Goal: Task Accomplishment & Management: Manage account settings

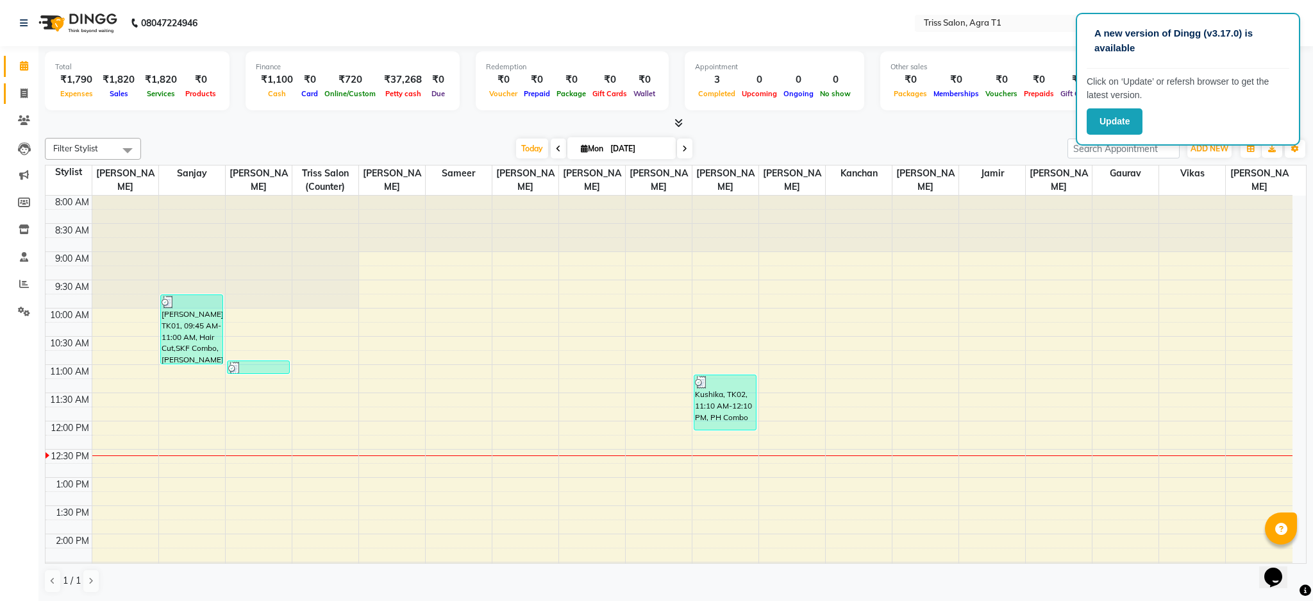
click at [22, 99] on span at bounding box center [24, 94] width 22 height 15
select select "service"
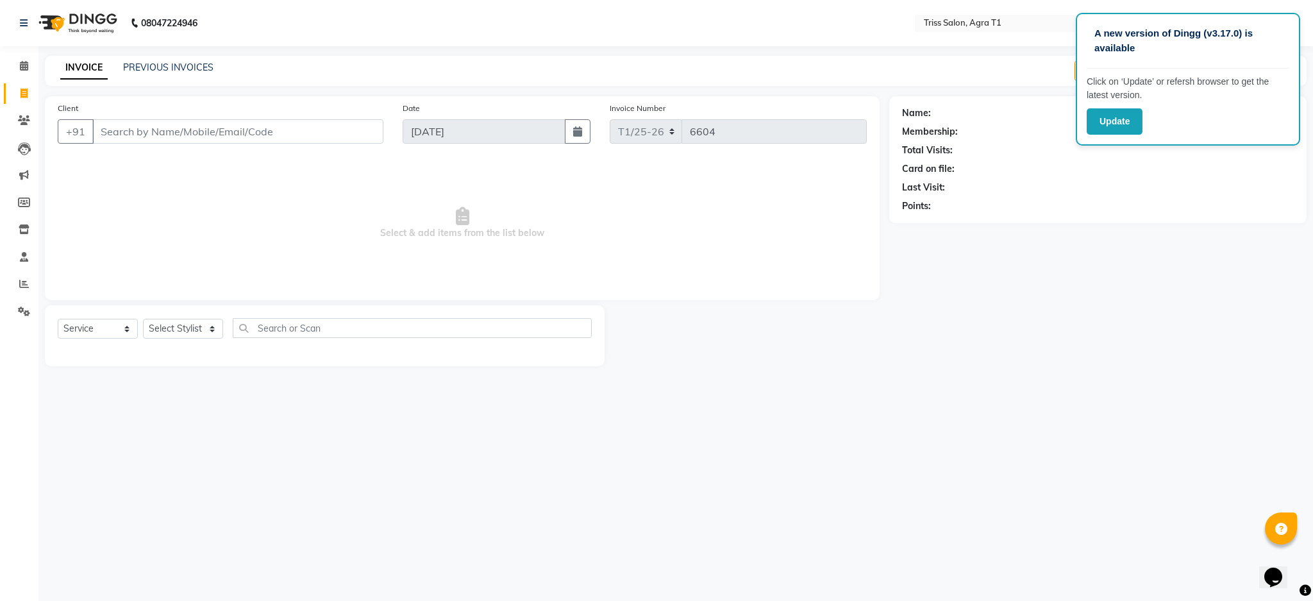
click at [155, 134] on input "Client" at bounding box center [237, 131] width 291 height 24
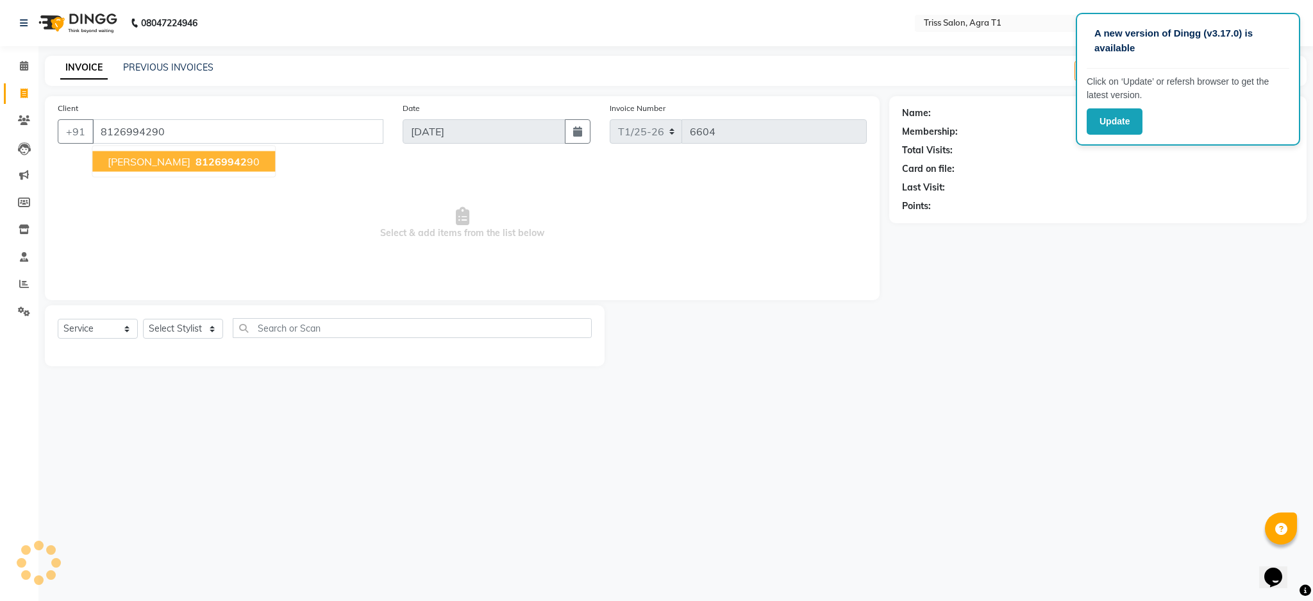
type input "8126994290"
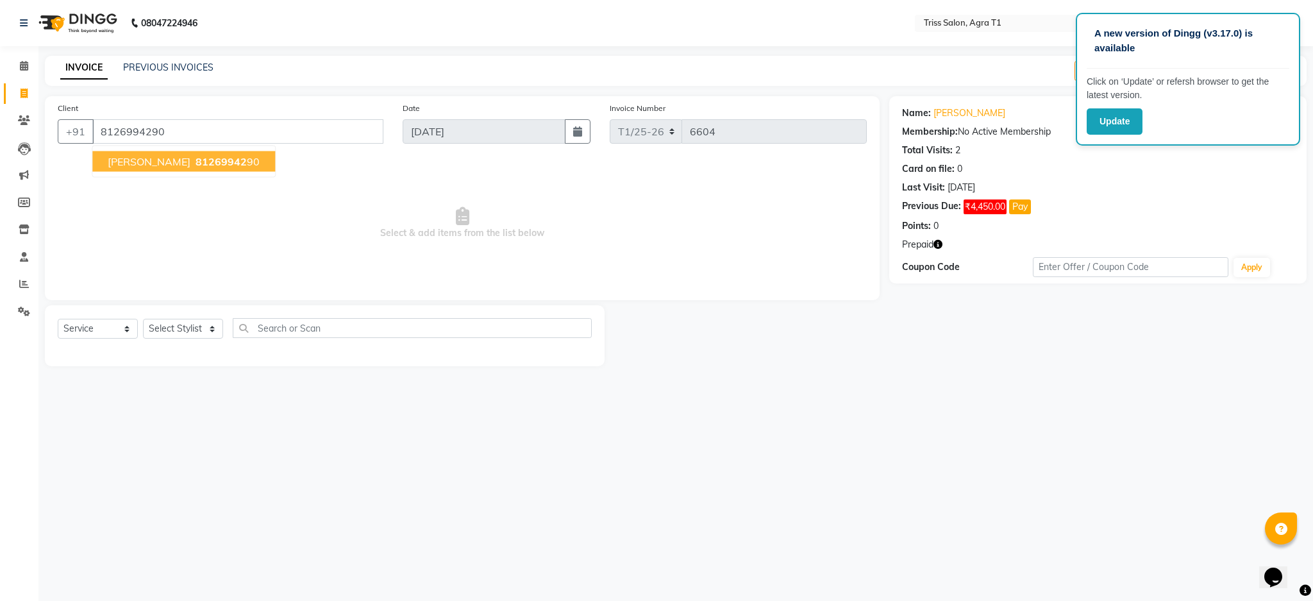
click at [204, 163] on ngb-highlight "81269942 90" at bounding box center [226, 161] width 67 height 13
click at [938, 244] on icon "button" at bounding box center [937, 244] width 9 height 9
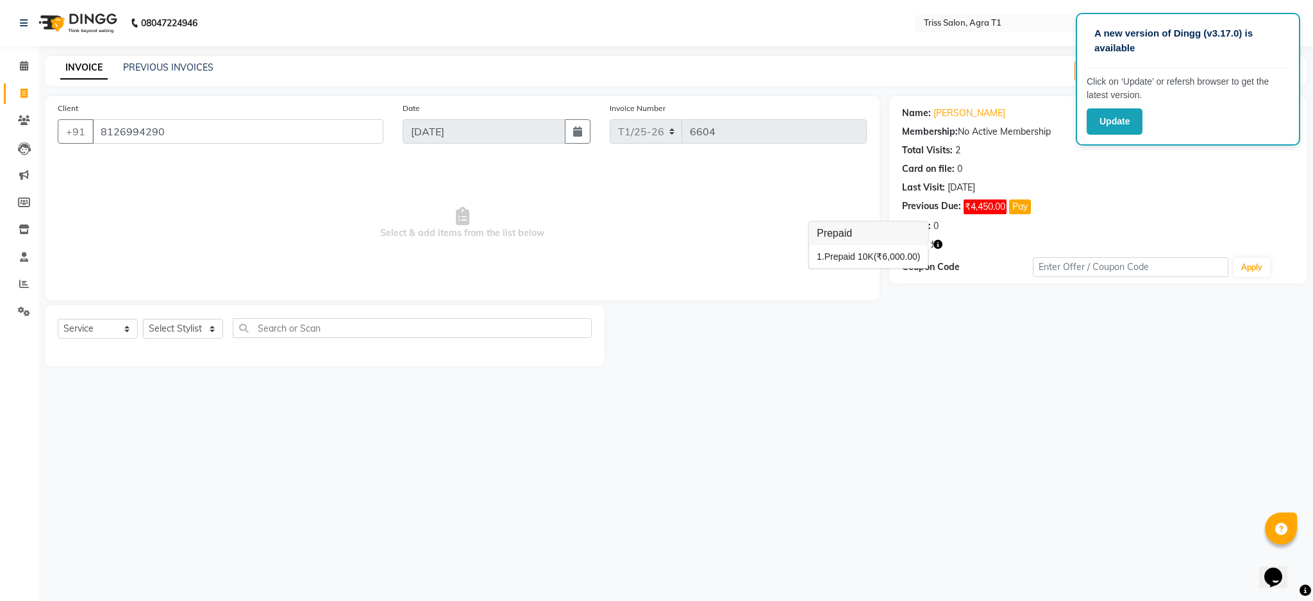
click at [998, 333] on div "Name: Akansha Membership: No Active Membership Total Visits: 2 Card on file: 0 …" at bounding box center [1102, 231] width 427 height 270
click at [1022, 200] on button "Pay" at bounding box center [1020, 206] width 22 height 15
select select "1"
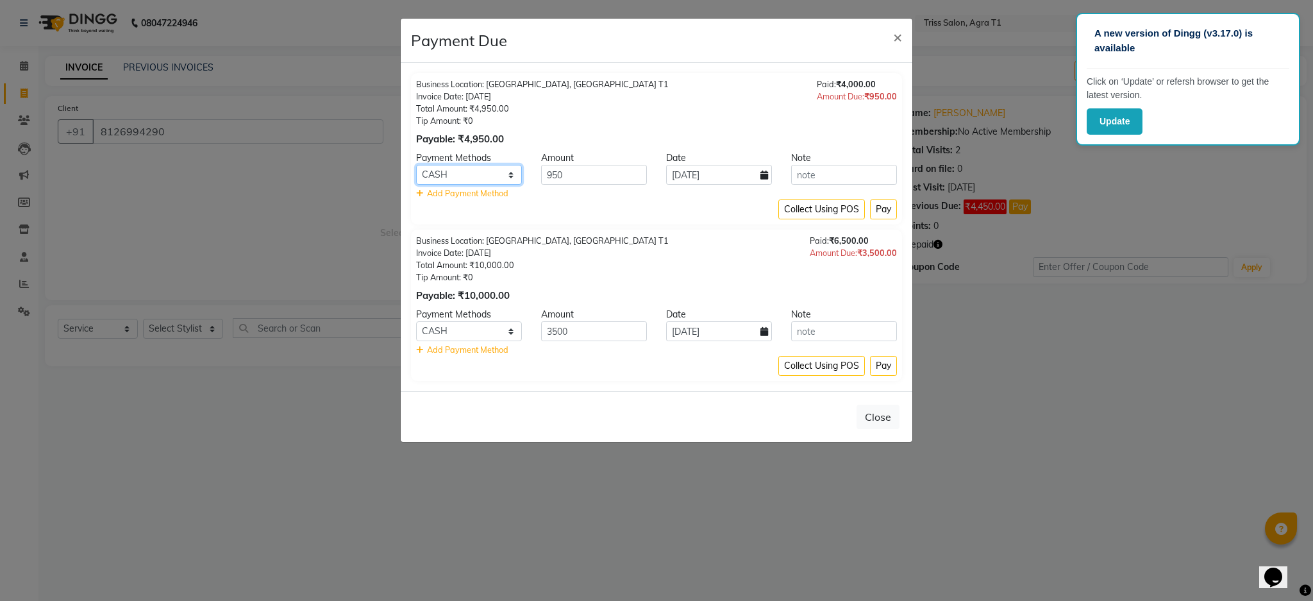
click at [499, 178] on select "PayTM CASH CARD UPI" at bounding box center [469, 175] width 106 height 20
select select "6"
click at [416, 165] on select "PayTM CASH CARD UPI" at bounding box center [469, 175] width 106 height 20
click at [493, 335] on select "PayTM CASH CARD UPI" at bounding box center [469, 331] width 106 height 20
select select "6"
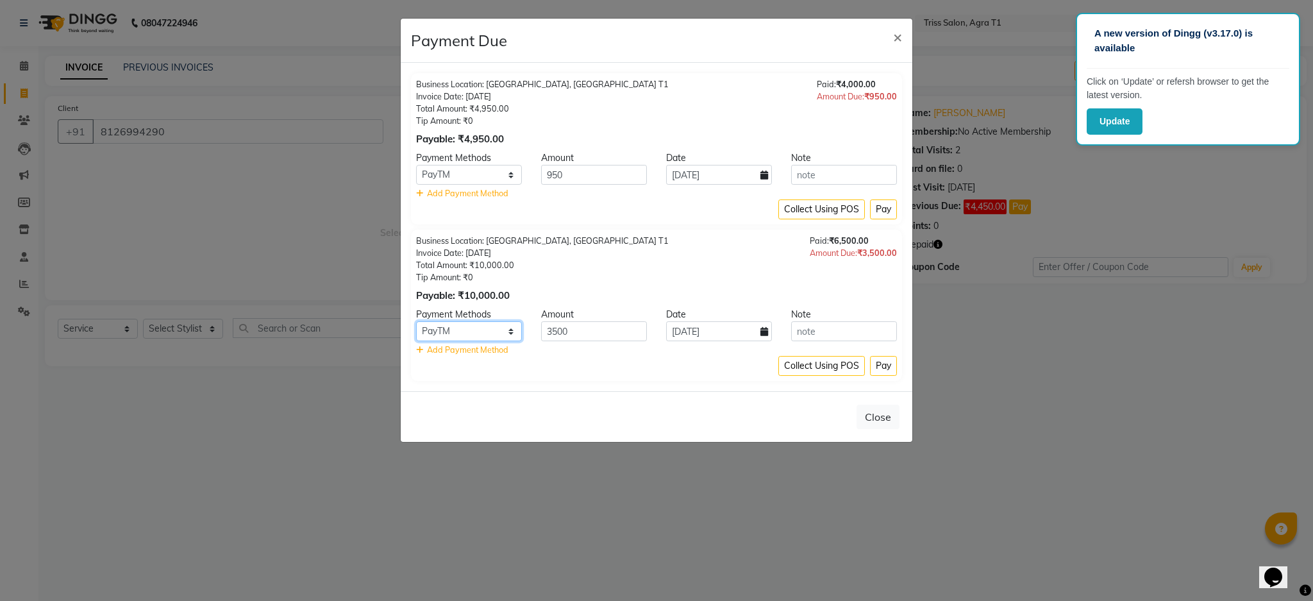
click at [416, 321] on select "PayTM CASH CARD UPI" at bounding box center [469, 331] width 106 height 20
click at [884, 210] on button "Pay" at bounding box center [883, 209] width 27 height 20
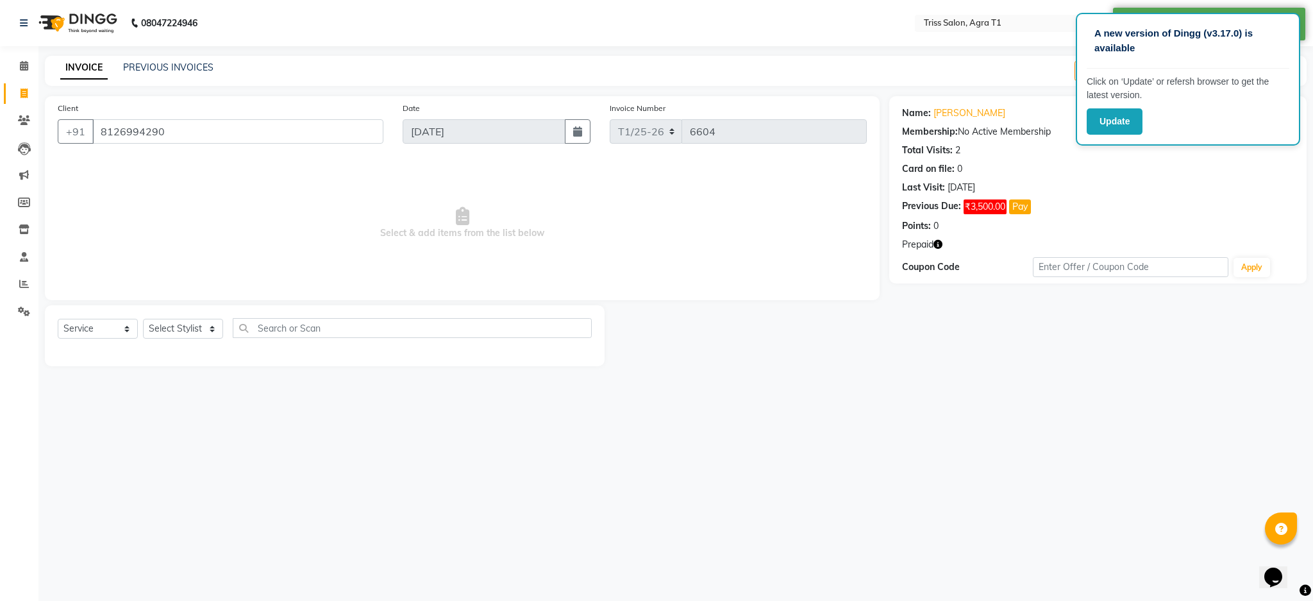
click at [1023, 210] on button "Pay" at bounding box center [1020, 206] width 22 height 15
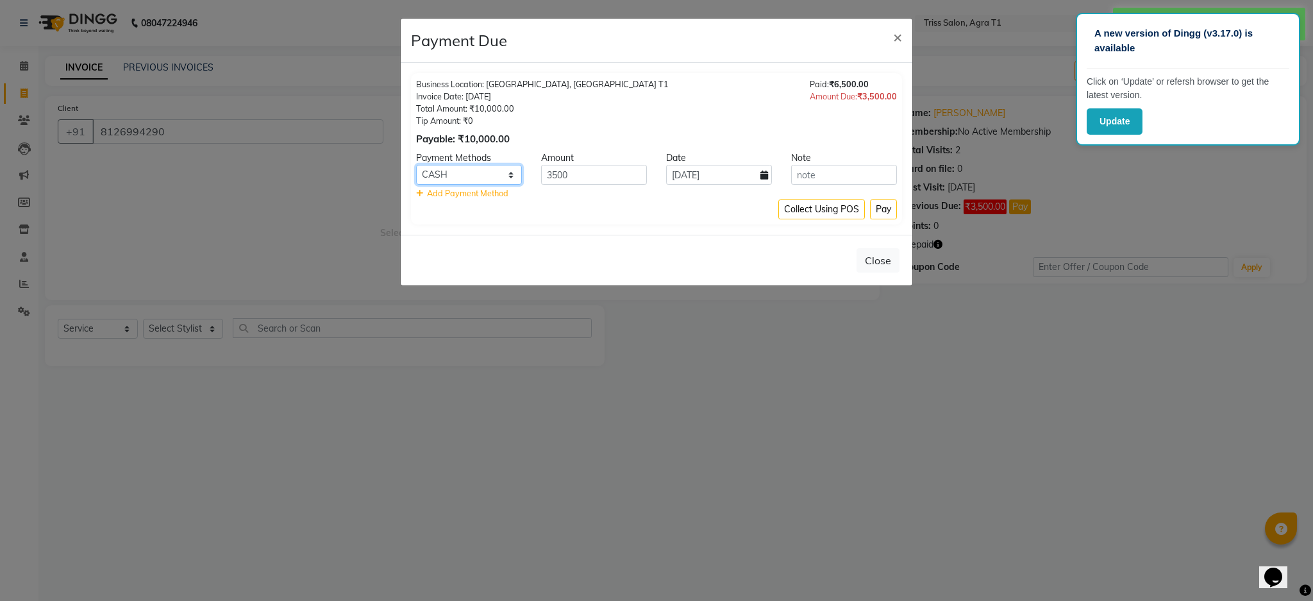
click at [495, 168] on select "PayTM CASH CARD UPI" at bounding box center [469, 175] width 106 height 20
select select "6"
click at [416, 165] on select "PayTM CASH CARD UPI" at bounding box center [469, 175] width 106 height 20
click at [885, 210] on button "Pay" at bounding box center [883, 209] width 27 height 20
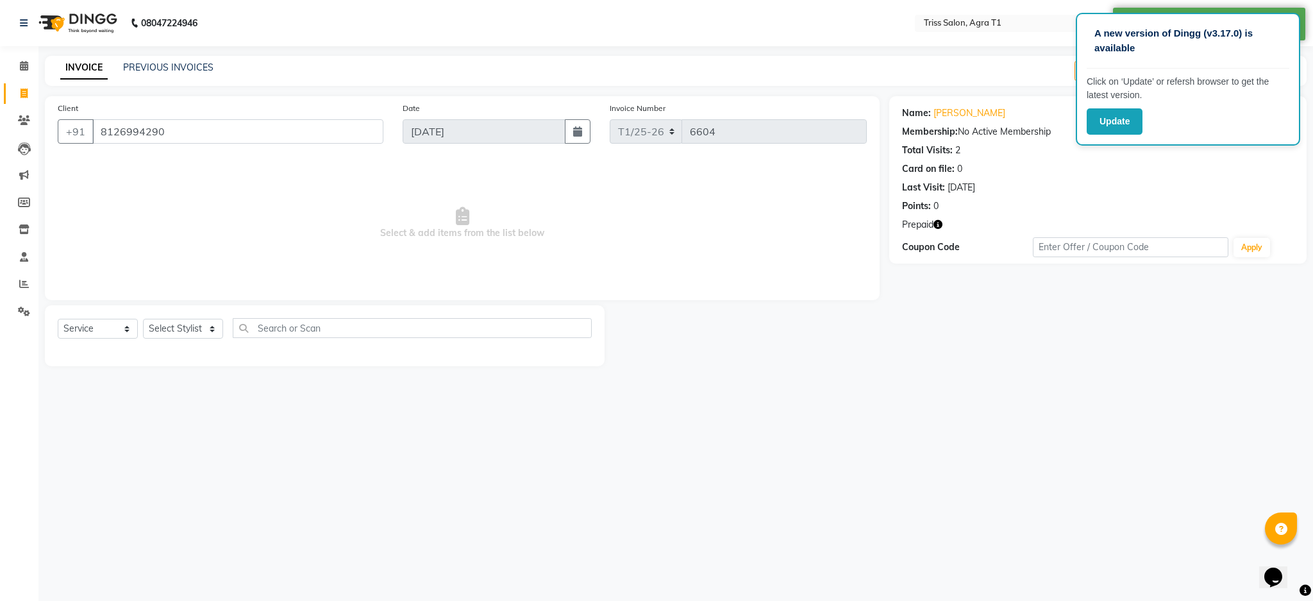
click at [936, 220] on icon "button" at bounding box center [937, 224] width 9 height 9
click at [21, 59] on span at bounding box center [24, 66] width 22 height 15
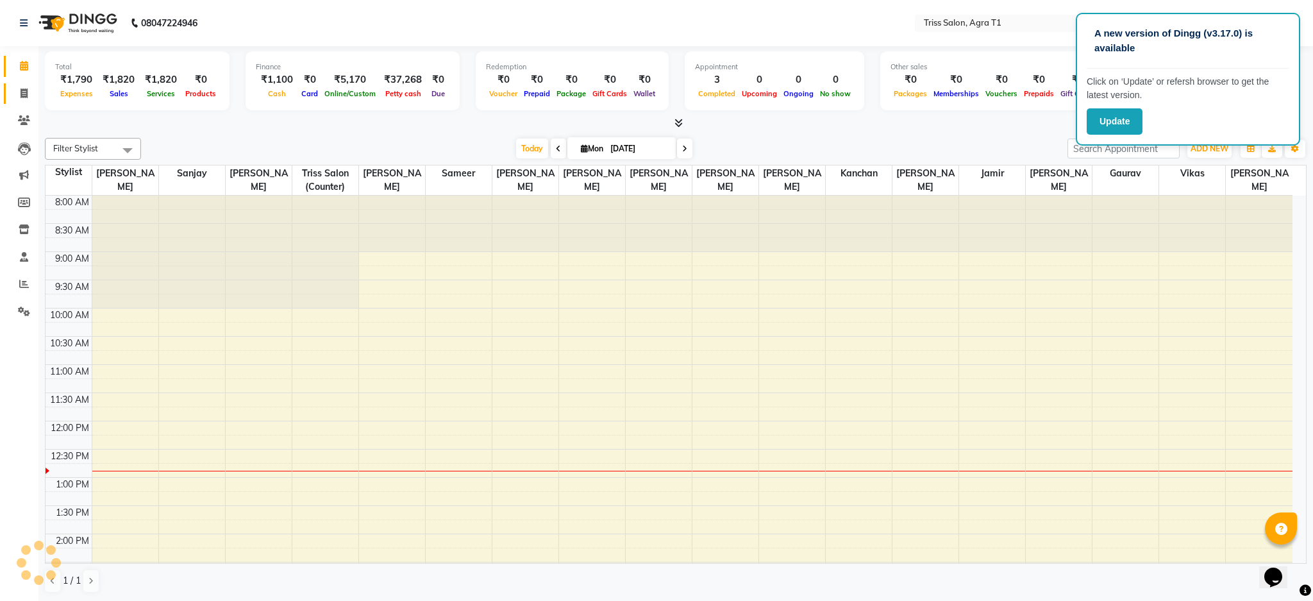
click at [23, 85] on link "Invoice" at bounding box center [19, 93] width 31 height 21
select select "service"
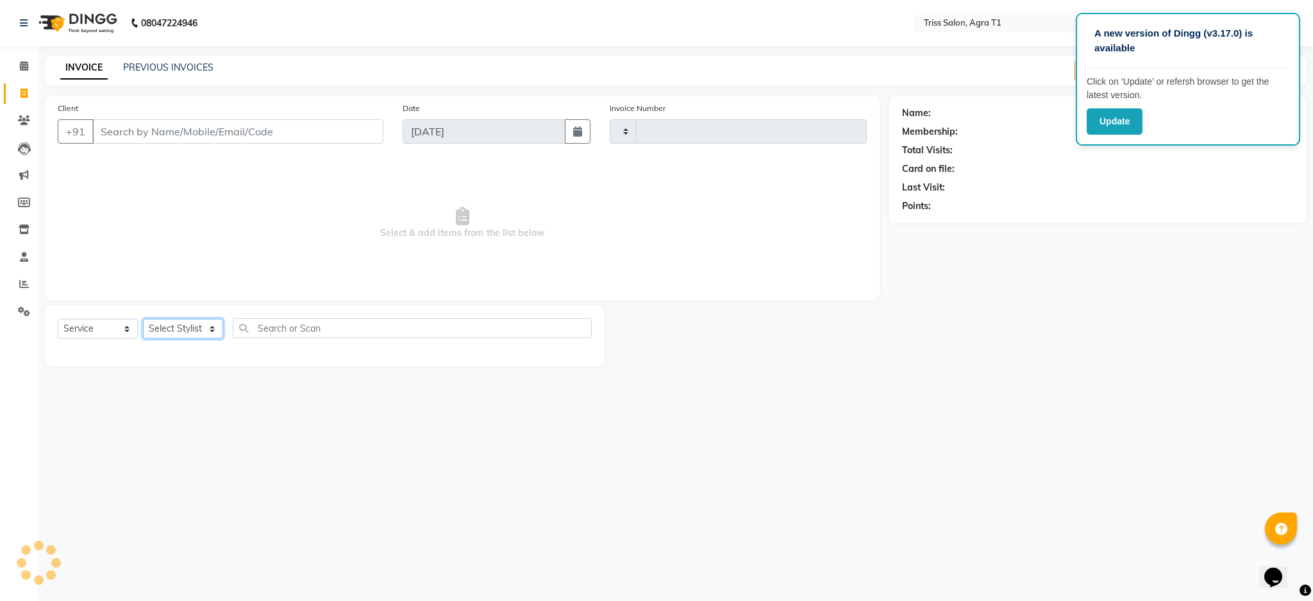
click at [181, 326] on select "Select Stylist" at bounding box center [183, 329] width 80 height 20
type input "6604"
select select "4300"
select select "32494"
click at [143, 319] on select "Select Stylist [PERSON_NAME] [PERSON_NAME] [PERSON_NAME] [PERSON_NAME] [PERSON_…" at bounding box center [183, 329] width 80 height 20
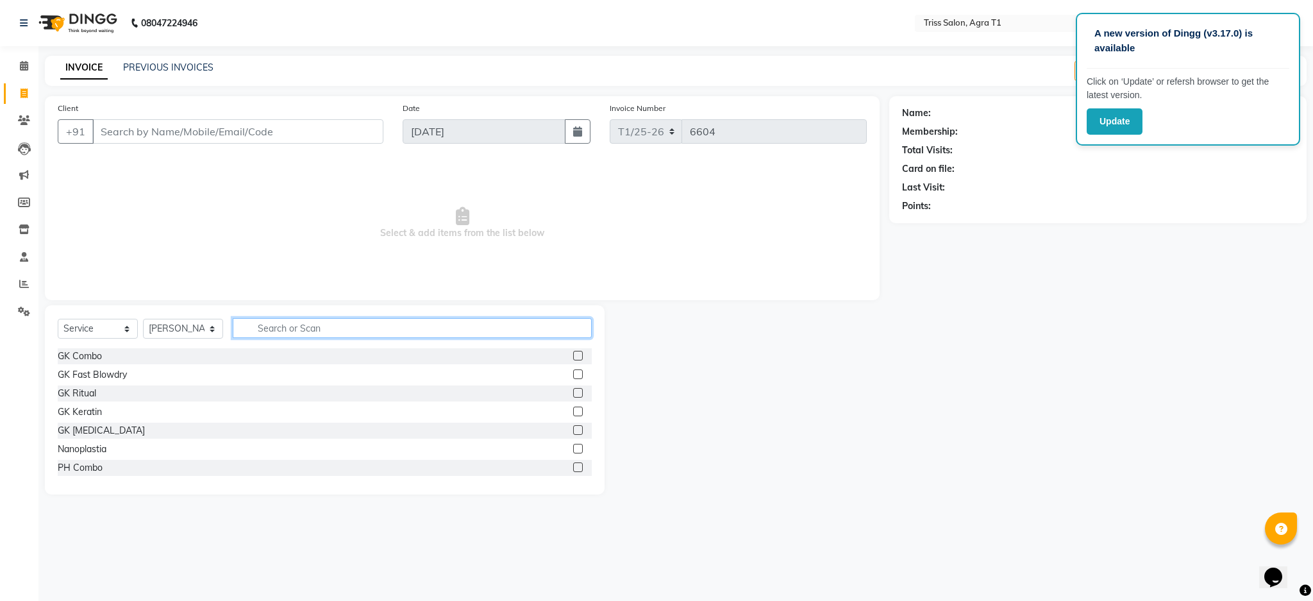
click at [311, 322] on input "text" at bounding box center [412, 328] width 359 height 20
type input "hair cut"
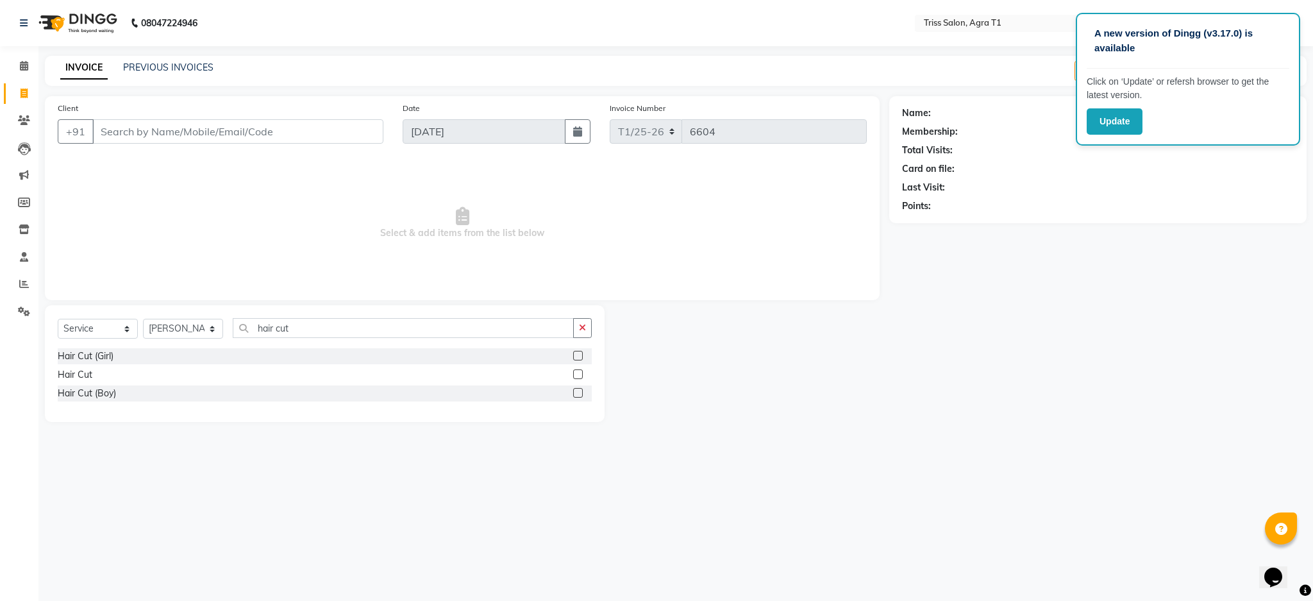
click at [578, 374] on label at bounding box center [578, 374] width 10 height 10
click at [578, 374] on input "checkbox" at bounding box center [577, 374] width 8 height 8
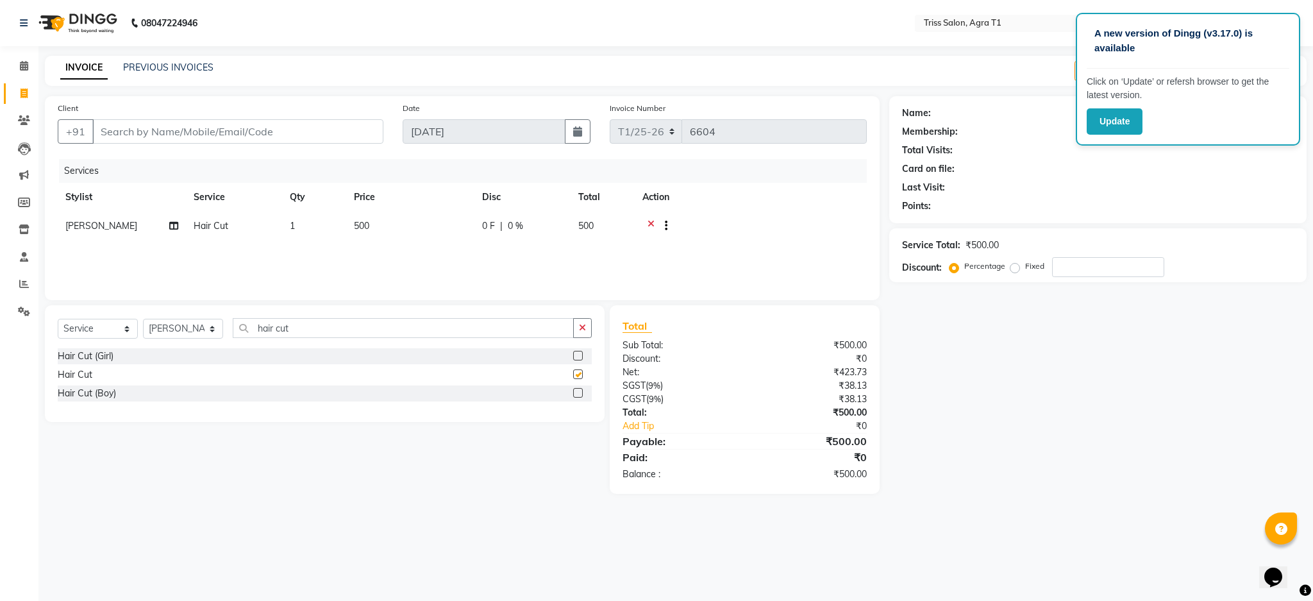
checkbox input "false"
click at [583, 323] on icon "button" at bounding box center [582, 327] width 7 height 9
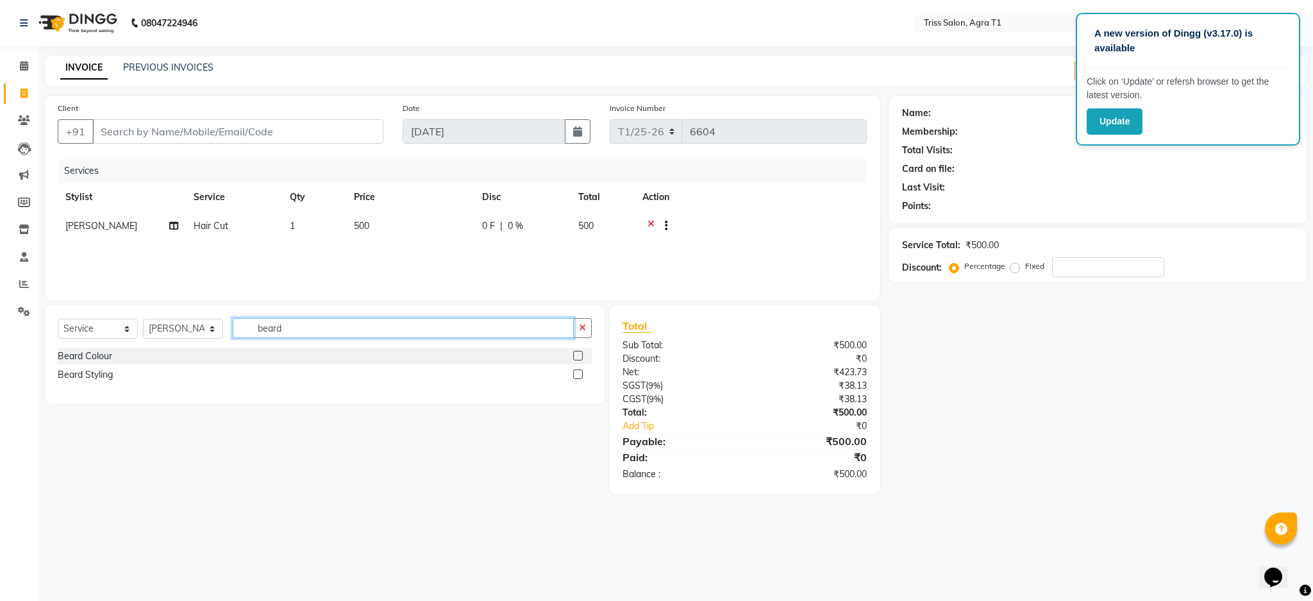
type input "beard"
click at [577, 376] on label at bounding box center [578, 374] width 10 height 10
click at [577, 376] on input "checkbox" at bounding box center [577, 374] width 8 height 8
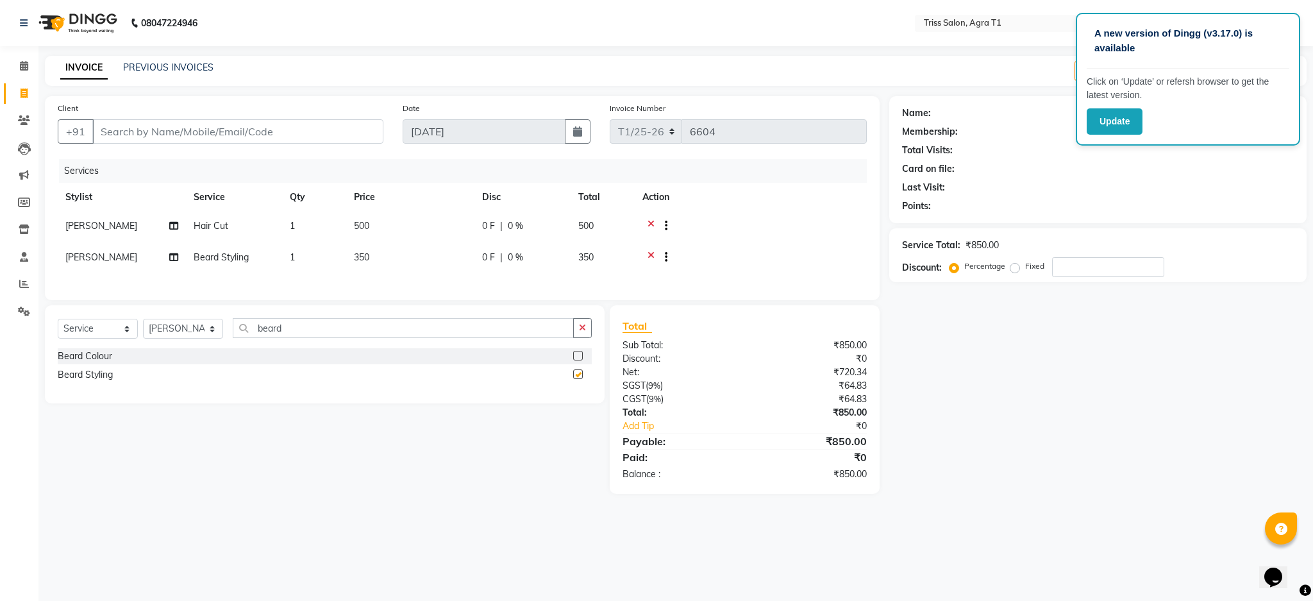
checkbox input "false"
click at [582, 331] on button "button" at bounding box center [582, 328] width 19 height 20
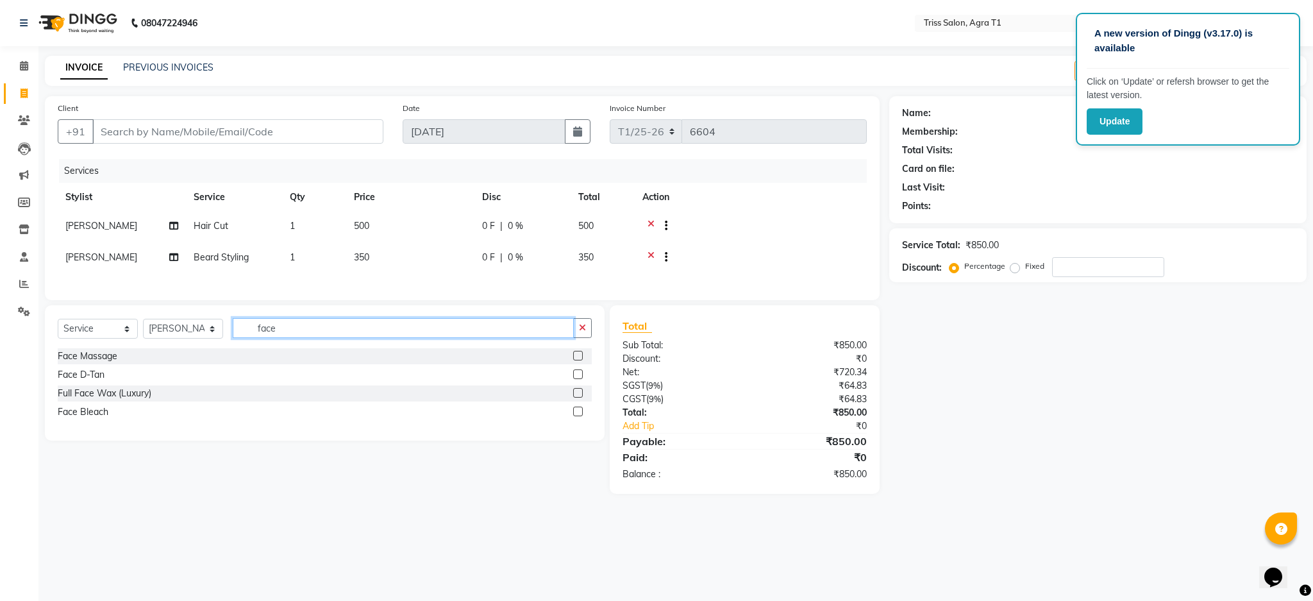
type input "face"
click at [577, 397] on label at bounding box center [578, 393] width 10 height 10
click at [577, 397] on input "checkbox" at bounding box center [577, 393] width 8 height 8
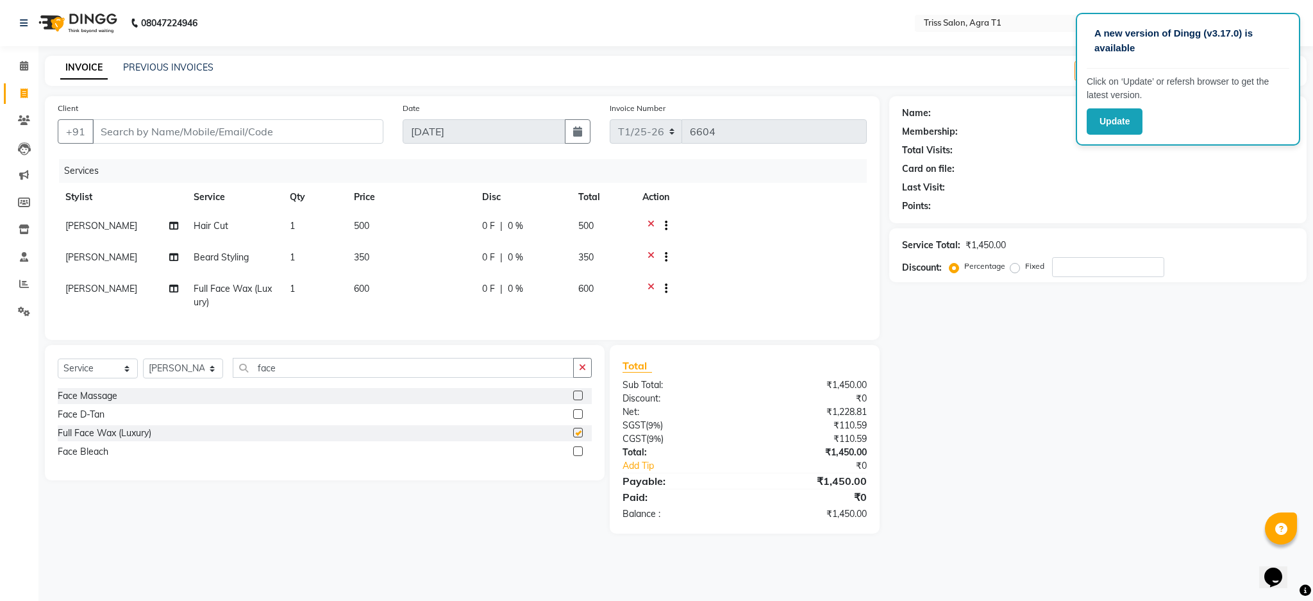
checkbox input "false"
click at [650, 285] on icon at bounding box center [650, 290] width 7 height 16
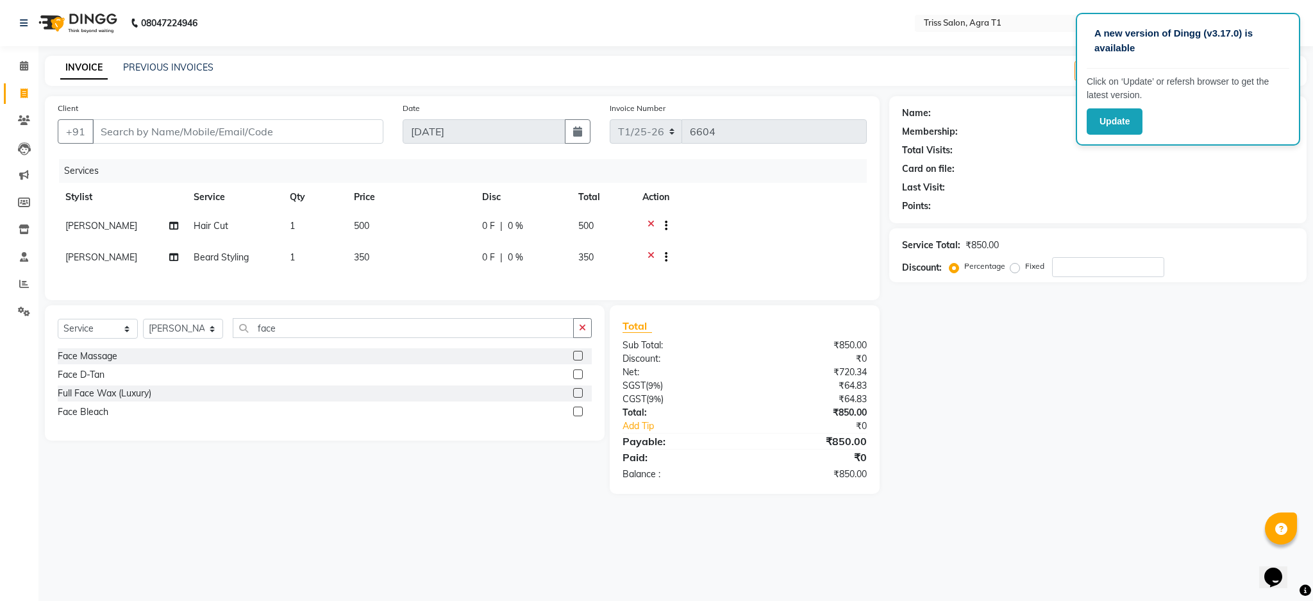
click at [578, 379] on label at bounding box center [578, 374] width 10 height 10
click at [578, 379] on input "checkbox" at bounding box center [577, 374] width 8 height 8
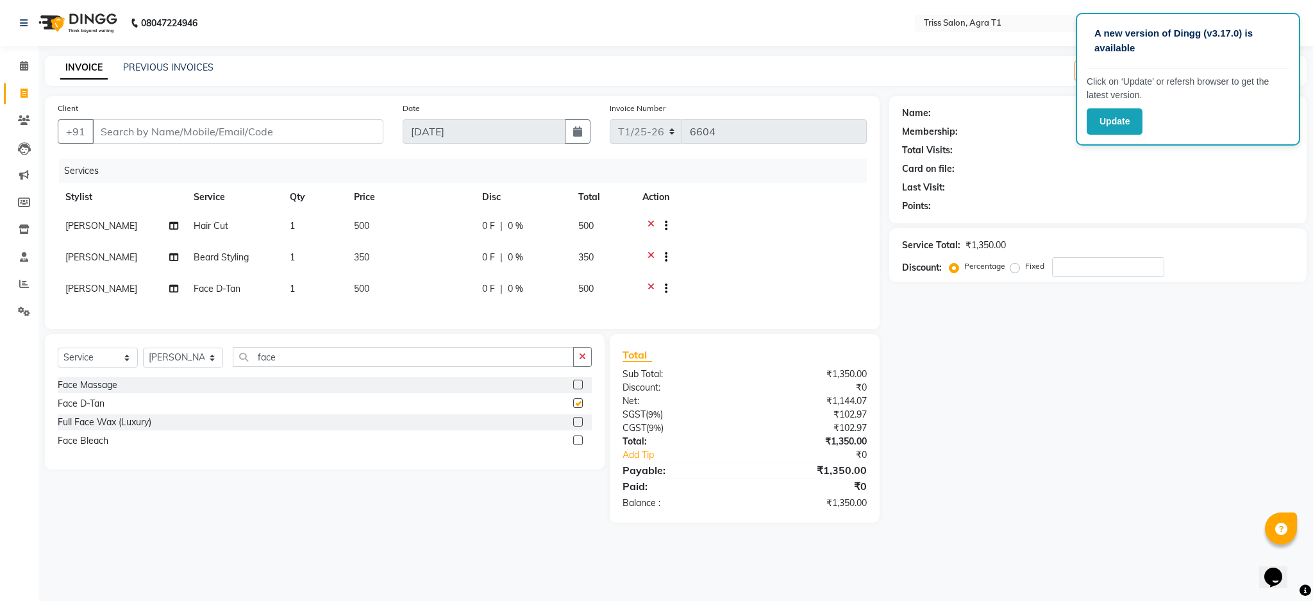
checkbox input "false"
click at [232, 135] on input "Client" at bounding box center [237, 131] width 291 height 24
type input "9"
type input "0"
type input "9311411911"
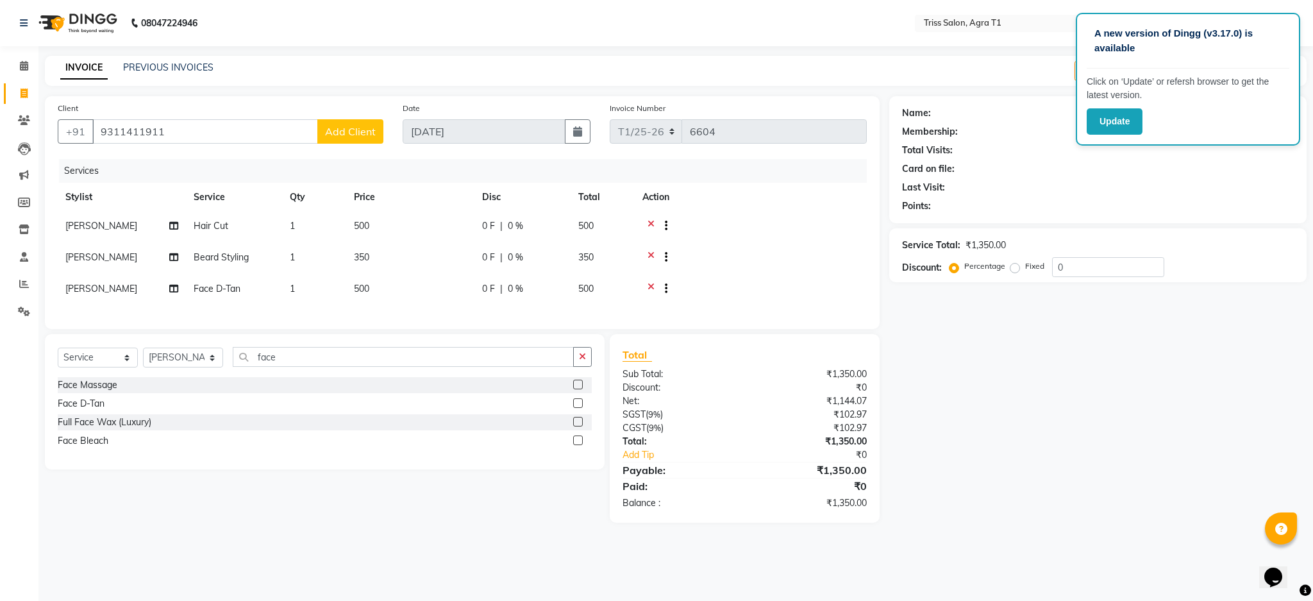
click at [363, 134] on span "Add Client" at bounding box center [350, 131] width 51 height 13
select select "38"
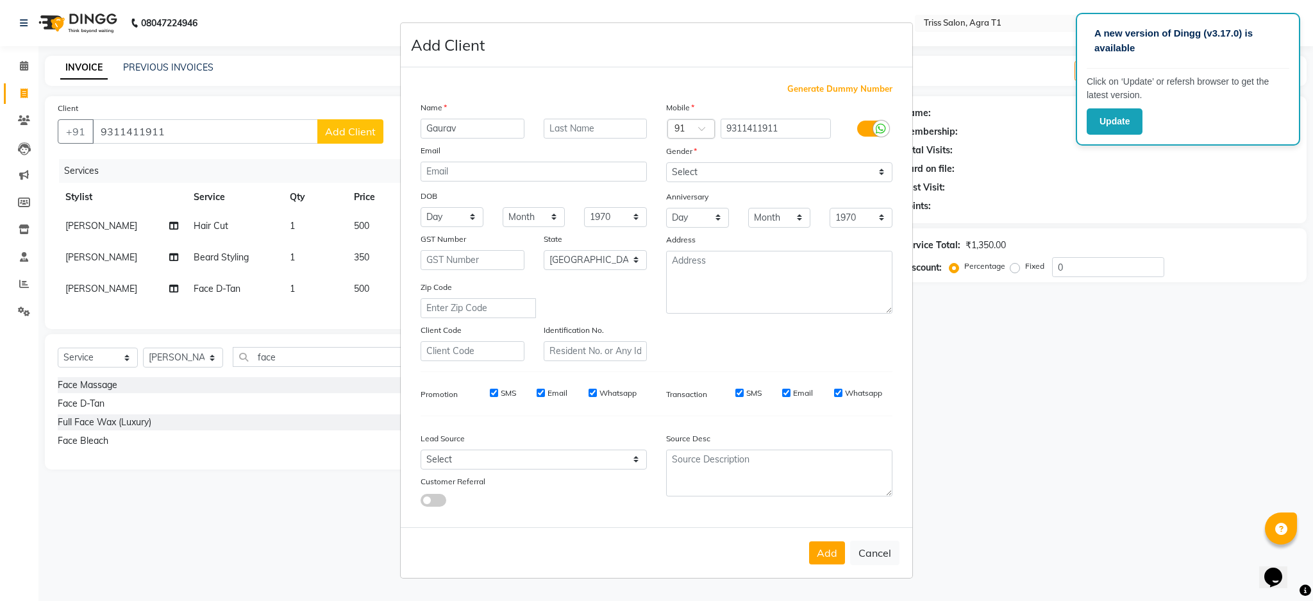
type input "Gaurav"
type input "Rastogi"
click at [760, 172] on select "Select Male Female Other Prefer Not To Say" at bounding box center [779, 172] width 226 height 20
select select "male"
click at [666, 162] on select "Select Male Female Other Prefer Not To Say" at bounding box center [779, 172] width 226 height 20
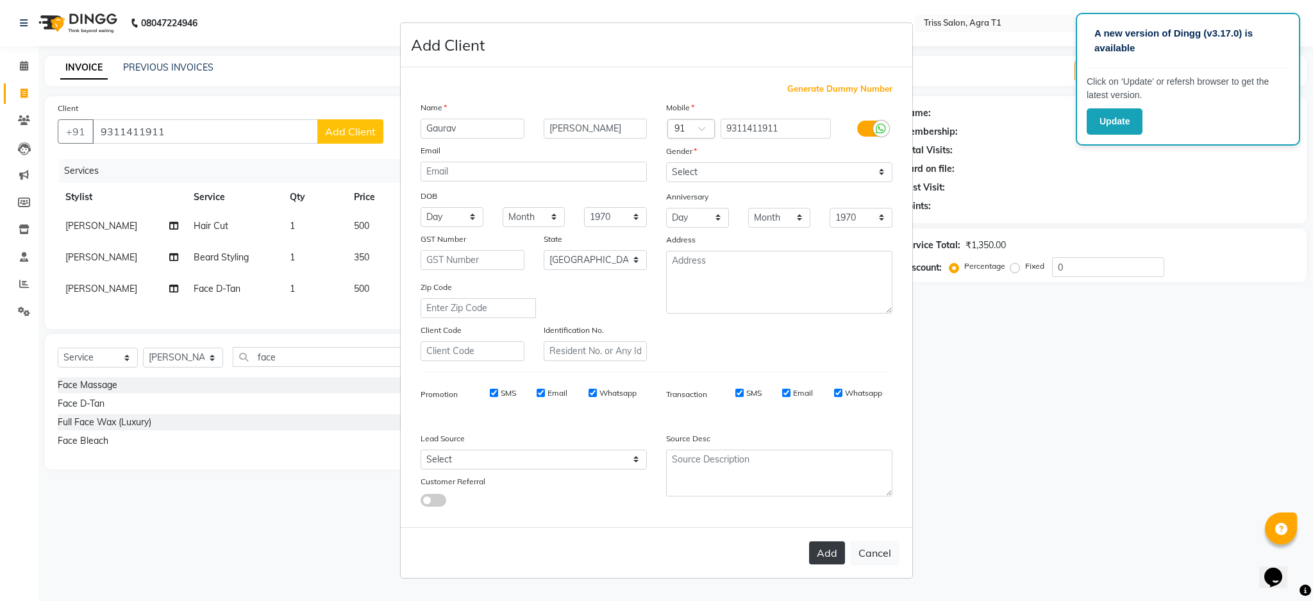
click at [825, 556] on button "Add" at bounding box center [827, 552] width 36 height 23
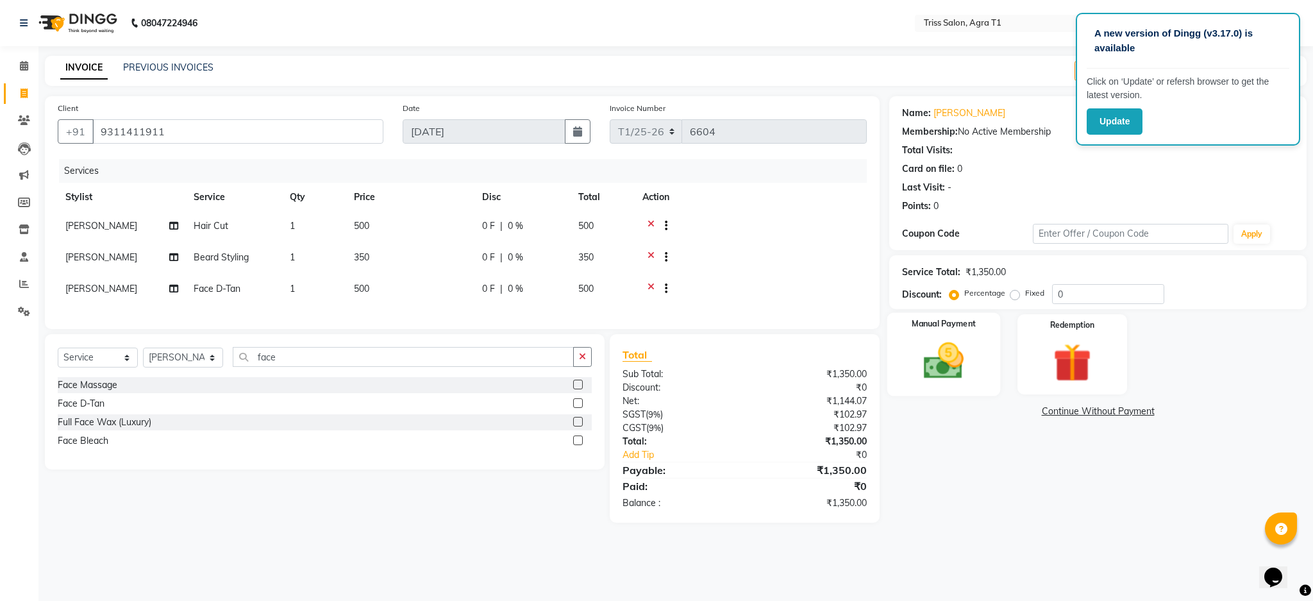
click at [950, 354] on img at bounding box center [943, 361] width 65 height 46
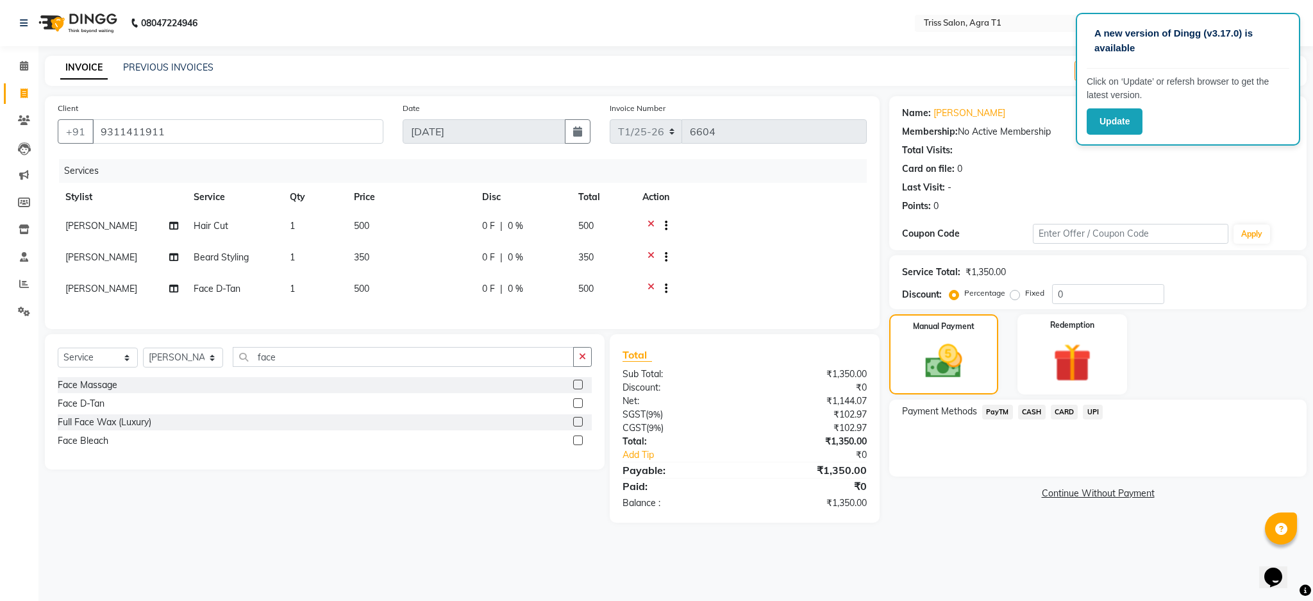
click at [1099, 407] on span "UPI" at bounding box center [1092, 411] width 20 height 15
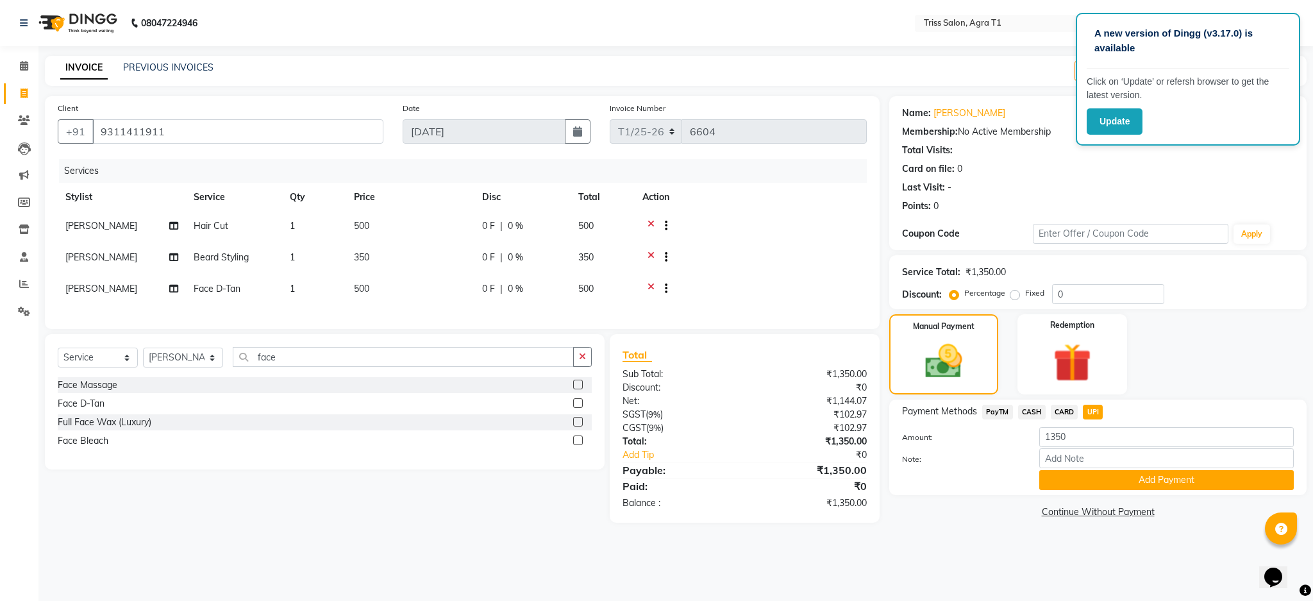
click at [1068, 406] on span "CARD" at bounding box center [1064, 411] width 28 height 15
click at [1095, 476] on button "Add Payment" at bounding box center [1166, 480] width 254 height 20
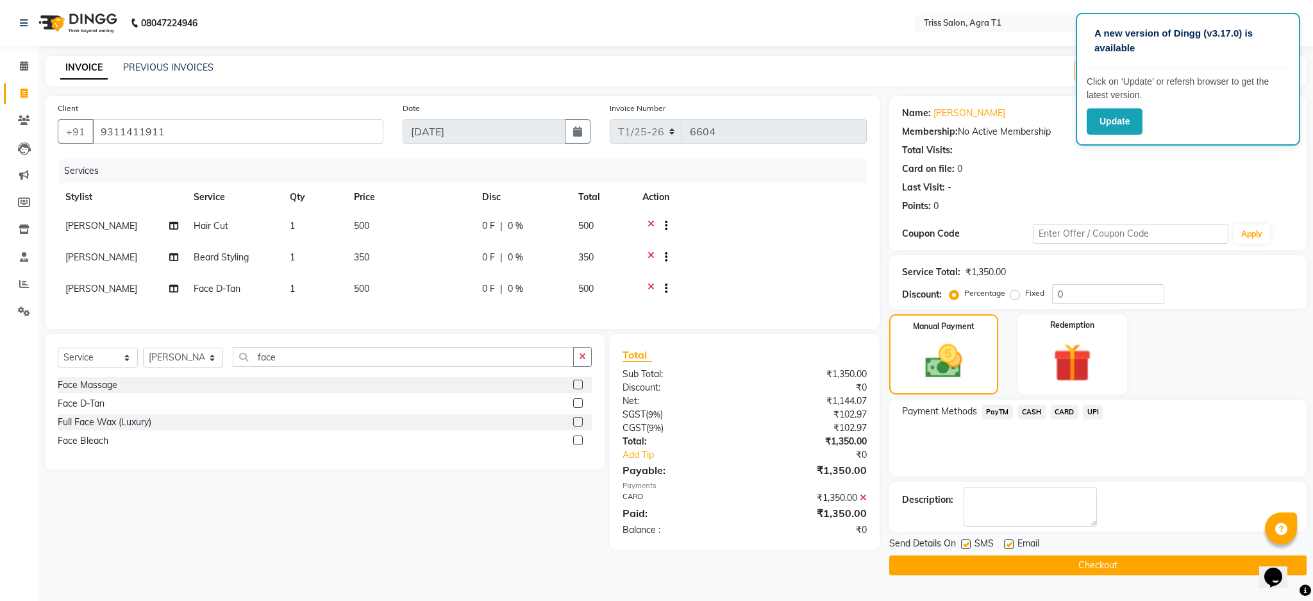
click at [1093, 564] on button "Checkout" at bounding box center [1097, 565] width 417 height 20
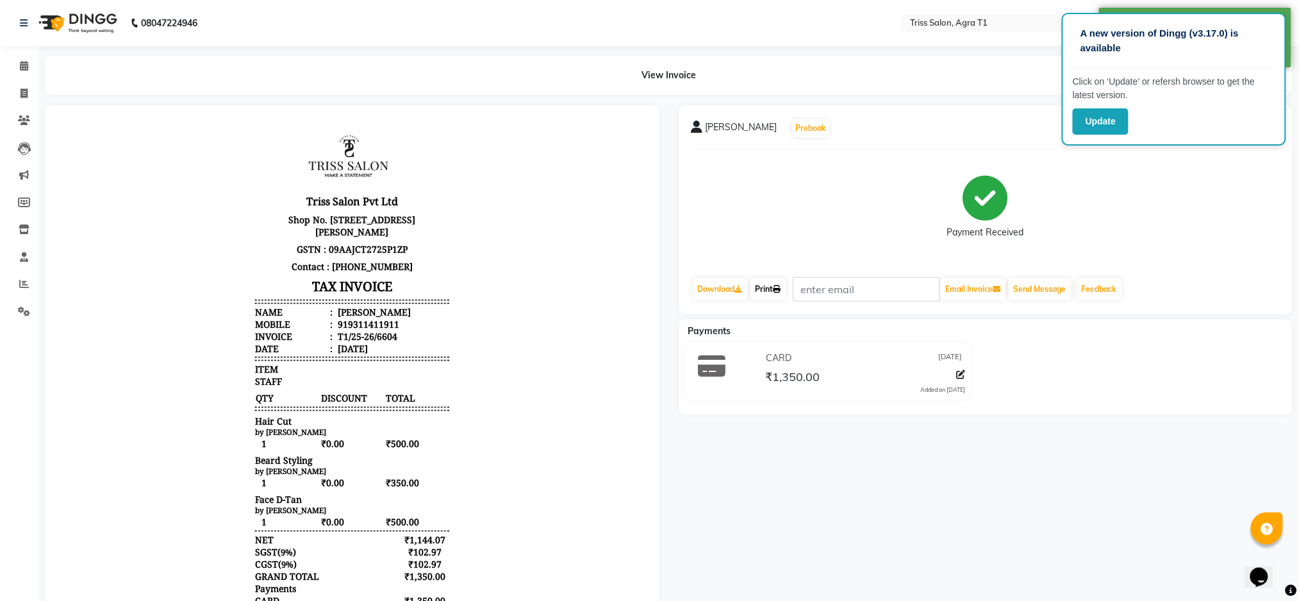
click at [782, 279] on link "Print" at bounding box center [769, 289] width 36 height 22
click at [1104, 121] on button "Update" at bounding box center [1101, 121] width 56 height 26
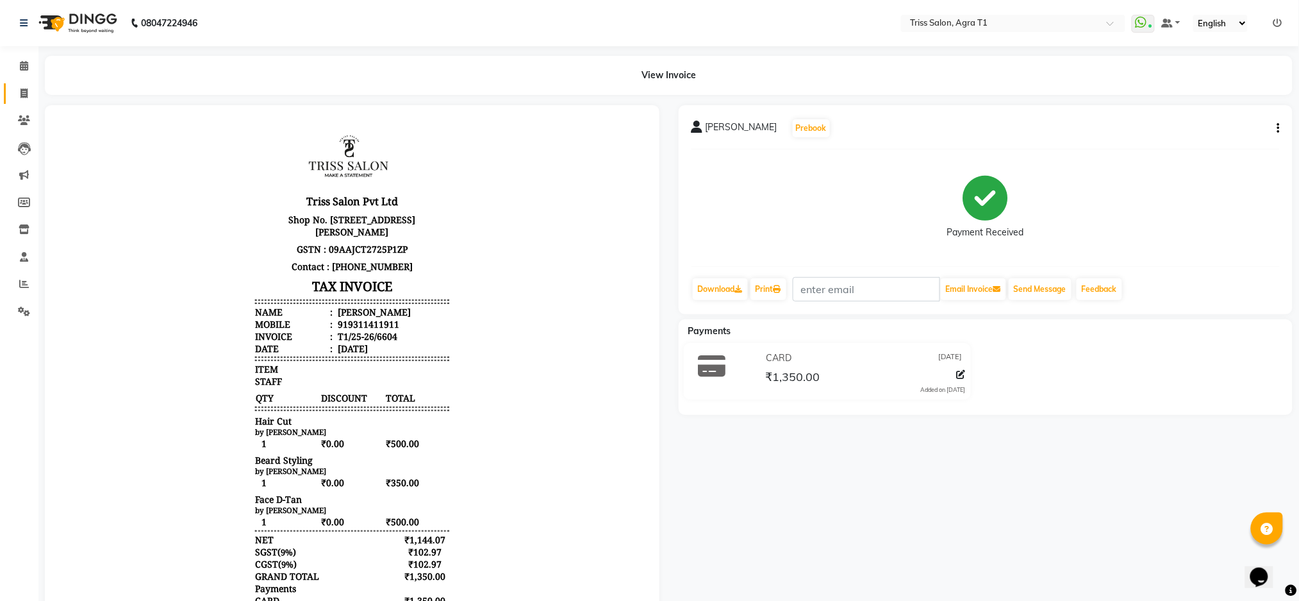
click at [24, 85] on link "Invoice" at bounding box center [19, 93] width 31 height 21
select select "service"
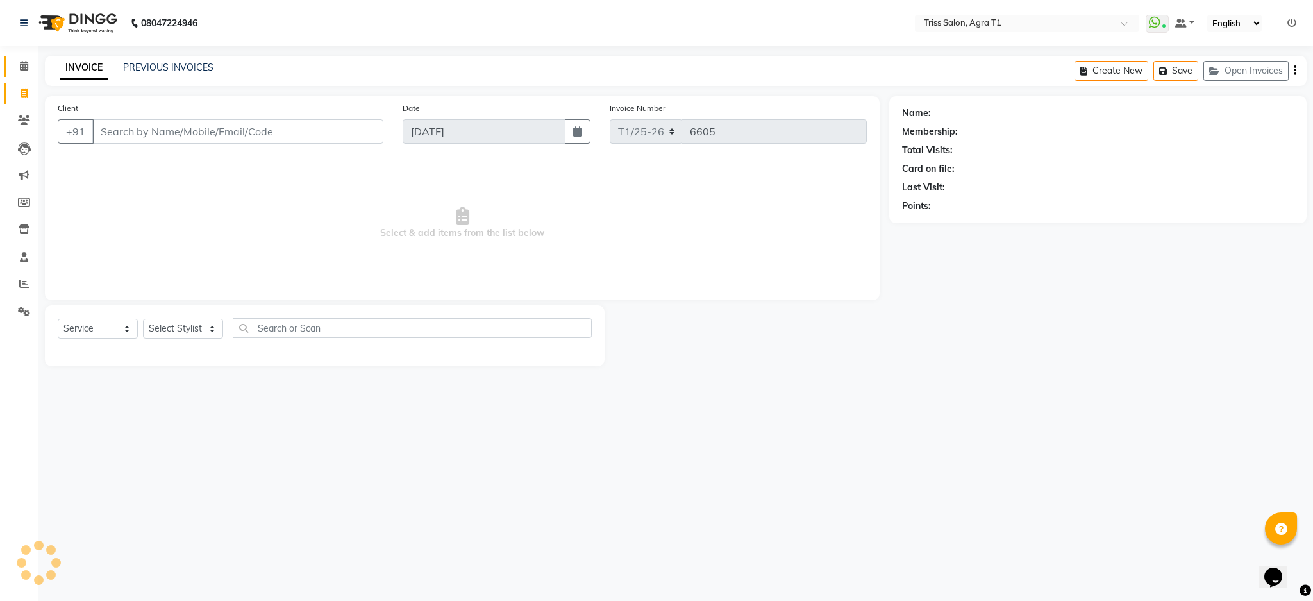
click at [26, 61] on icon at bounding box center [24, 66] width 8 height 10
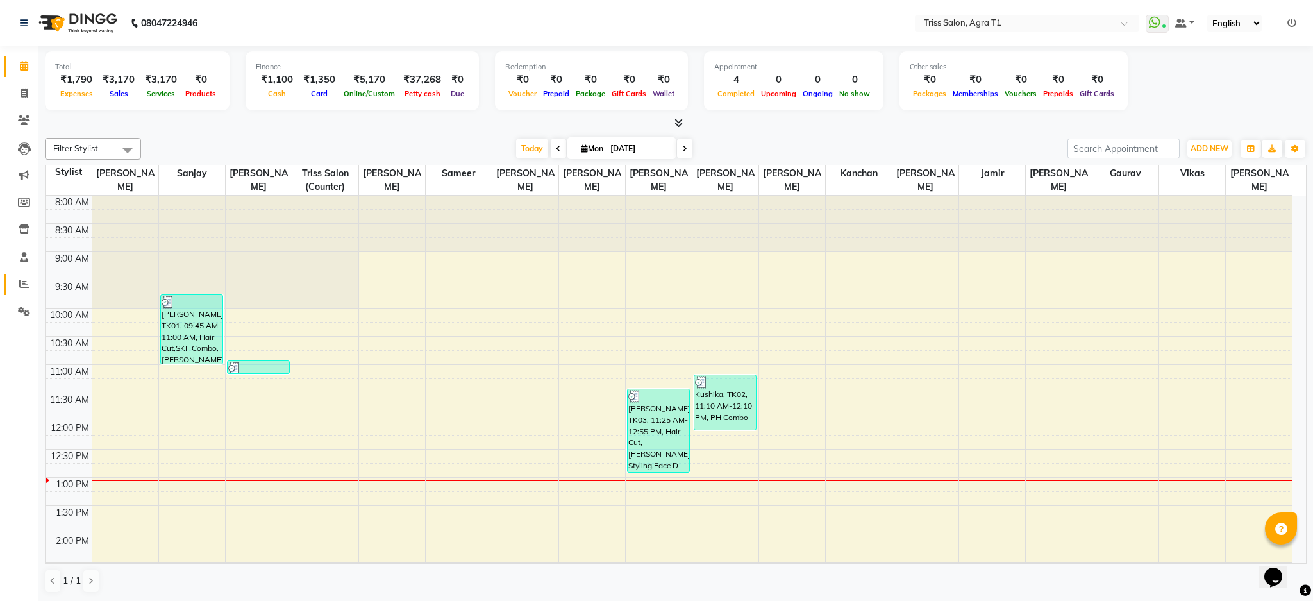
click at [22, 286] on icon at bounding box center [24, 284] width 10 height 10
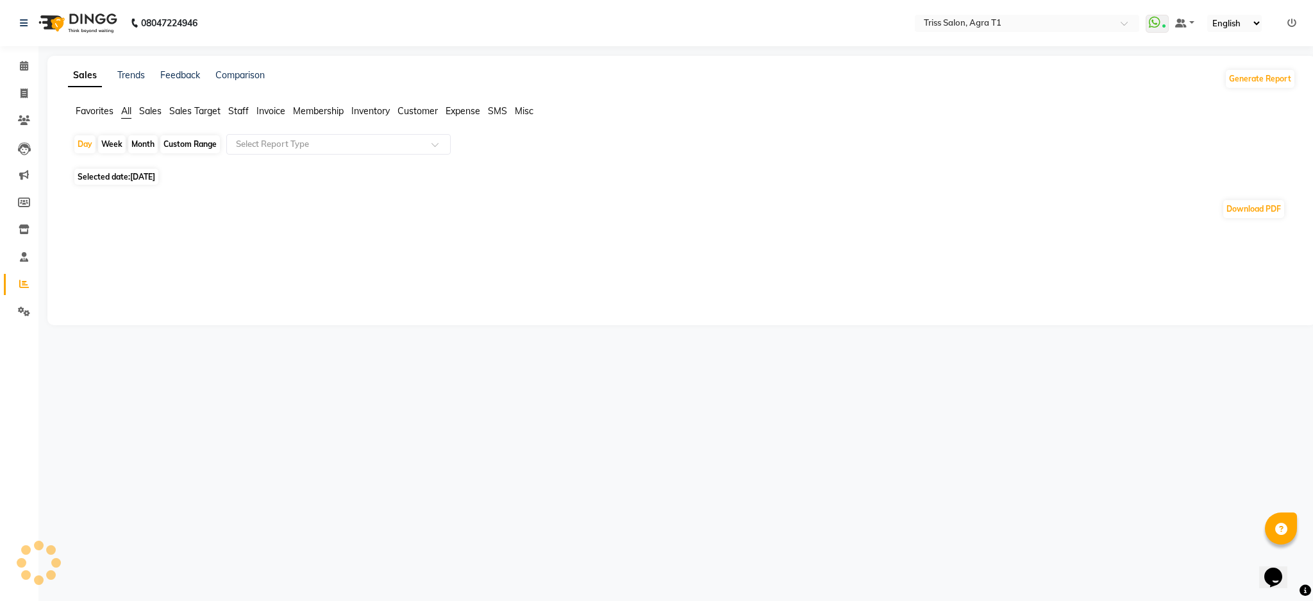
click at [142, 142] on div "Month" at bounding box center [142, 144] width 29 height 18
select select "9"
select select "2025"
click at [83, 199] on div "Download PDF" at bounding box center [672, 209] width 1198 height 21
click at [129, 181] on span "Selected date: 01-09-2025" at bounding box center [116, 177] width 84 height 16
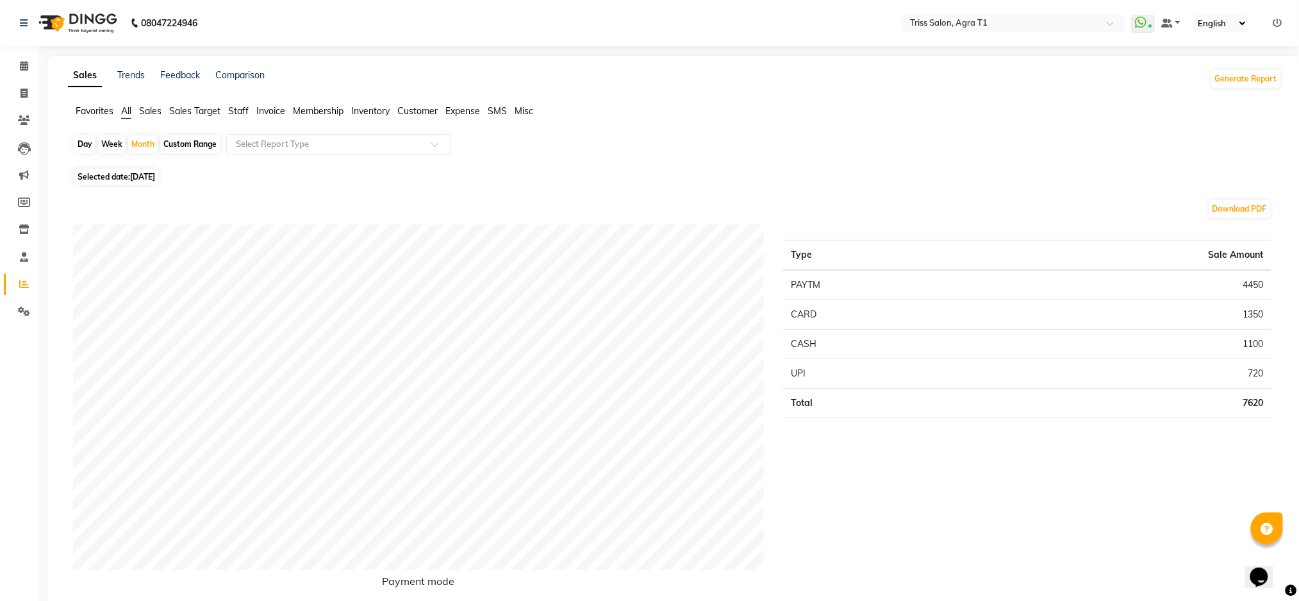
select select "9"
select select "2025"
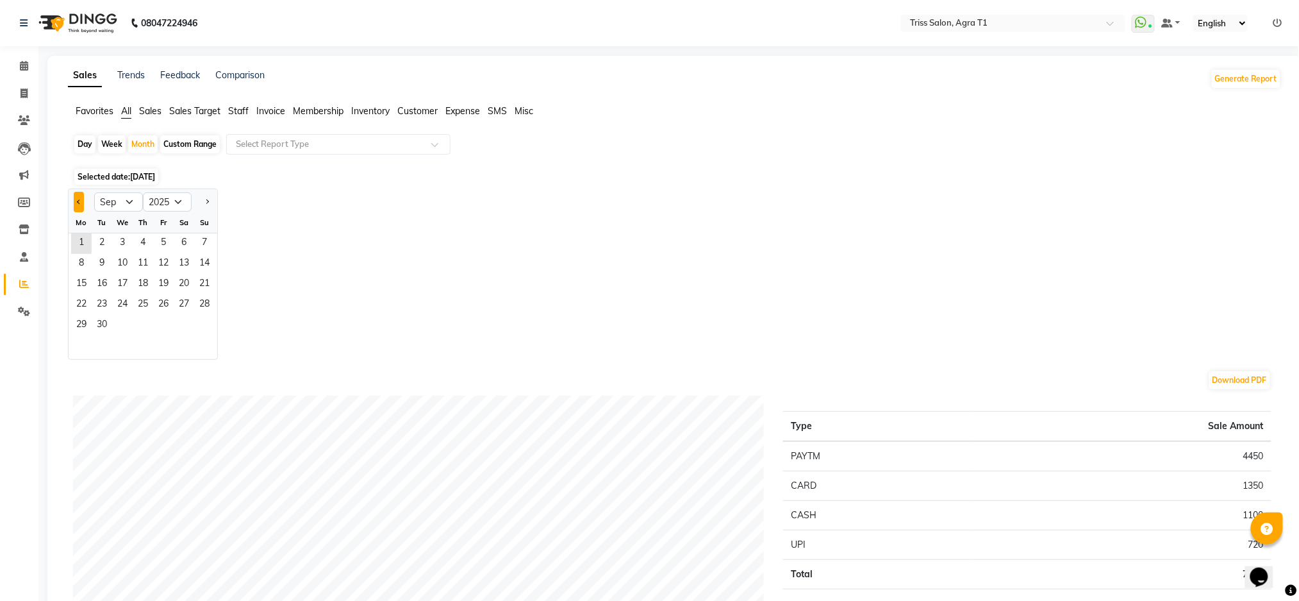
click at [79, 201] on span "Previous month" at bounding box center [79, 201] width 4 height 4
select select "8"
click at [165, 259] on span "8" at bounding box center [163, 264] width 21 height 21
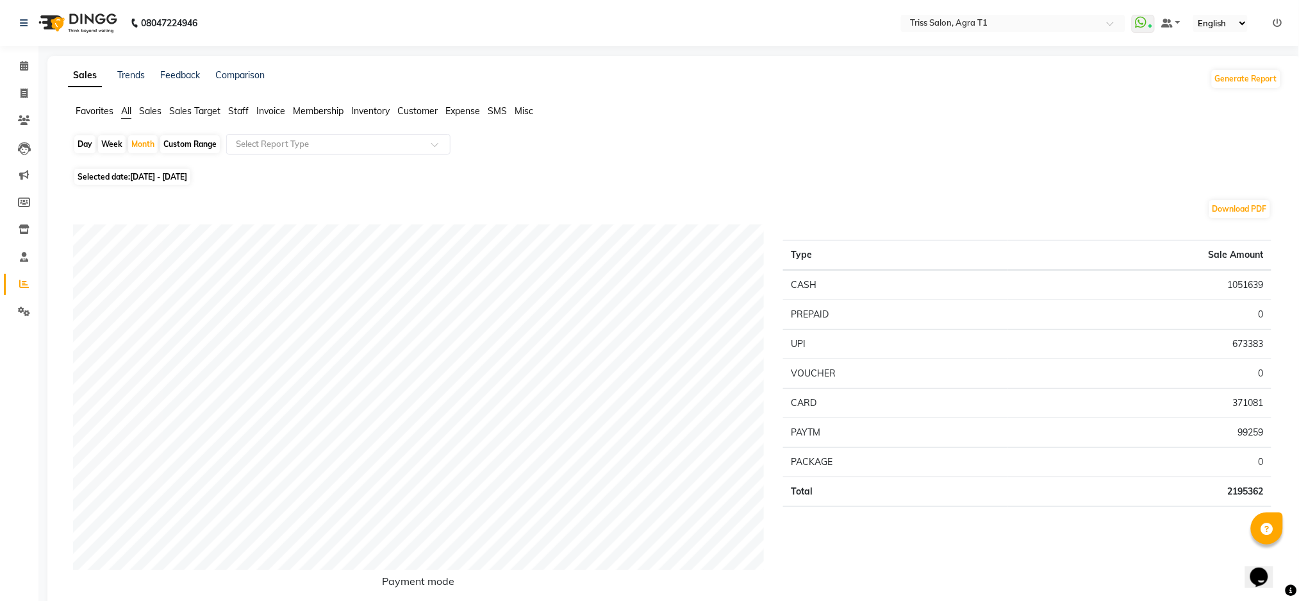
click at [230, 110] on span "Staff" at bounding box center [238, 111] width 21 height 12
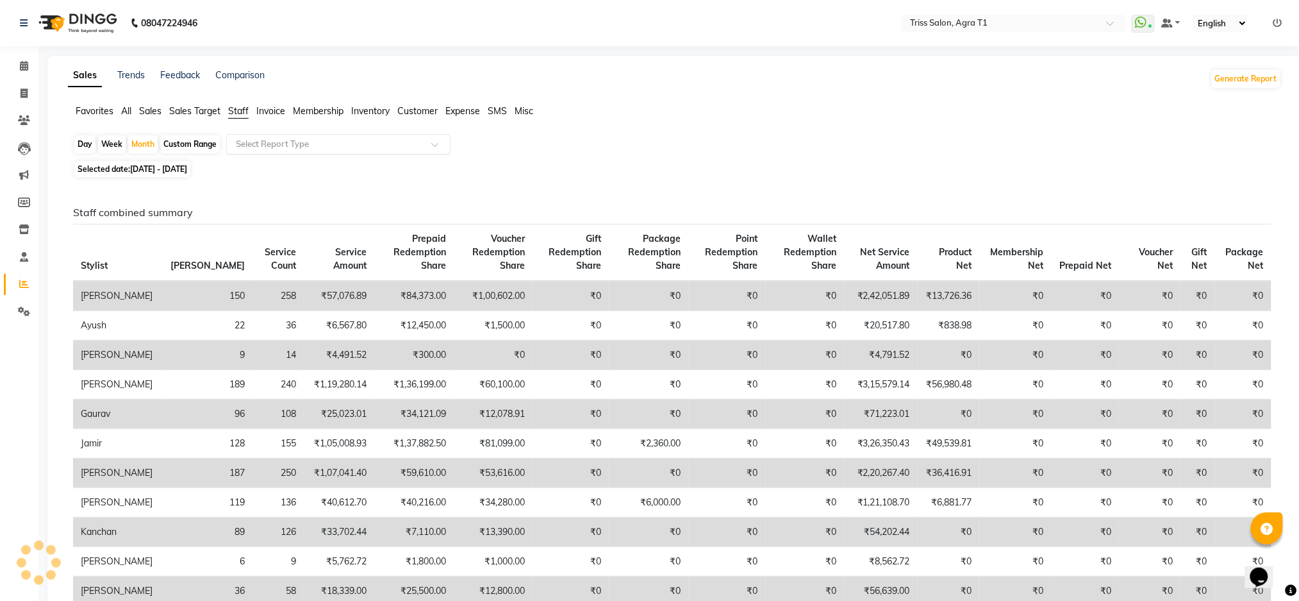
click at [317, 147] on input "text" at bounding box center [325, 144] width 185 height 13
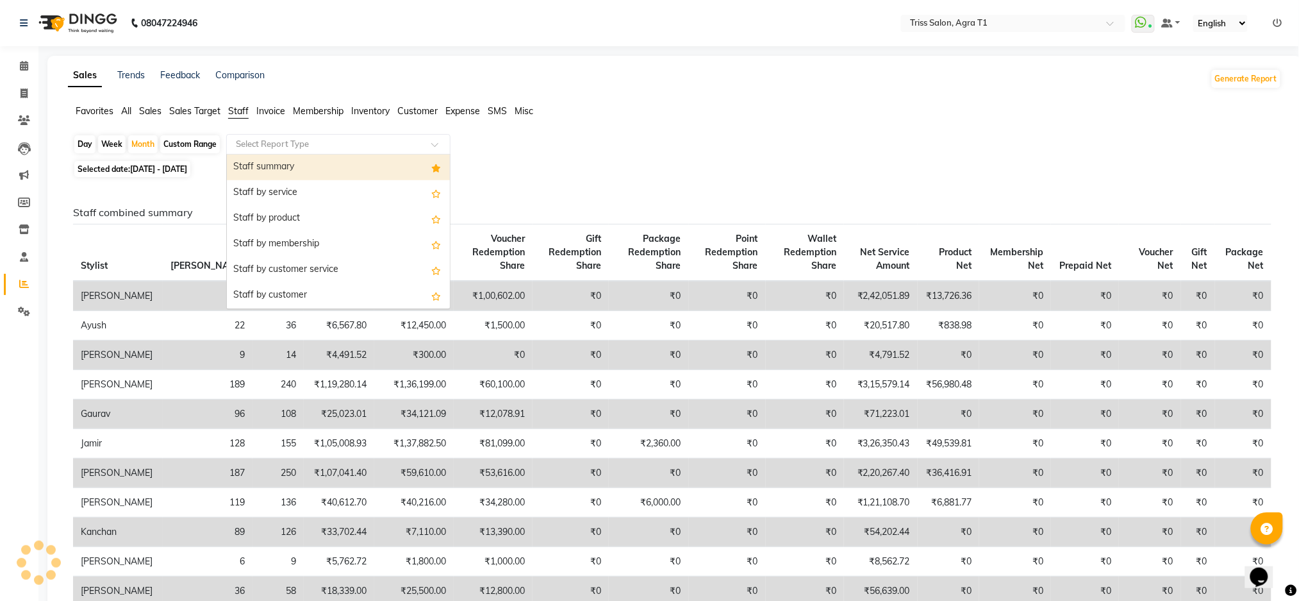
click at [309, 174] on div "Staff summary" at bounding box center [338, 167] width 223 height 26
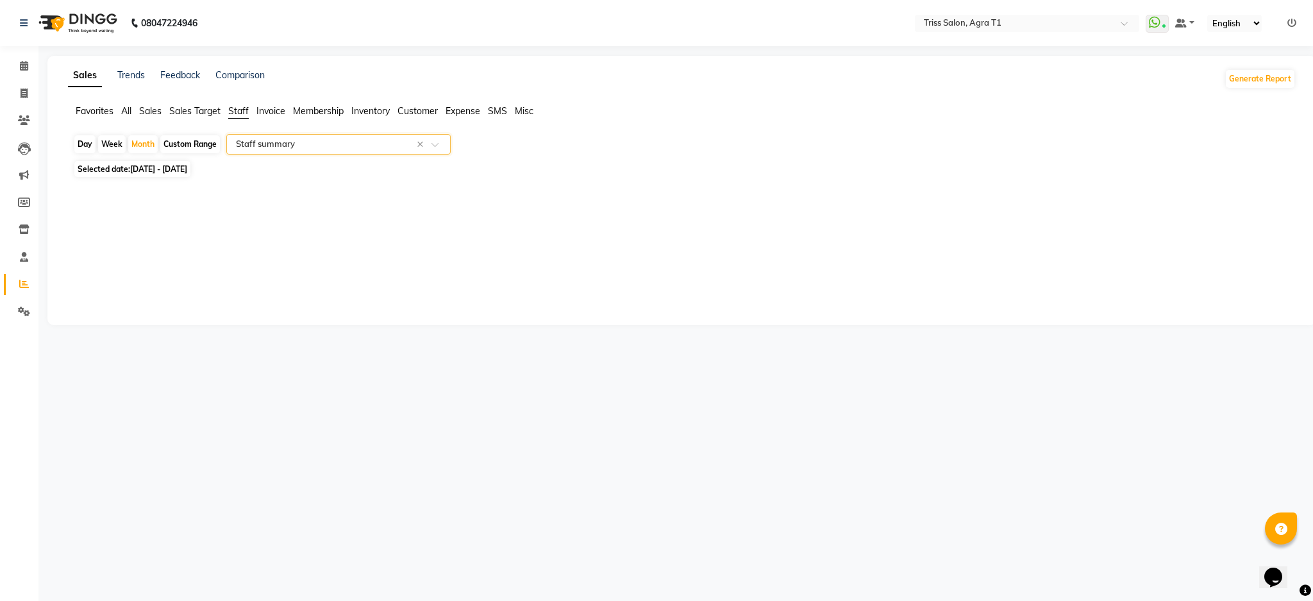
select select "filtered_report"
select select "csv"
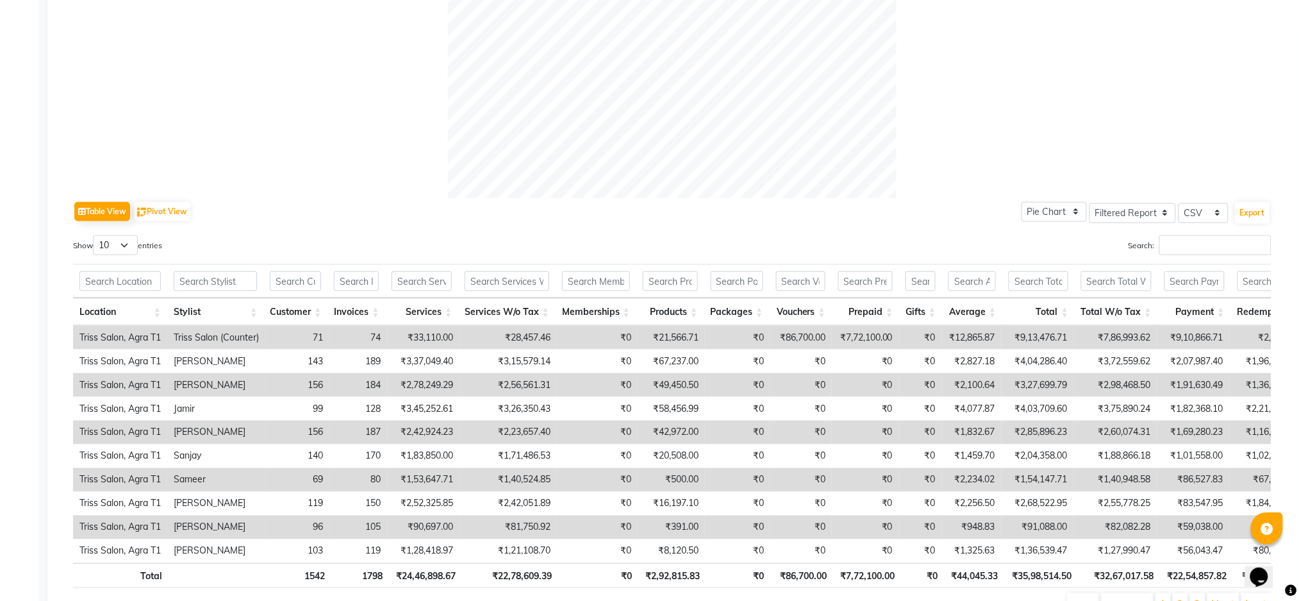
scroll to position [542, 0]
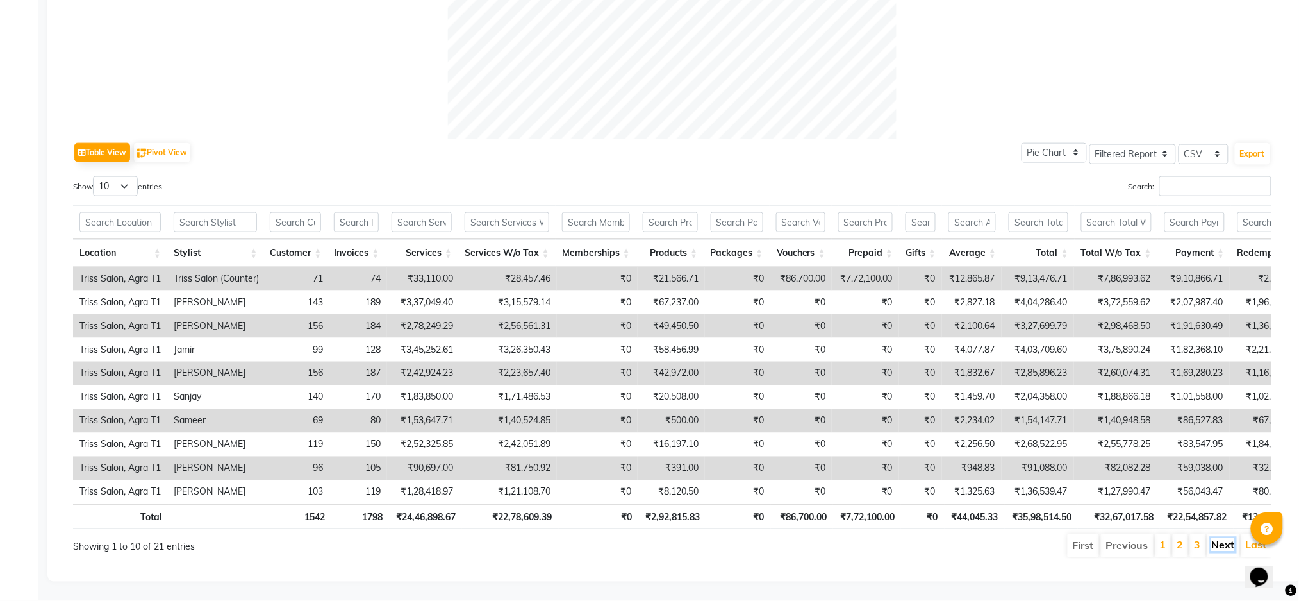
click at [1227, 538] on link "Next" at bounding box center [1223, 544] width 23 height 13
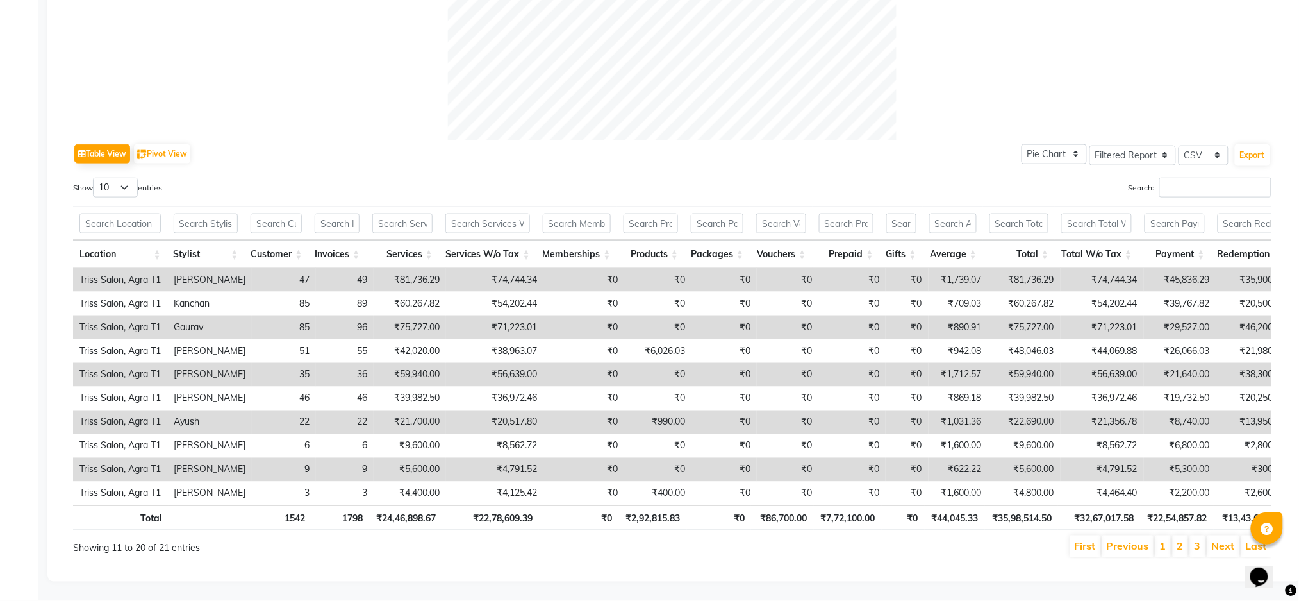
scroll to position [540, 0]
click at [1129, 540] on link "Previous" at bounding box center [1128, 546] width 42 height 13
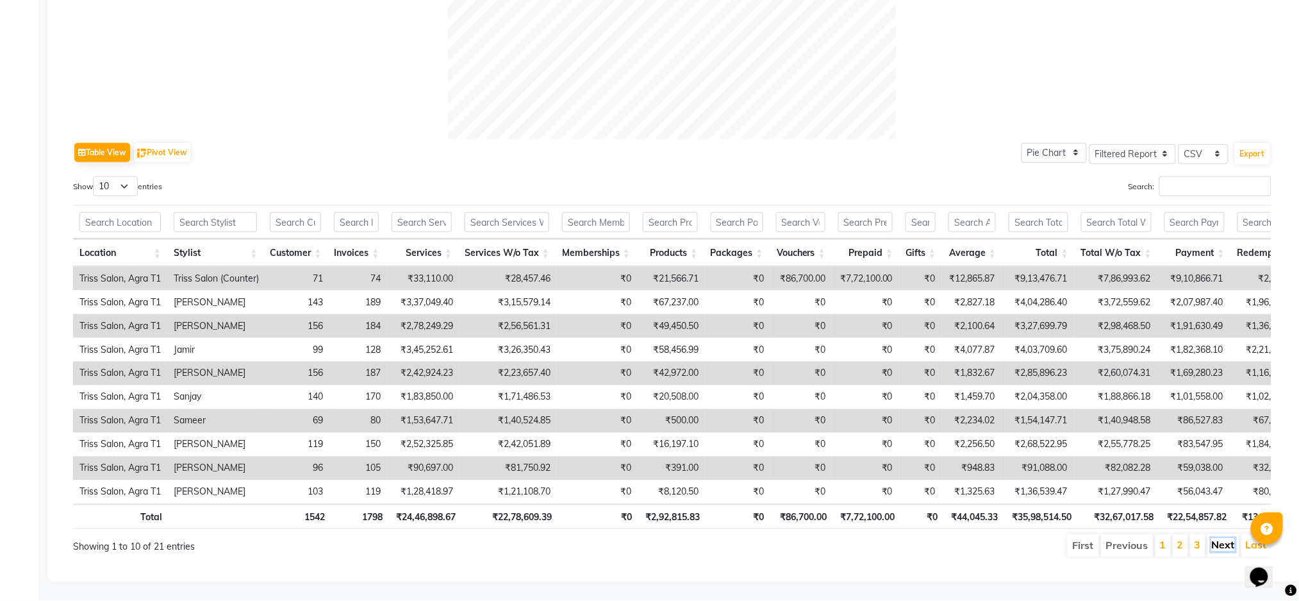
click at [1229, 538] on link "Next" at bounding box center [1223, 544] width 23 height 13
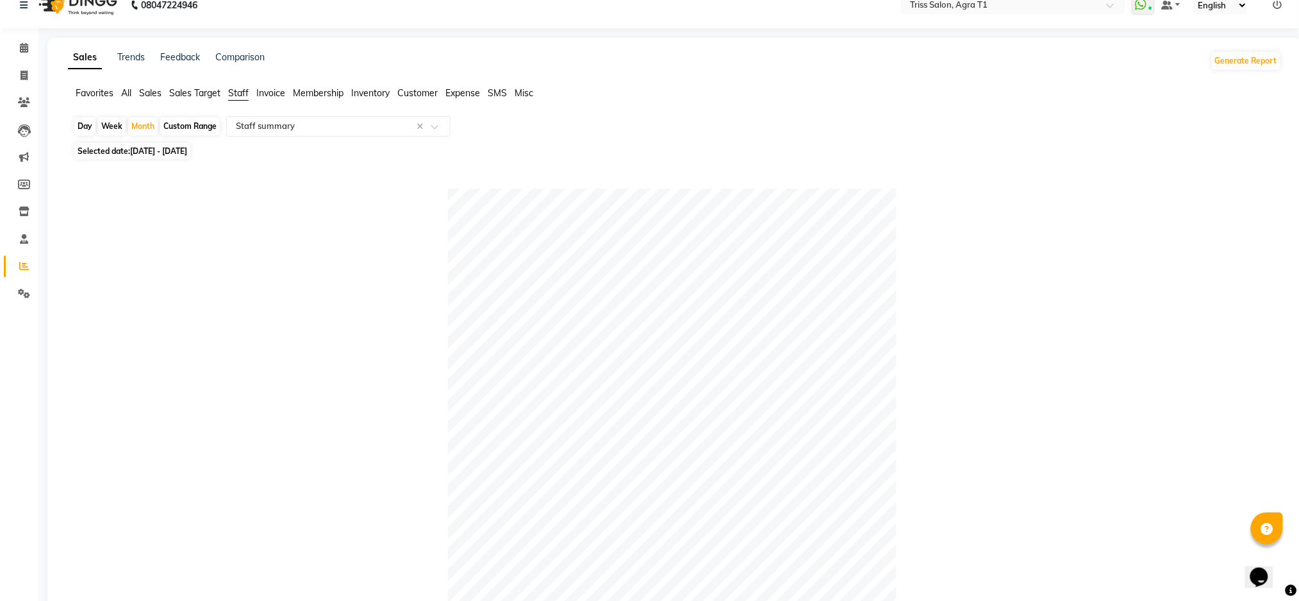
scroll to position [0, 0]
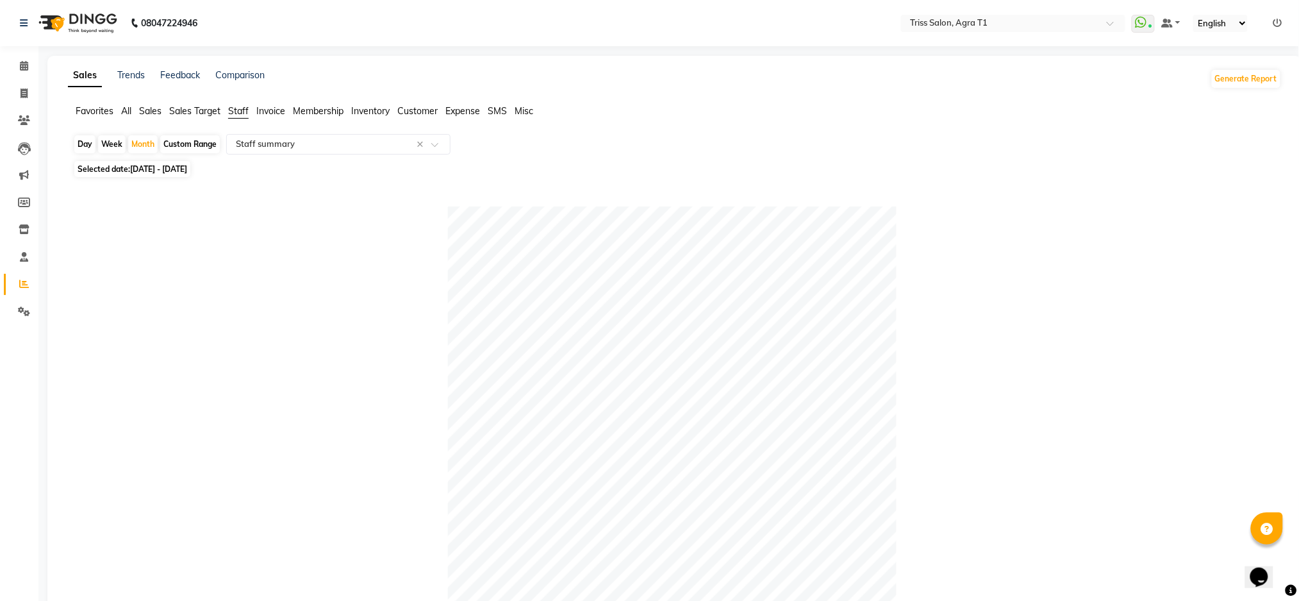
click at [141, 169] on span "01-08-2025 - 31-08-2025" at bounding box center [158, 169] width 57 height 10
select select "8"
select select "2025"
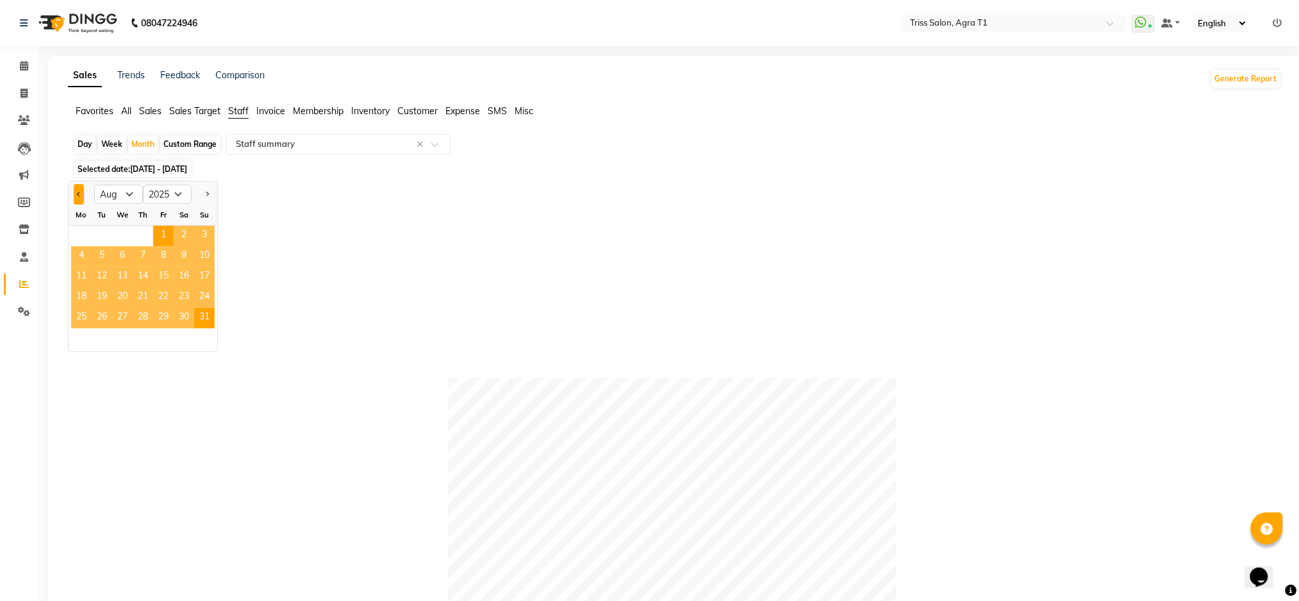
click at [79, 194] on span "Previous month" at bounding box center [79, 194] width 4 height 4
select select "7"
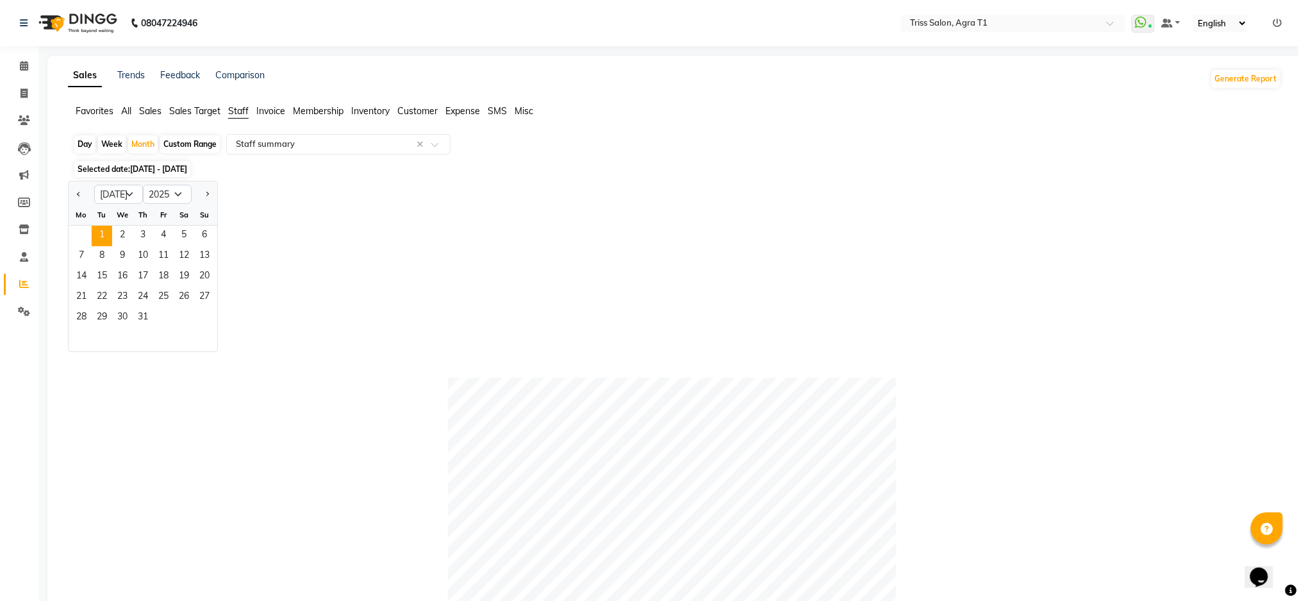
click at [100, 237] on span "1" at bounding box center [102, 236] width 21 height 21
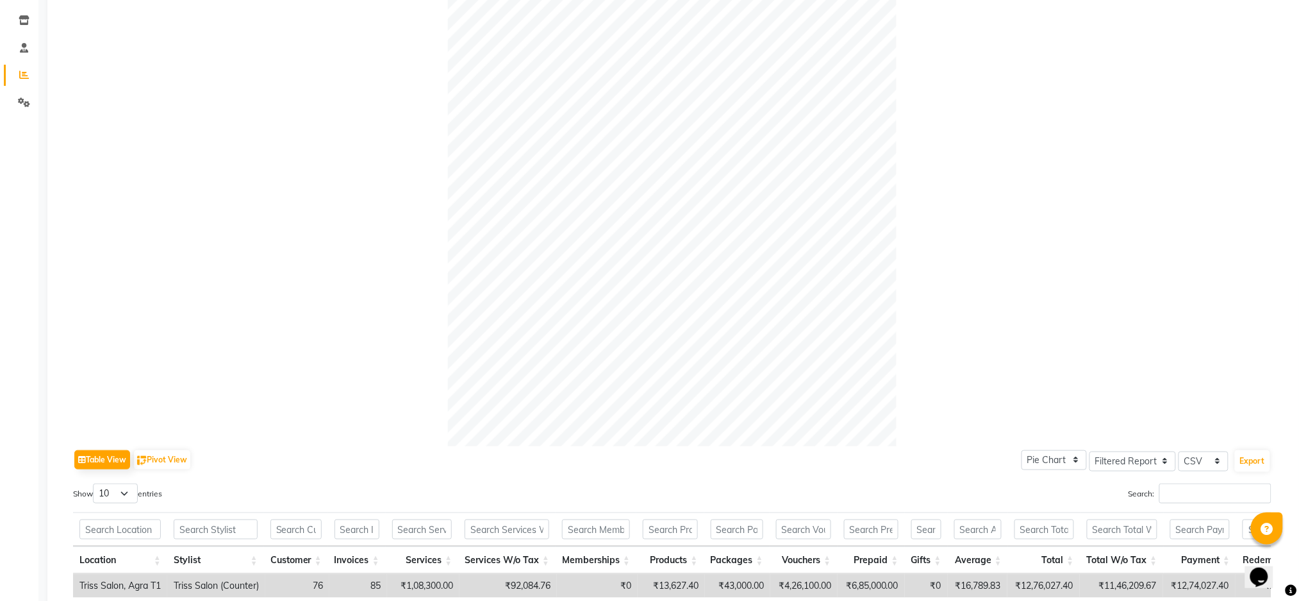
scroll to position [542, 0]
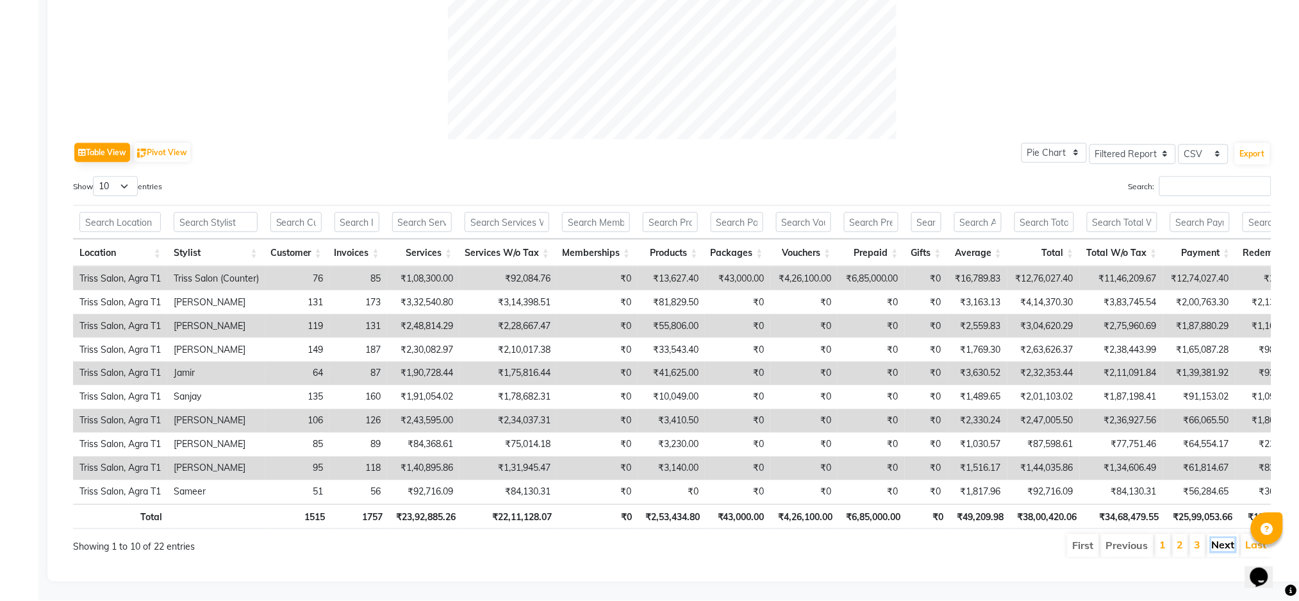
click at [1228, 538] on link "Next" at bounding box center [1223, 544] width 23 height 13
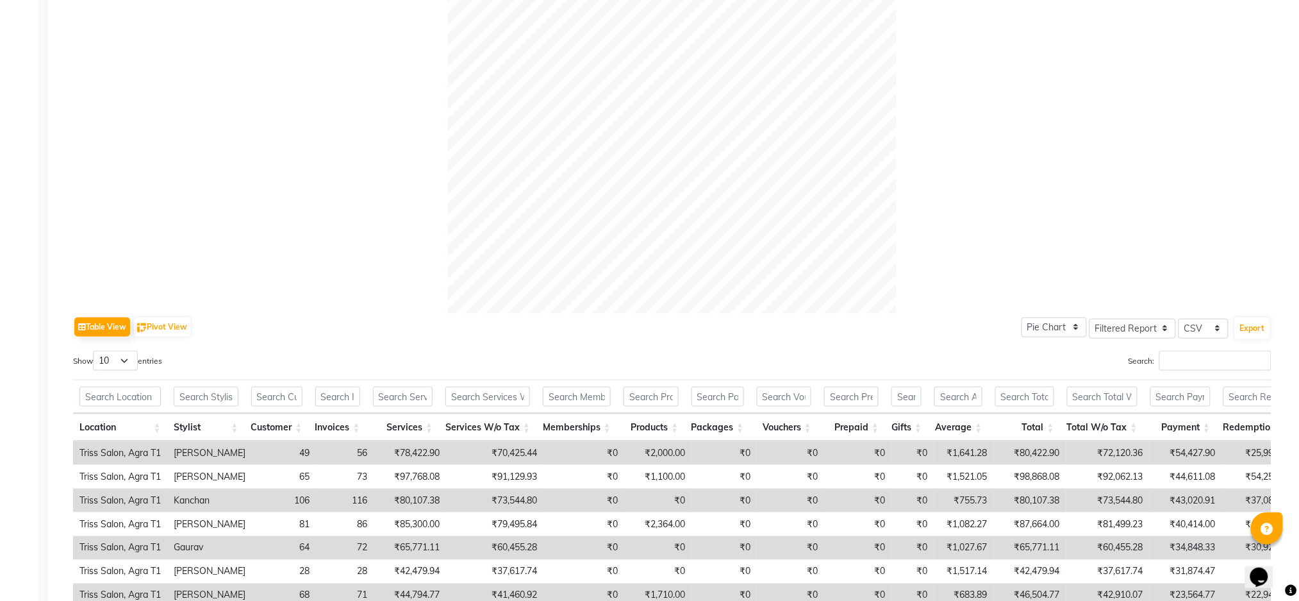
scroll to position [0, 0]
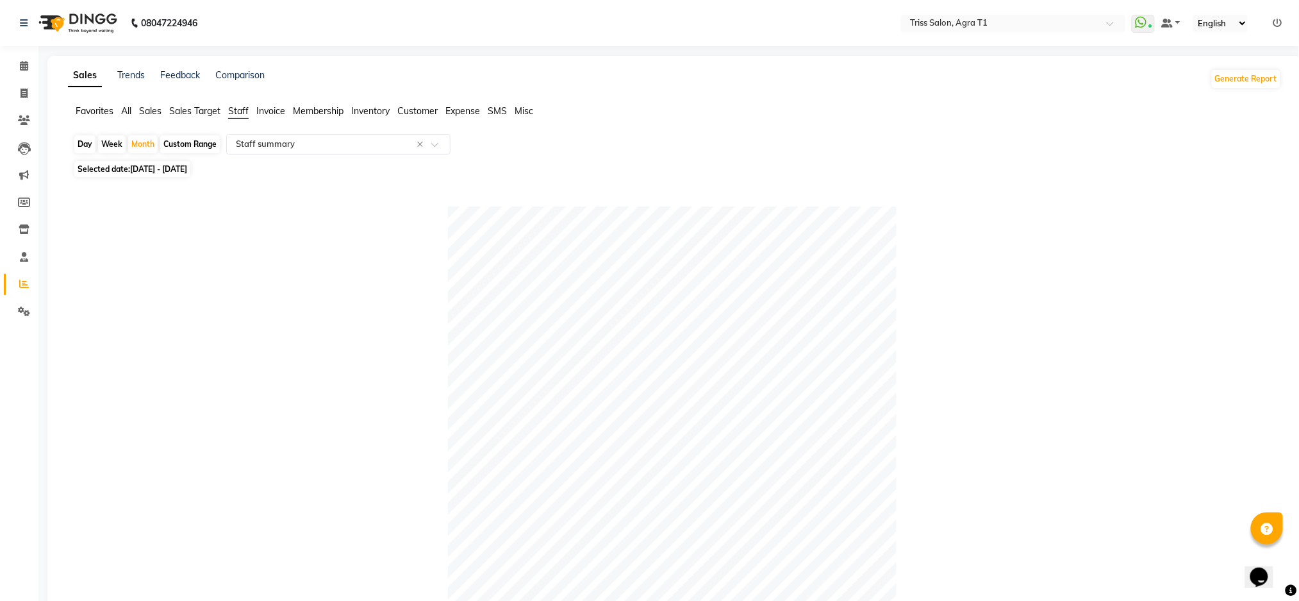
click at [180, 170] on span "01-07-2025 - 31-07-2025" at bounding box center [158, 169] width 57 height 10
select select "7"
select select "2025"
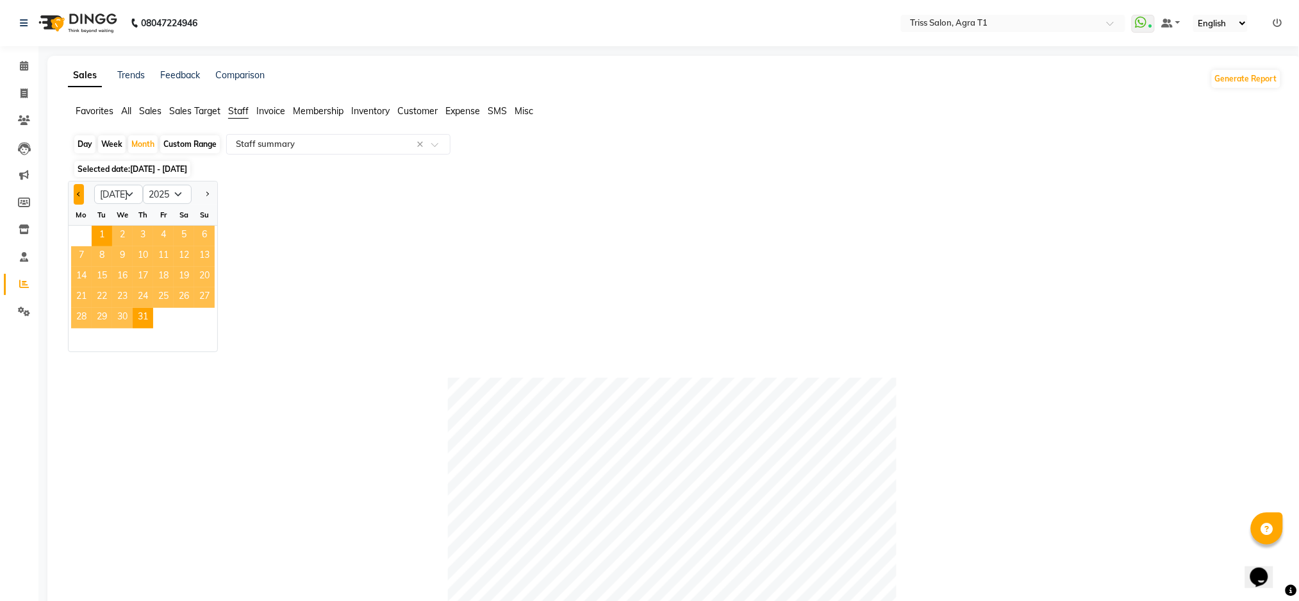
click at [79, 194] on span "Previous month" at bounding box center [79, 194] width 4 height 4
select select "6"
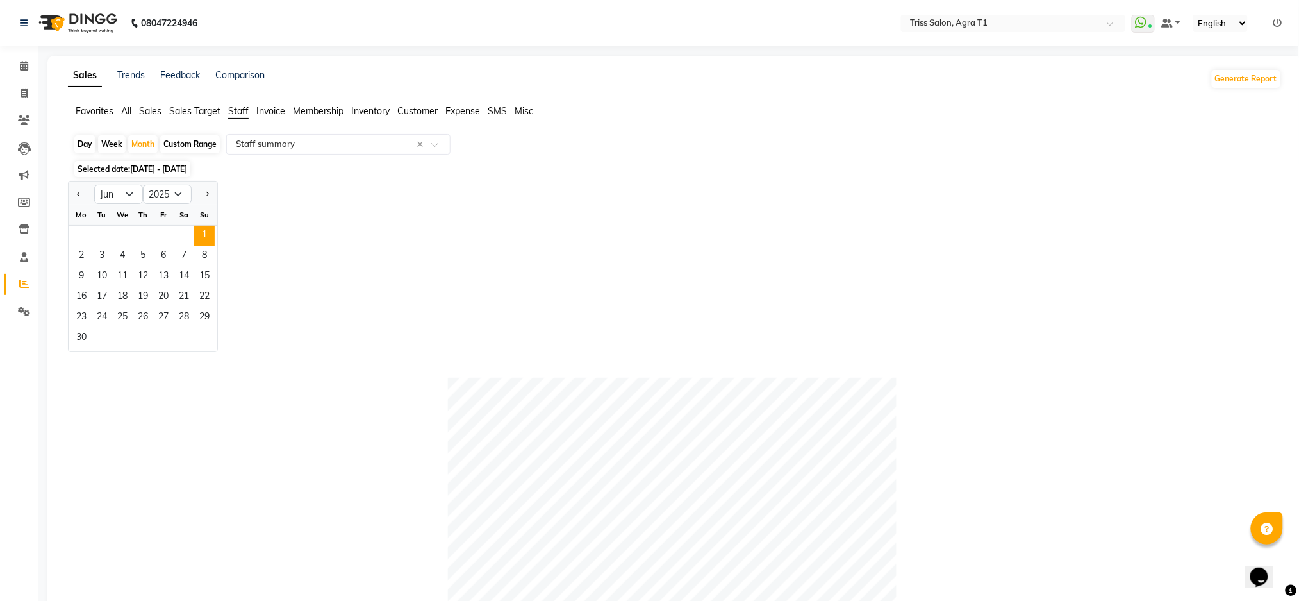
click at [204, 233] on span "1" at bounding box center [204, 236] width 21 height 21
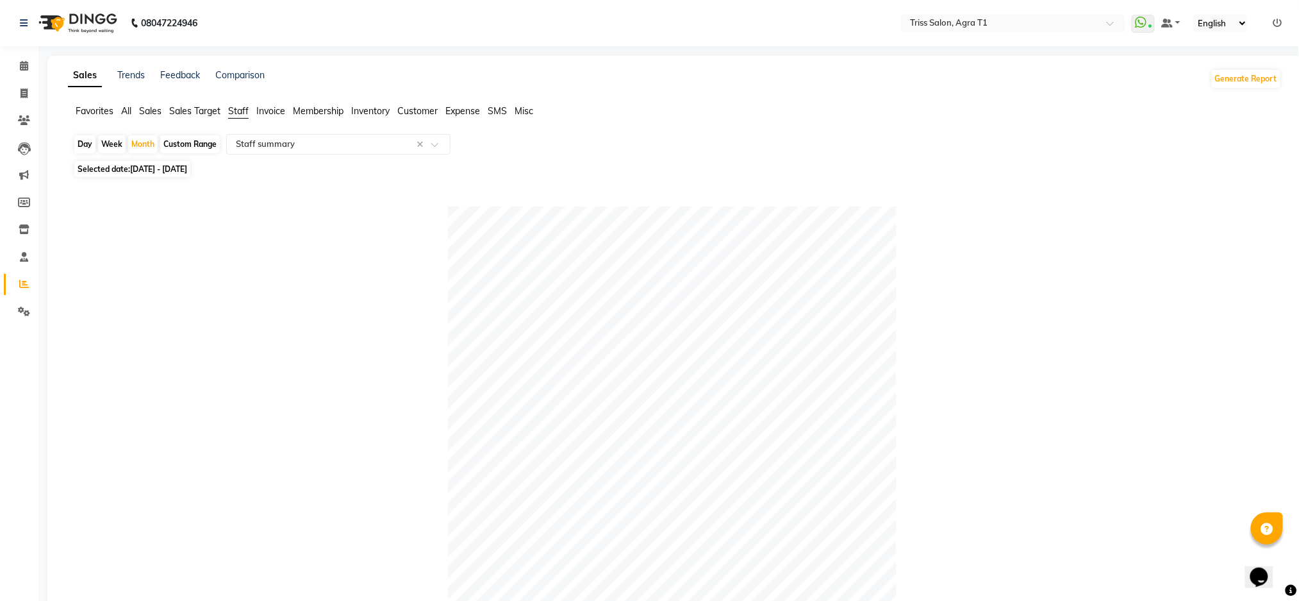
click at [162, 165] on span "01-06-2025 - 30-06-2025" at bounding box center [158, 169] width 57 height 10
select select "6"
select select "2025"
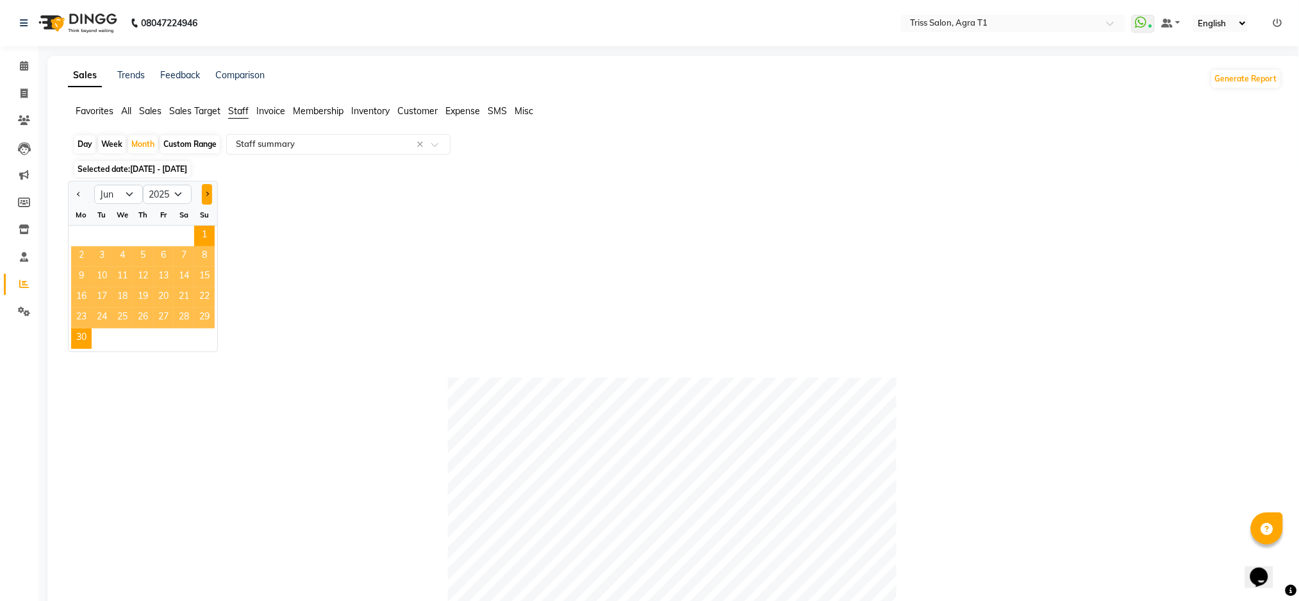
click at [210, 193] on button "Next month" at bounding box center [207, 194] width 10 height 21
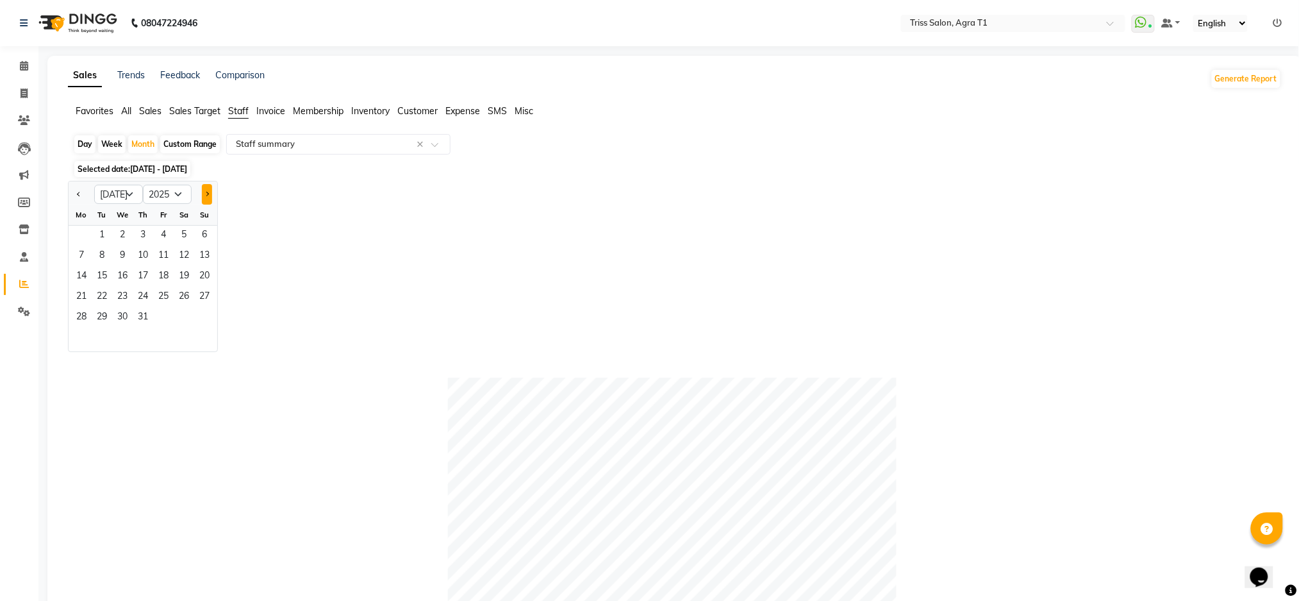
click at [207, 194] on span "Next month" at bounding box center [206, 194] width 4 height 4
select select "8"
click at [296, 140] on input "text" at bounding box center [325, 144] width 185 height 13
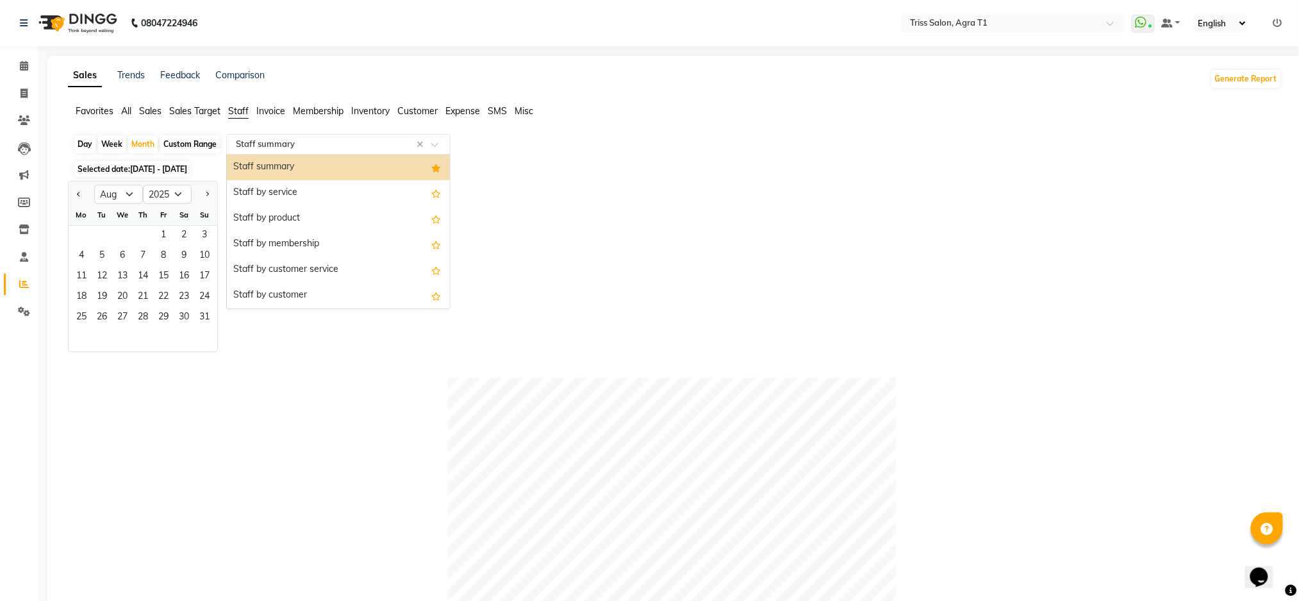
click at [295, 139] on input "text" at bounding box center [325, 144] width 185 height 13
click at [259, 166] on div "Staff summary" at bounding box center [338, 167] width 223 height 26
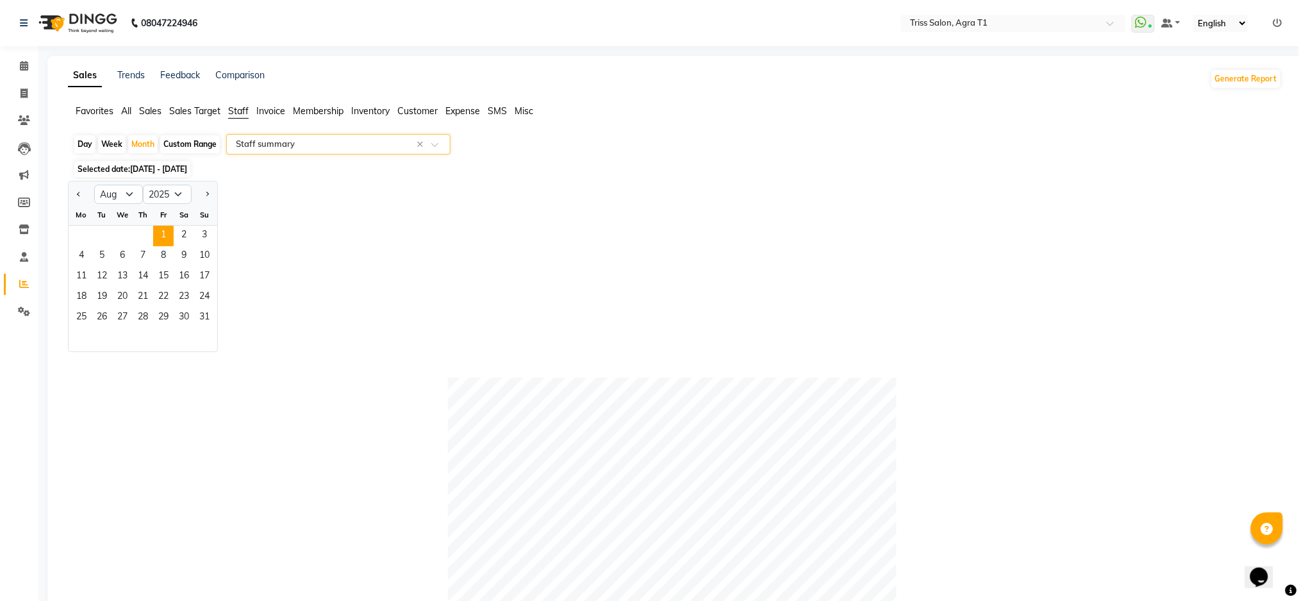
click at [166, 236] on span "1" at bounding box center [163, 236] width 21 height 21
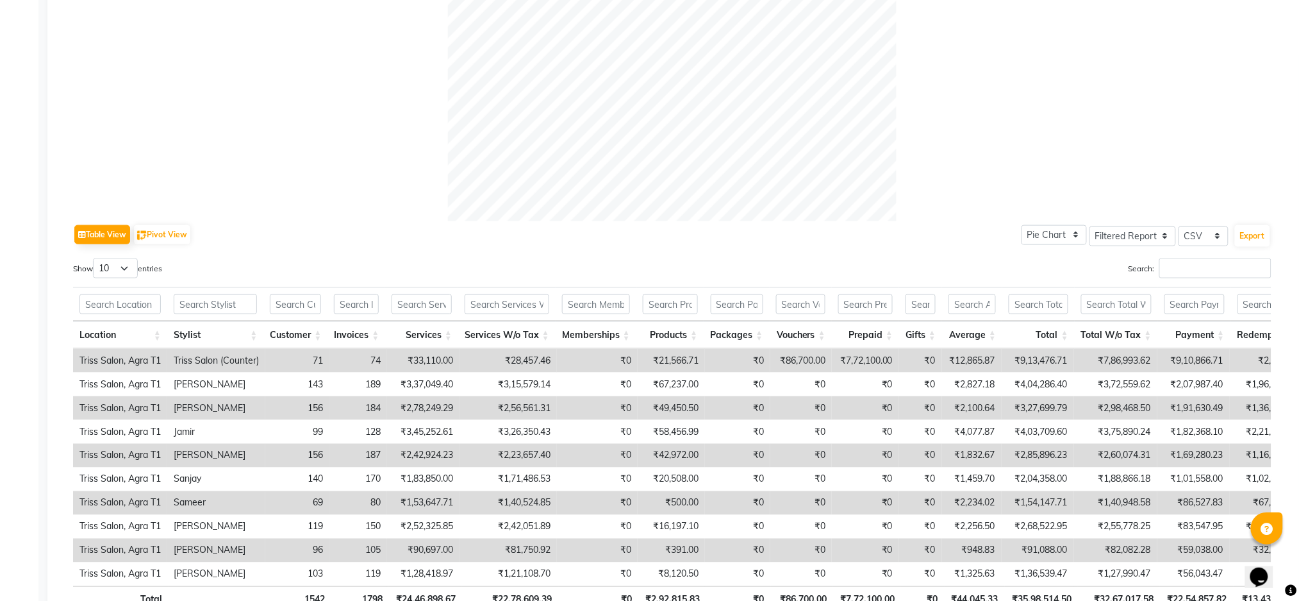
scroll to position [542, 0]
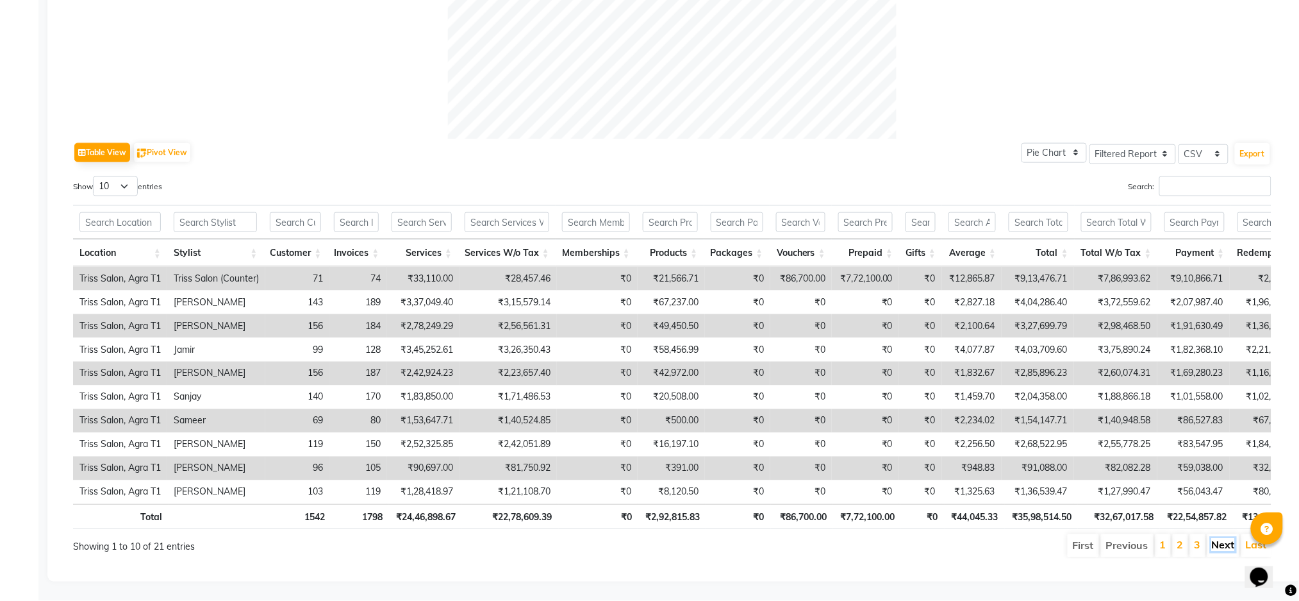
click at [1222, 538] on link "Next" at bounding box center [1223, 544] width 23 height 13
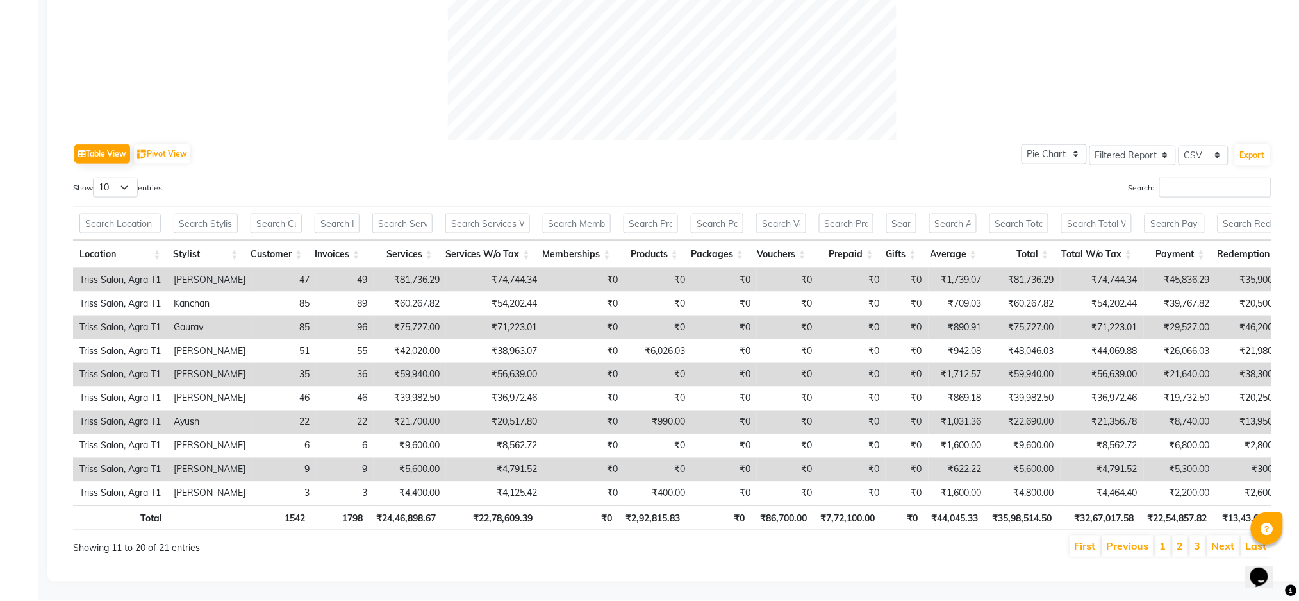
scroll to position [540, 0]
click at [1129, 540] on link "Previous" at bounding box center [1128, 546] width 42 height 13
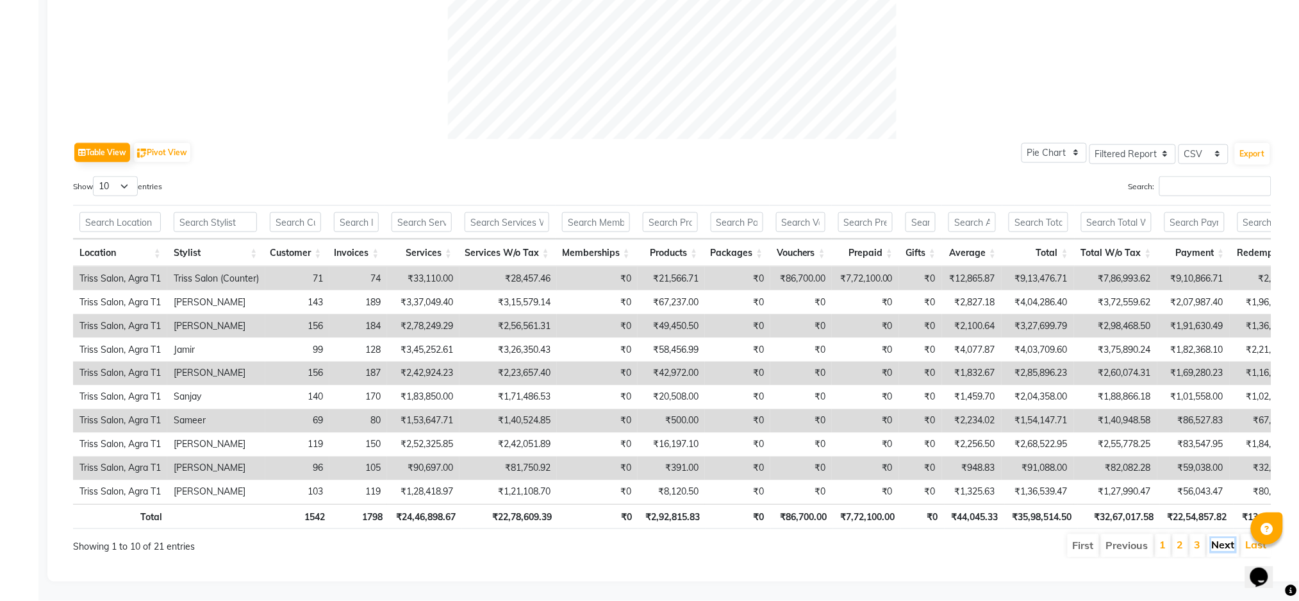
click at [1224, 538] on link "Next" at bounding box center [1223, 544] width 23 height 13
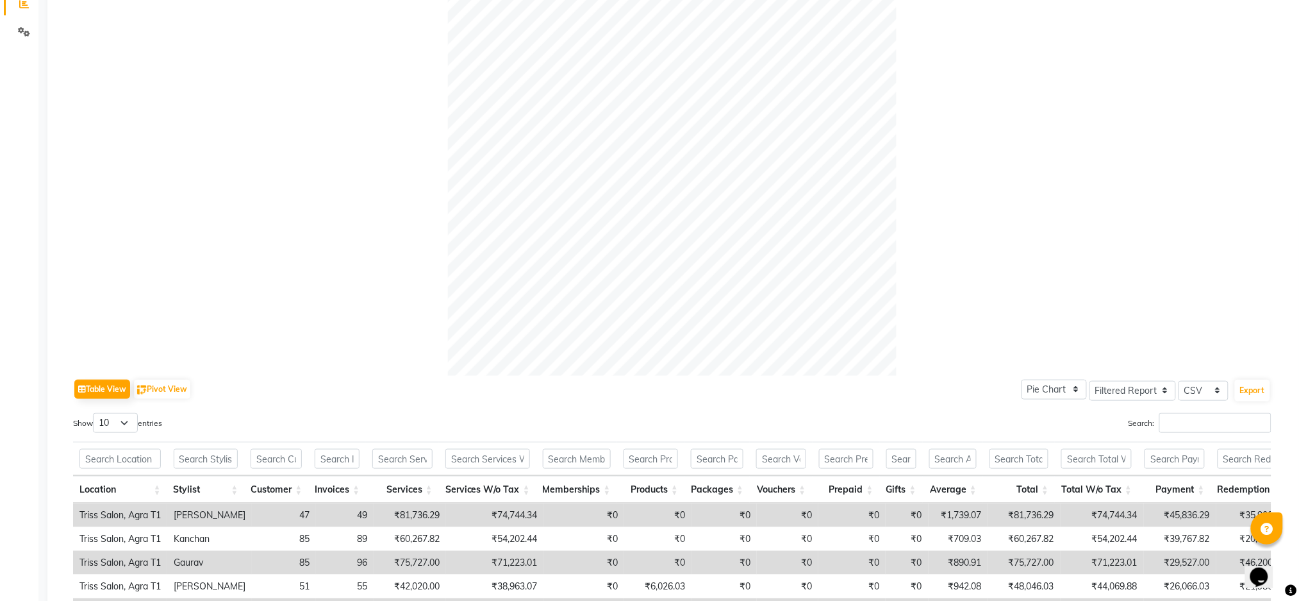
scroll to position [0, 0]
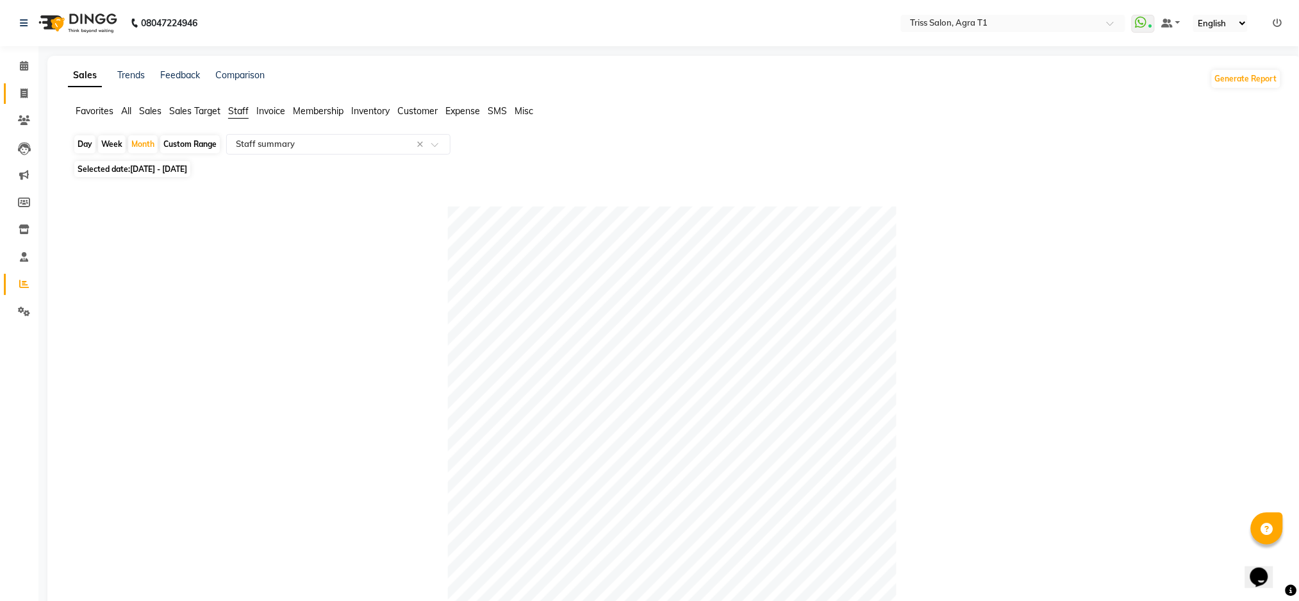
click at [23, 93] on icon at bounding box center [24, 93] width 7 height 10
click at [16, 92] on span at bounding box center [24, 94] width 22 height 15
select select "service"
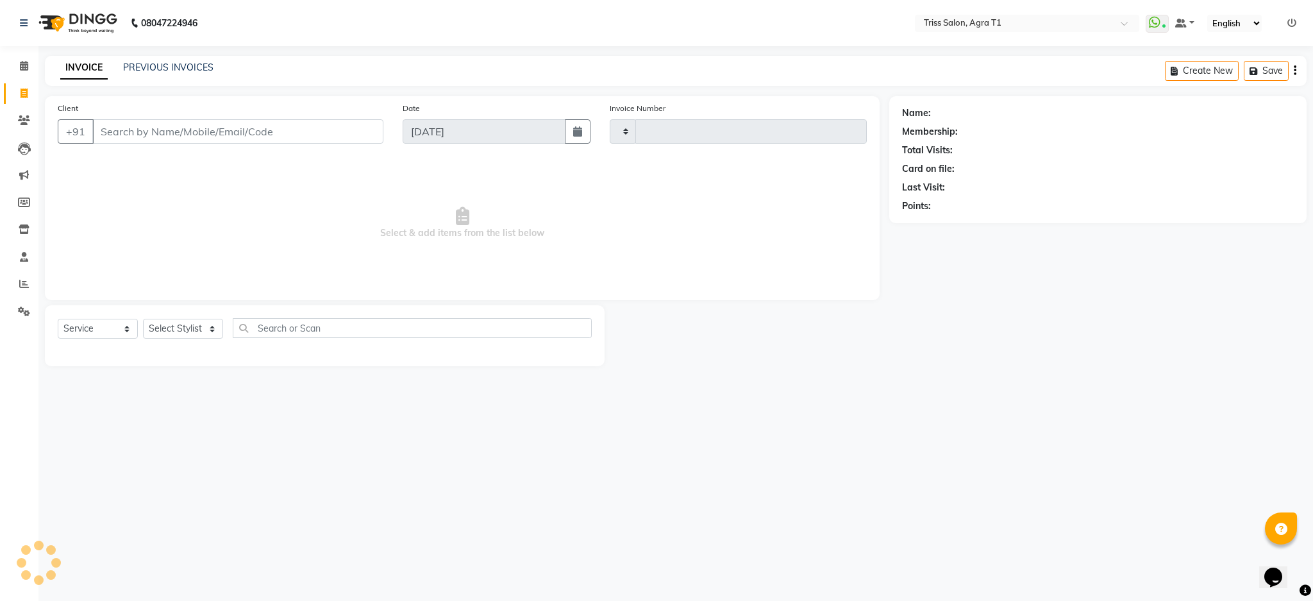
type input "6606"
select select "4300"
click at [23, 120] on icon at bounding box center [24, 120] width 12 height 10
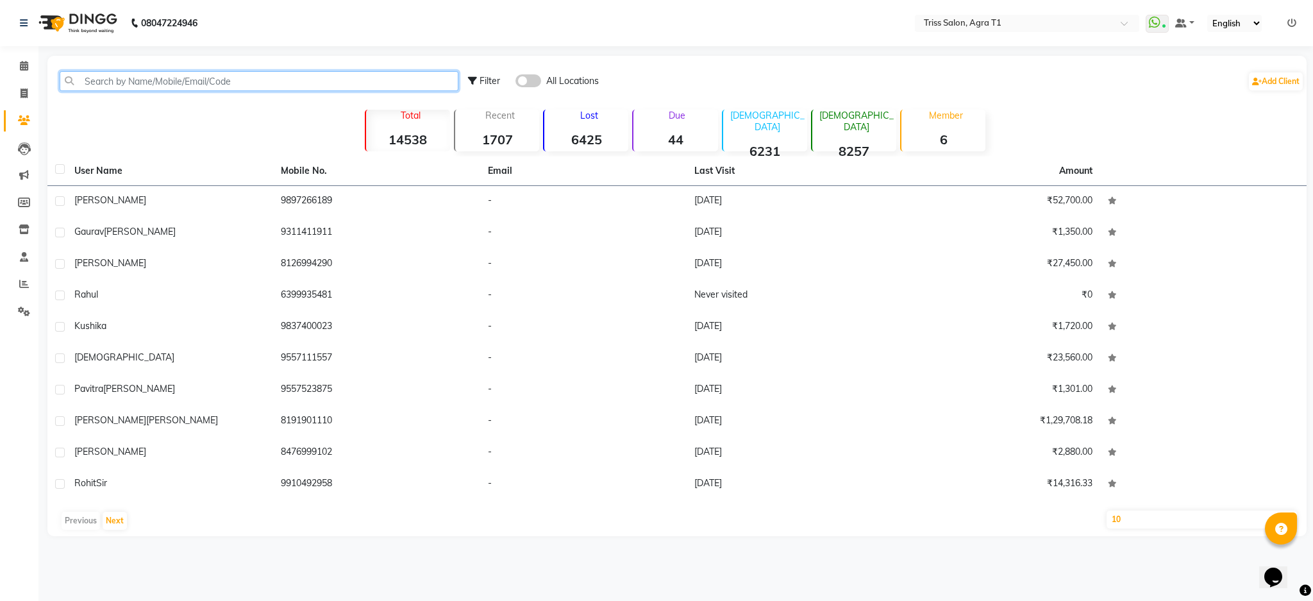
click at [172, 78] on input "text" at bounding box center [259, 81] width 399 height 20
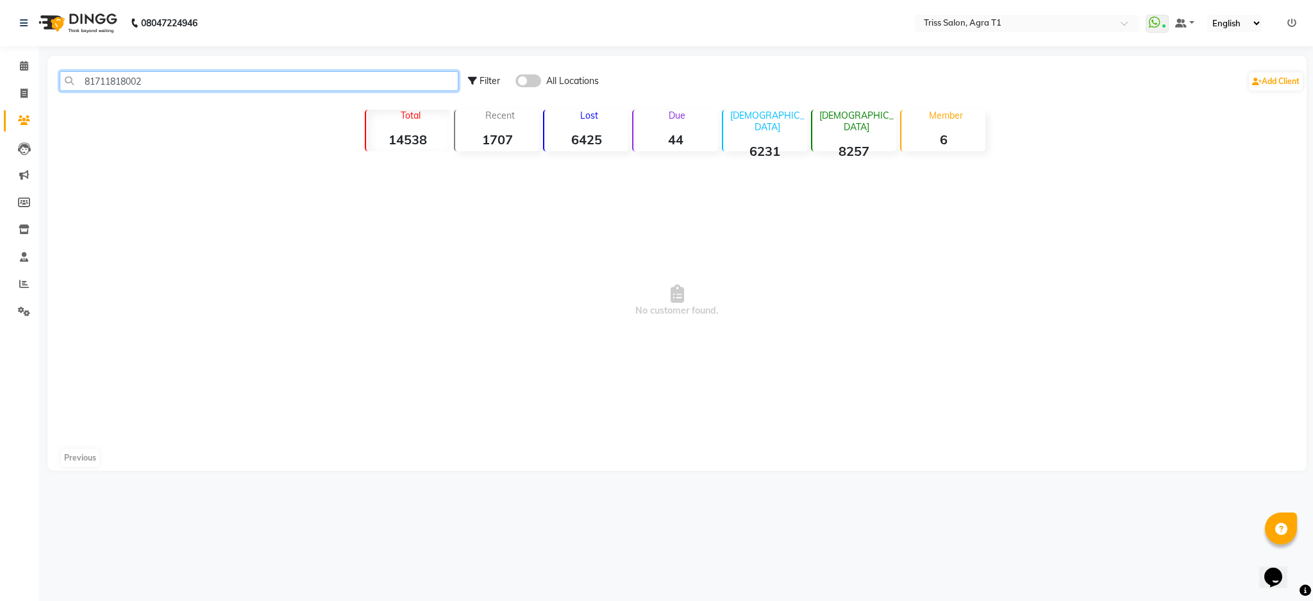
click at [101, 83] on input "81711818002" at bounding box center [259, 81] width 399 height 20
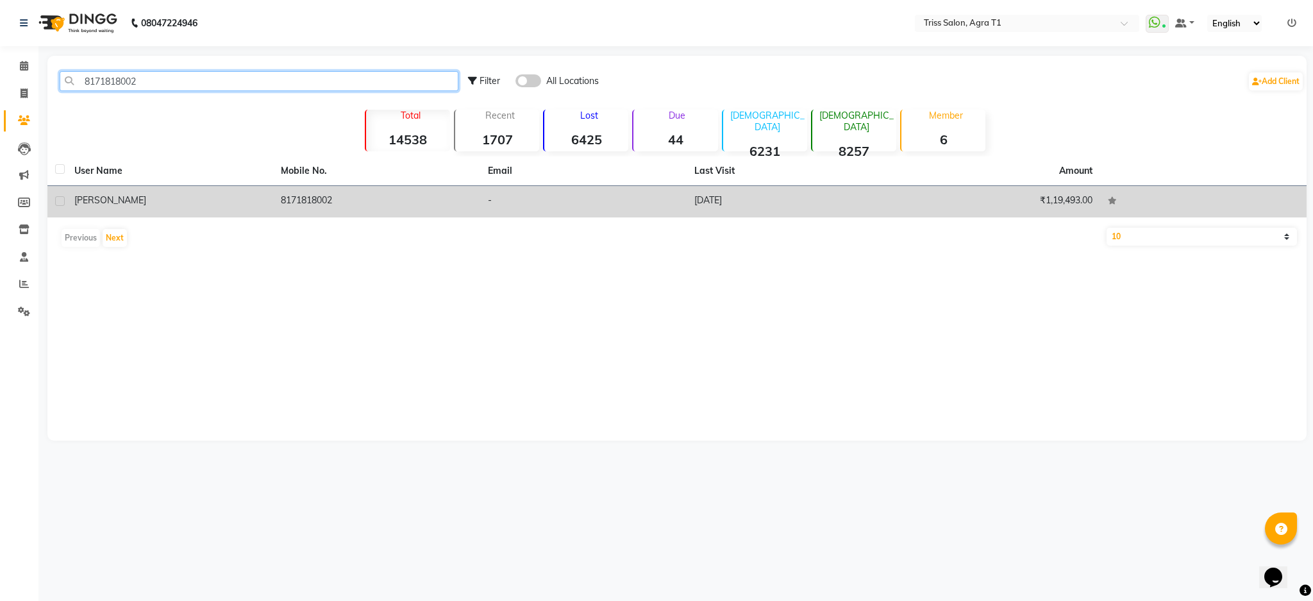
type input "8171818002"
click at [294, 205] on td "8171818002" at bounding box center [376, 201] width 206 height 31
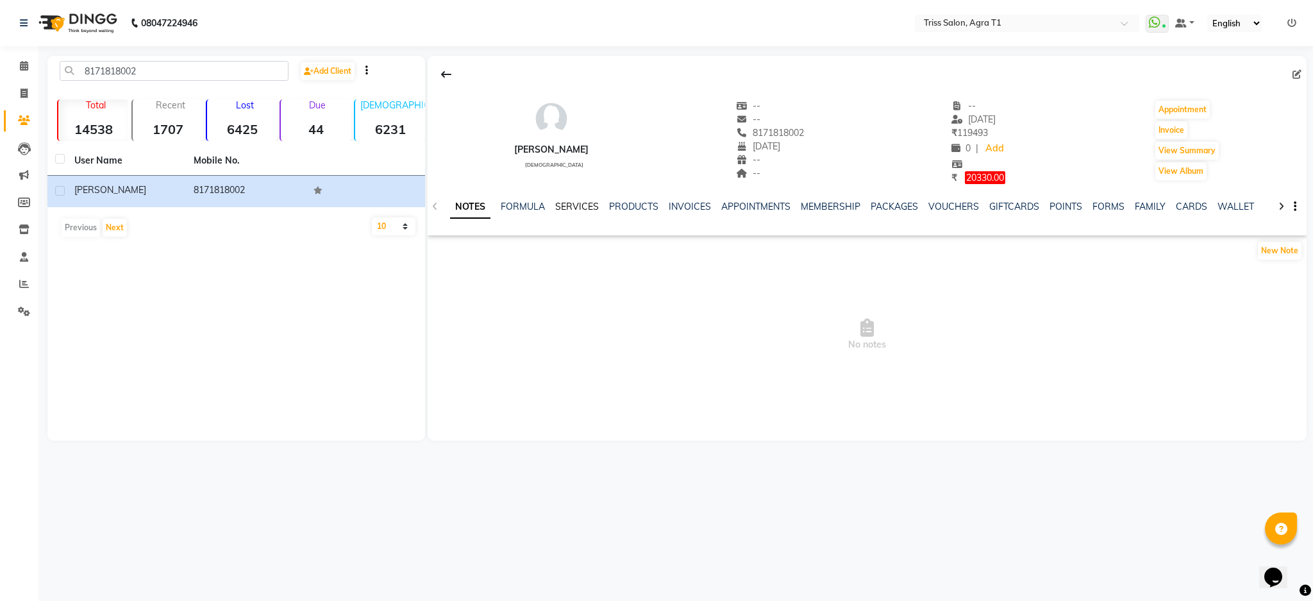
click at [576, 209] on link "SERVICES" at bounding box center [577, 207] width 44 height 12
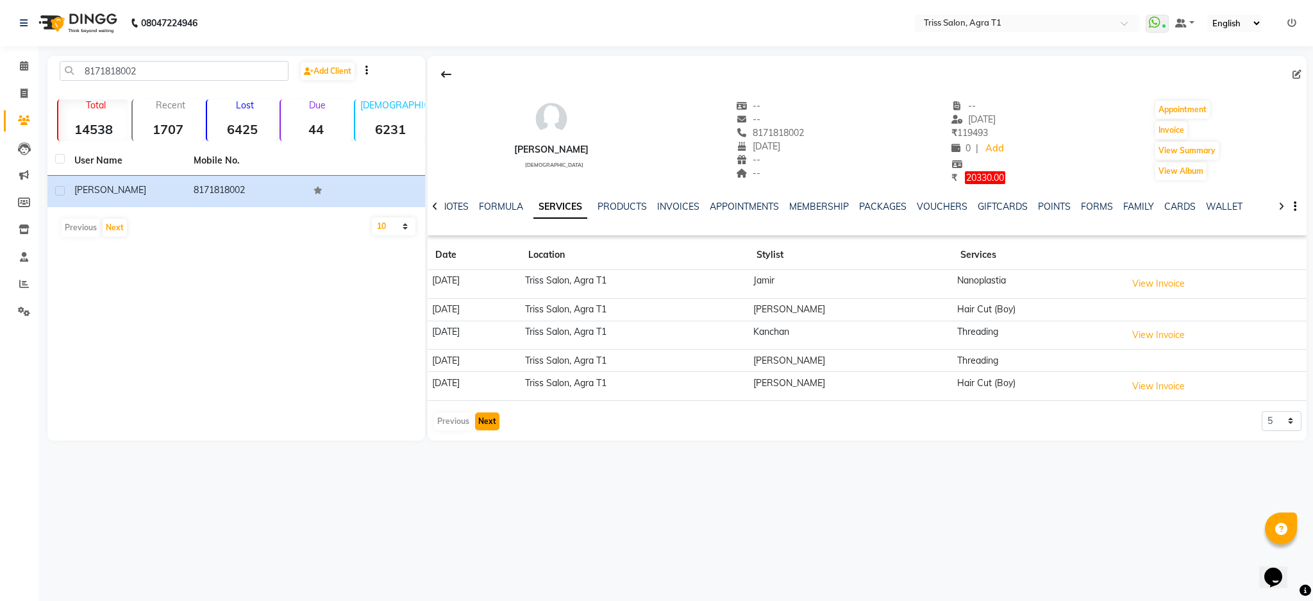
click at [485, 420] on button "Next" at bounding box center [487, 421] width 24 height 18
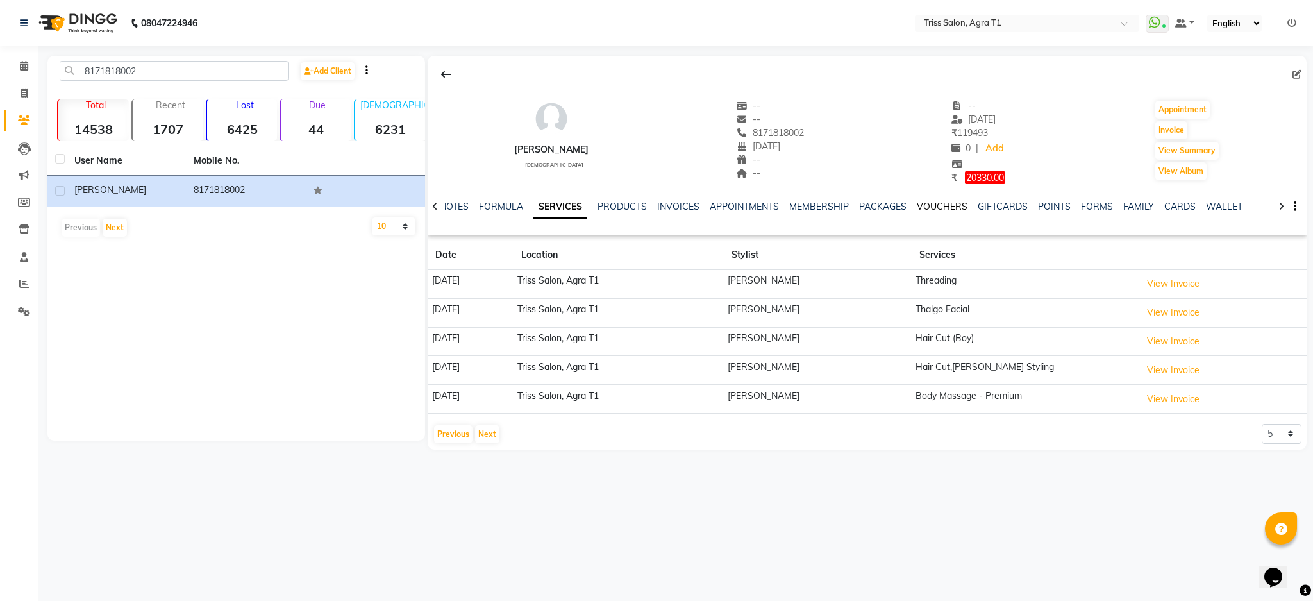
click at [945, 208] on link "VOUCHERS" at bounding box center [941, 207] width 51 height 12
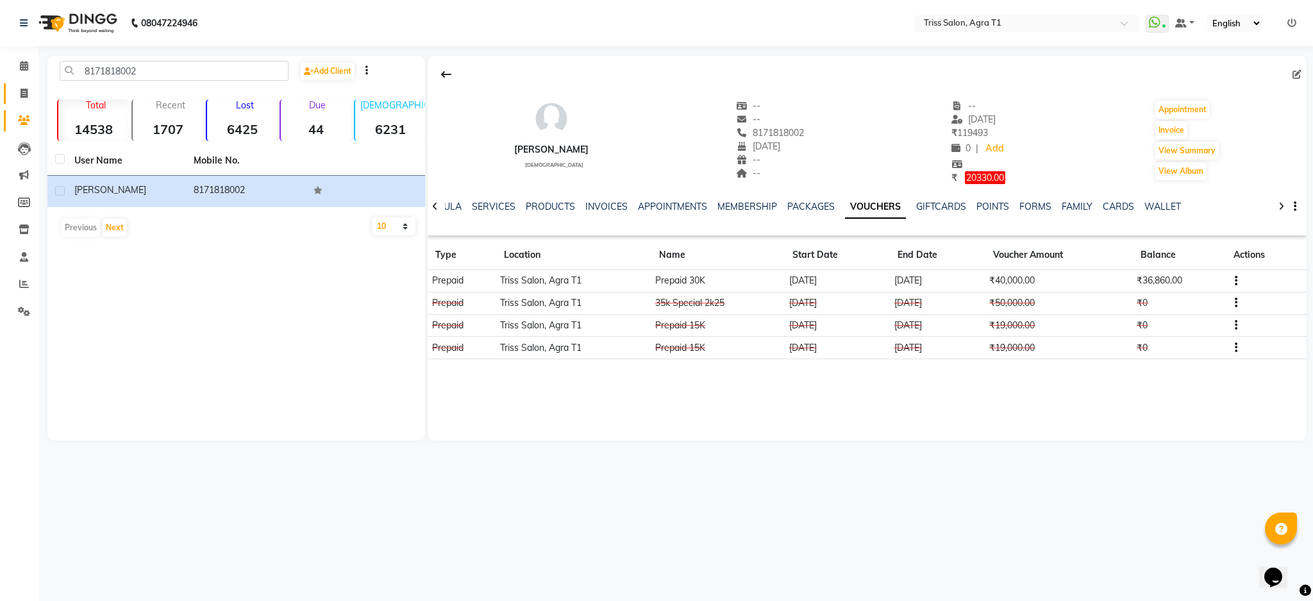
click at [17, 83] on link "Invoice" at bounding box center [19, 93] width 31 height 21
select select "service"
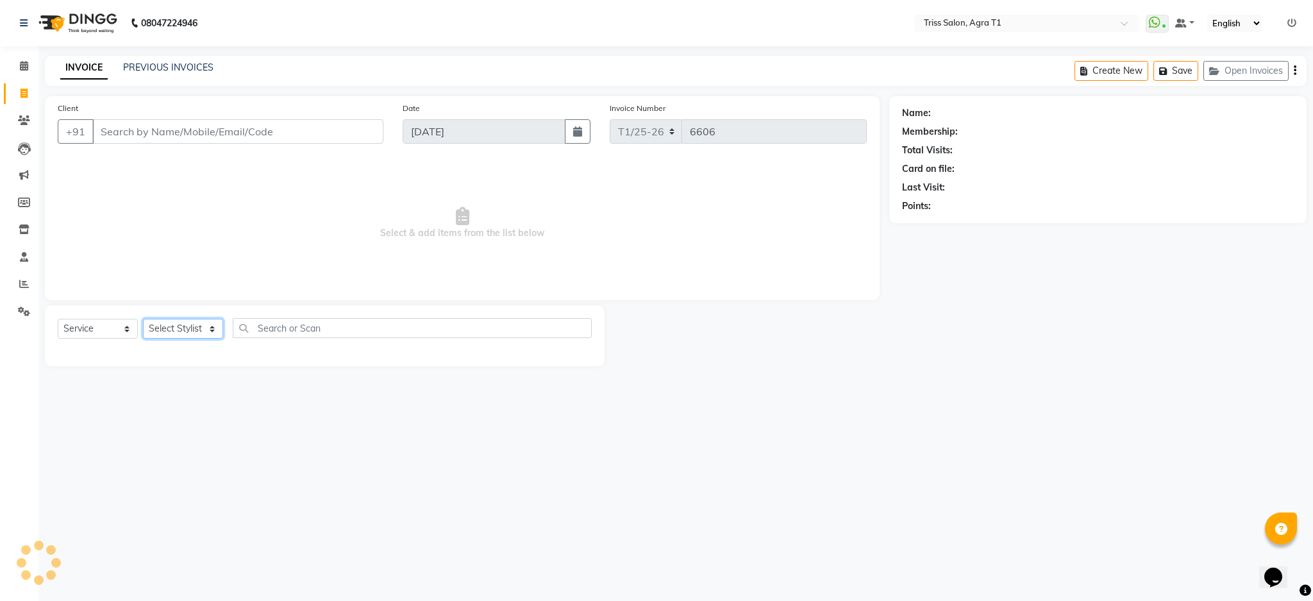
click at [187, 328] on select "Select Stylist" at bounding box center [183, 329] width 80 height 20
select select "32494"
click at [143, 319] on select "Select Stylist [PERSON_NAME] [PERSON_NAME] [PERSON_NAME] [PERSON_NAME] [PERSON_…" at bounding box center [183, 329] width 80 height 20
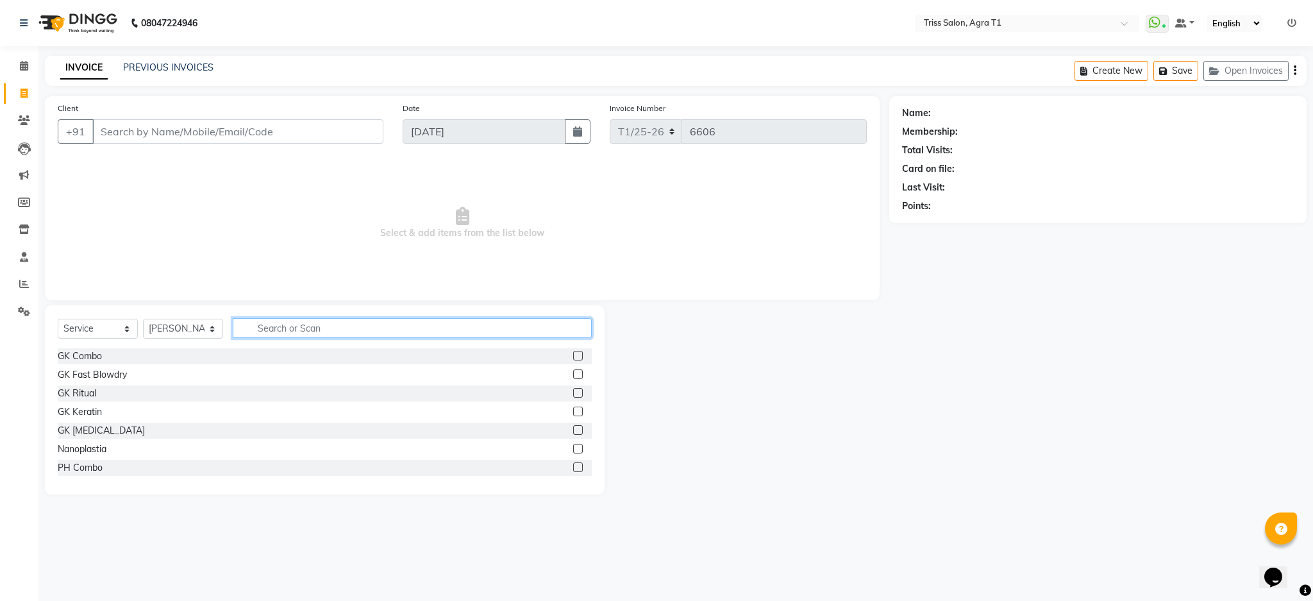
click at [294, 324] on input "text" at bounding box center [412, 328] width 359 height 20
type input "hair cut"
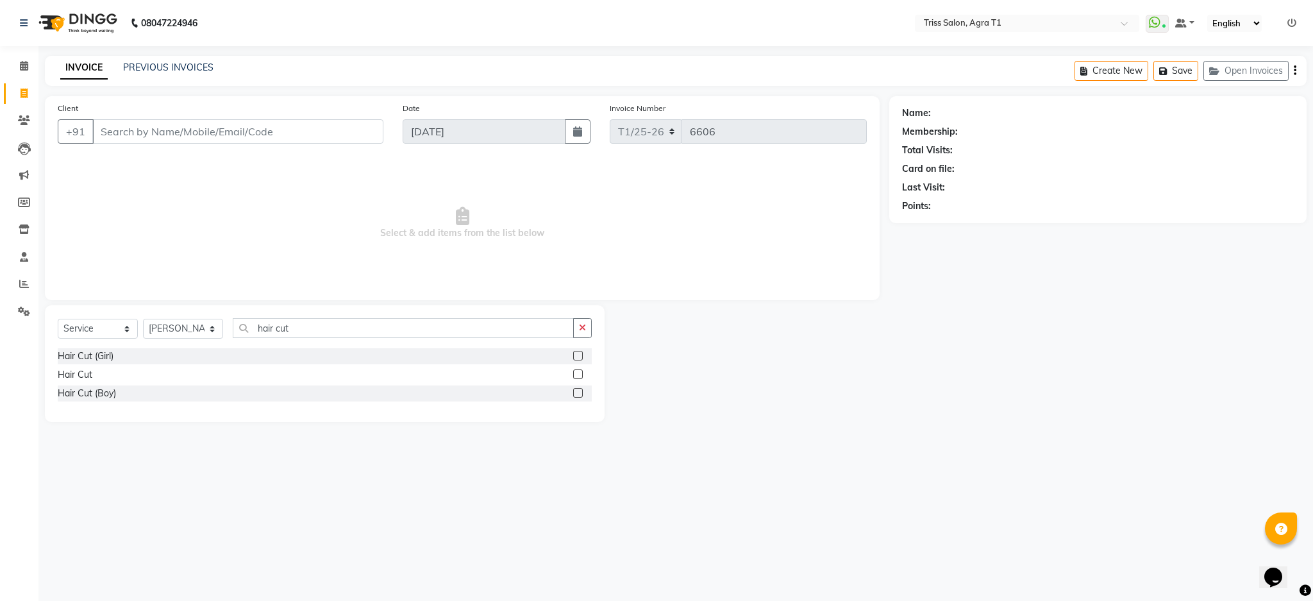
click at [578, 374] on label at bounding box center [578, 374] width 10 height 10
click at [578, 374] on input "checkbox" at bounding box center [577, 374] width 8 height 8
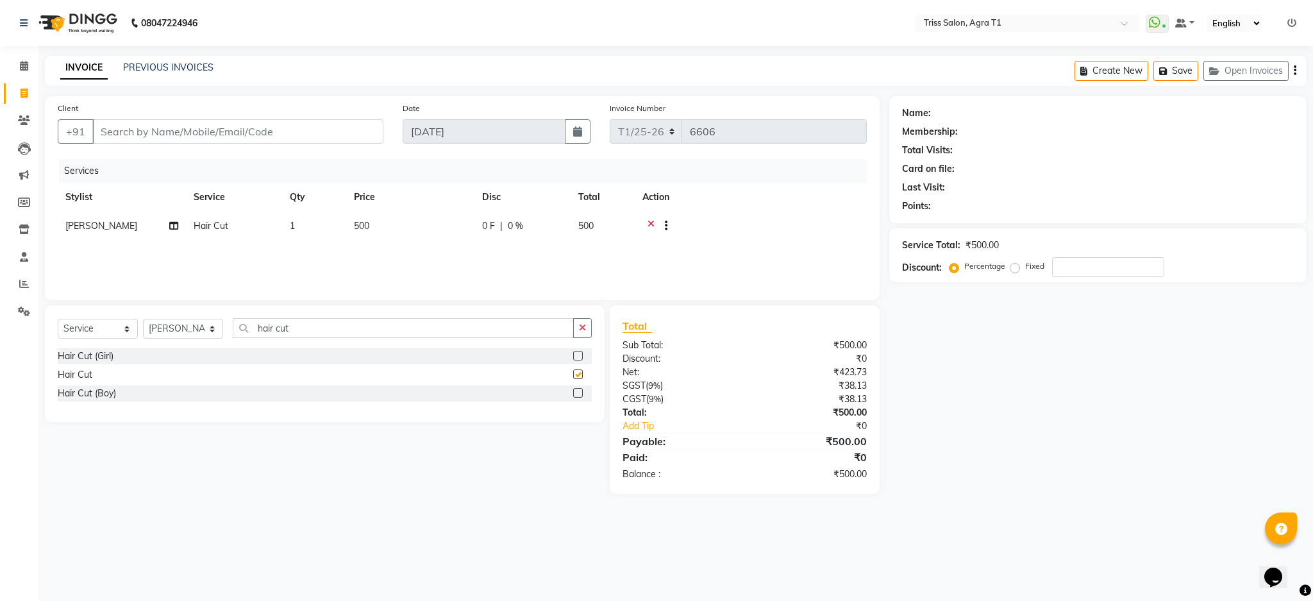
checkbox input "false"
click at [583, 326] on icon "button" at bounding box center [582, 327] width 7 height 9
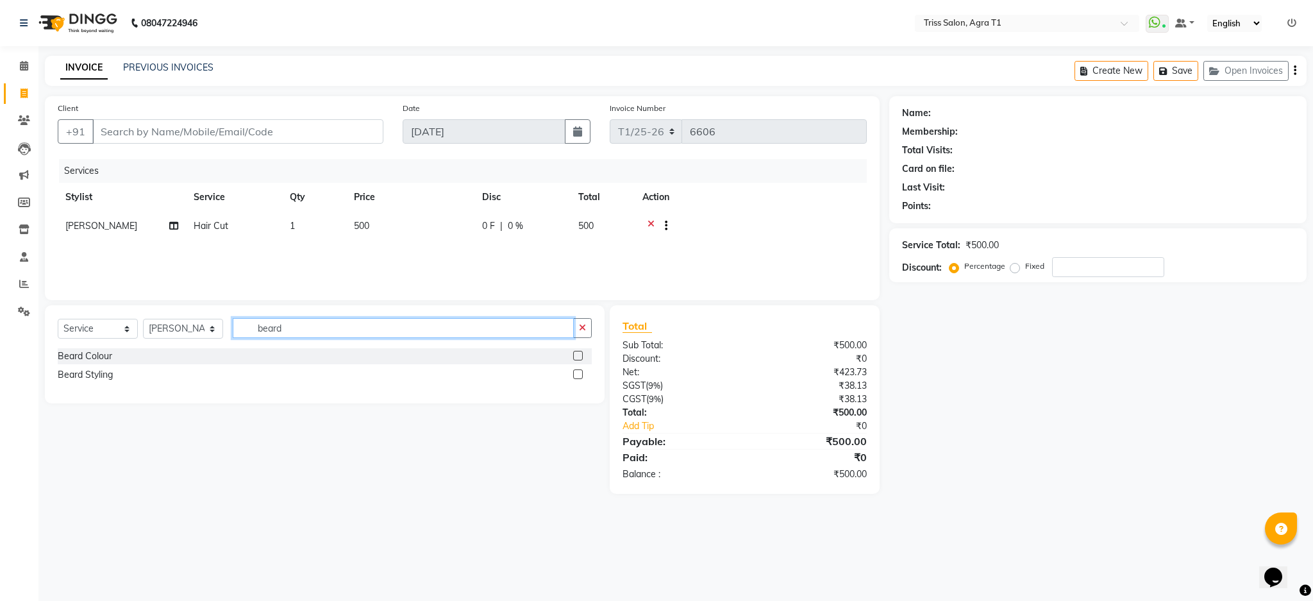
type input "beard"
click at [578, 374] on label at bounding box center [578, 374] width 10 height 10
click at [578, 374] on input "checkbox" at bounding box center [577, 374] width 8 height 8
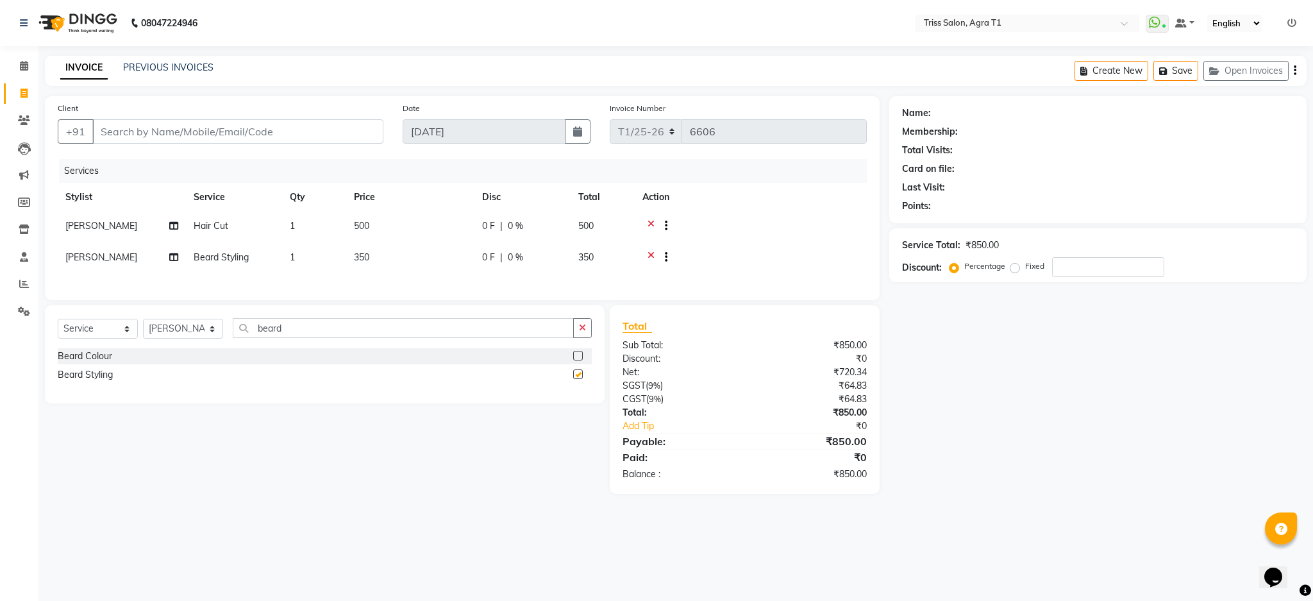
checkbox input "false"
click at [199, 338] on select "Select Stylist [PERSON_NAME] [PERSON_NAME] [PERSON_NAME] [PERSON_NAME] [PERSON_…" at bounding box center [183, 329] width 80 height 20
select select "14691"
click at [143, 329] on select "Select Stylist [PERSON_NAME] [PERSON_NAME] [PERSON_NAME] [PERSON_NAME] [PERSON_…" at bounding box center [183, 329] width 80 height 20
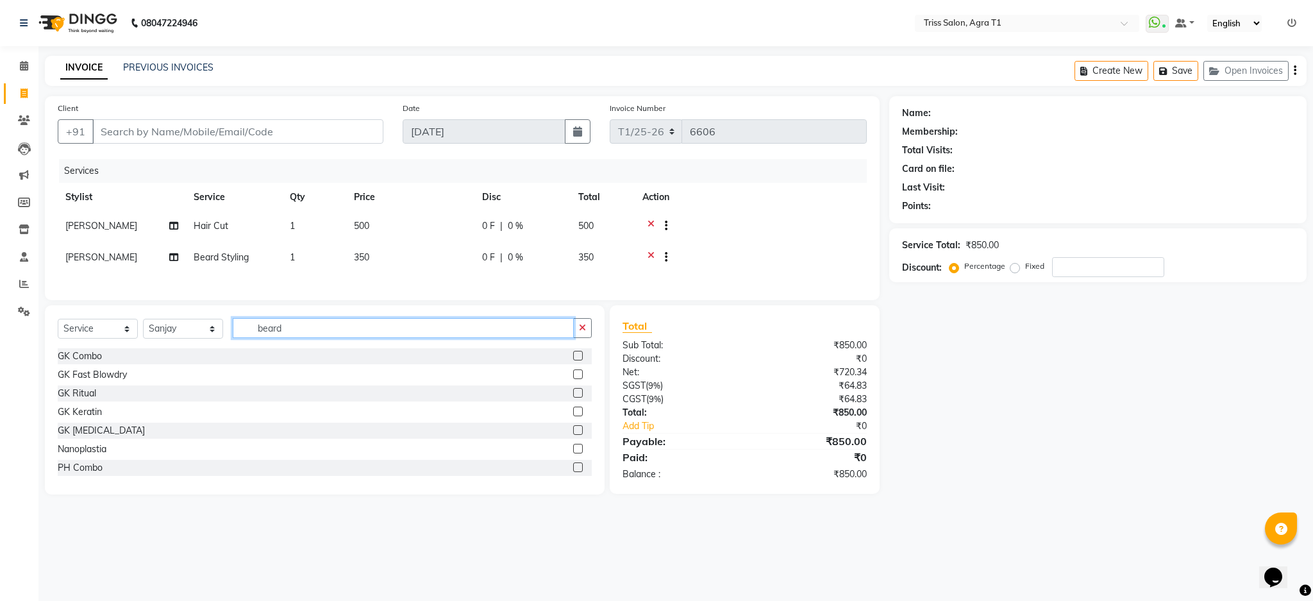
click at [333, 338] on input "beard" at bounding box center [403, 328] width 341 height 20
click at [585, 332] on icon "button" at bounding box center [582, 327] width 7 height 9
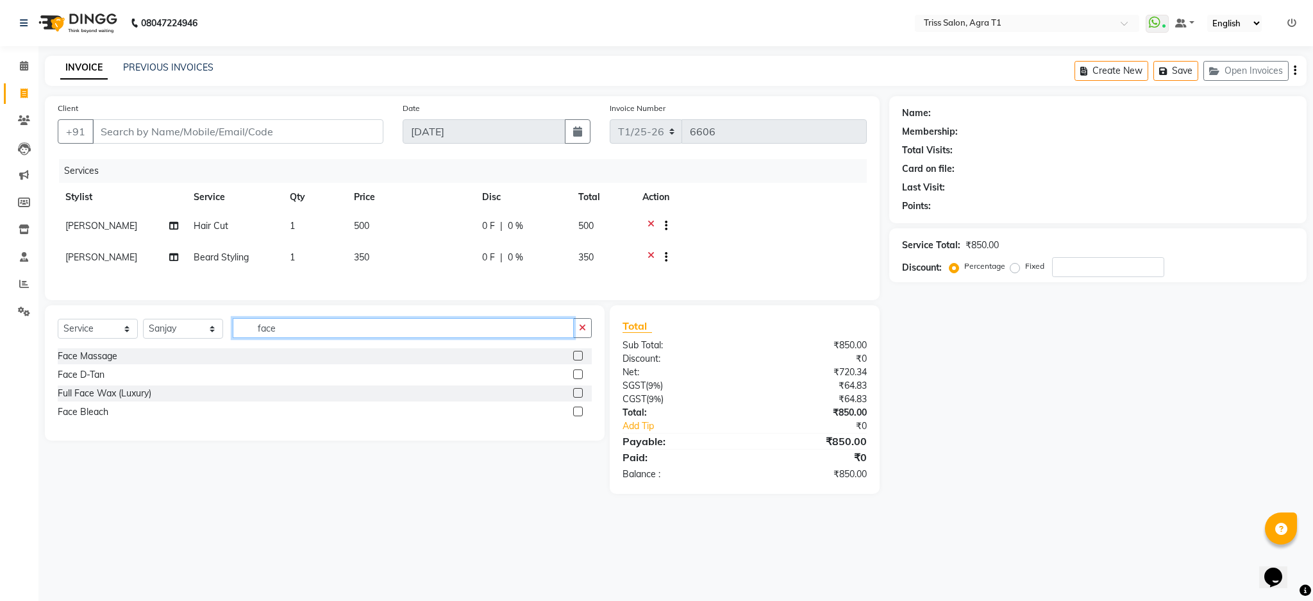
type input "face"
click at [578, 379] on label at bounding box center [578, 374] width 10 height 10
click at [578, 379] on input "checkbox" at bounding box center [577, 374] width 8 height 8
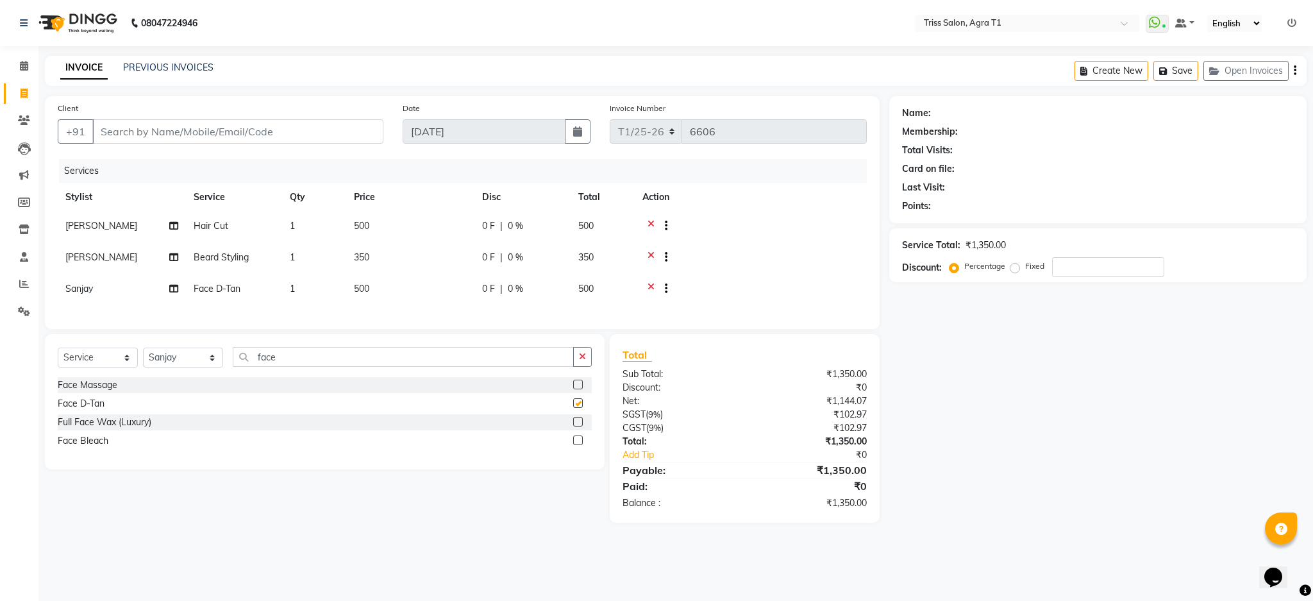
checkbox input "false"
click at [199, 367] on select "Select Stylist [PERSON_NAME] [PERSON_NAME] [PERSON_NAME] [PERSON_NAME] [PERSON_…" at bounding box center [183, 357] width 80 height 20
select select "88159"
click at [143, 361] on select "Select Stylist [PERSON_NAME] [PERSON_NAME] [PERSON_NAME] [PERSON_NAME] [PERSON_…" at bounding box center [183, 357] width 80 height 20
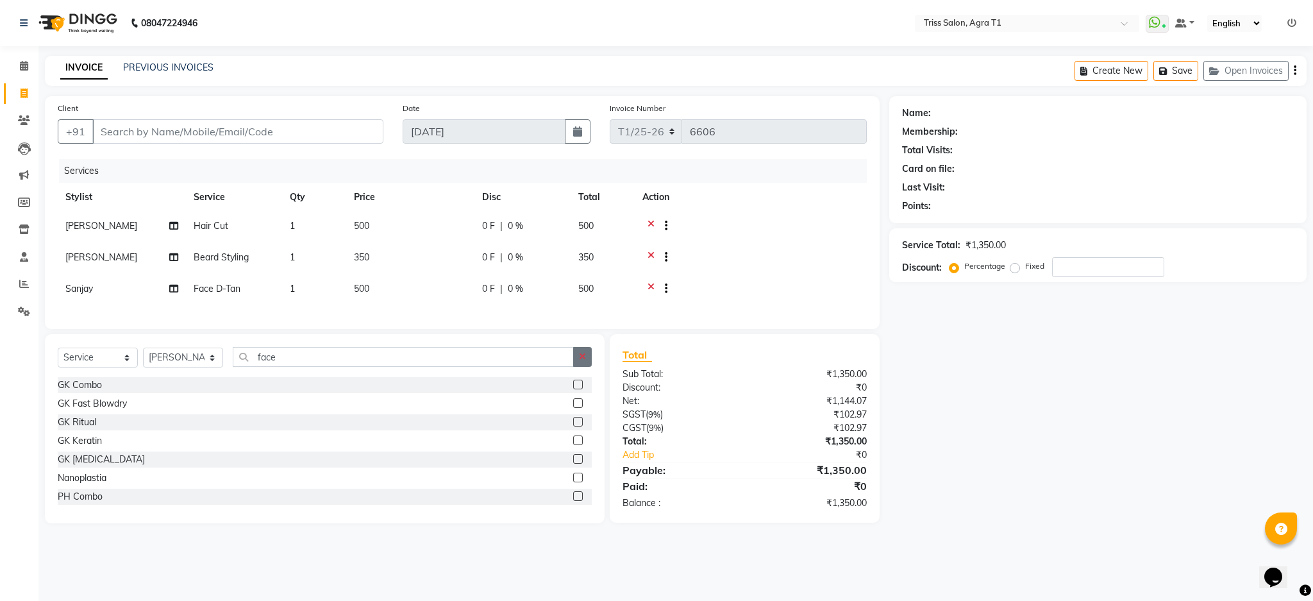
click at [581, 360] on button "button" at bounding box center [582, 357] width 19 height 20
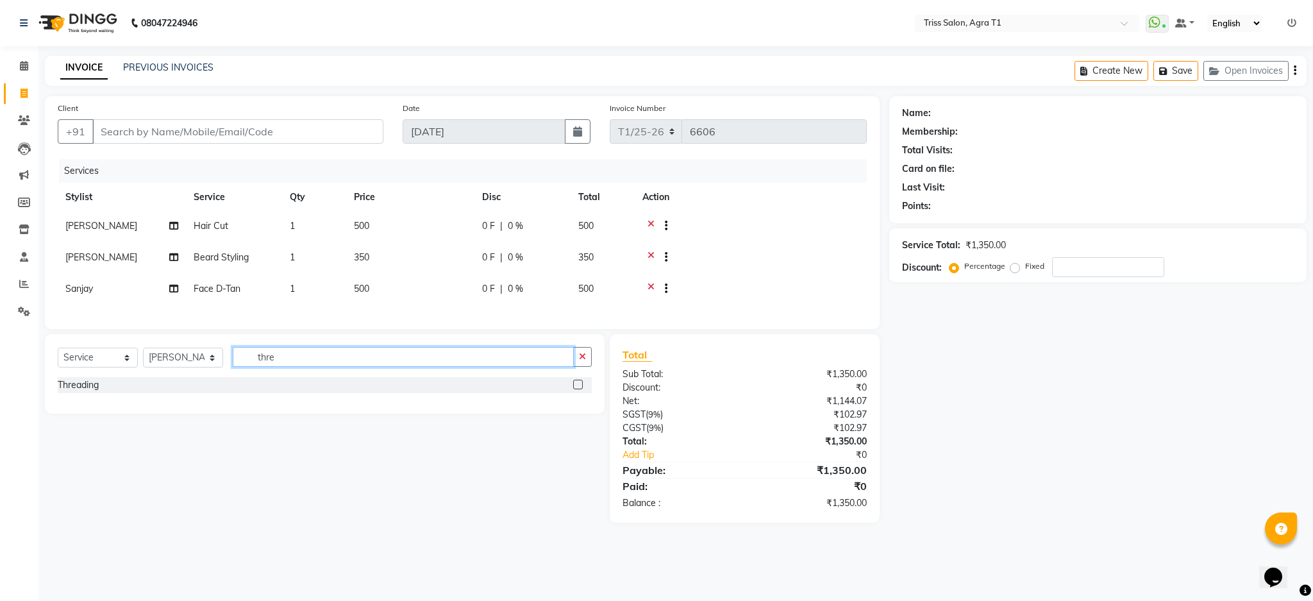
type input "thre"
click at [579, 389] on label at bounding box center [578, 384] width 10 height 10
click at [579, 389] on input "checkbox" at bounding box center [577, 385] width 8 height 8
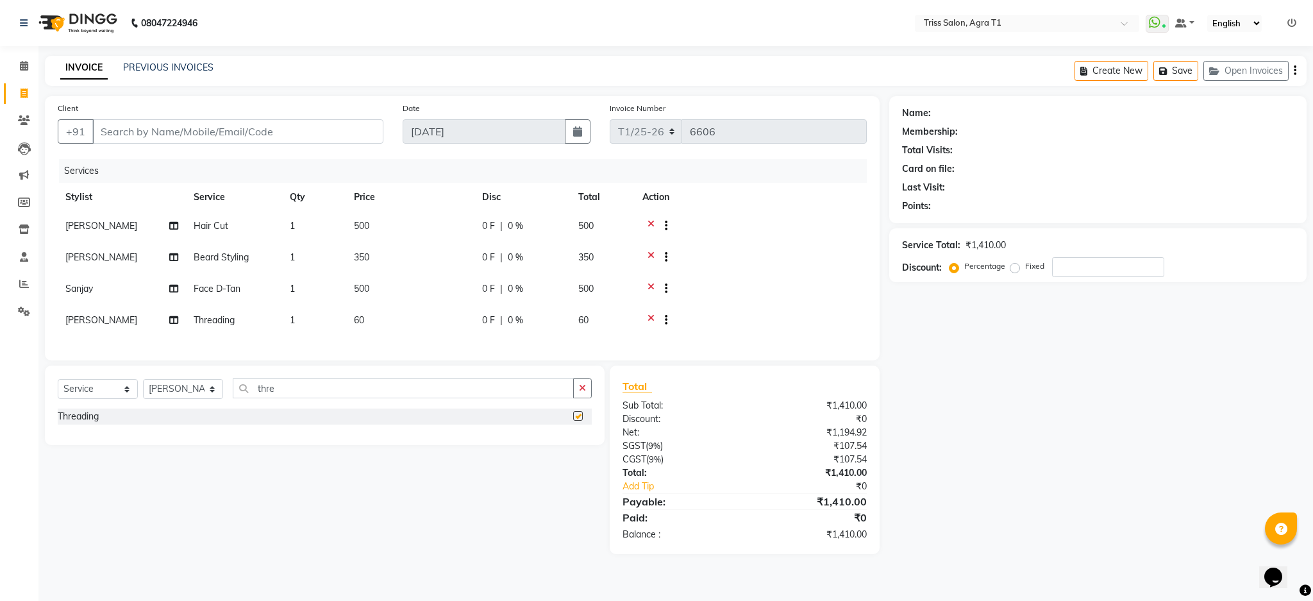
checkbox input "false"
click at [304, 335] on td "1" at bounding box center [314, 321] width 64 height 31
select select "88159"
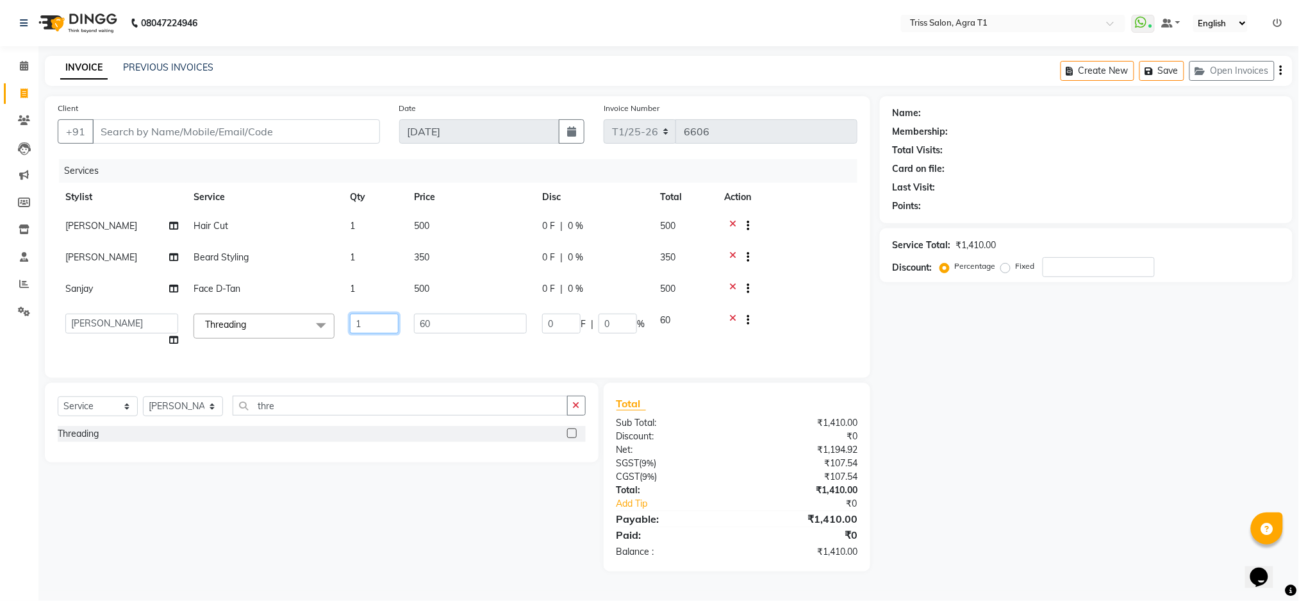
click at [366, 322] on input "1" at bounding box center [374, 323] width 49 height 20
type input "2"
click at [808, 247] on td at bounding box center [787, 258] width 141 height 31
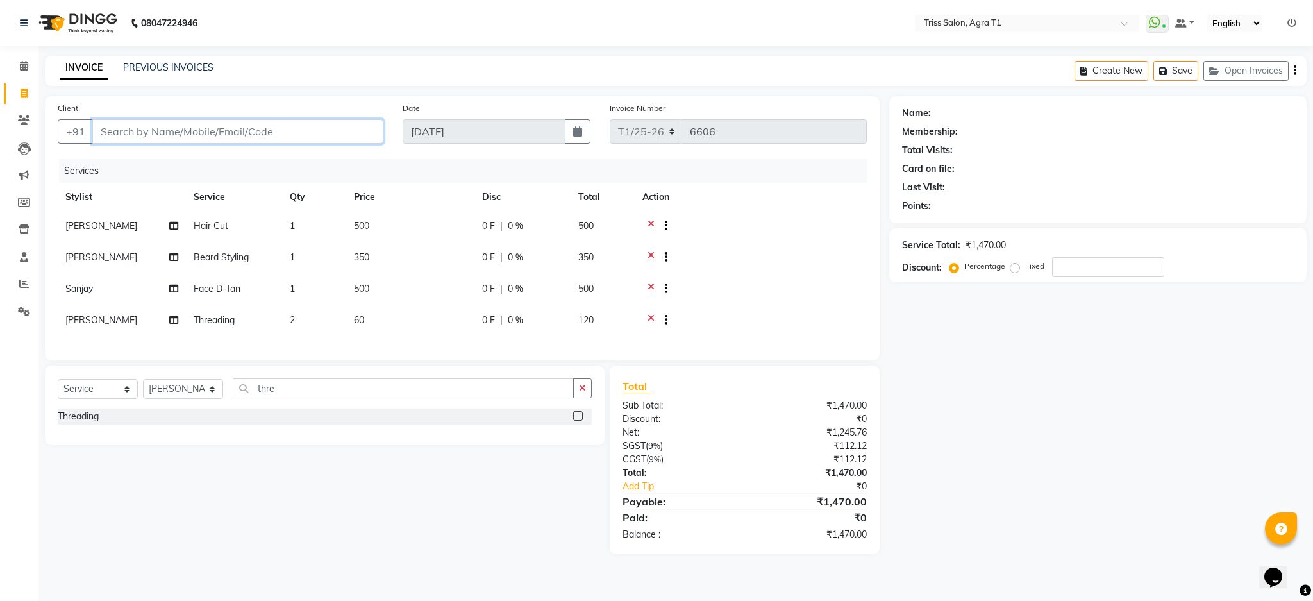
click at [290, 120] on input "Client" at bounding box center [237, 131] width 291 height 24
type input "9"
type input "0"
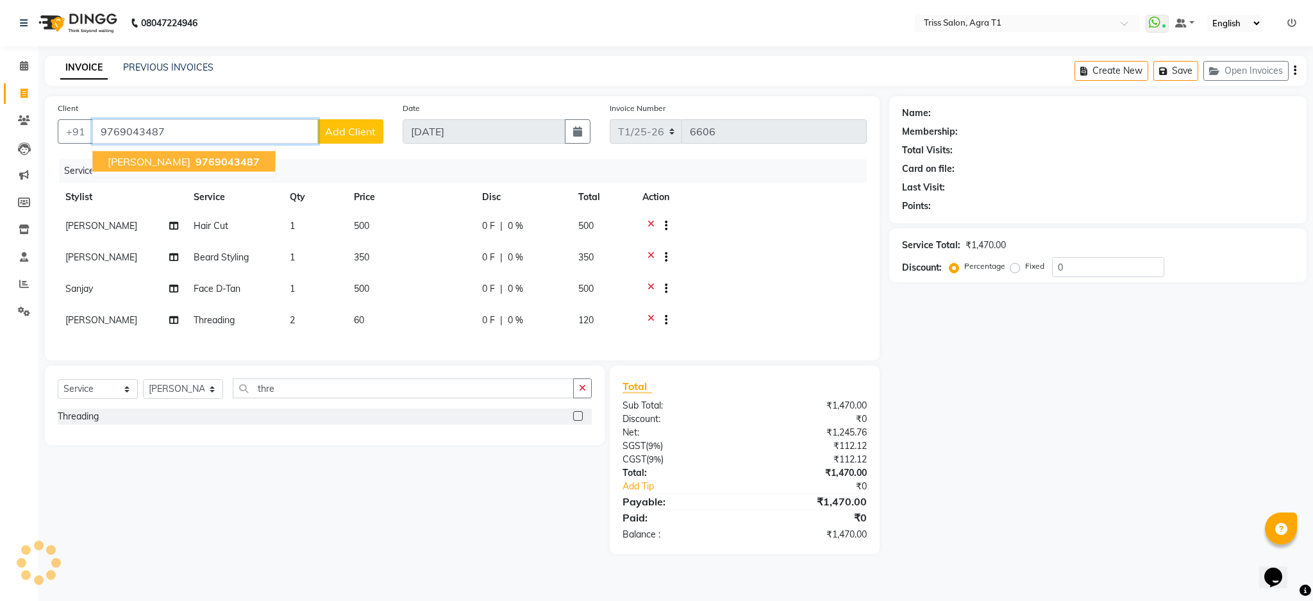
type input "9769043487"
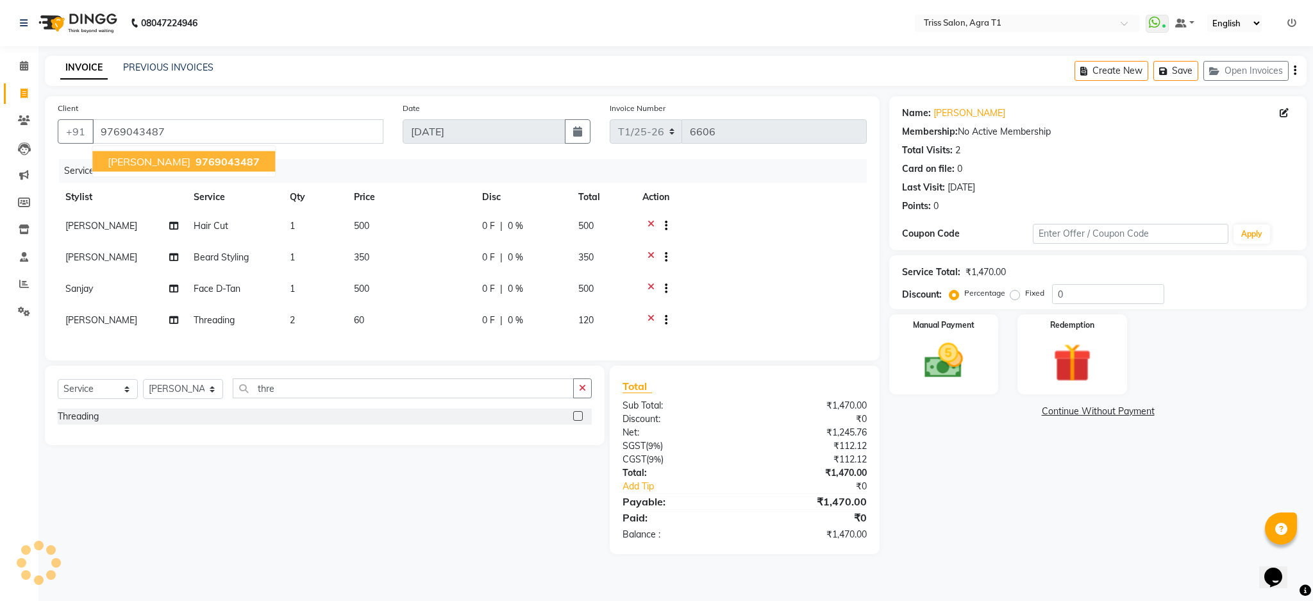
click at [204, 161] on button "Keshav Maheshwari 9769043487" at bounding box center [183, 161] width 183 height 21
click at [941, 355] on img at bounding box center [943, 360] width 63 height 44
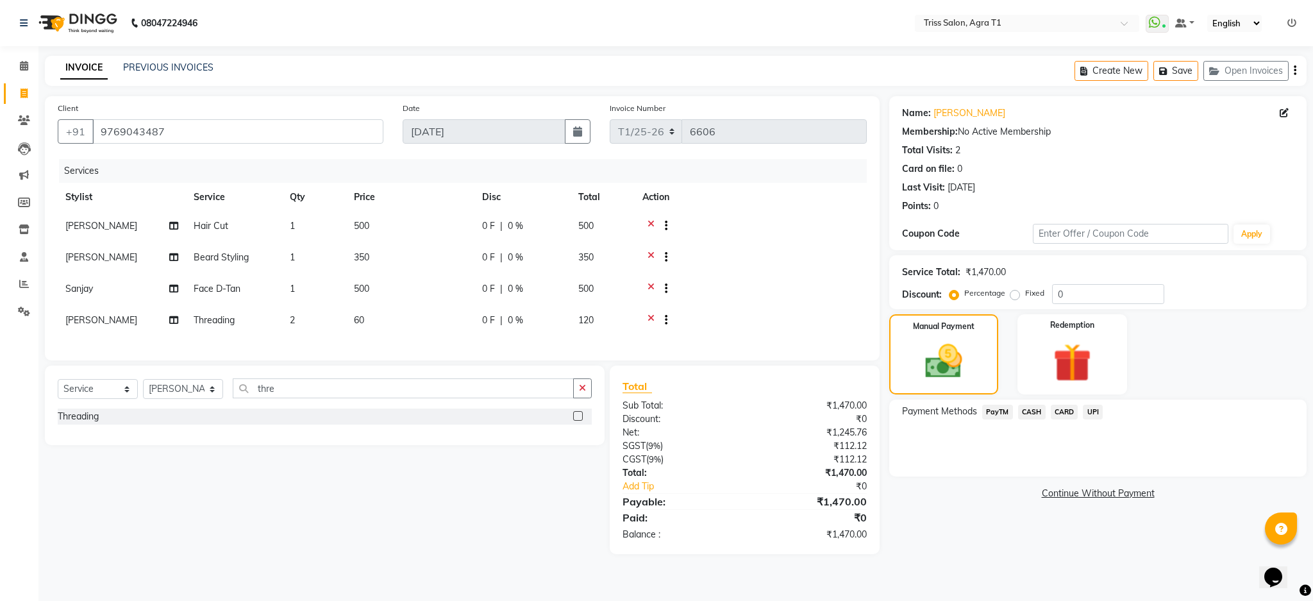
click at [1065, 411] on span "CARD" at bounding box center [1064, 411] width 28 height 15
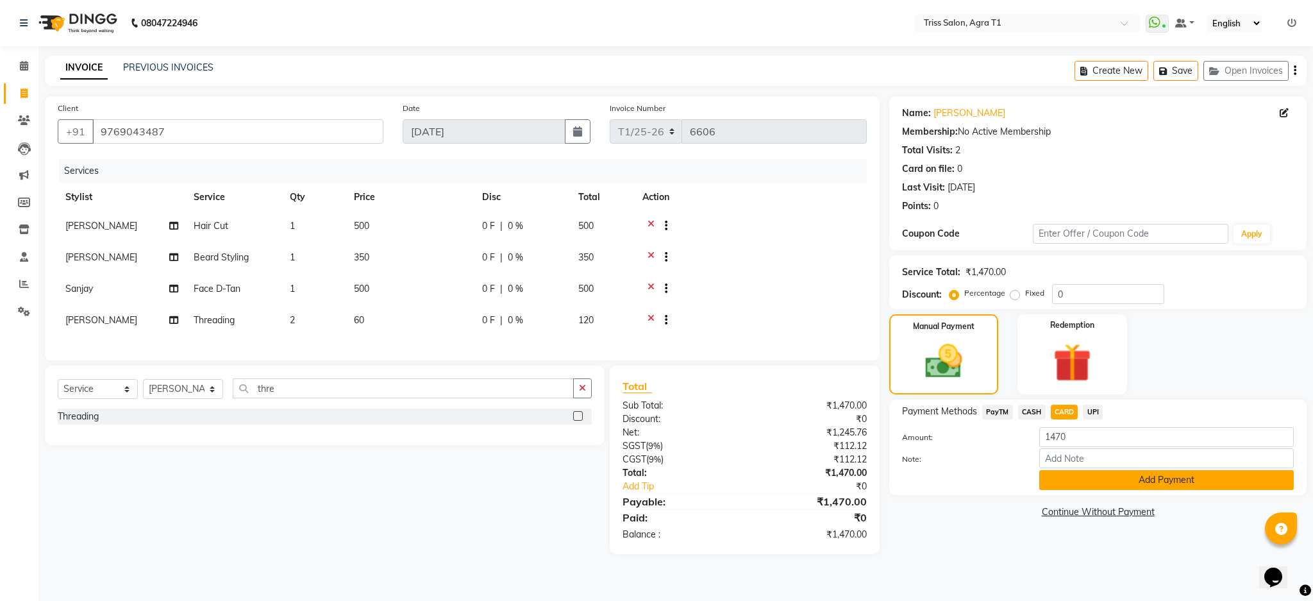
click at [1105, 486] on button "Add Payment" at bounding box center [1166, 480] width 254 height 20
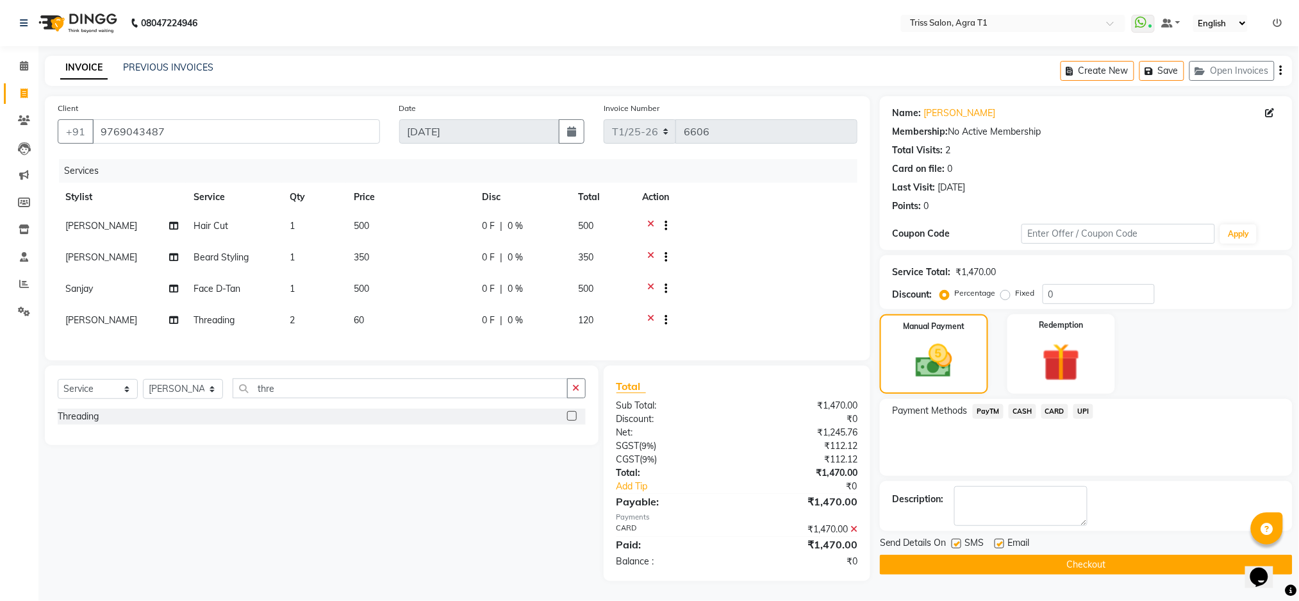
click at [1111, 570] on button "Checkout" at bounding box center [1086, 564] width 413 height 20
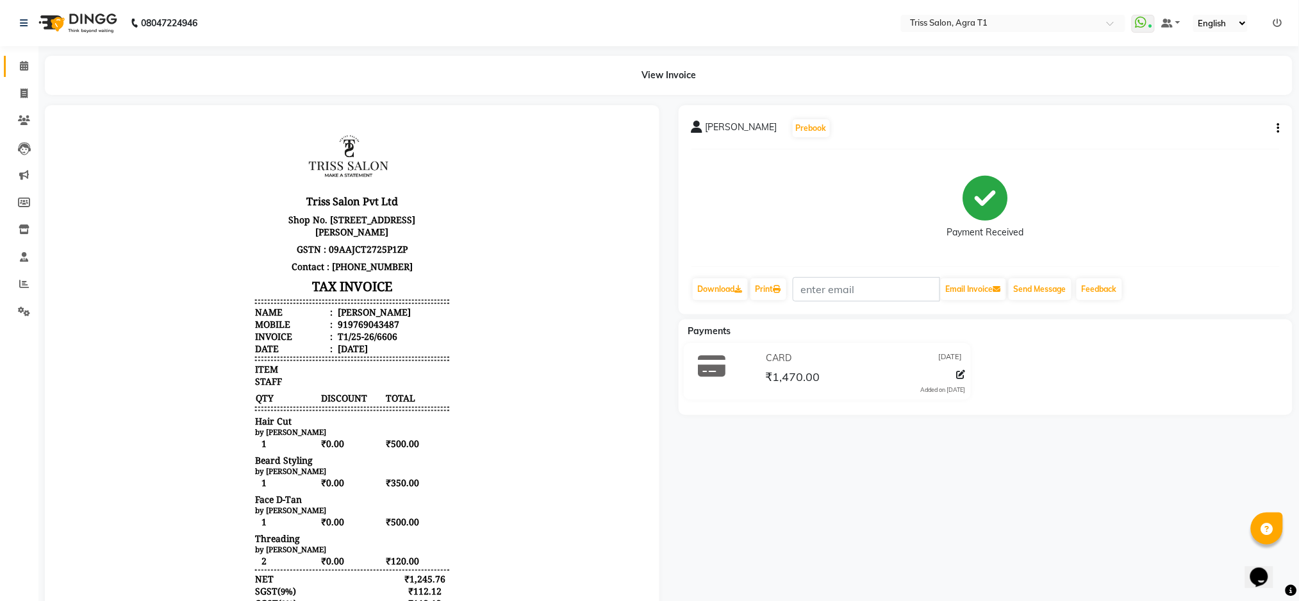
click at [25, 72] on span at bounding box center [24, 66] width 22 height 15
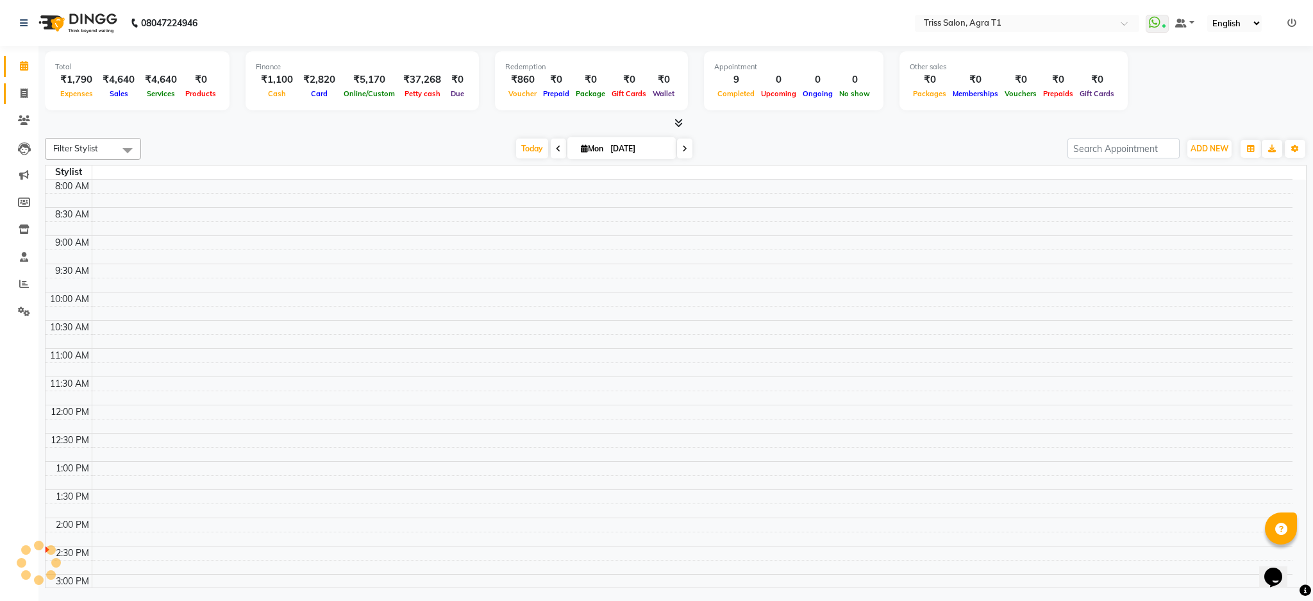
click at [24, 95] on icon at bounding box center [24, 93] width 7 height 10
select select "service"
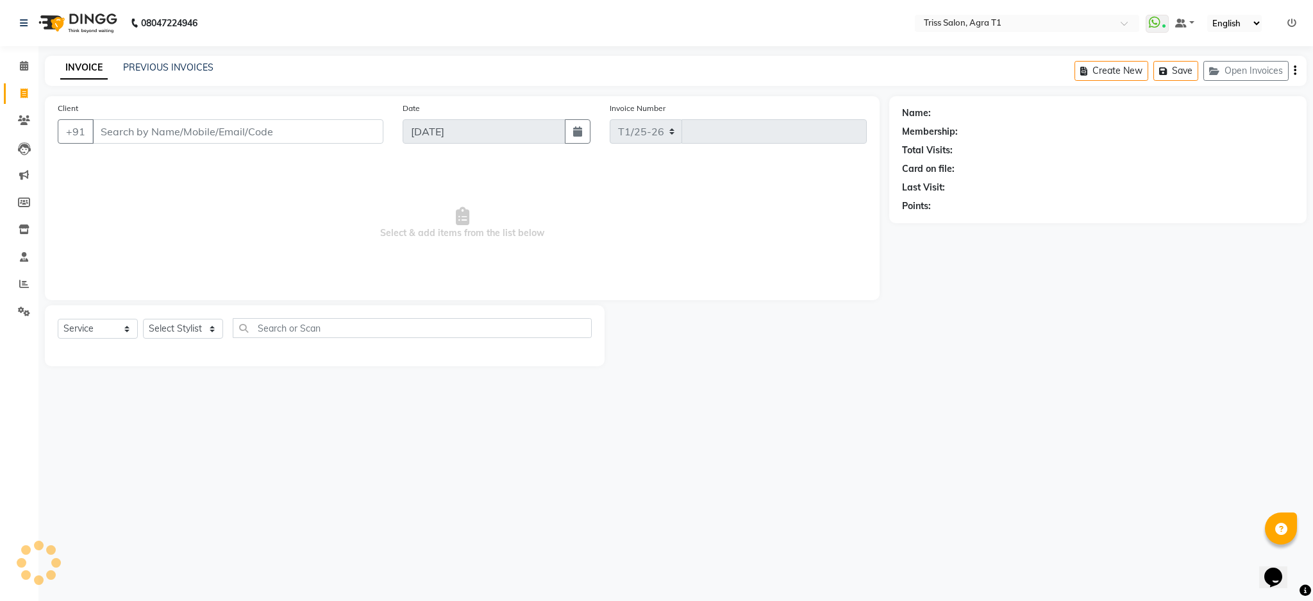
select select "4300"
type input "6607"
click at [187, 322] on select "Select Stylist [PERSON_NAME] [PERSON_NAME] [PERSON_NAME] [PERSON_NAME] [PERSON_…" at bounding box center [183, 329] width 80 height 20
select select "34237"
click at [143, 319] on select "Select Stylist [PERSON_NAME] [PERSON_NAME] [PERSON_NAME] [PERSON_NAME] [PERSON_…" at bounding box center [183, 329] width 80 height 20
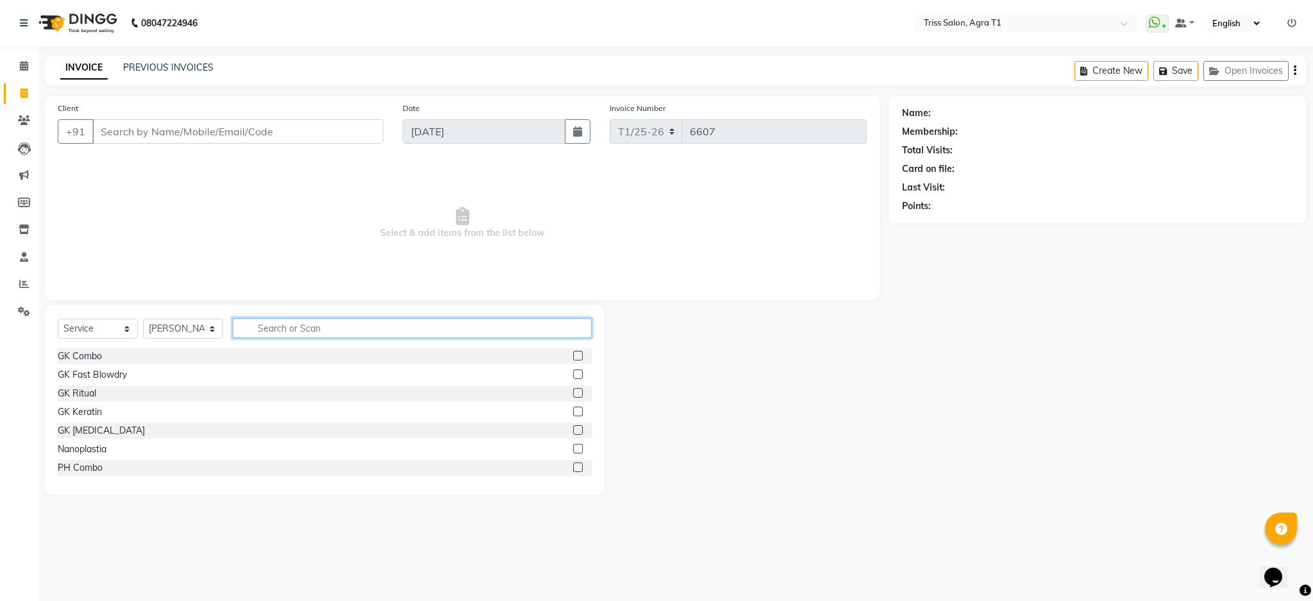
click at [321, 322] on input "text" at bounding box center [412, 328] width 359 height 20
type input "com"
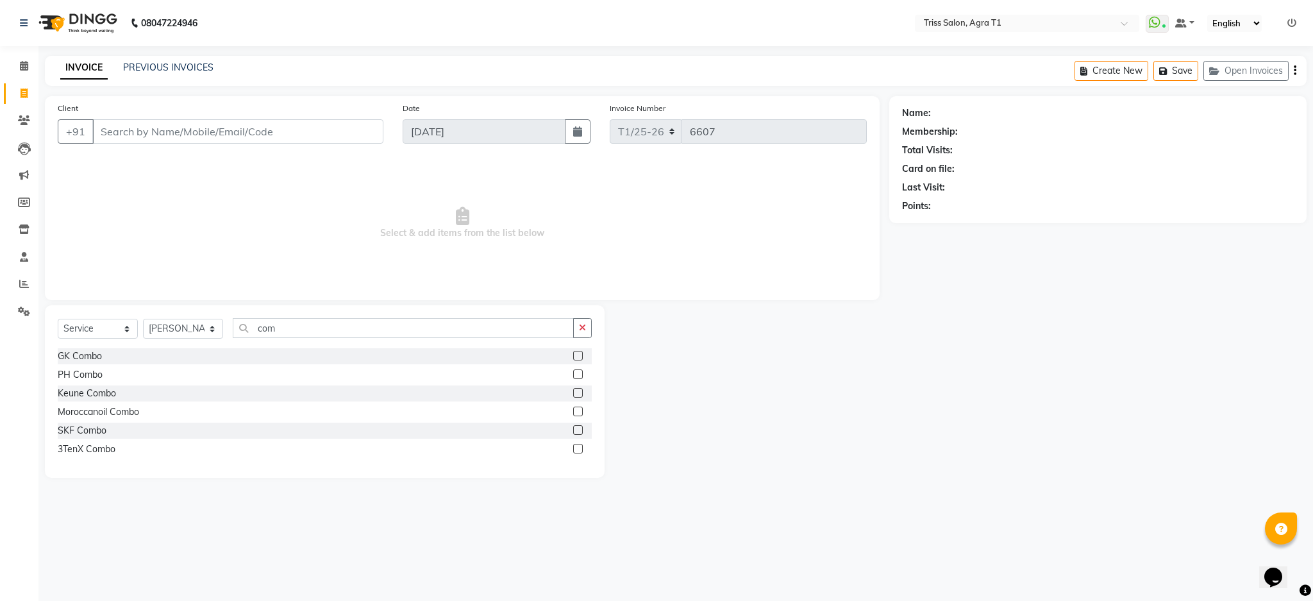
click at [573, 429] on label at bounding box center [578, 430] width 10 height 10
click at [573, 429] on input "checkbox" at bounding box center [577, 430] width 8 height 8
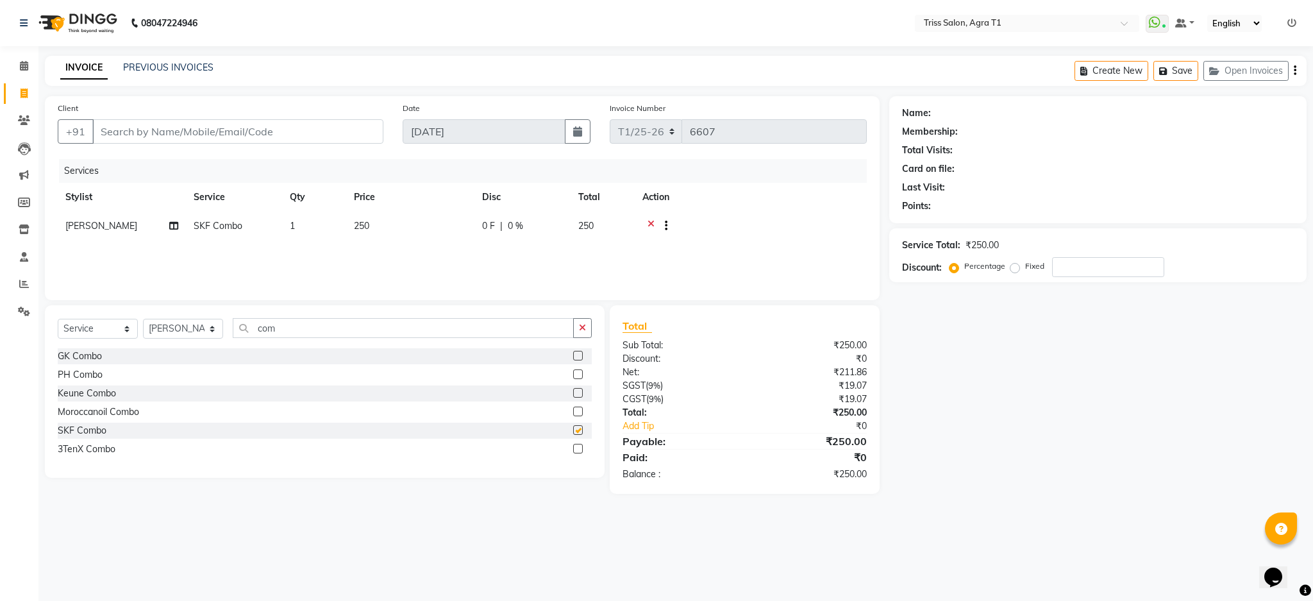
checkbox input "false"
click at [582, 329] on icon "button" at bounding box center [582, 327] width 7 height 9
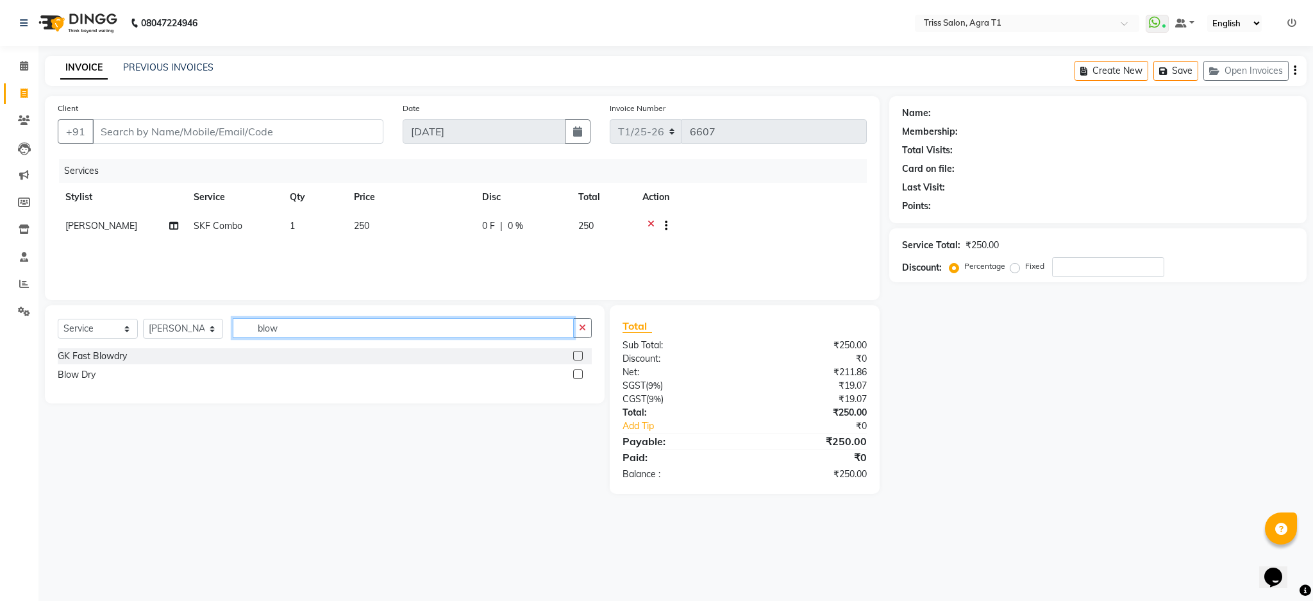
type input "blow"
click at [578, 374] on label at bounding box center [578, 374] width 10 height 10
click at [578, 374] on input "checkbox" at bounding box center [577, 374] width 8 height 8
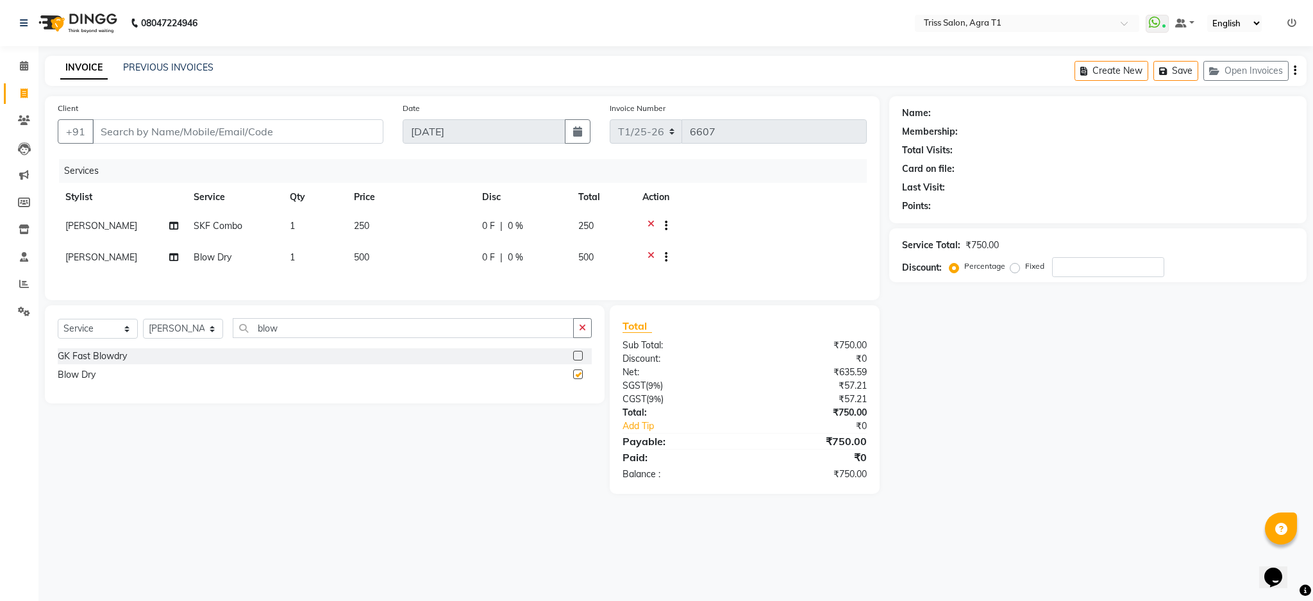
checkbox input "false"
click at [198, 338] on select "Select Stylist [PERSON_NAME] [PERSON_NAME] [PERSON_NAME] [PERSON_NAME] [PERSON_…" at bounding box center [183, 329] width 80 height 20
click at [180, 336] on select "Select Stylist [PERSON_NAME] [PERSON_NAME] [PERSON_NAME] [PERSON_NAME] [PERSON_…" at bounding box center [183, 329] width 80 height 20
select select "23106"
click at [143, 329] on select "Select Stylist [PERSON_NAME] [PERSON_NAME] [PERSON_NAME] [PERSON_NAME] [PERSON_…" at bounding box center [183, 329] width 80 height 20
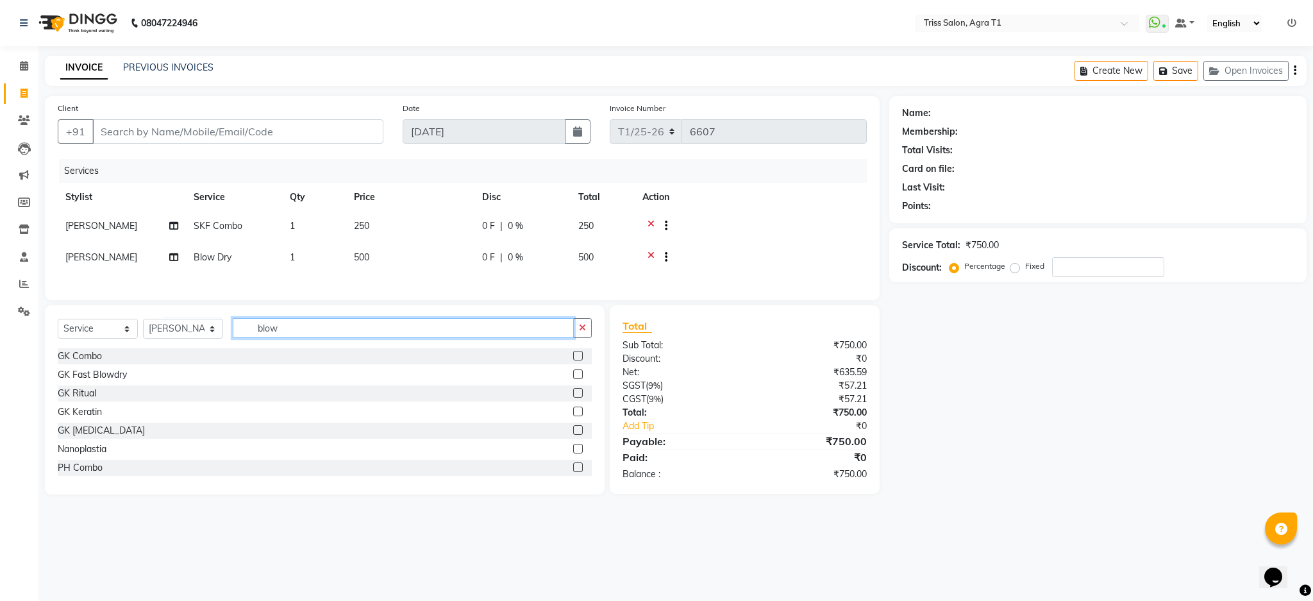
click at [313, 338] on input "blow" at bounding box center [403, 328] width 341 height 20
click at [579, 332] on icon "button" at bounding box center [582, 327] width 7 height 9
type input "six"
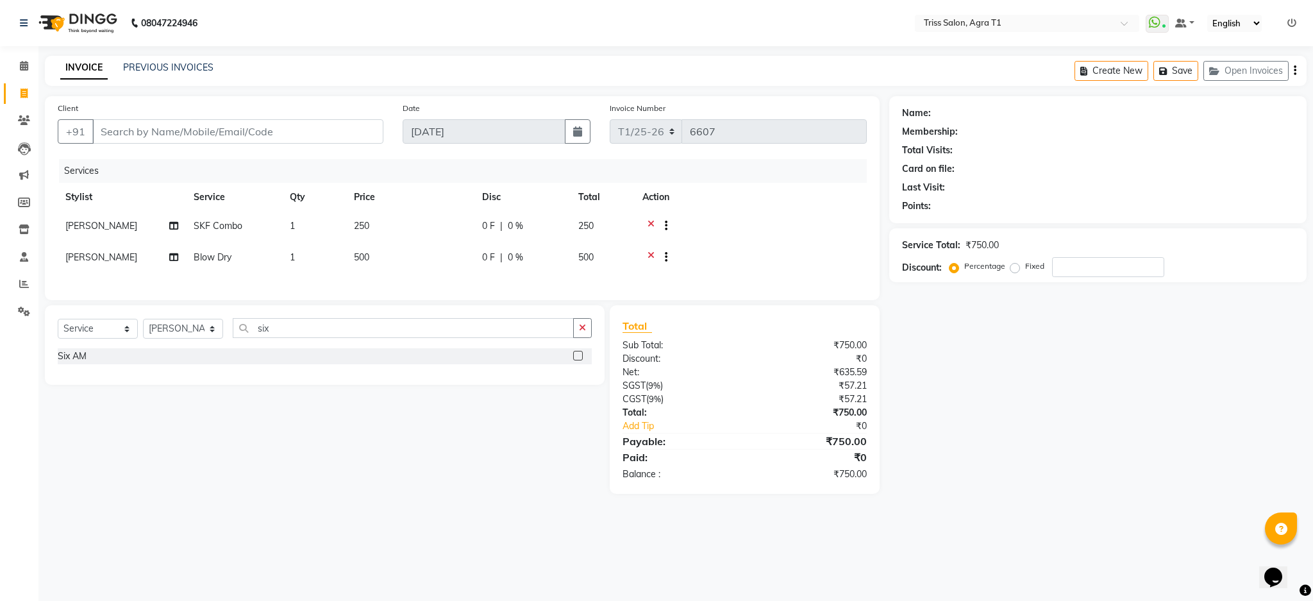
click at [578, 360] on label at bounding box center [578, 356] width 10 height 10
click at [578, 360] on input "checkbox" at bounding box center [577, 356] width 8 height 8
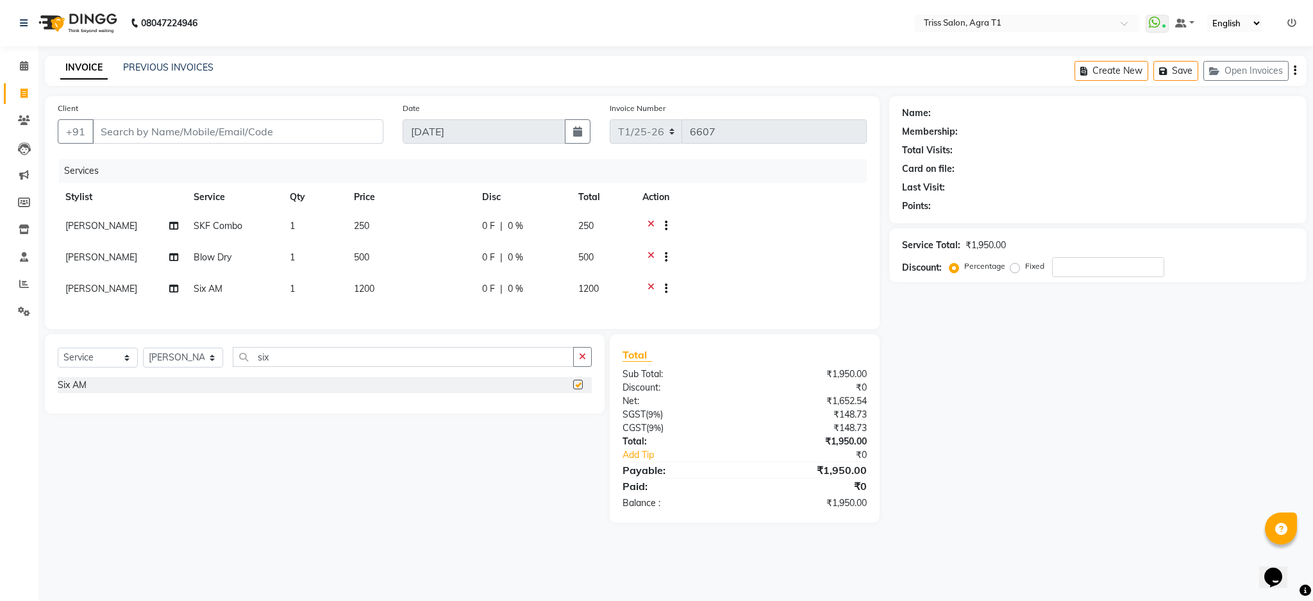
checkbox input "false"
click at [591, 365] on button "button" at bounding box center [582, 357] width 19 height 20
click at [212, 349] on div "Select Service Product Membership Package Voucher Prepaid Gift Card Select Styl…" at bounding box center [325, 428] width 560 height 189
click at [204, 367] on select "Select Stylist [PERSON_NAME] [PERSON_NAME] [PERSON_NAME] [PERSON_NAME] [PERSON_…" at bounding box center [183, 357] width 80 height 20
click at [206, 367] on select "Select Stylist [PERSON_NAME] [PERSON_NAME] [PERSON_NAME] [PERSON_NAME] [PERSON_…" at bounding box center [183, 357] width 80 height 20
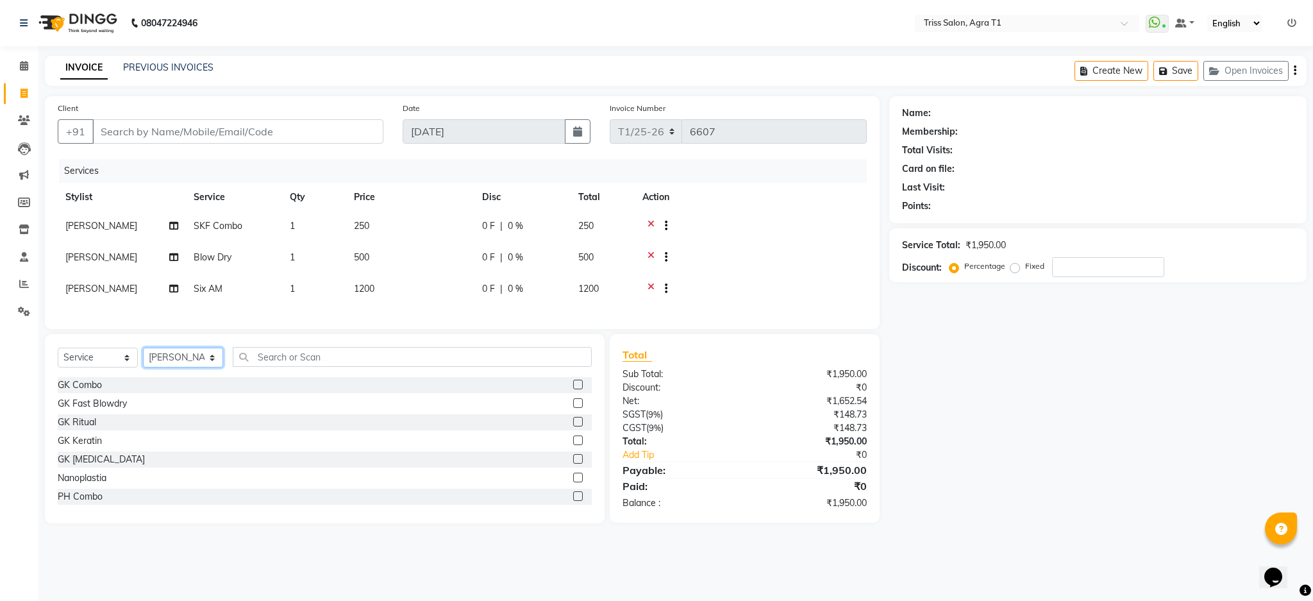
select select "24769"
click at [143, 361] on select "Select Stylist [PERSON_NAME] [PERSON_NAME] [PERSON_NAME] [PERSON_NAME] [PERSON_…" at bounding box center [183, 357] width 80 height 20
click at [324, 365] on input "text" at bounding box center [412, 357] width 359 height 20
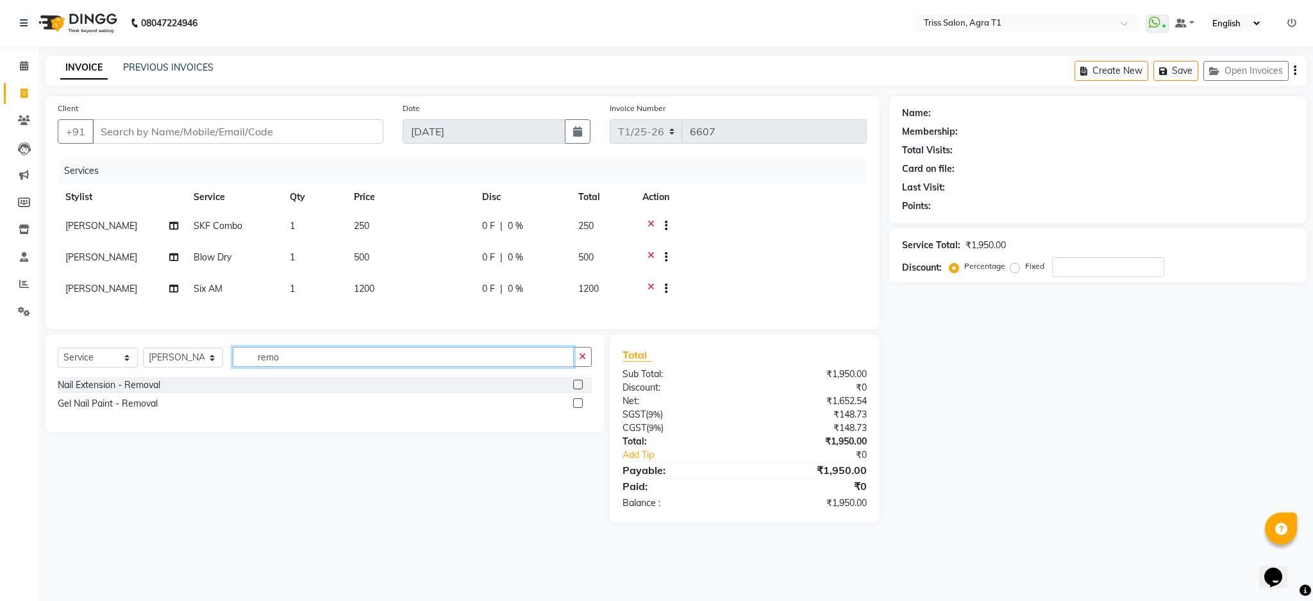
type input "remo"
click at [578, 408] on label at bounding box center [578, 403] width 10 height 10
click at [578, 408] on input "checkbox" at bounding box center [577, 403] width 8 height 8
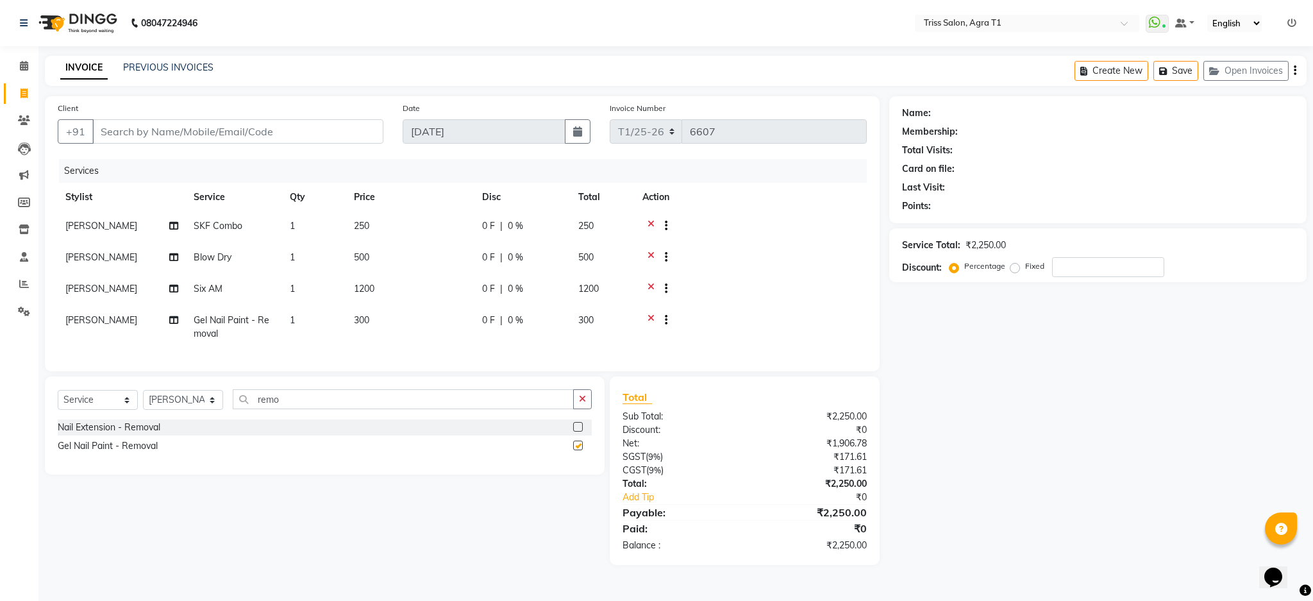
checkbox input "false"
click at [204, 410] on select "Select Stylist [PERSON_NAME] [PERSON_NAME] [PERSON_NAME] [PERSON_NAME] [PERSON_…" at bounding box center [183, 400] width 80 height 20
select select "88159"
click at [143, 403] on select "Select Stylist [PERSON_NAME] [PERSON_NAME] [PERSON_NAME] [PERSON_NAME] [PERSON_…" at bounding box center [183, 400] width 80 height 20
click at [591, 409] on button "button" at bounding box center [582, 399] width 19 height 20
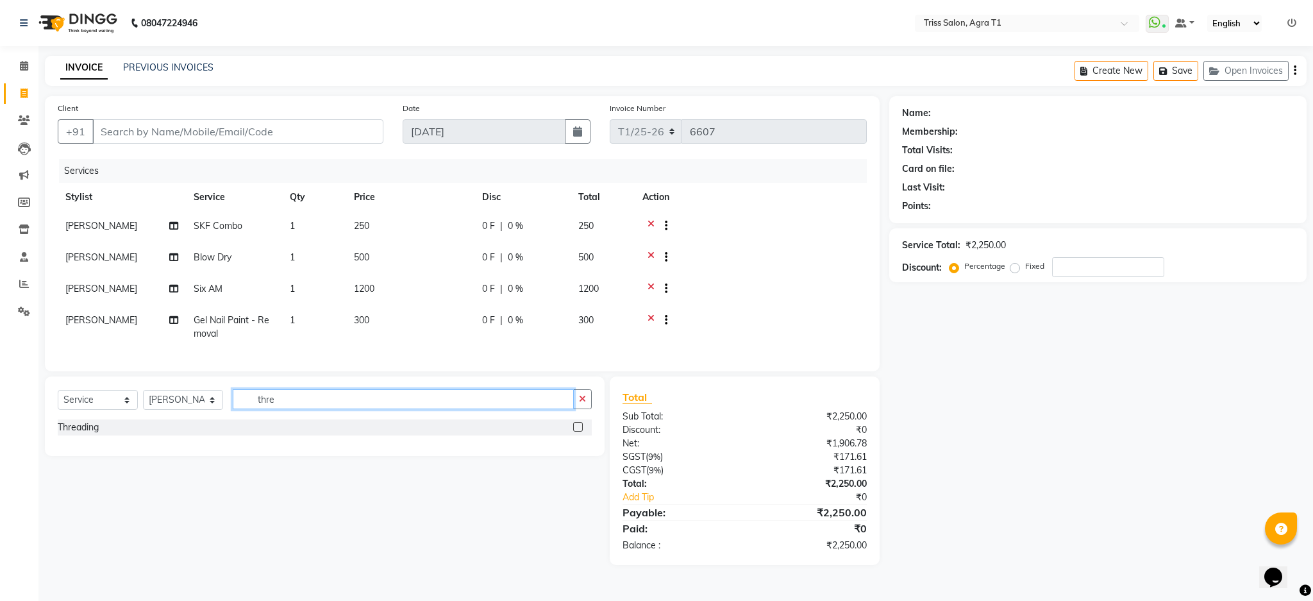
type input "thre"
click at [578, 431] on label at bounding box center [578, 427] width 10 height 10
click at [578, 431] on input "checkbox" at bounding box center [577, 427] width 8 height 8
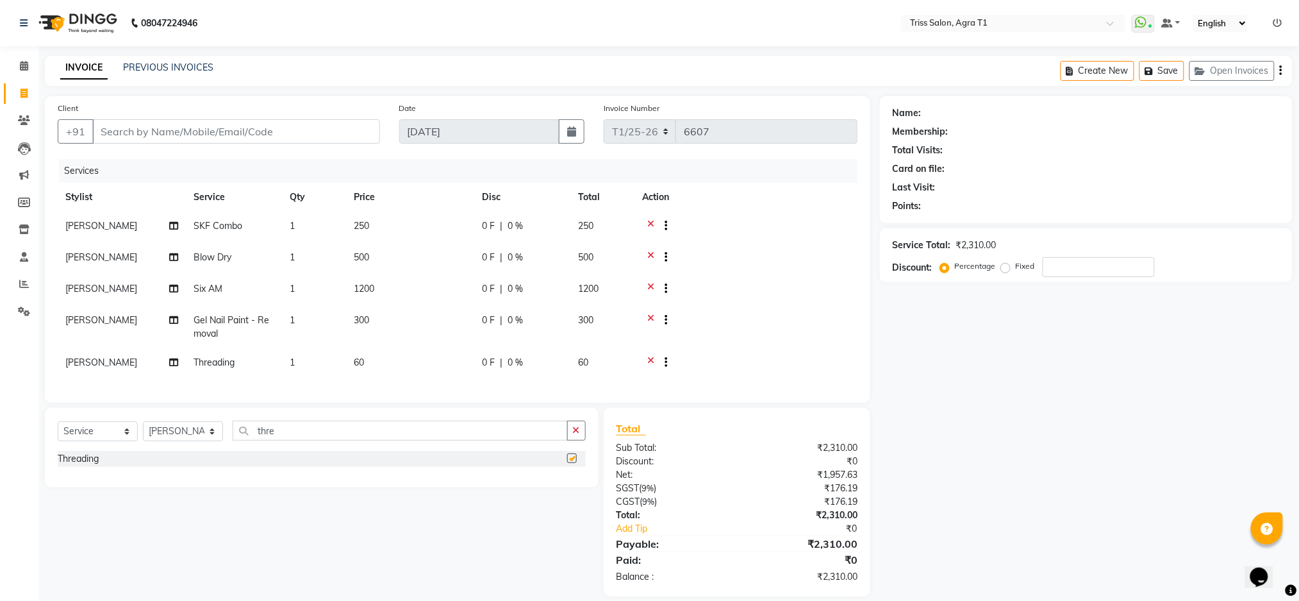
checkbox input "false"
click at [272, 135] on input "Client" at bounding box center [236, 131] width 288 height 24
type input "9"
type input "0"
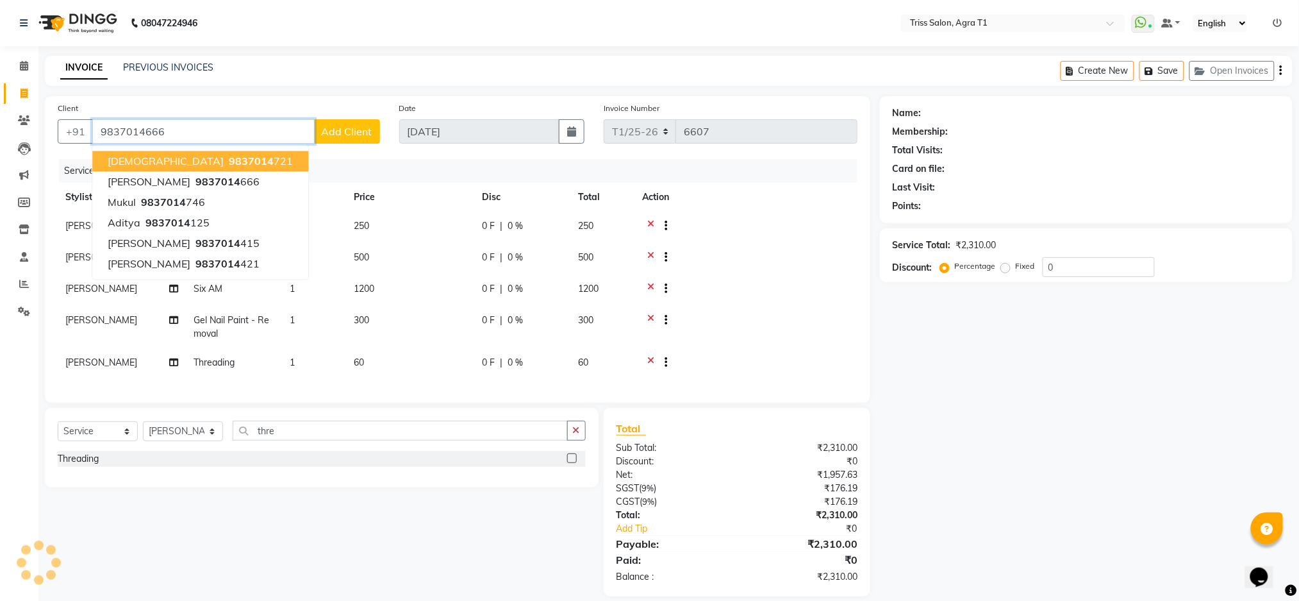
type input "9837014666"
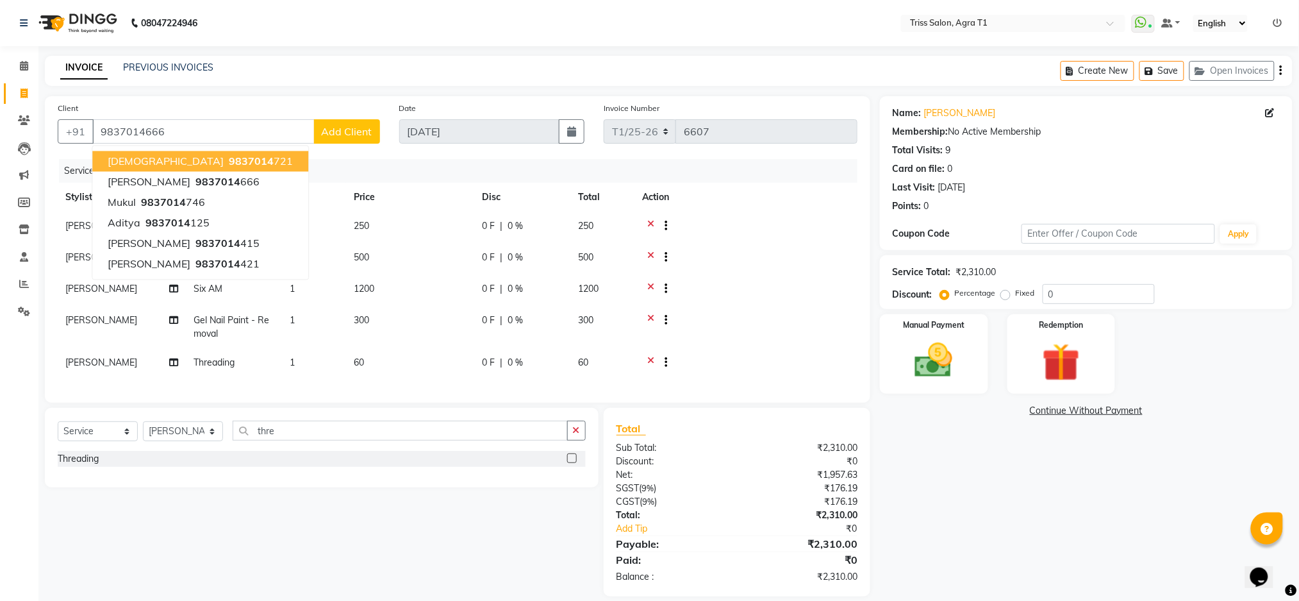
click at [338, 153] on div "Client +91 9837014666 Sunita 9837014 721 Reshma Magan 9837014 666 Mukul 9837014…" at bounding box center [219, 127] width 342 height 53
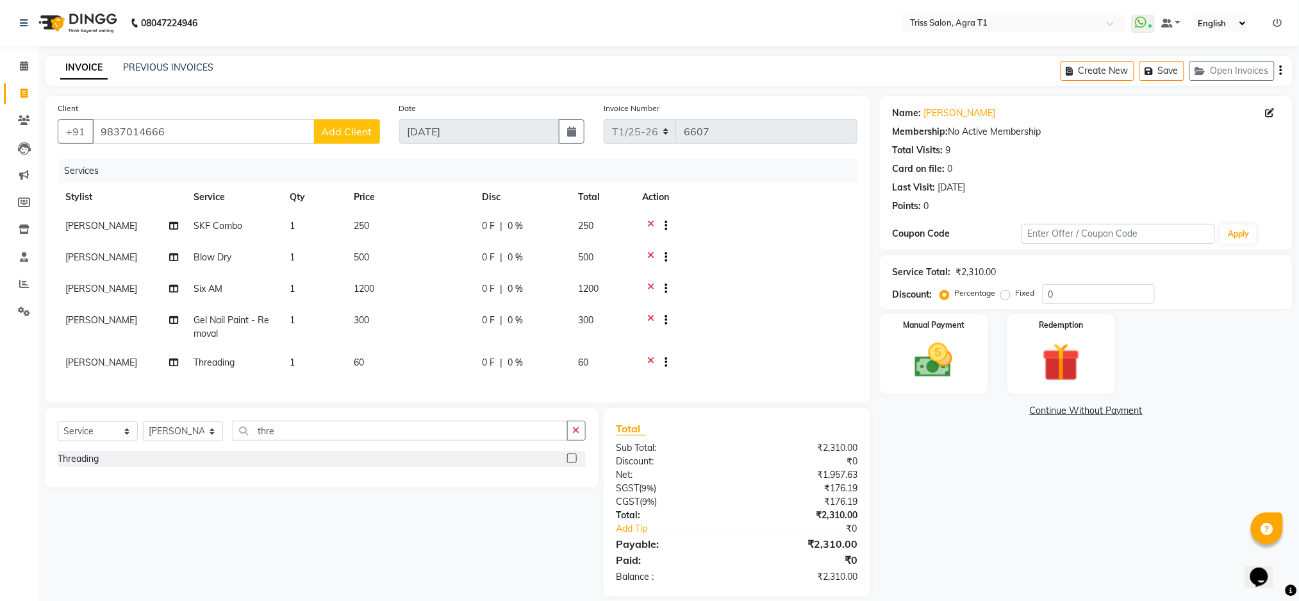
scroll to position [27, 0]
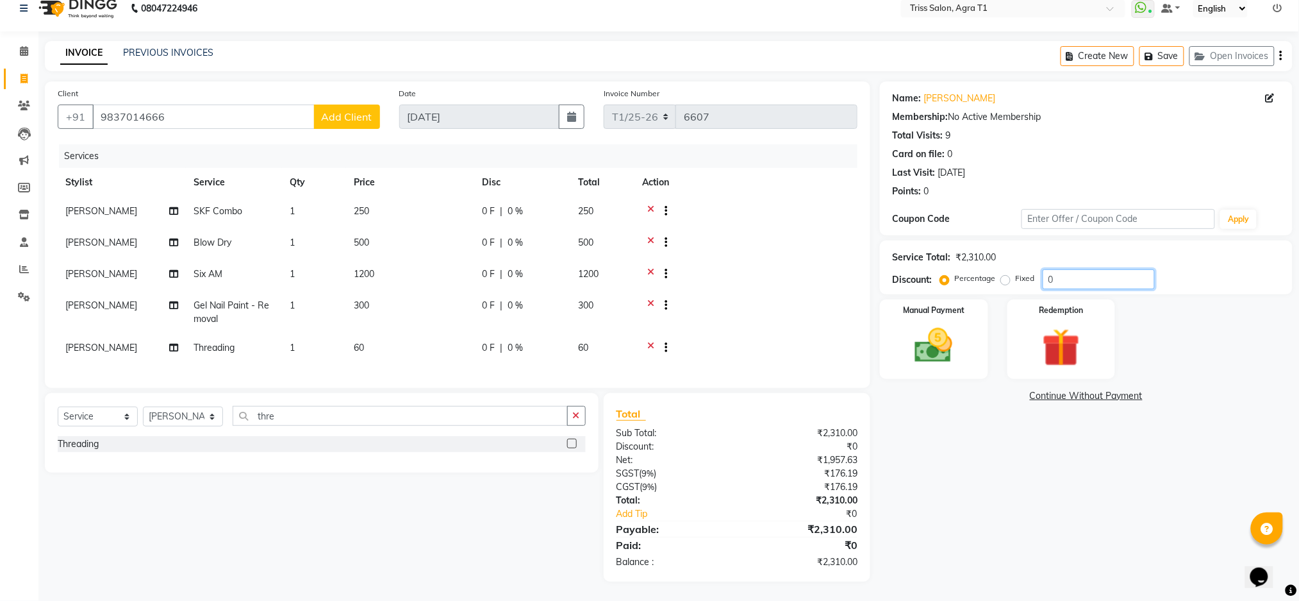
click at [1080, 269] on input "0" at bounding box center [1099, 279] width 112 height 20
click at [1016, 272] on label "Fixed" at bounding box center [1025, 278] width 19 height 12
click at [1006, 274] on input "Fixed" at bounding box center [1008, 278] width 9 height 9
radio input "true"
click at [1079, 269] on input "number" at bounding box center [1099, 279] width 112 height 20
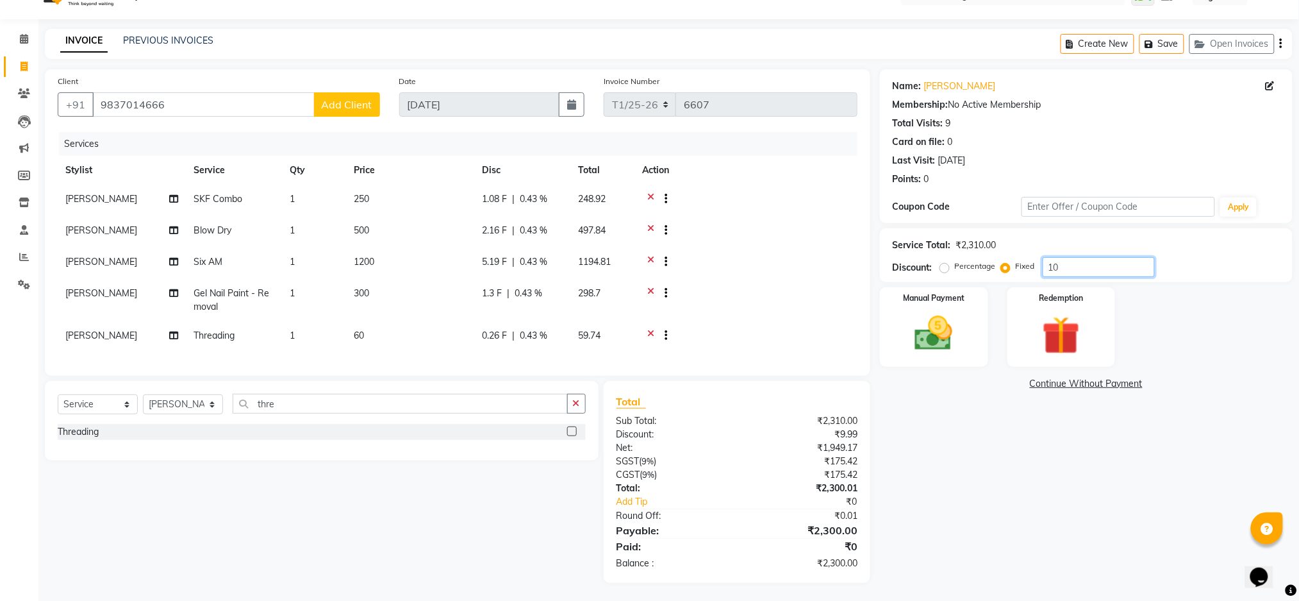
type input "10"
click at [946, 336] on img at bounding box center [934, 334] width 64 height 46
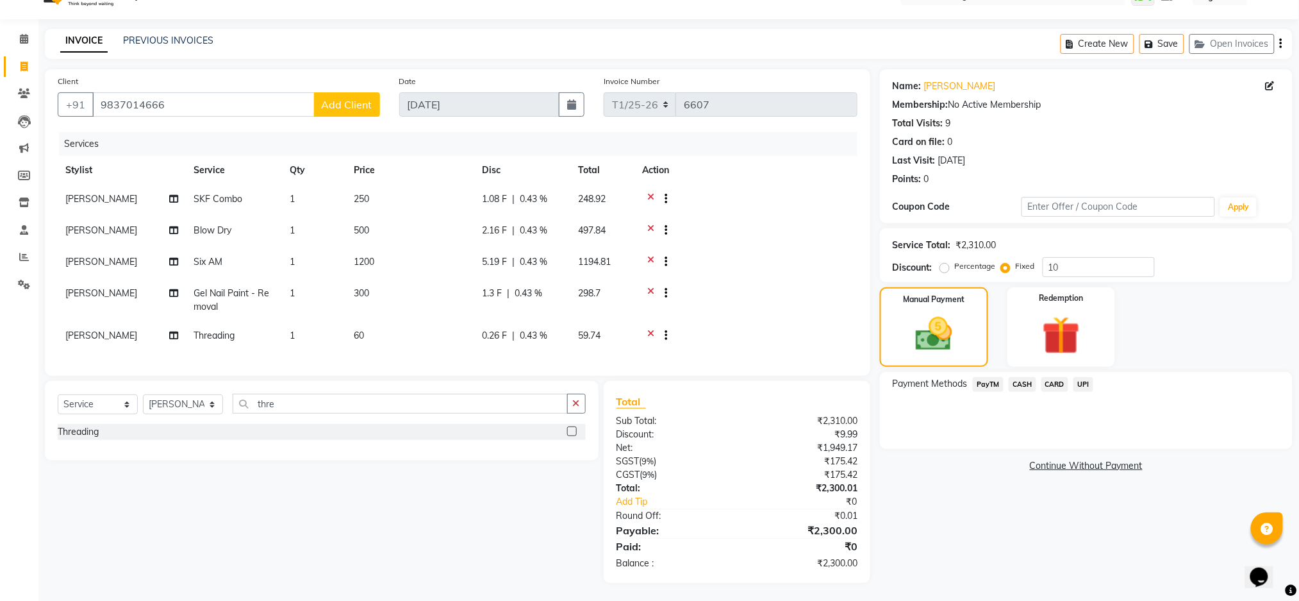
click at [1025, 381] on span "CASH" at bounding box center [1023, 384] width 28 height 15
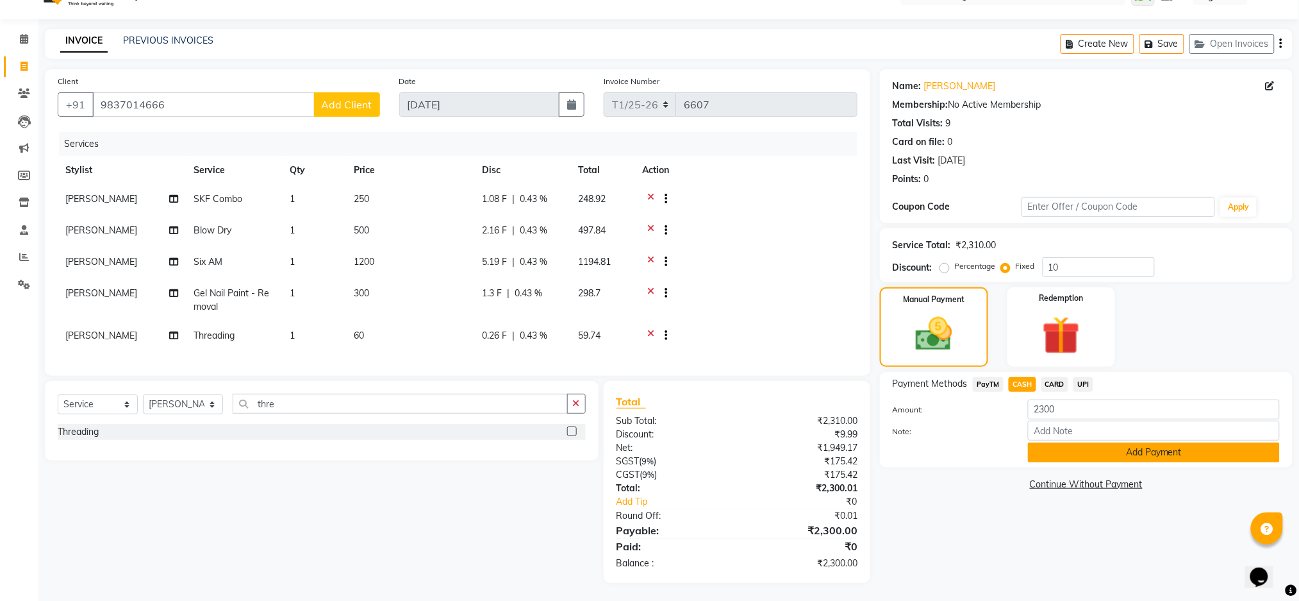
click at [1118, 454] on button "Add Payment" at bounding box center [1154, 452] width 252 height 20
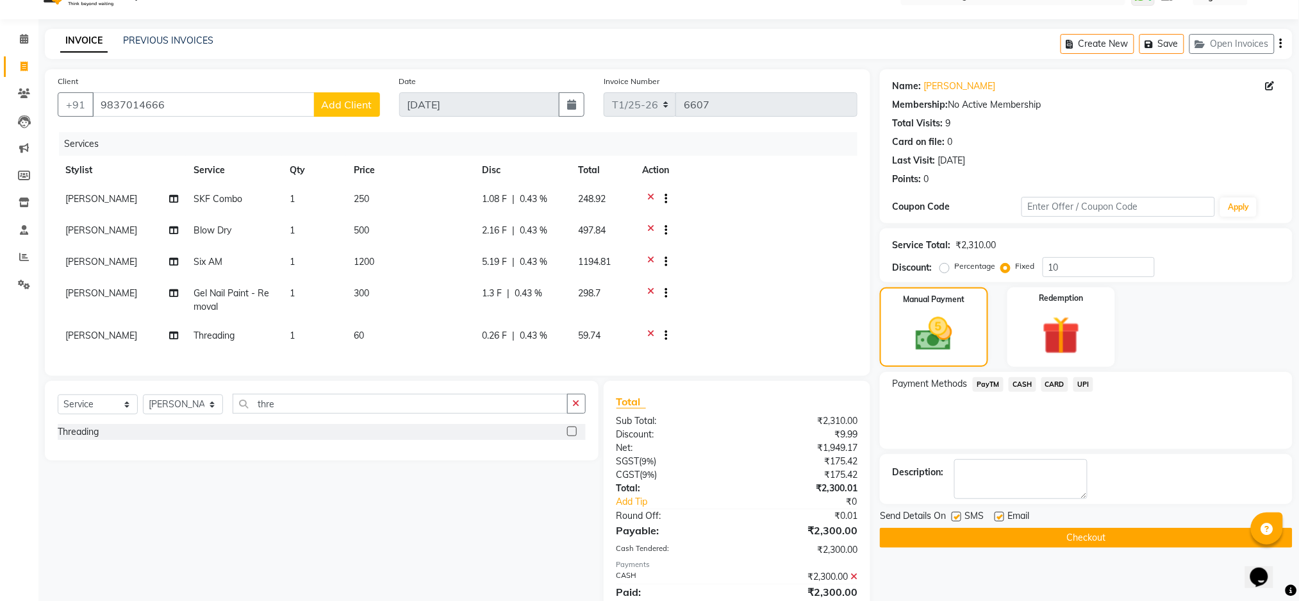
click at [1087, 545] on button "Checkout" at bounding box center [1086, 537] width 413 height 20
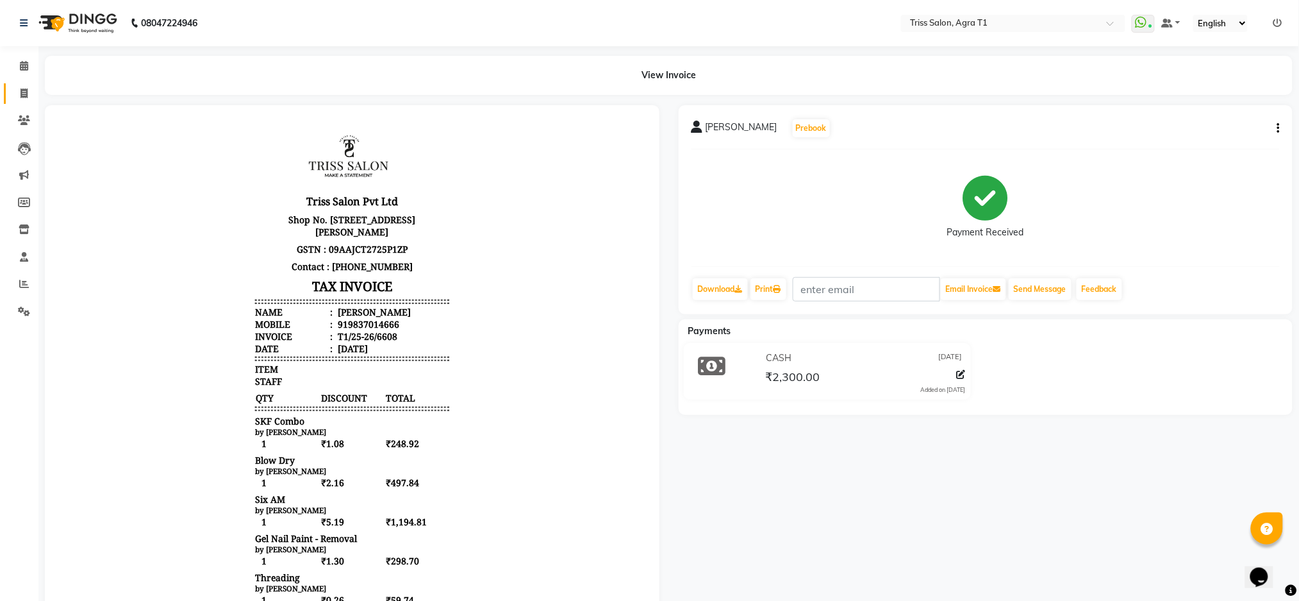
click at [22, 87] on span at bounding box center [24, 94] width 22 height 15
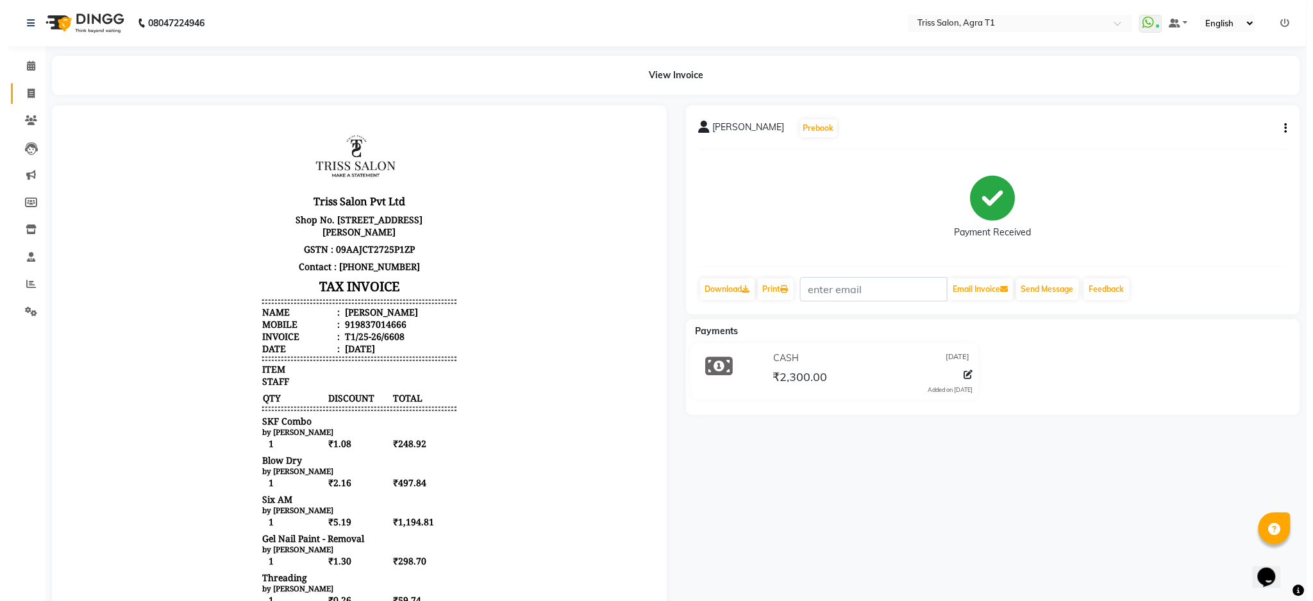
select select "service"
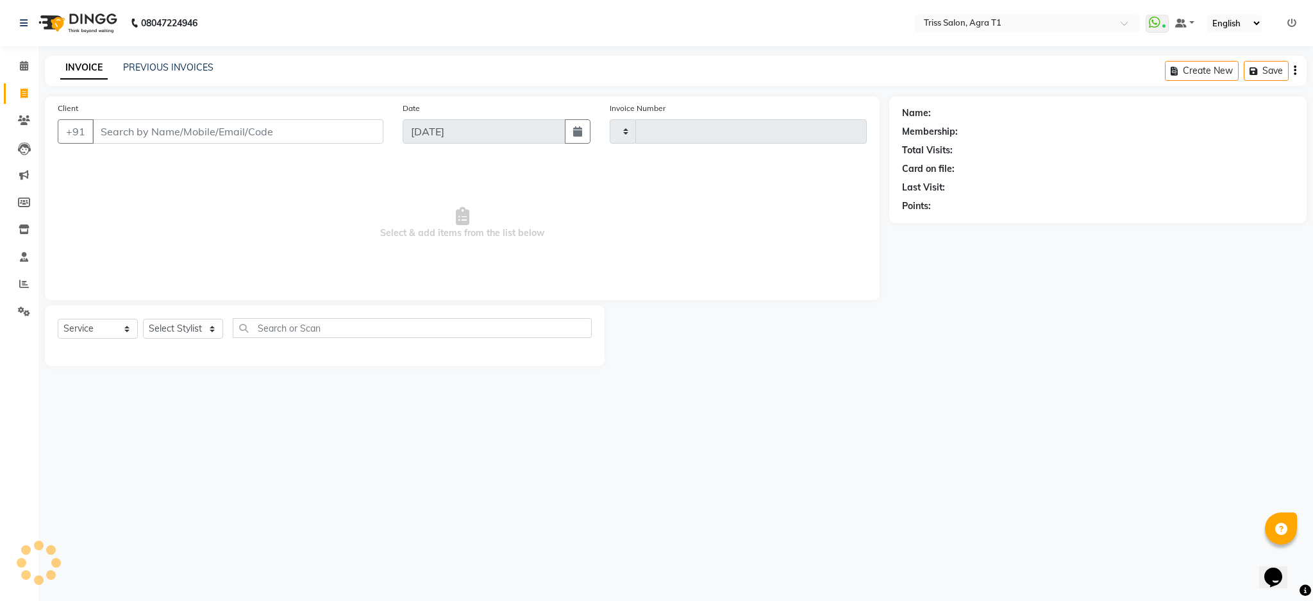
type input "6609"
select select "4300"
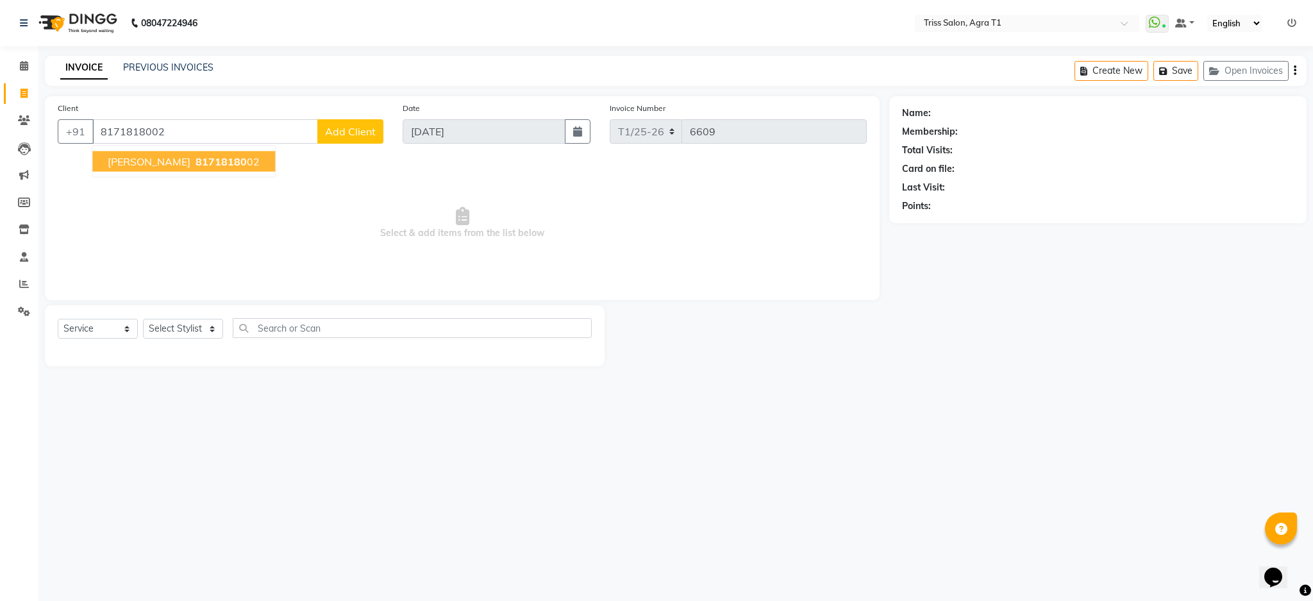
type input "8171818002"
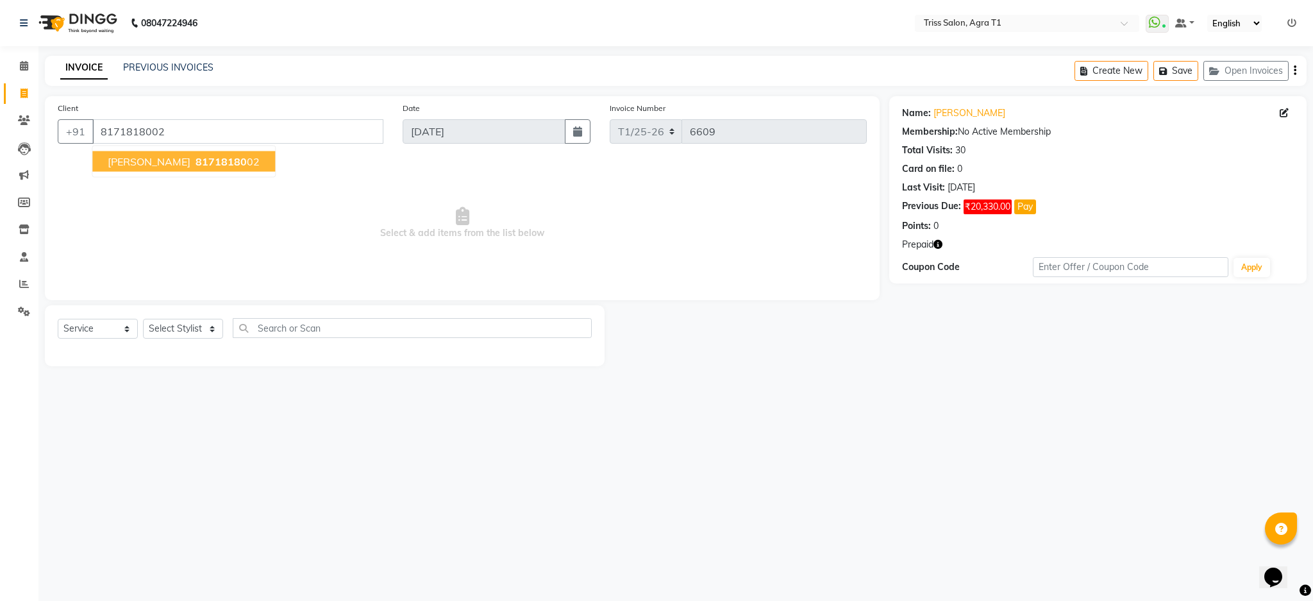
click at [199, 161] on span "81718180" at bounding box center [220, 161] width 51 height 13
click at [1029, 203] on button "Pay" at bounding box center [1025, 206] width 22 height 15
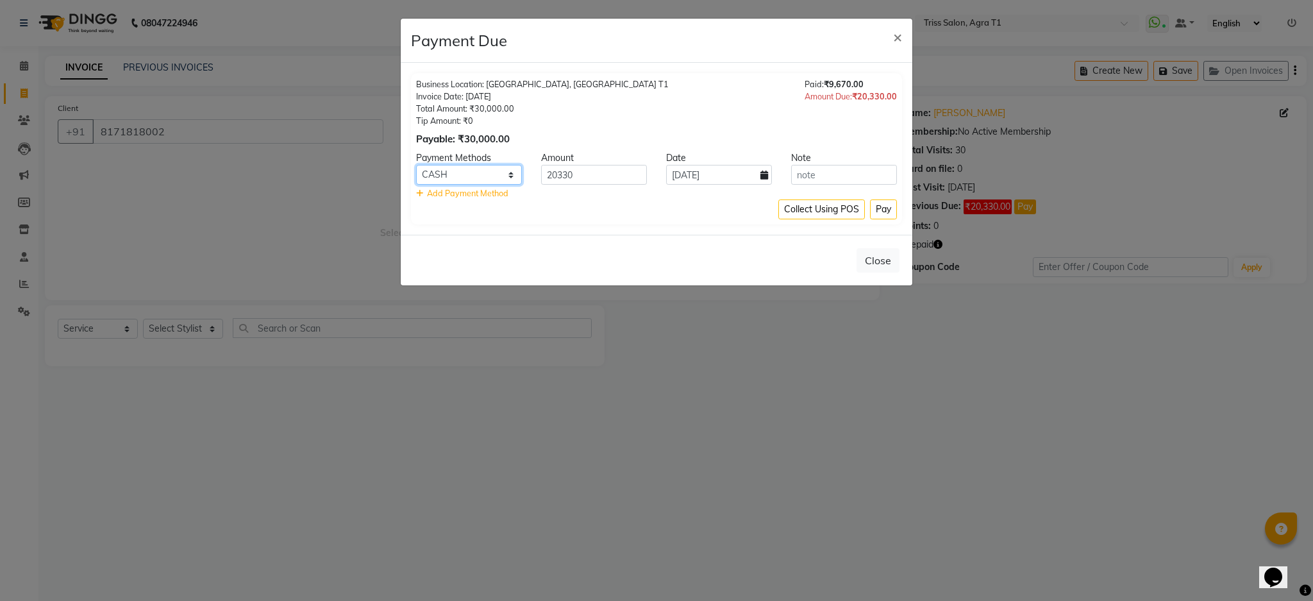
click at [490, 165] on select "PayTM CASH CARD UPI" at bounding box center [469, 175] width 106 height 20
select select "6"
click at [416, 165] on select "PayTM CASH CARD UPI" at bounding box center [469, 175] width 106 height 20
click at [888, 210] on button "Pay" at bounding box center [883, 209] width 27 height 20
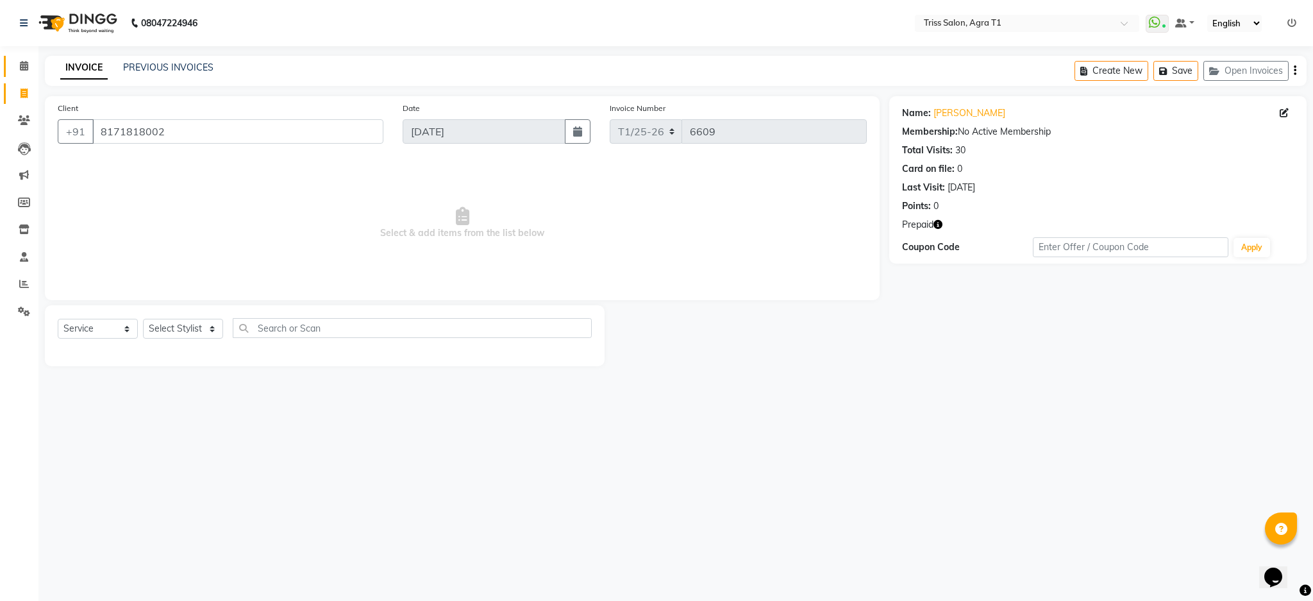
click at [15, 67] on span at bounding box center [24, 66] width 22 height 15
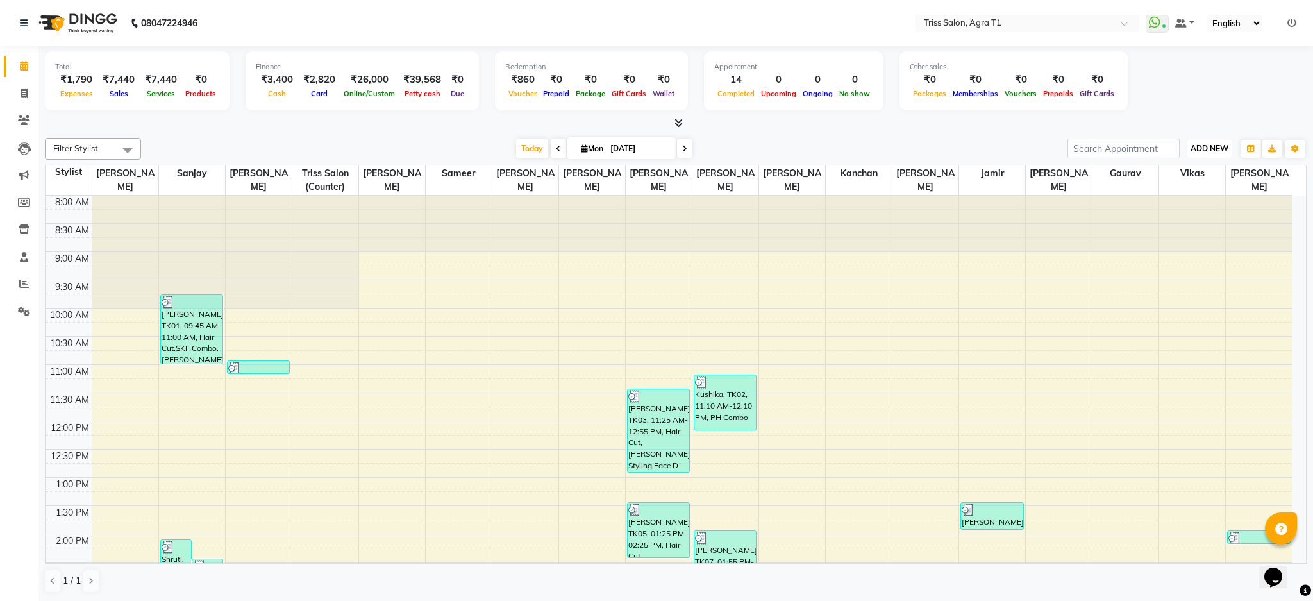
click at [1213, 145] on span "ADD NEW" at bounding box center [1209, 149] width 38 height 10
click at [1182, 207] on link "Add Expense" at bounding box center [1179, 206] width 101 height 17
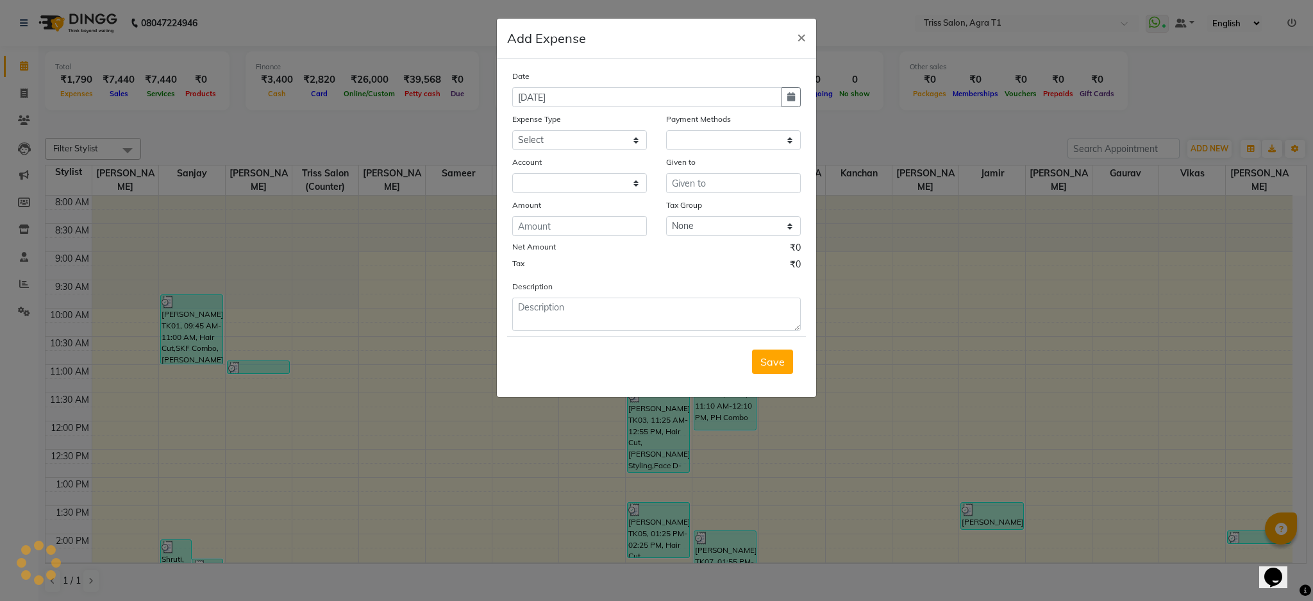
select select "1"
select select "2456"
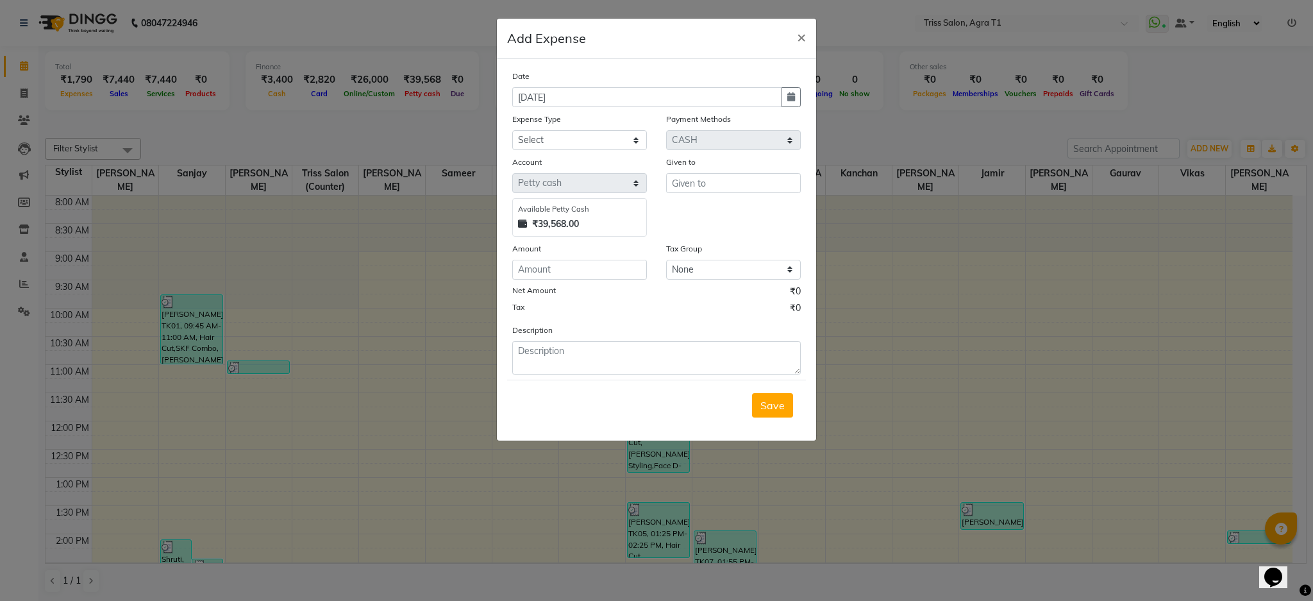
click at [598, 120] on div "Expense Type" at bounding box center [579, 121] width 135 height 18
click at [626, 147] on select "Select Bank Deposit Cash Handover CLIENT TIP TO STAFF Client Welfare Conveyance…" at bounding box center [579, 140] width 135 height 20
select select "1117"
click at [512, 130] on select "Select Bank Deposit Cash Handover CLIENT TIP TO STAFF Client Welfare Conveyance…" at bounding box center [579, 140] width 135 height 20
click at [713, 188] on input "text" at bounding box center [733, 183] width 135 height 20
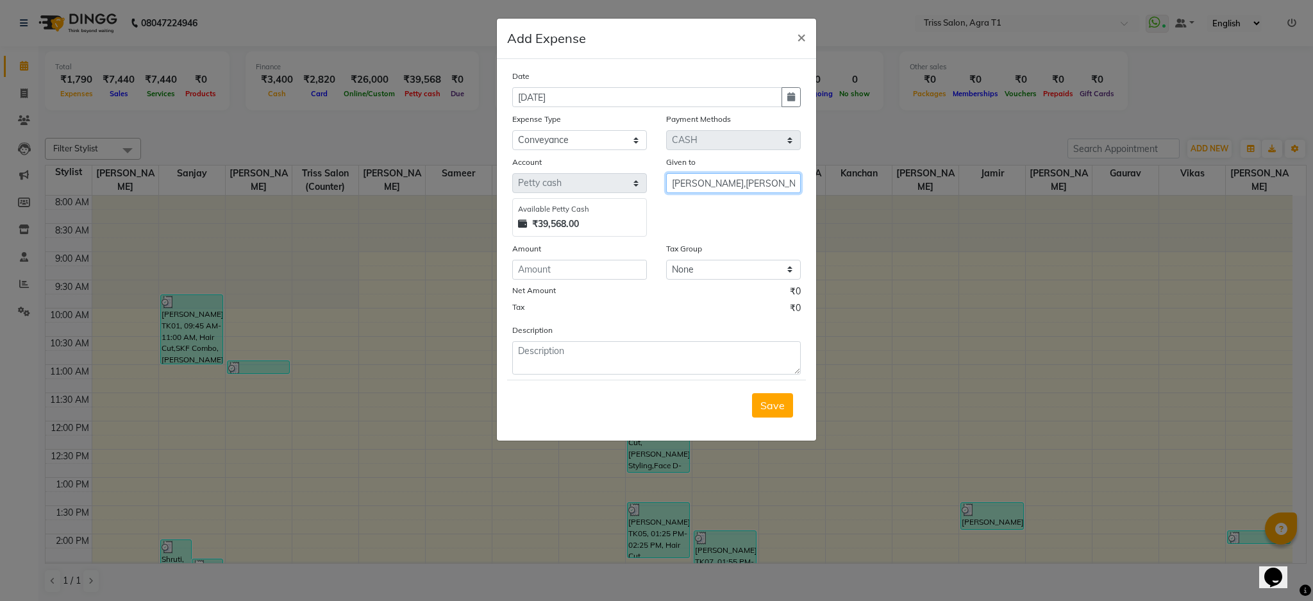
type input "Aporva,salman"
click at [592, 267] on input "number" at bounding box center [579, 270] width 135 height 20
type input "760"
click at [607, 350] on textarea at bounding box center [656, 357] width 288 height 33
type textarea "Taj Convention travel expense"
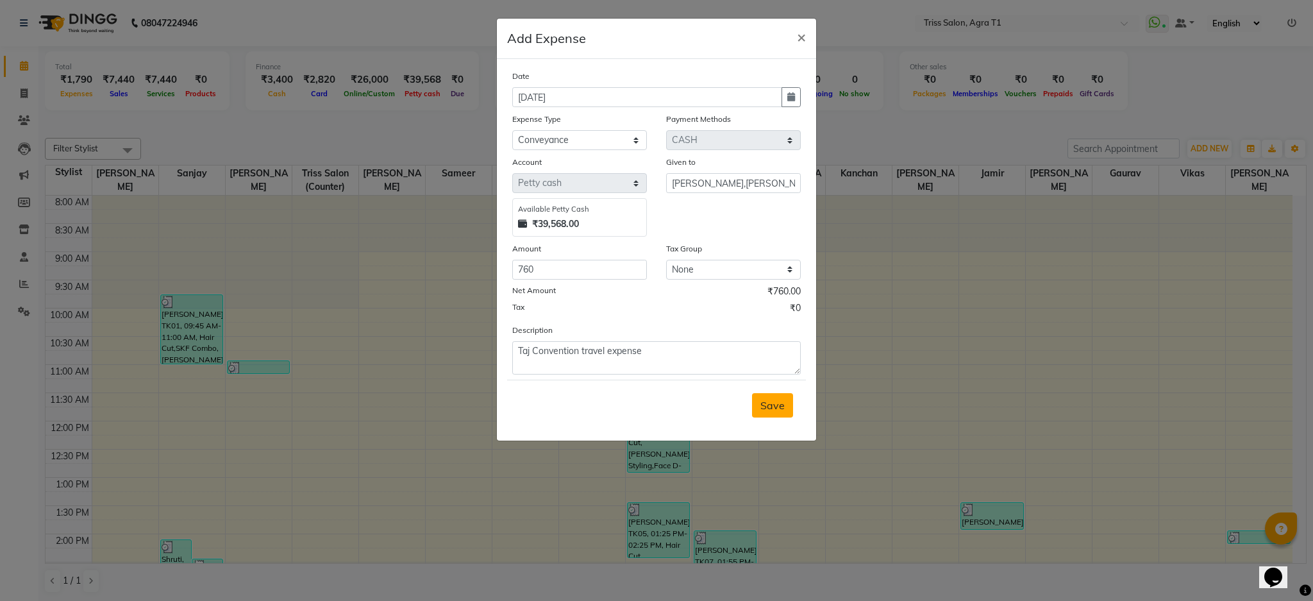
click at [767, 410] on span "Save" at bounding box center [772, 405] width 24 height 13
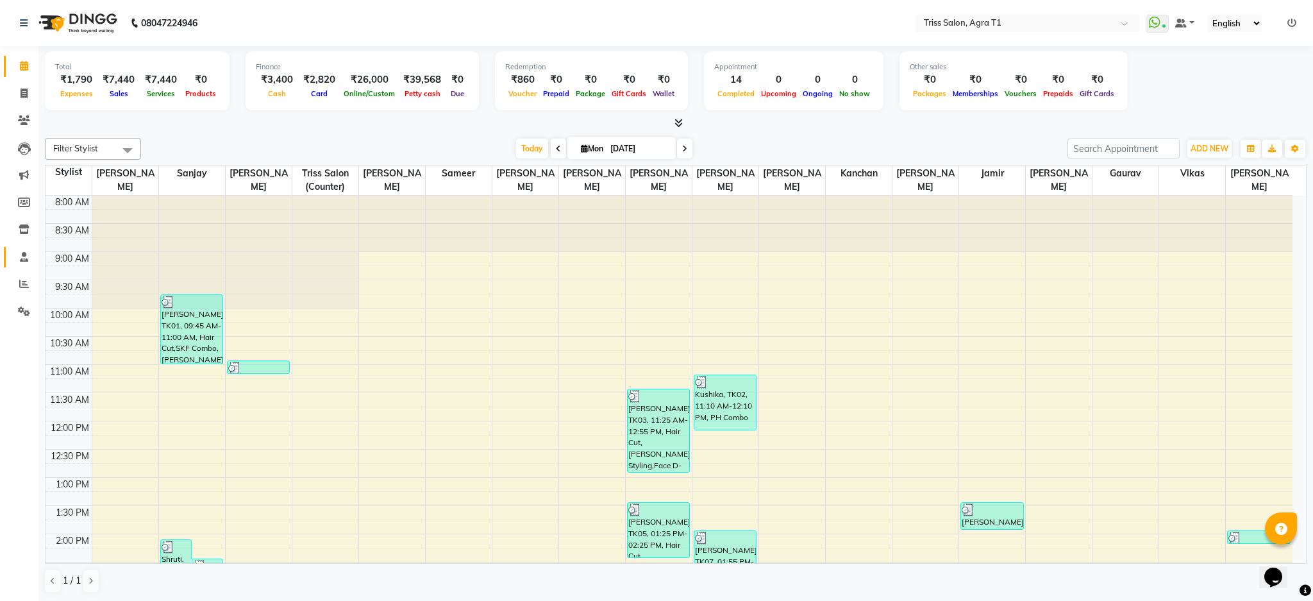
click at [20, 255] on icon at bounding box center [24, 257] width 8 height 10
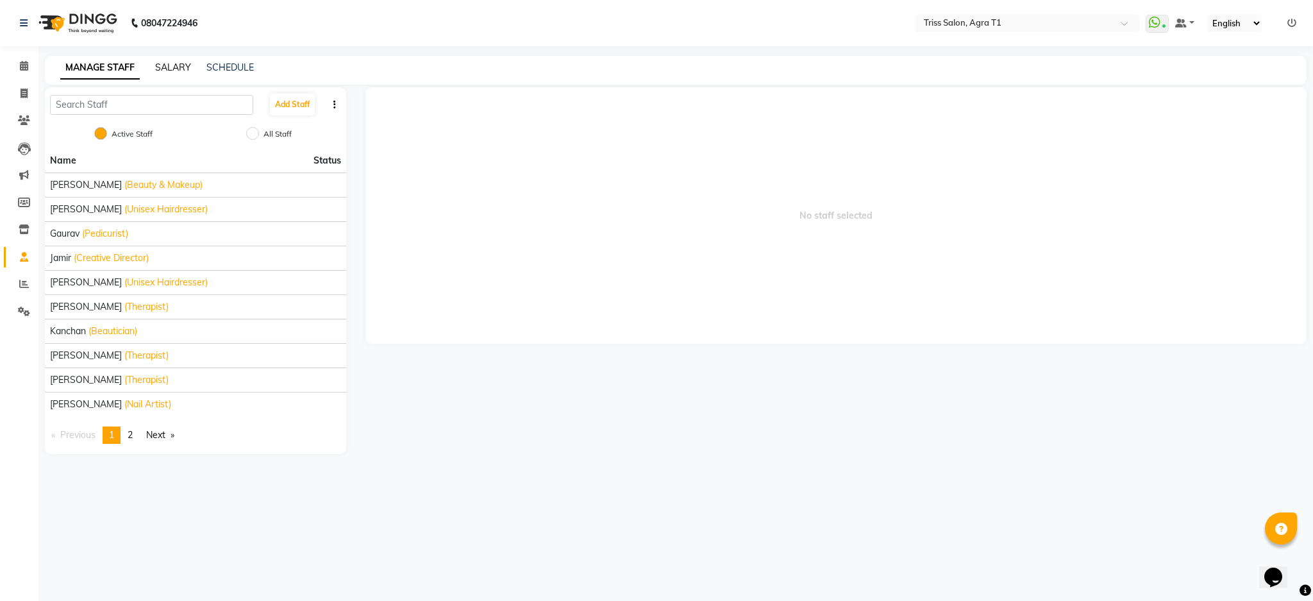
click at [167, 65] on link "SALARY" at bounding box center [173, 68] width 36 height 12
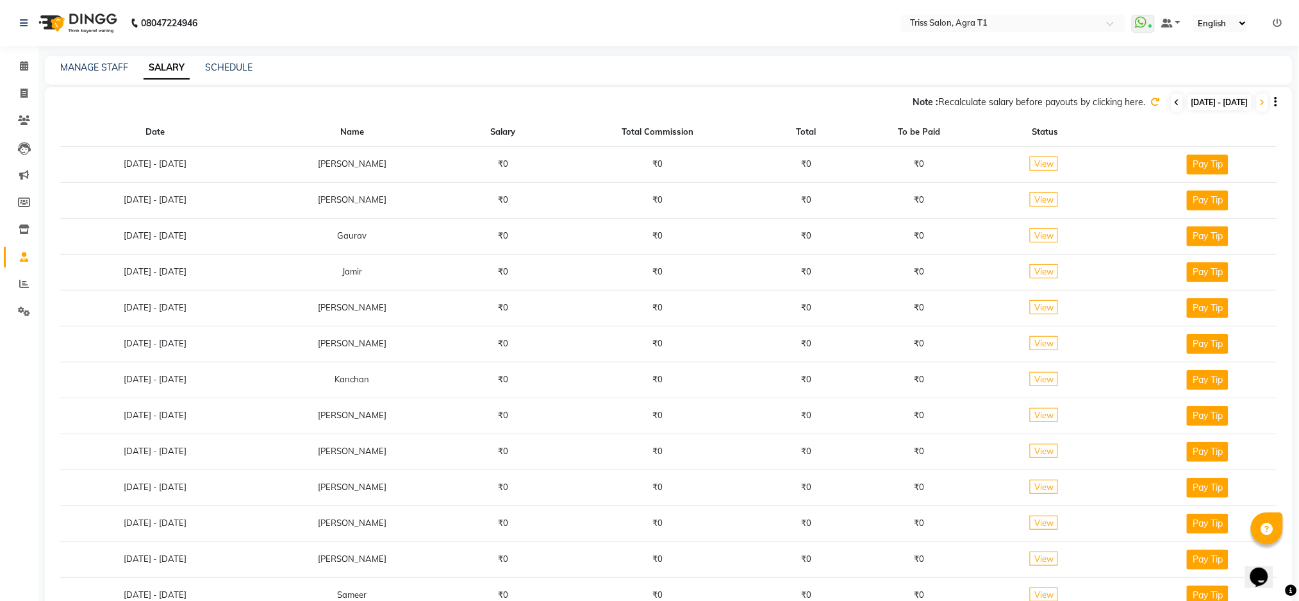
click at [1175, 103] on icon at bounding box center [1177, 103] width 5 height 8
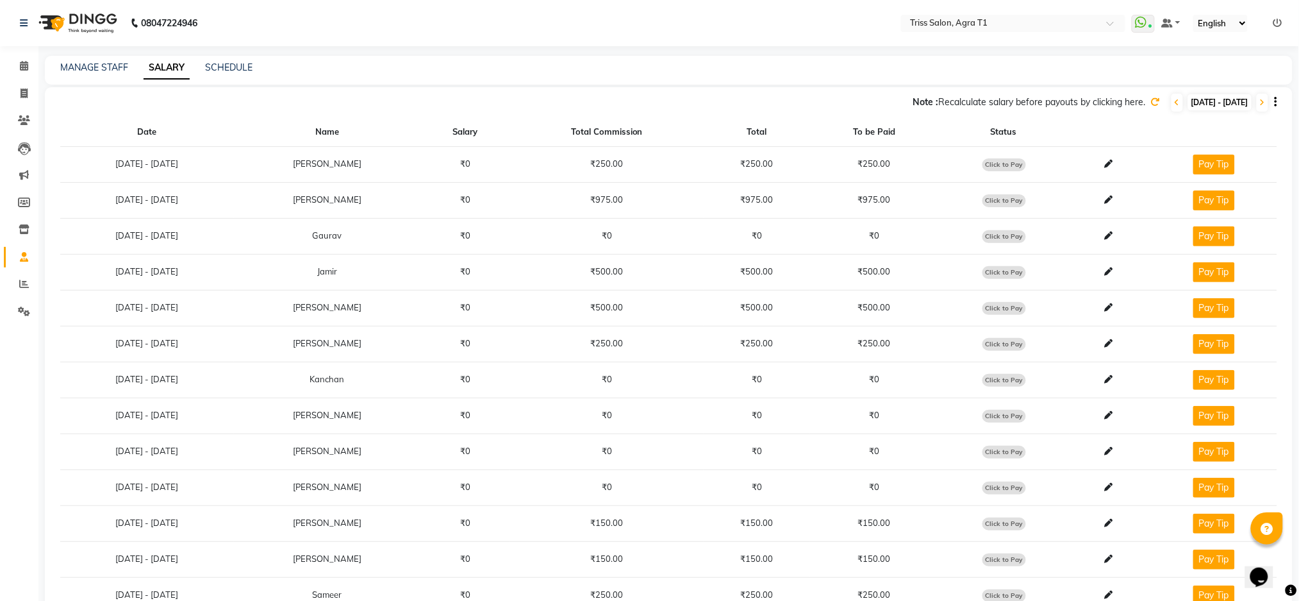
click at [1018, 163] on span "Click to Pay" at bounding box center [1005, 164] width 44 height 13
select select "1"
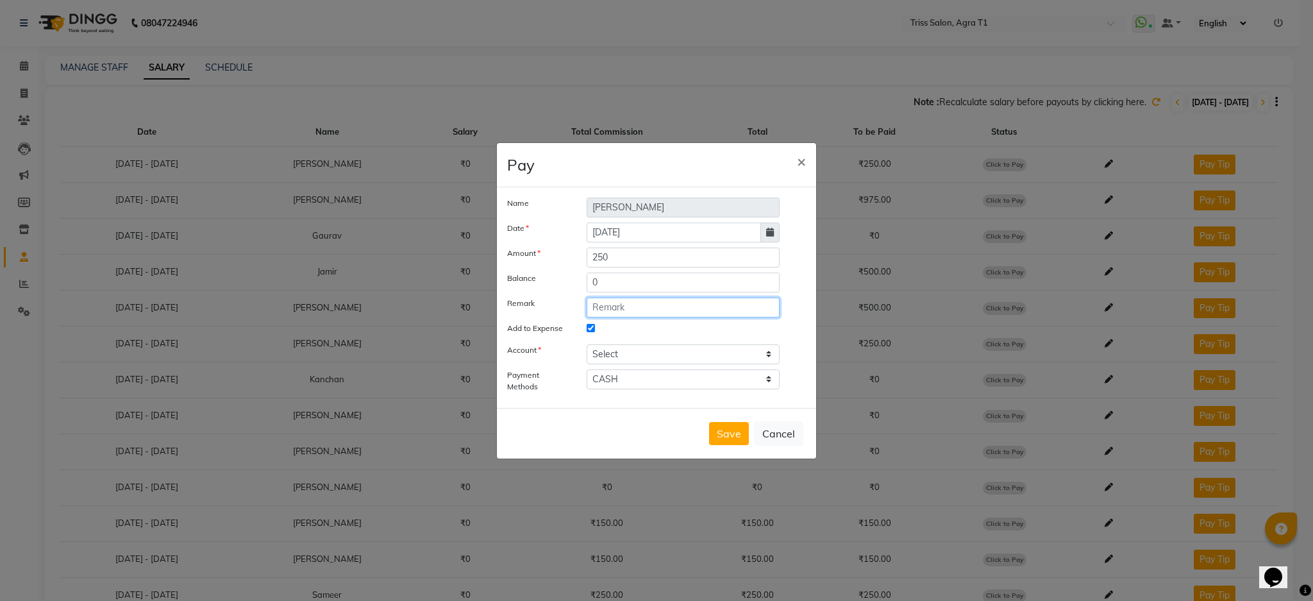
click at [637, 311] on input "text" at bounding box center [682, 307] width 193 height 20
type input "Daily Incentive 31/08/2025"
click at [728, 360] on select "Select Petty cash" at bounding box center [682, 354] width 193 height 20
select select "2456"
click at [586, 344] on select "Select Petty cash" at bounding box center [682, 354] width 193 height 20
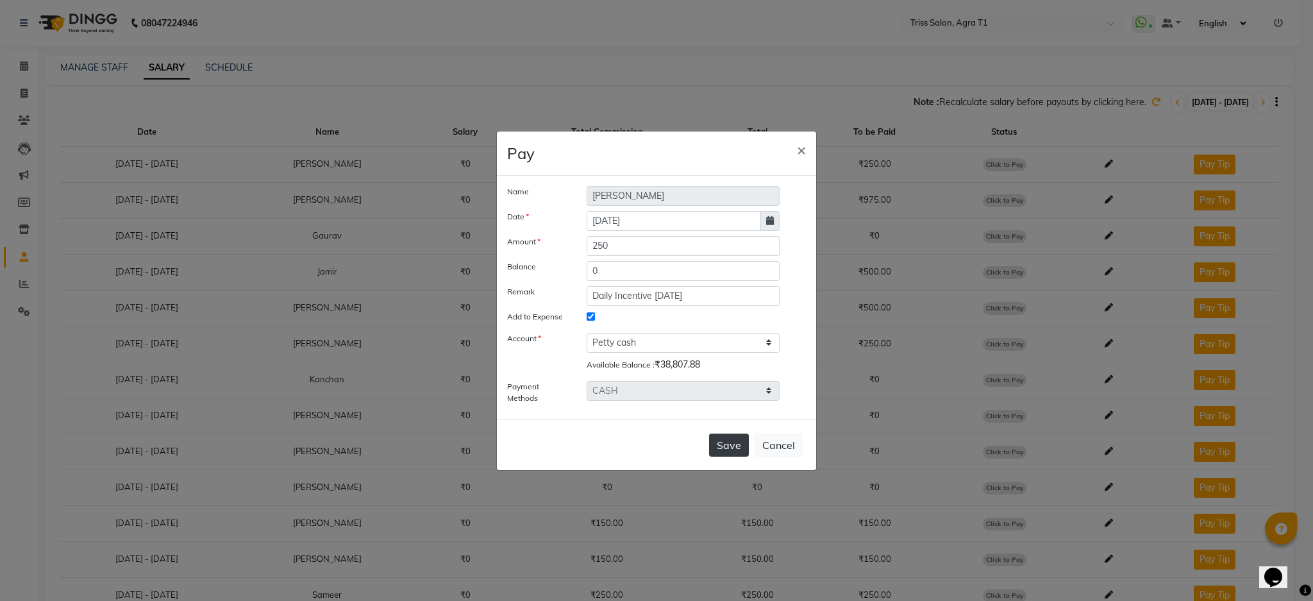
click at [728, 452] on button "Save" at bounding box center [729, 444] width 40 height 23
select select
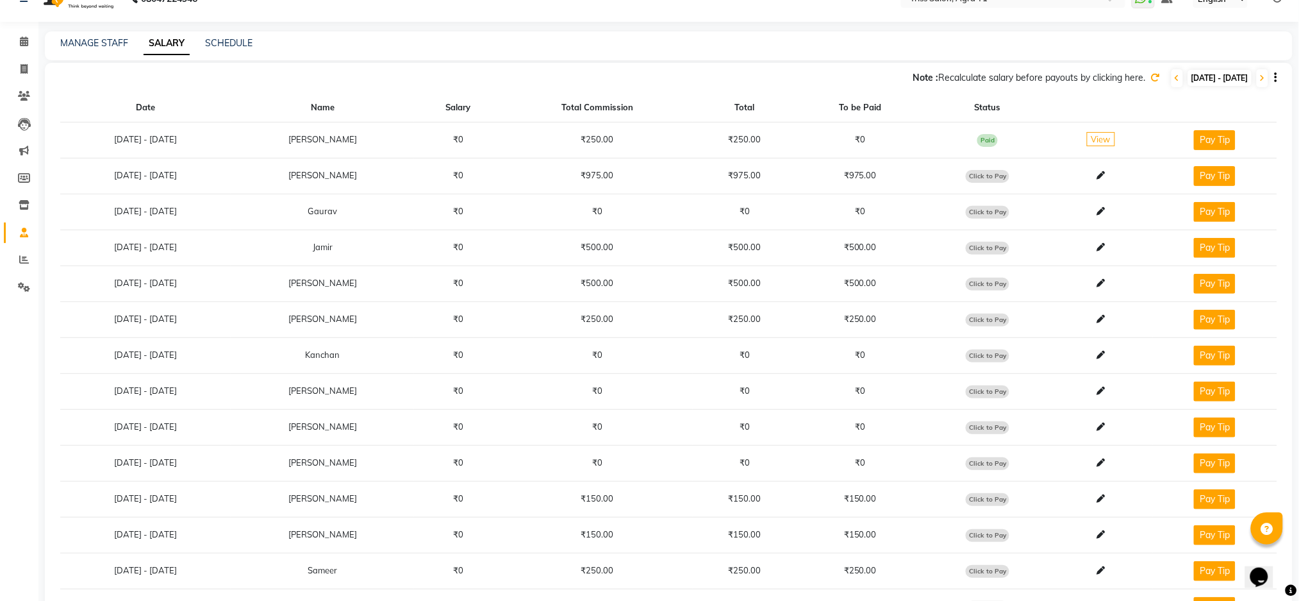
scroll to position [120, 0]
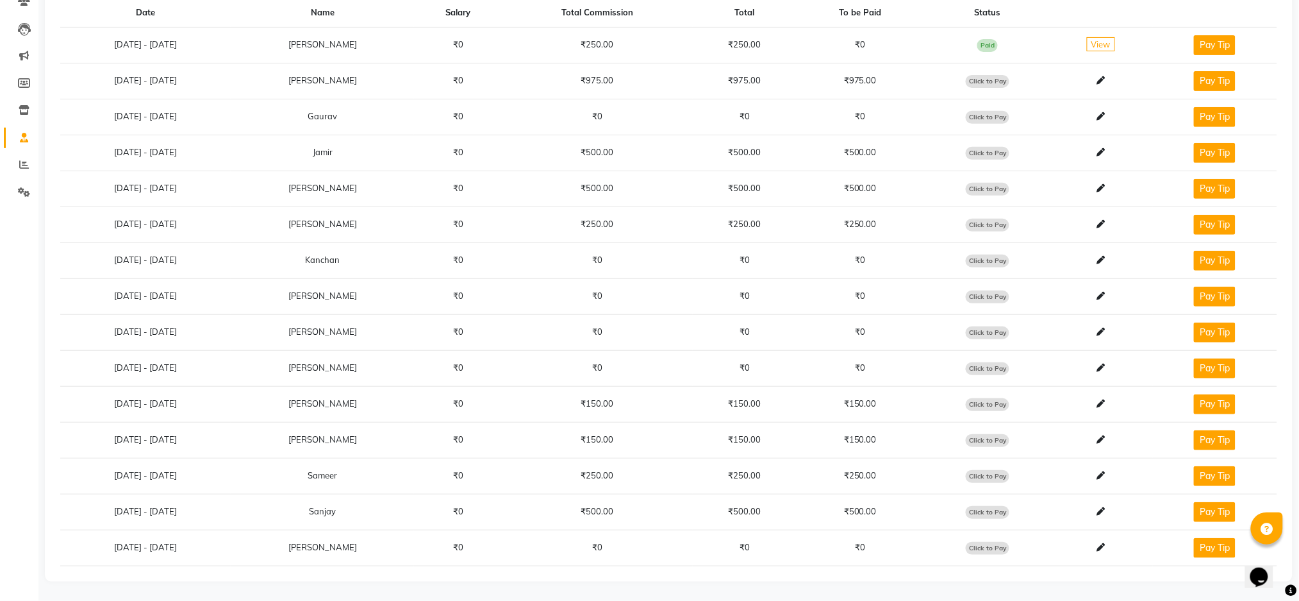
click at [1000, 442] on span "Click to Pay" at bounding box center [988, 440] width 44 height 13
select select "1"
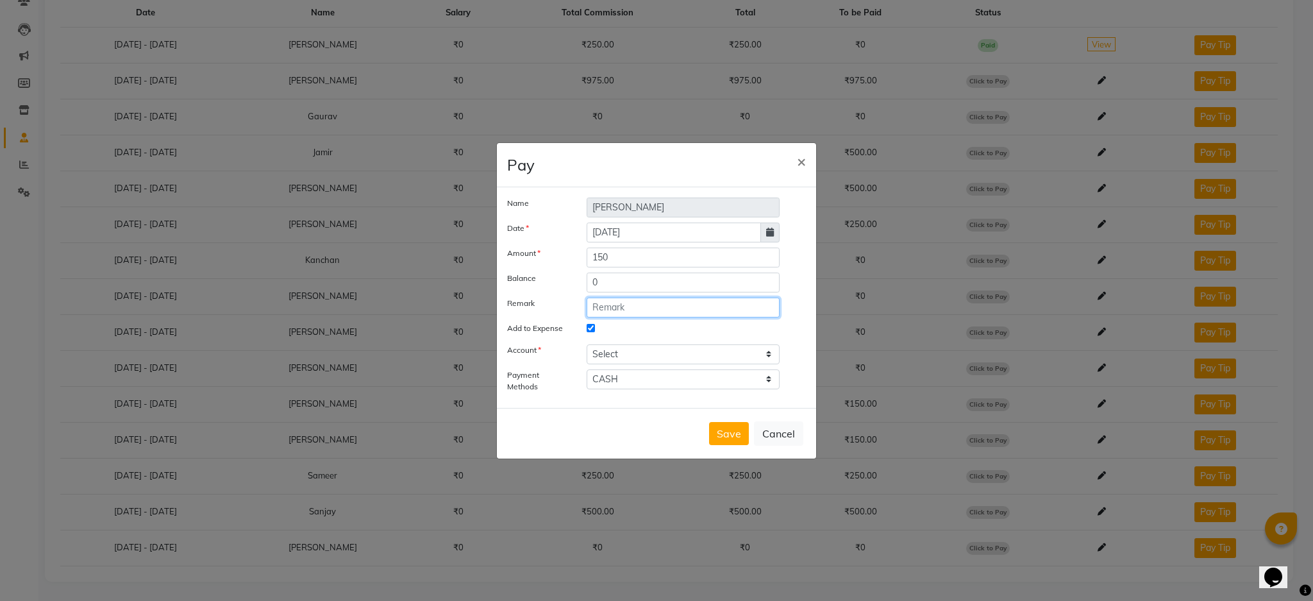
click at [661, 310] on input "text" at bounding box center [682, 307] width 193 height 20
type input "Daily Incentive 31/08/2025"
click at [686, 347] on select "Select Petty cash" at bounding box center [682, 354] width 193 height 20
select select "2456"
click at [586, 344] on select "Select Petty cash" at bounding box center [682, 354] width 193 height 20
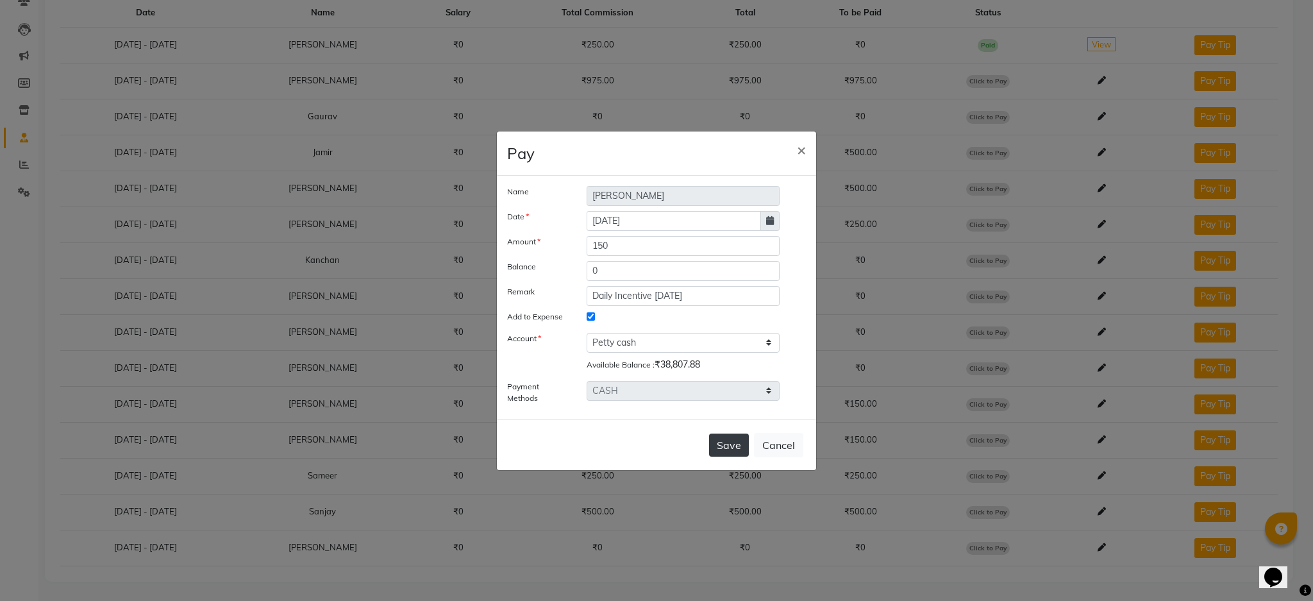
click at [733, 441] on button "Save" at bounding box center [729, 444] width 40 height 23
select select
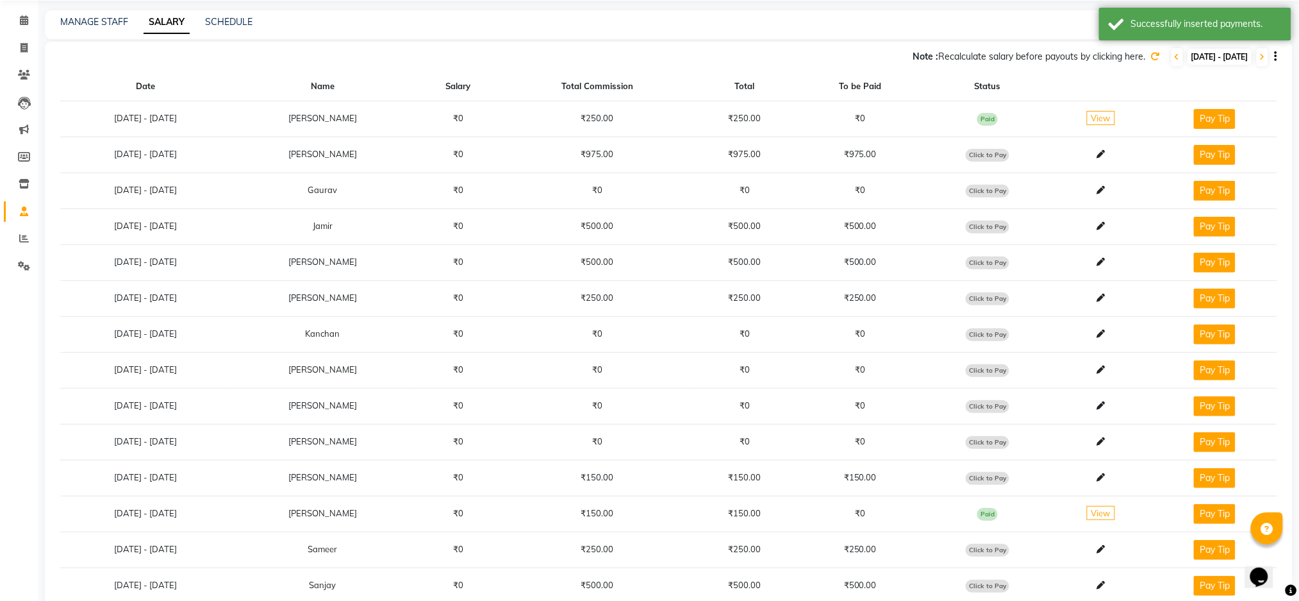
scroll to position [0, 0]
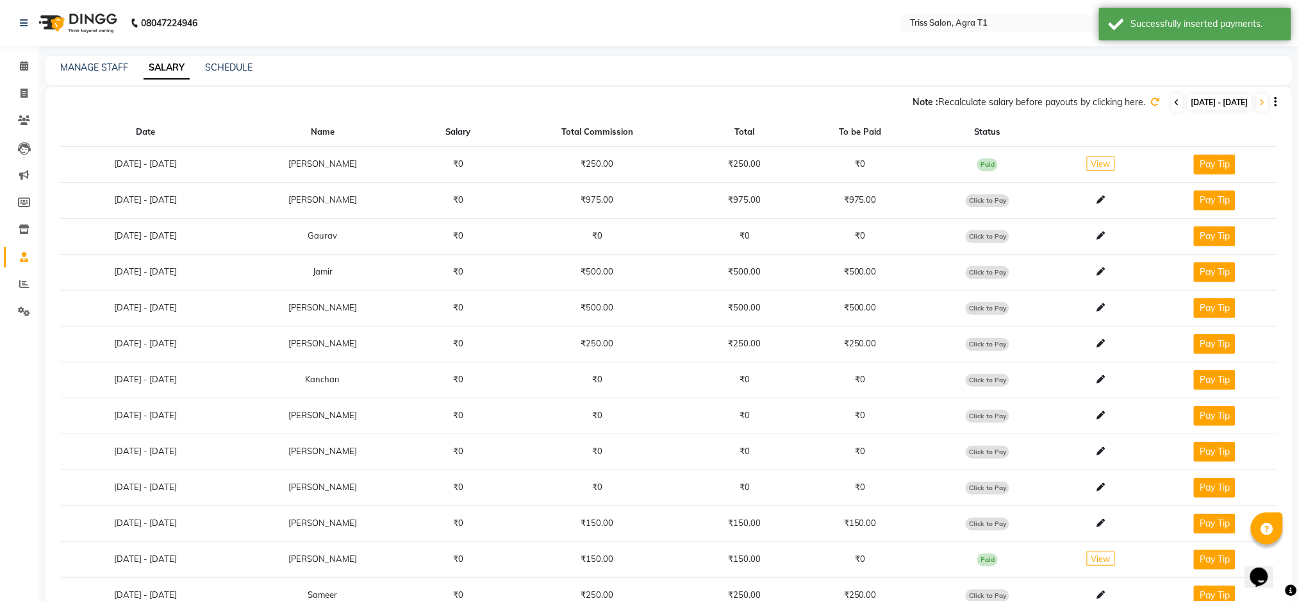
click at [1175, 99] on icon at bounding box center [1177, 103] width 5 height 8
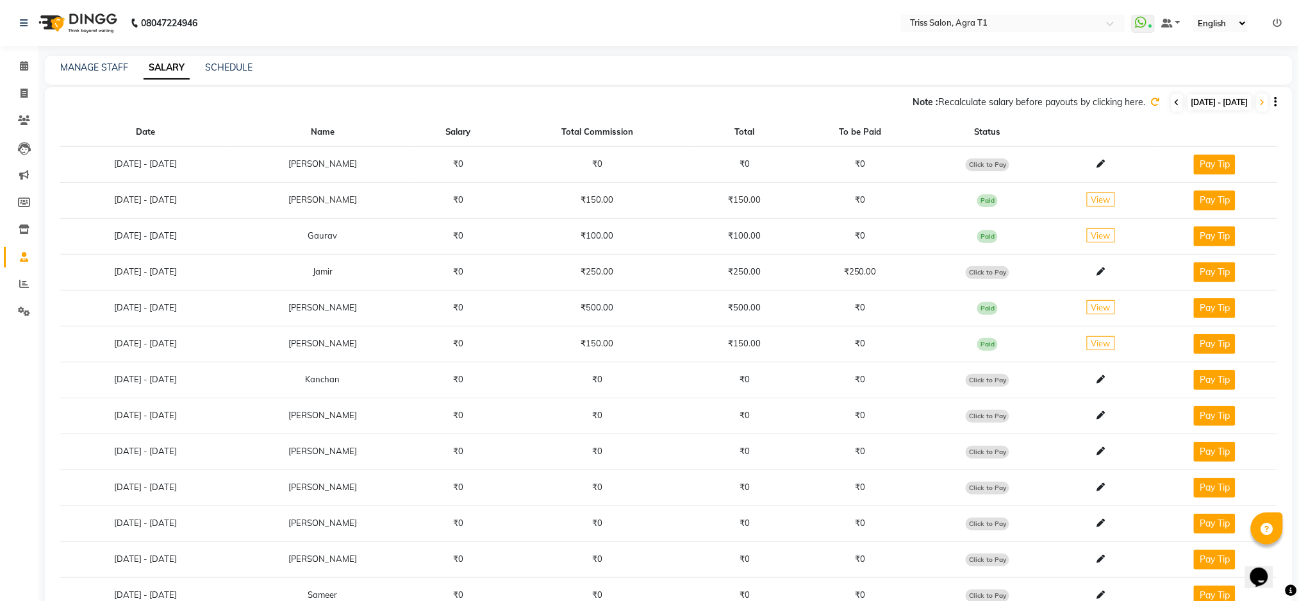
click at [1175, 103] on icon at bounding box center [1177, 103] width 5 height 8
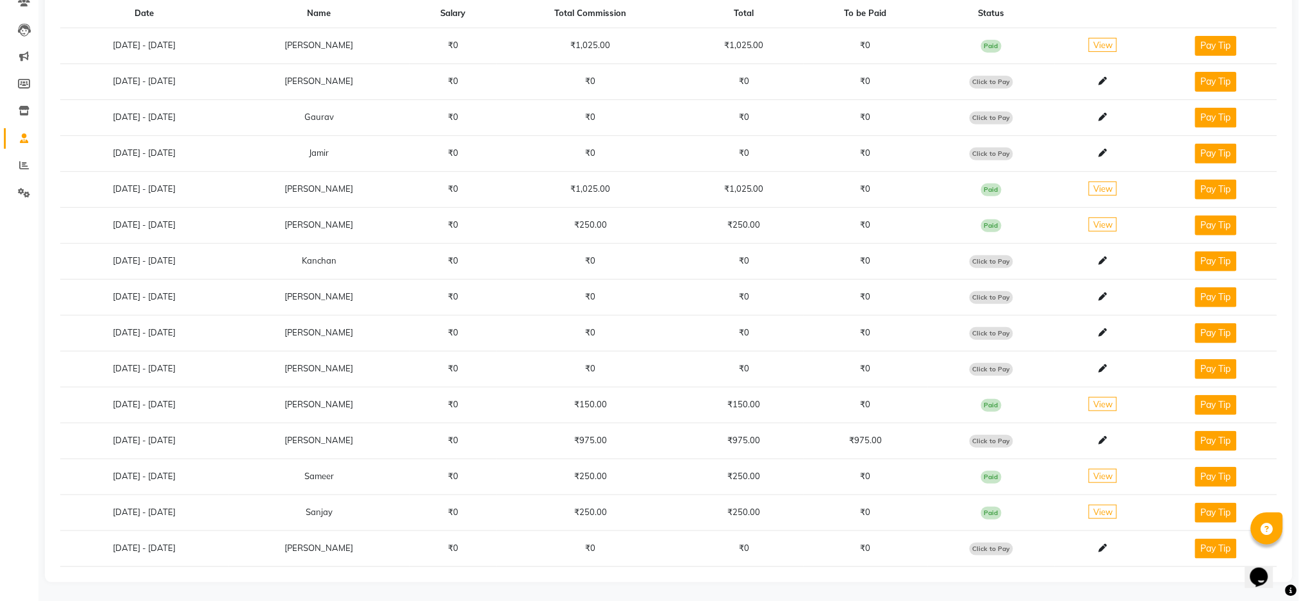
scroll to position [120, 0]
click at [997, 442] on span "Click to Pay" at bounding box center [992, 440] width 44 height 13
select select "1"
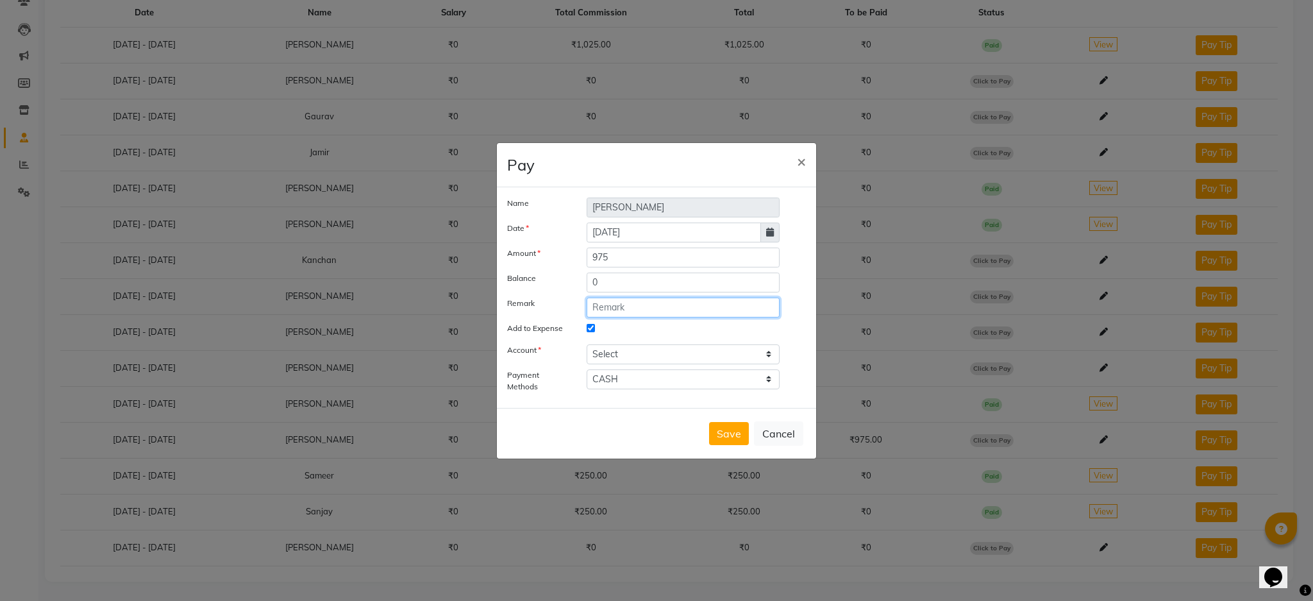
click at [639, 311] on input "text" at bounding box center [682, 307] width 193 height 20
type input "Daily Incentive 29/08/2025"
click at [668, 347] on select "Select Petty cash" at bounding box center [682, 354] width 193 height 20
select select "2456"
click at [586, 344] on select "Select Petty cash" at bounding box center [682, 354] width 193 height 20
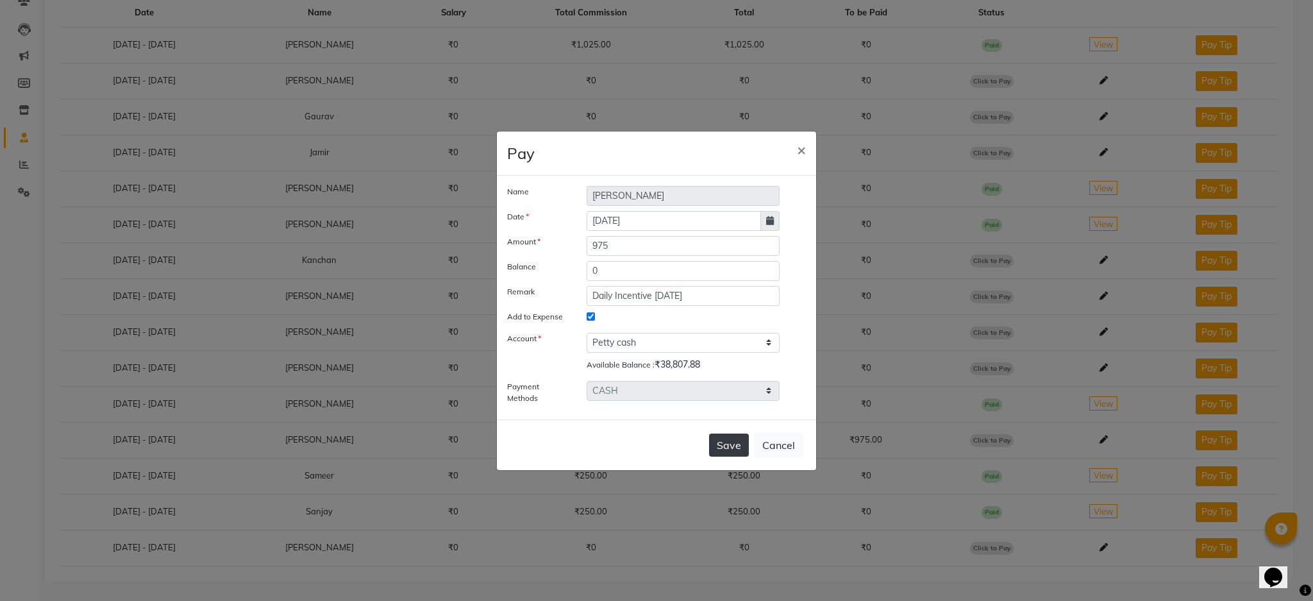
click at [726, 443] on button "Save" at bounding box center [729, 444] width 40 height 23
select select
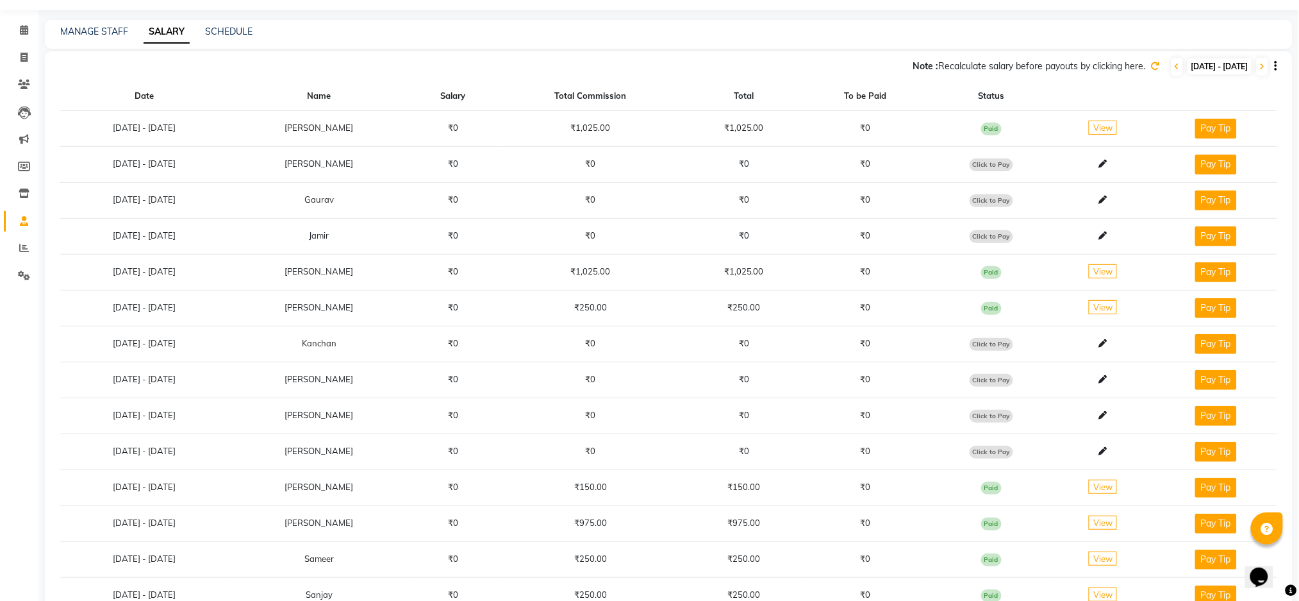
scroll to position [0, 0]
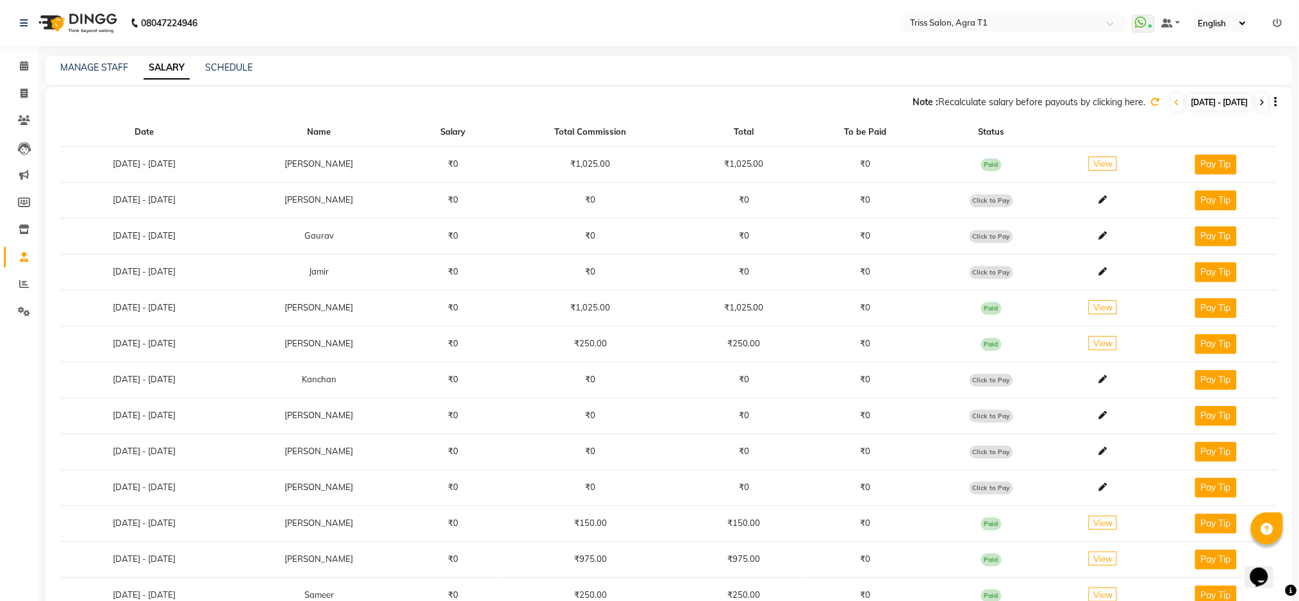
click at [1263, 101] on icon at bounding box center [1262, 103] width 5 height 8
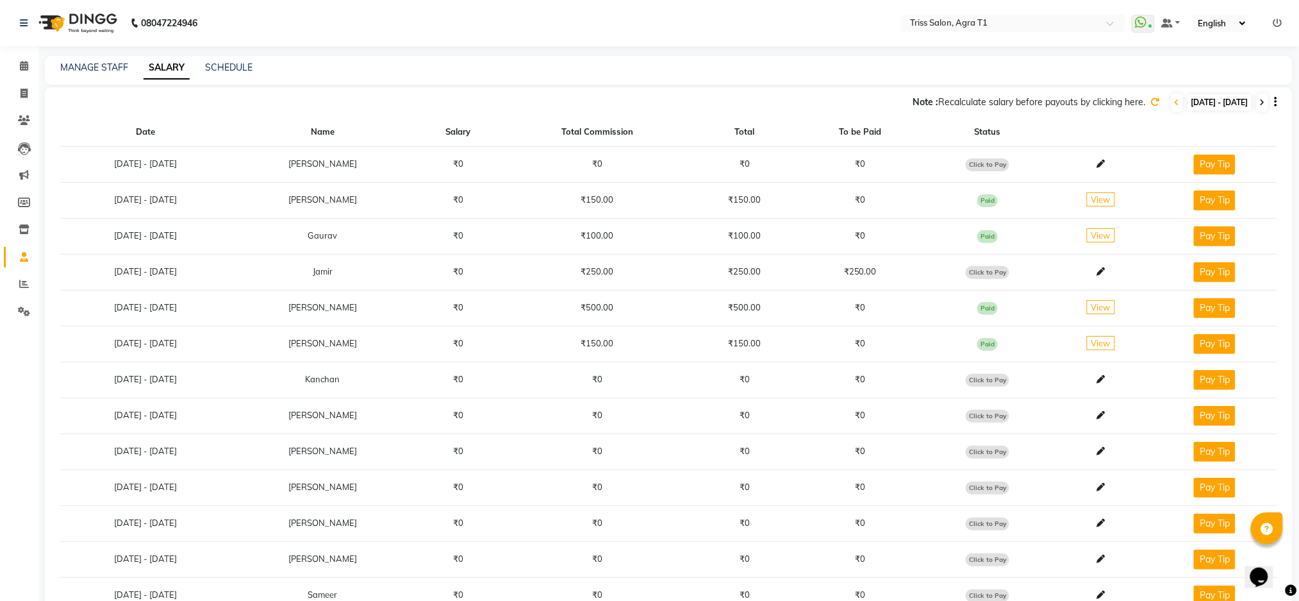
click at [1264, 97] on span at bounding box center [1263, 103] width 12 height 18
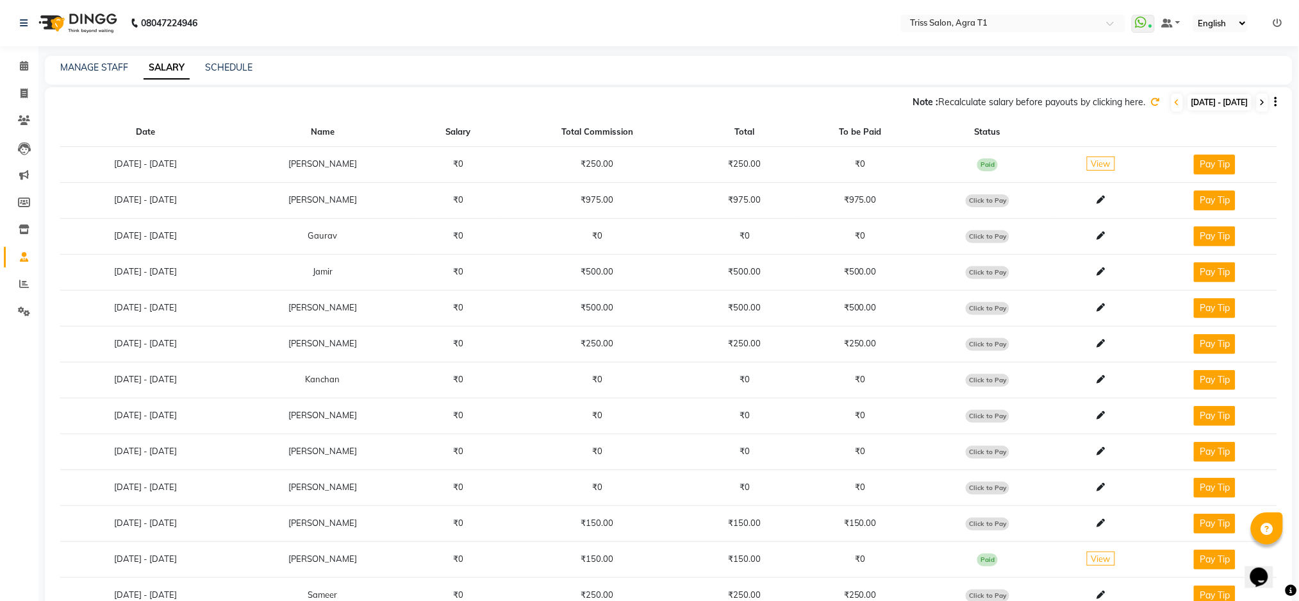
scroll to position [120, 0]
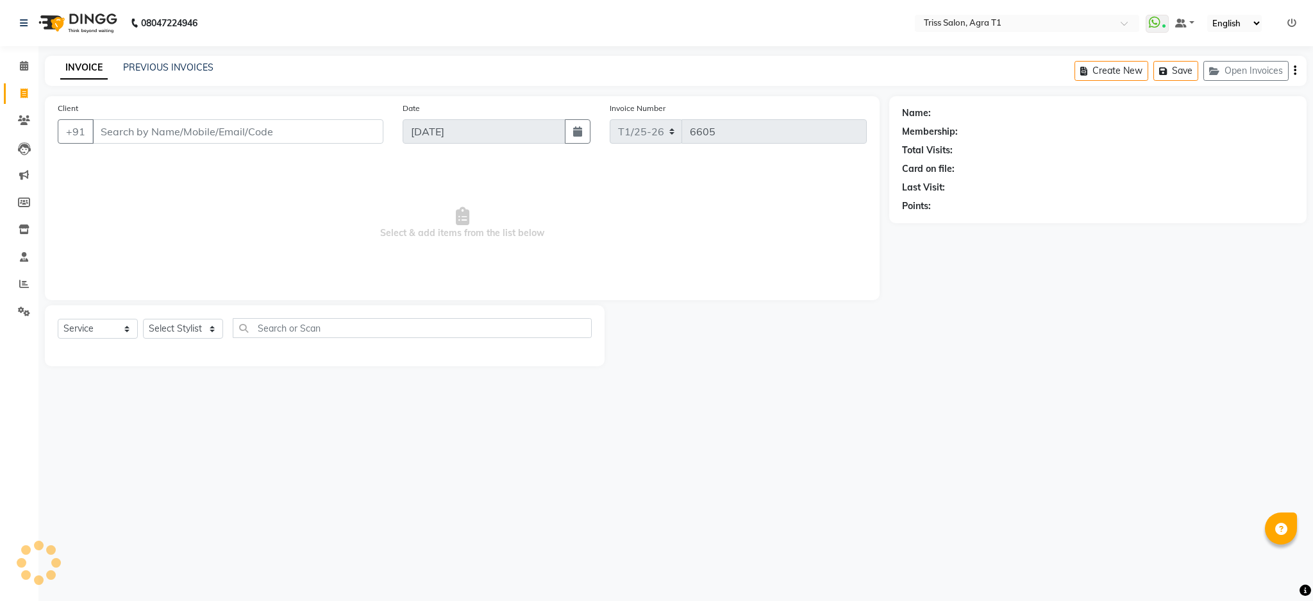
select select "service"
click at [185, 328] on select "Select Stylist" at bounding box center [183, 329] width 80 height 20
select select "67269"
click at [143, 319] on select "Select Stylist [PERSON_NAME] [PERSON_NAME] [PERSON_NAME] [PERSON_NAME] [PERSON_…" at bounding box center [183, 329] width 80 height 20
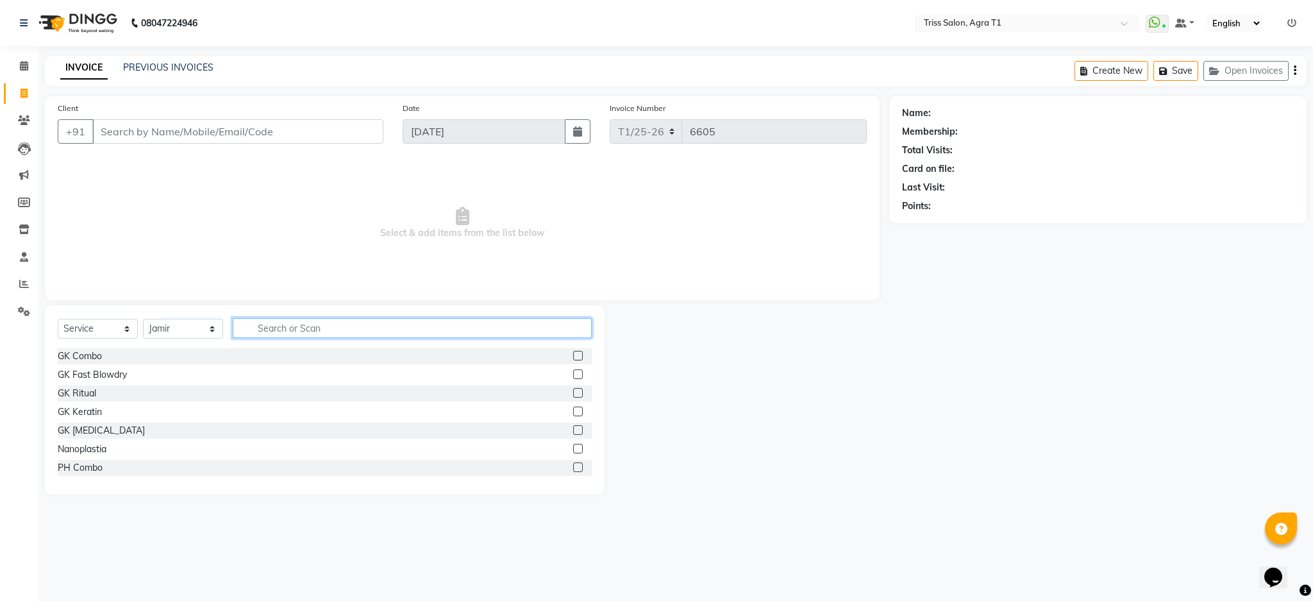
click at [301, 329] on input "text" at bounding box center [412, 328] width 359 height 20
type input "h"
type input "cre"
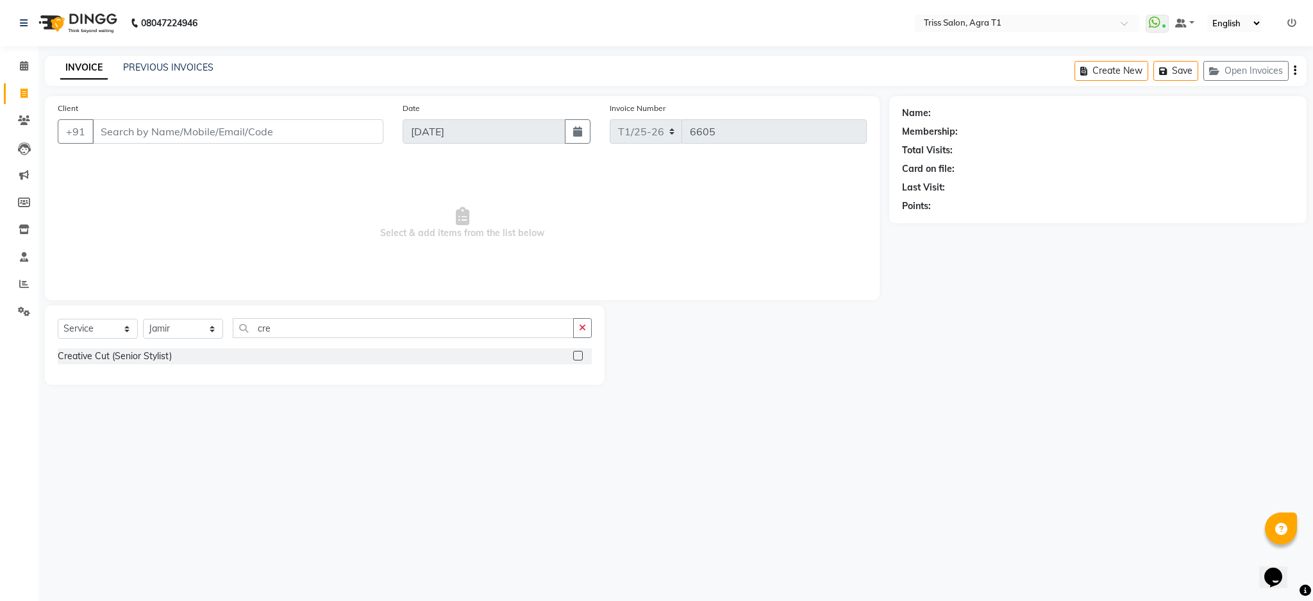
click at [581, 354] on label at bounding box center [578, 356] width 10 height 10
click at [581, 354] on input "checkbox" at bounding box center [577, 356] width 8 height 8
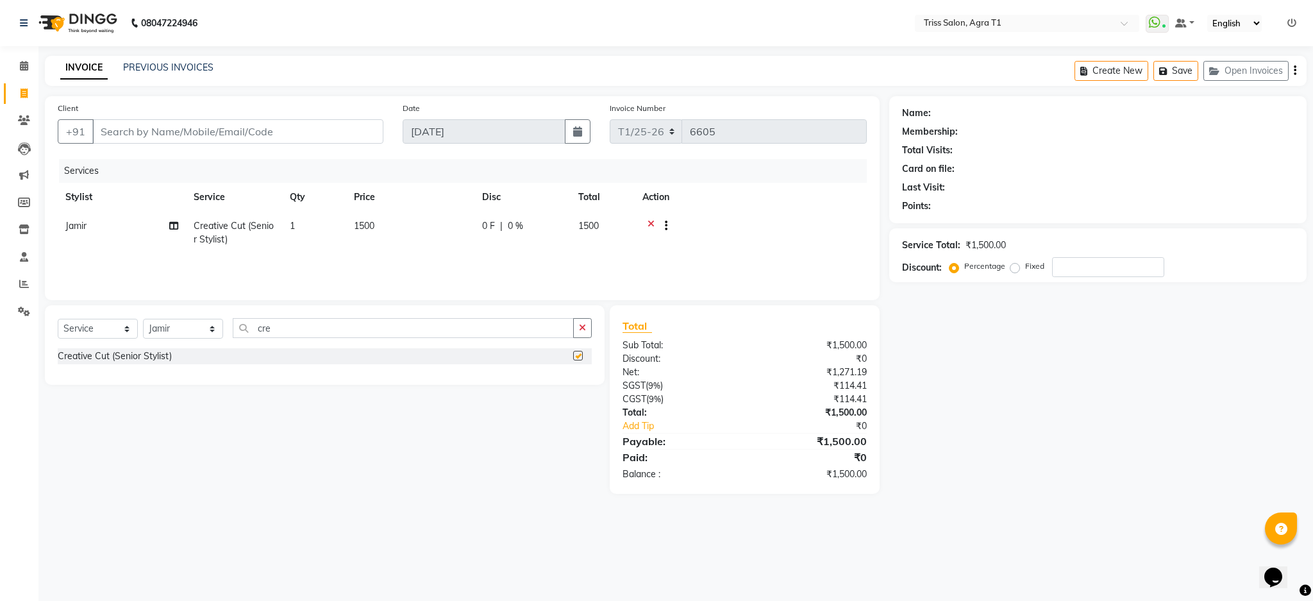
checkbox input "false"
click at [188, 333] on select "Select Stylist [PERSON_NAME] [PERSON_NAME] [PERSON_NAME] [PERSON_NAME] [PERSON_…" at bounding box center [183, 329] width 80 height 20
select select "88159"
click at [143, 319] on select "Select Stylist [PERSON_NAME] [PERSON_NAME] [PERSON_NAME] [PERSON_NAME] [PERSON_…" at bounding box center [183, 329] width 80 height 20
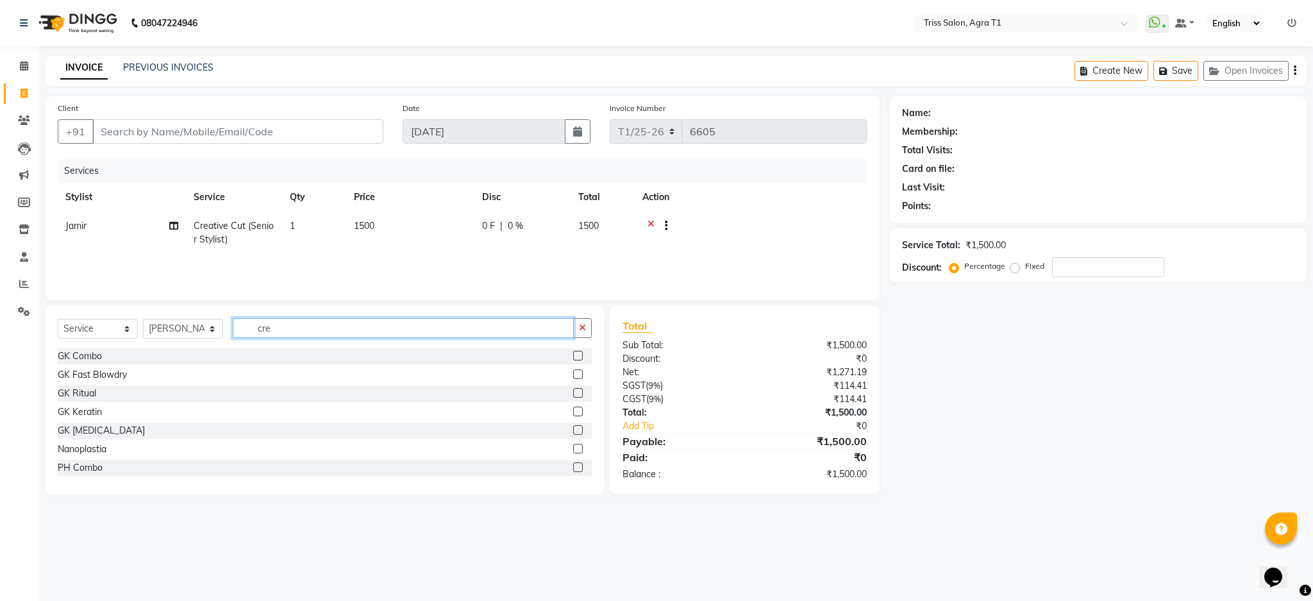
click at [350, 332] on input "cre" at bounding box center [403, 328] width 341 height 20
type input "c"
type input "thre"
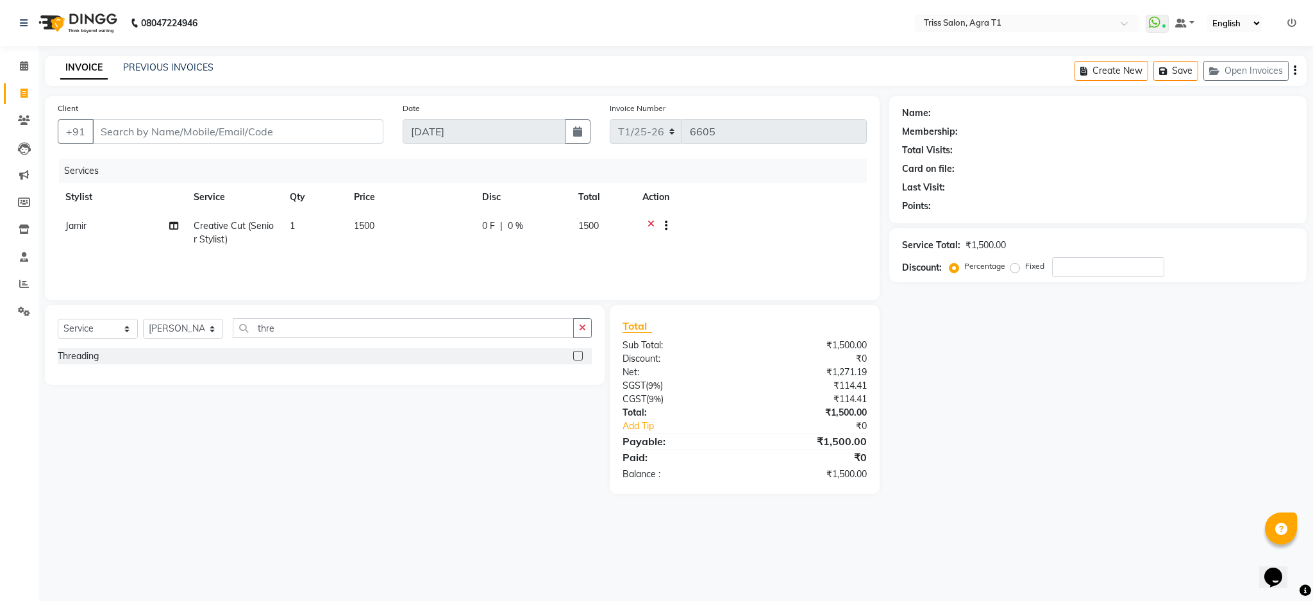
click at [578, 356] on label at bounding box center [578, 356] width 10 height 10
click at [578, 356] on input "checkbox" at bounding box center [577, 356] width 8 height 8
checkbox input "false"
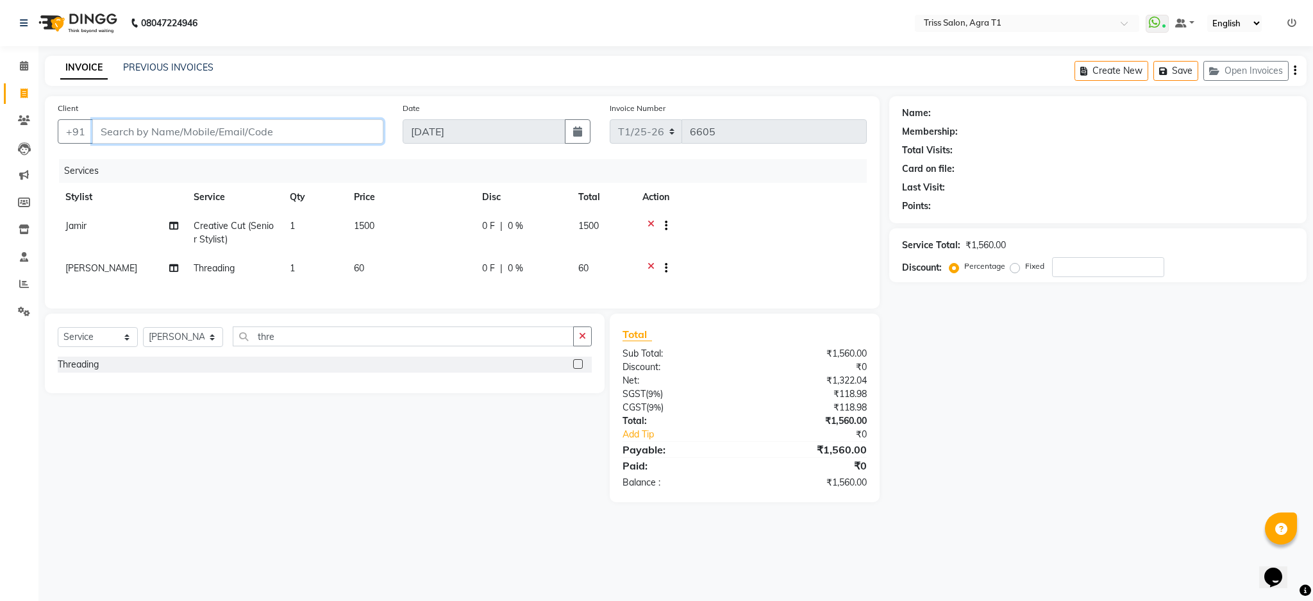
click at [254, 130] on input "Client" at bounding box center [237, 131] width 291 height 24
type input "9"
type input "0"
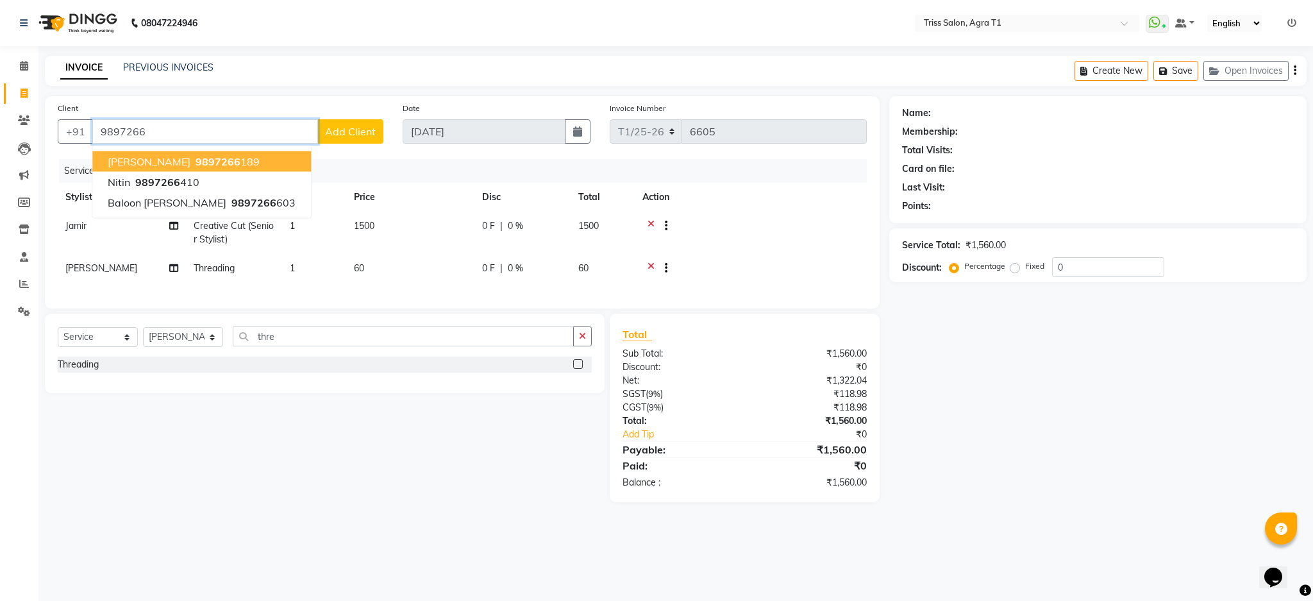
click at [214, 160] on button "Arushi 9897266 189" at bounding box center [201, 161] width 219 height 21
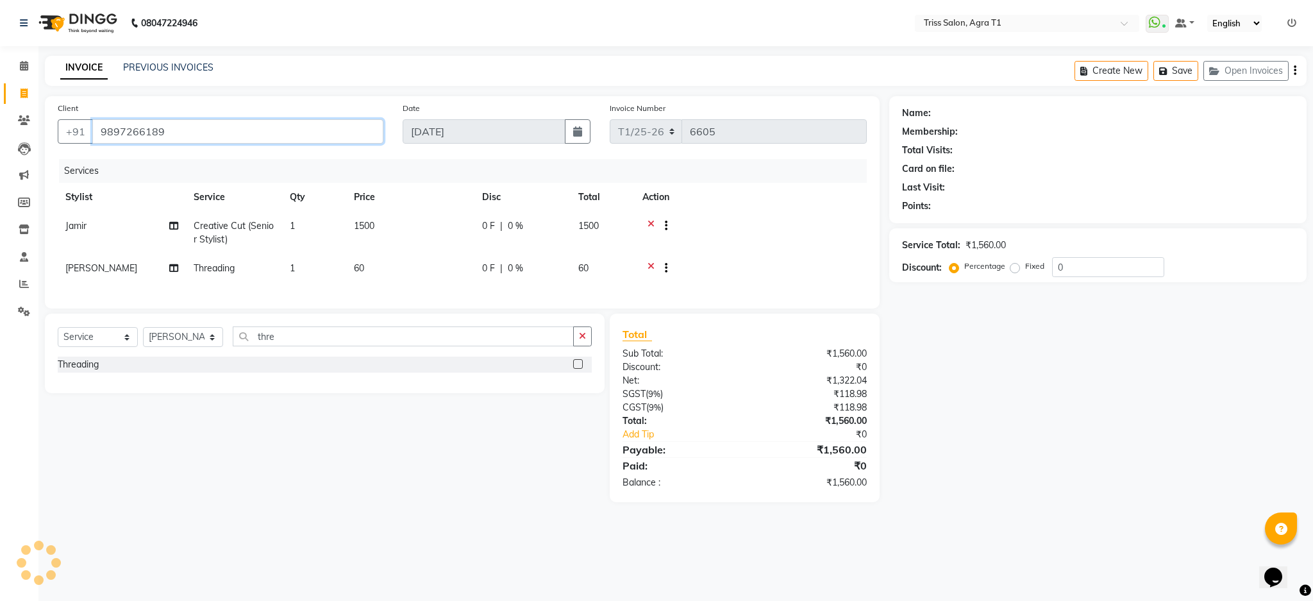
type input "9897266189"
click at [278, 165] on div "Services" at bounding box center [467, 171] width 817 height 24
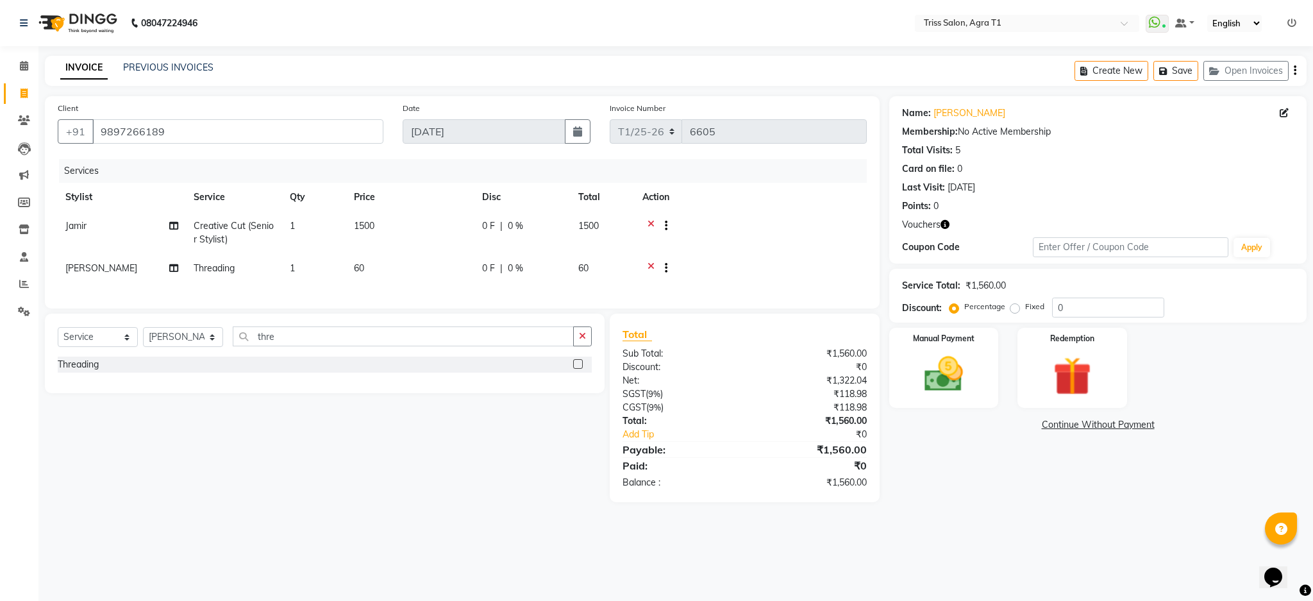
click at [945, 220] on icon "button" at bounding box center [944, 224] width 9 height 9
click at [940, 475] on div "Name: Arushi Membership: No Active Membership Total Visits: 5 Card on file: 0 L…" at bounding box center [1102, 299] width 427 height 406
click at [943, 223] on icon "button" at bounding box center [944, 224] width 9 height 9
click at [366, 224] on span "1500" at bounding box center [364, 226] width 21 height 12
select select "67269"
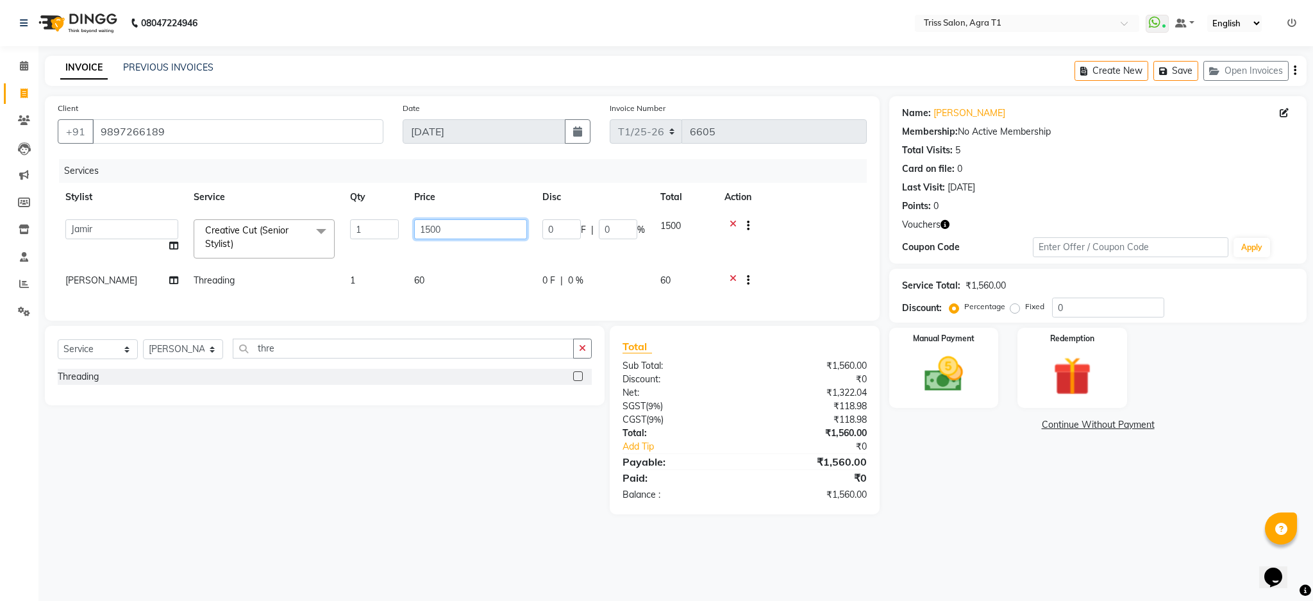
click at [455, 231] on input "1500" at bounding box center [470, 229] width 113 height 20
type input "1"
type input "800"
click at [811, 197] on th "Action" at bounding box center [792, 197] width 150 height 29
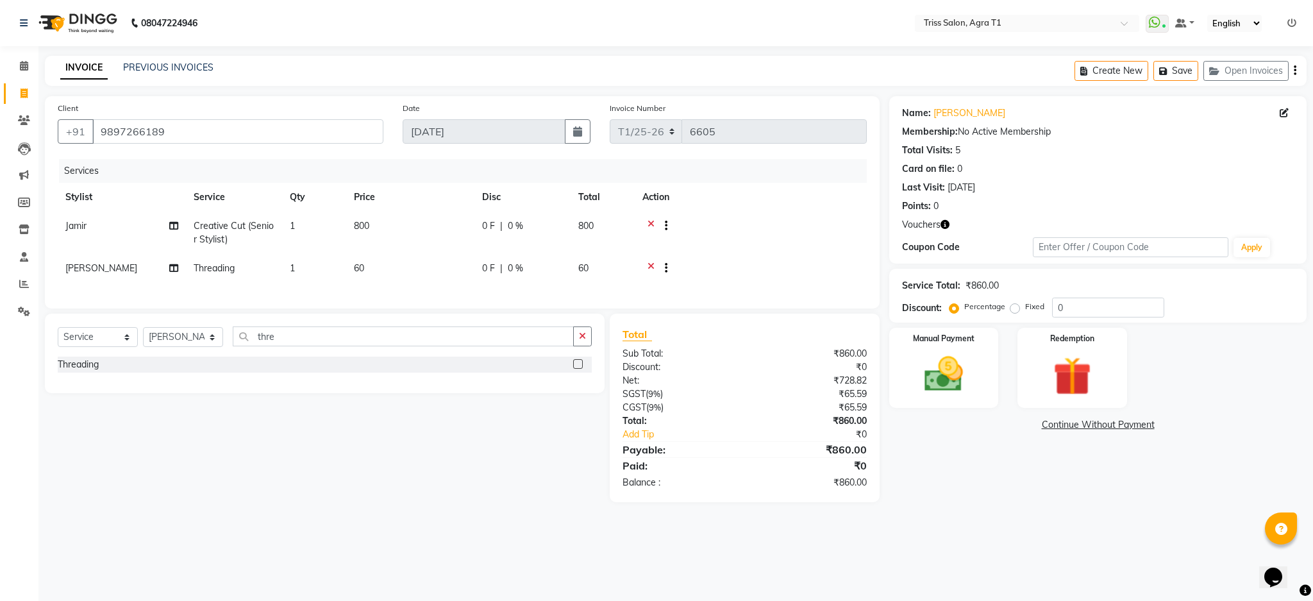
click at [1085, 370] on img at bounding box center [1072, 376] width 63 height 48
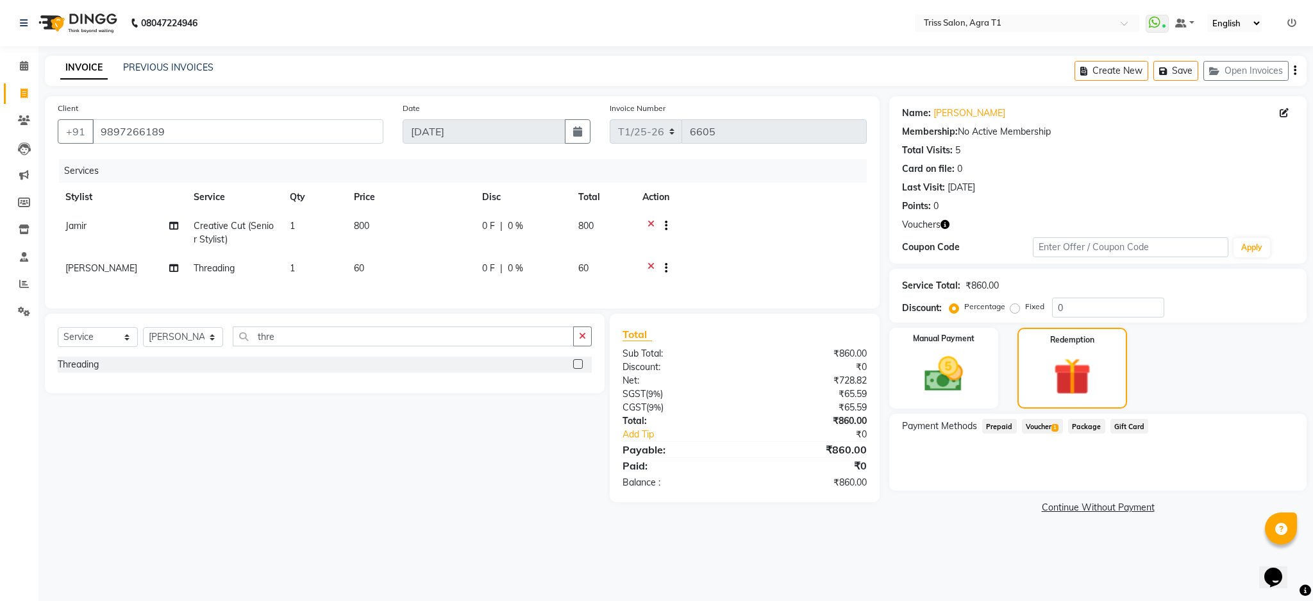
click at [1042, 427] on span "Voucher 1" at bounding box center [1042, 426] width 41 height 15
click at [1267, 467] on button "Add" at bounding box center [1263, 478] width 47 height 22
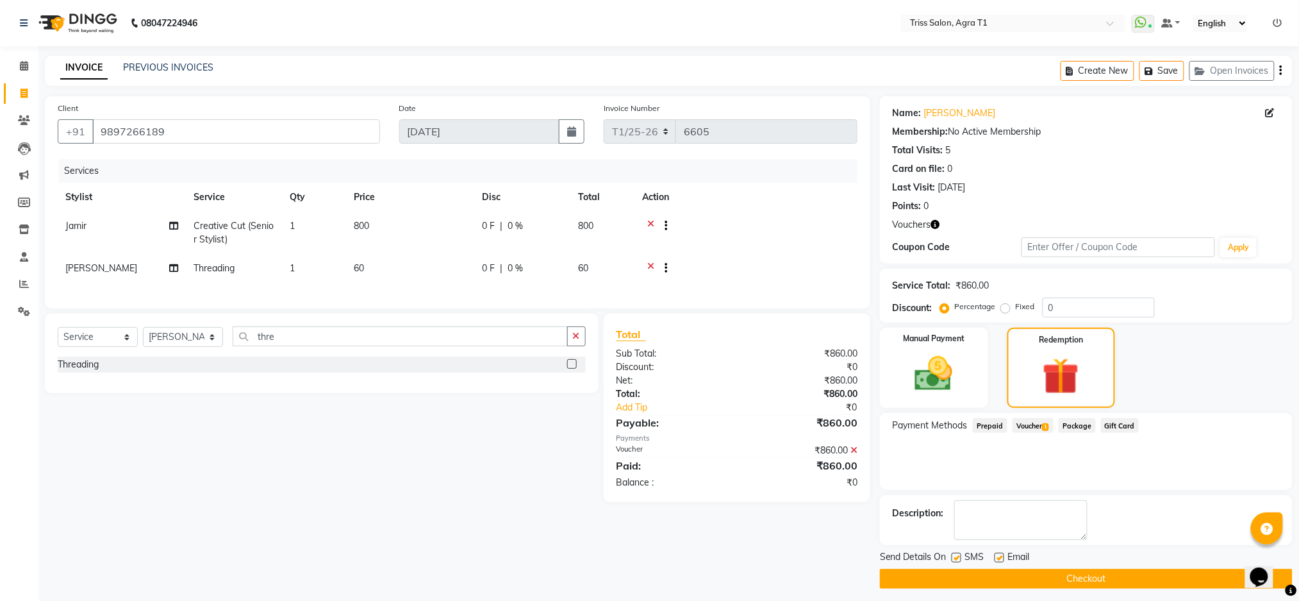
click at [1077, 583] on button "Checkout" at bounding box center [1086, 578] width 413 height 20
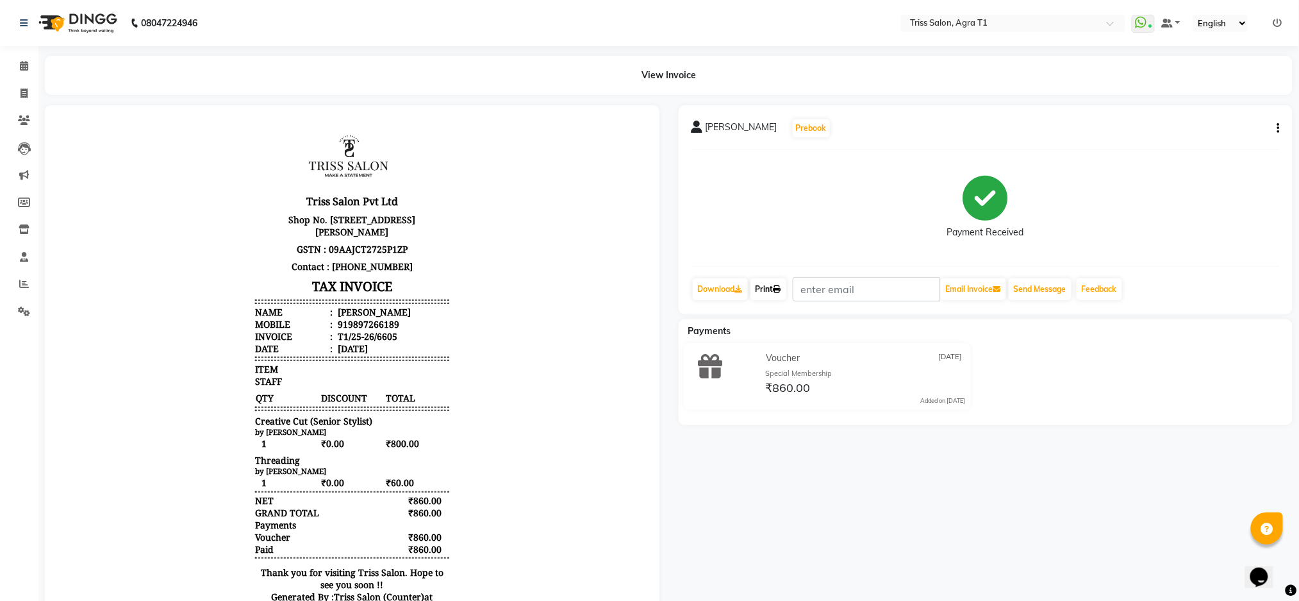
click at [774, 287] on link "Print" at bounding box center [769, 289] width 36 height 22
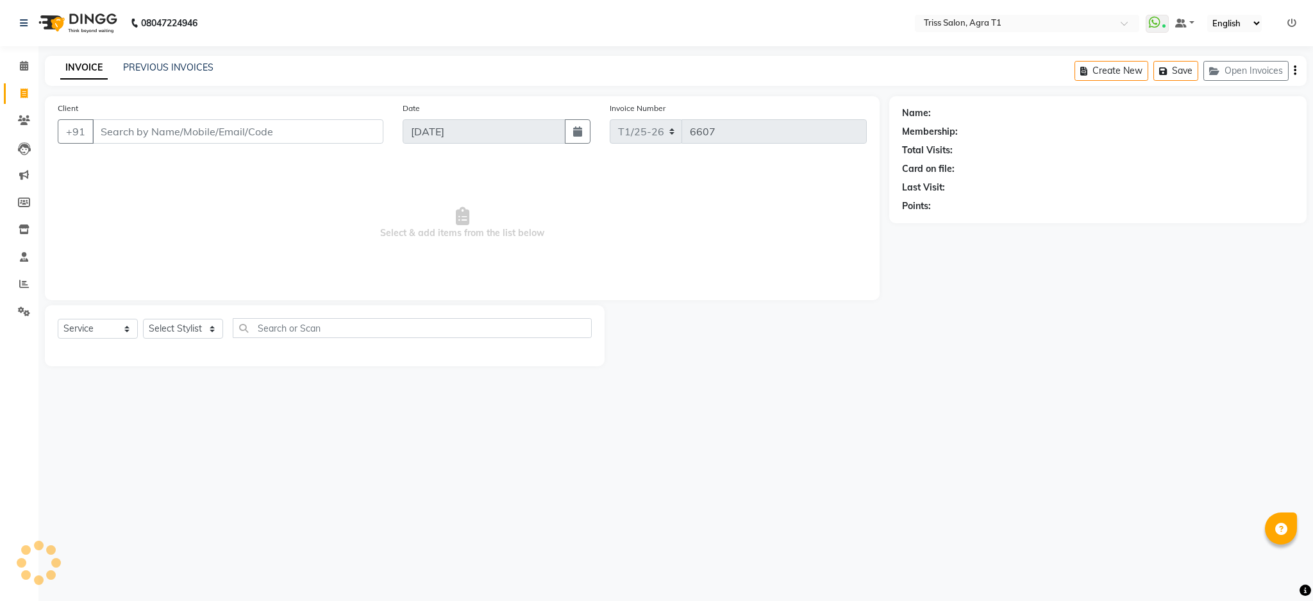
select select "service"
select select "14694"
click at [143, 319] on select "Select Stylist [PERSON_NAME] [PERSON_NAME] [PERSON_NAME] [PERSON_NAME] [PERSON_…" at bounding box center [183, 329] width 80 height 20
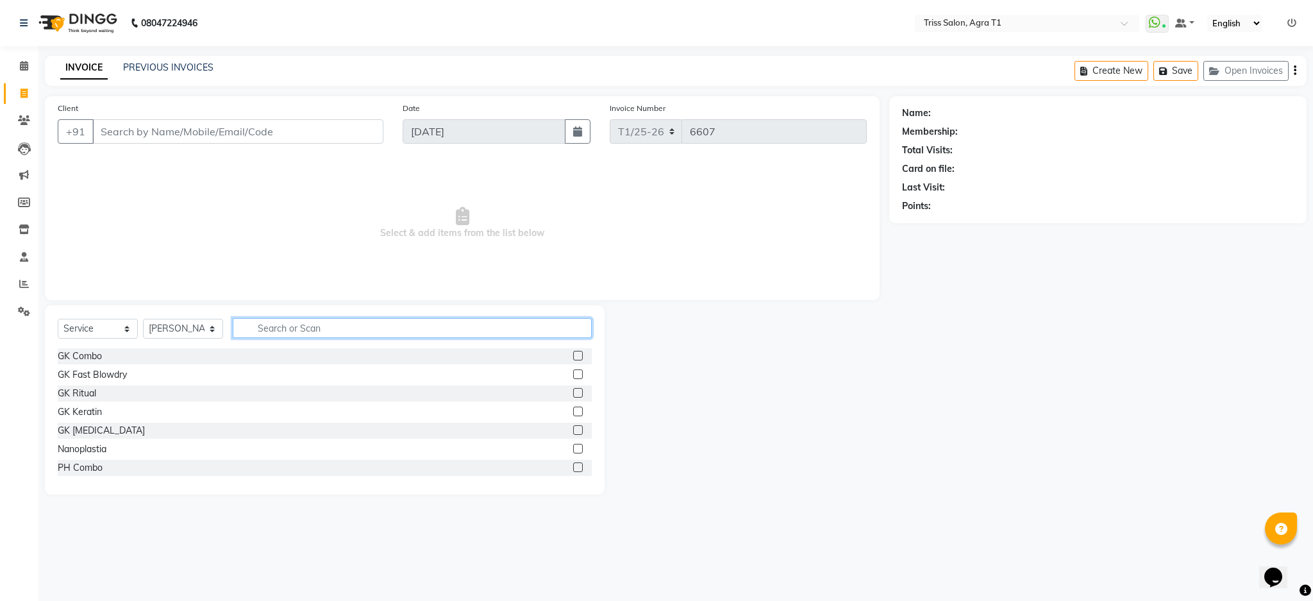
click at [343, 331] on input "text" at bounding box center [412, 328] width 359 height 20
type input "body wax"
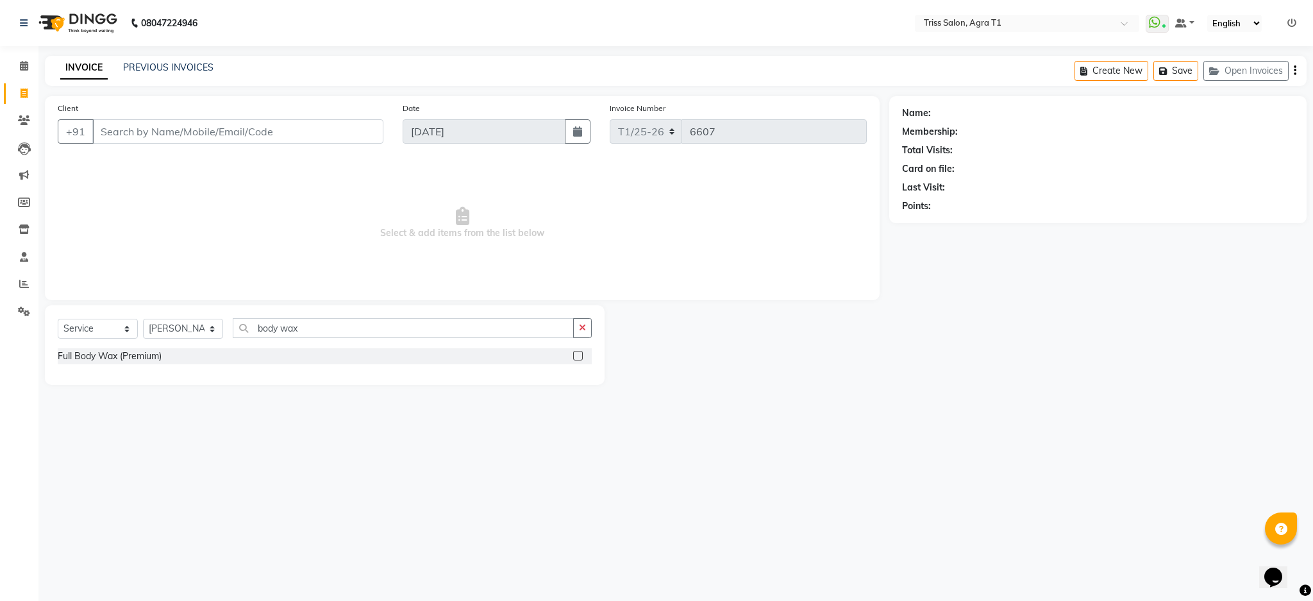
click at [578, 356] on label at bounding box center [578, 356] width 10 height 10
click at [578, 356] on input "checkbox" at bounding box center [577, 356] width 8 height 8
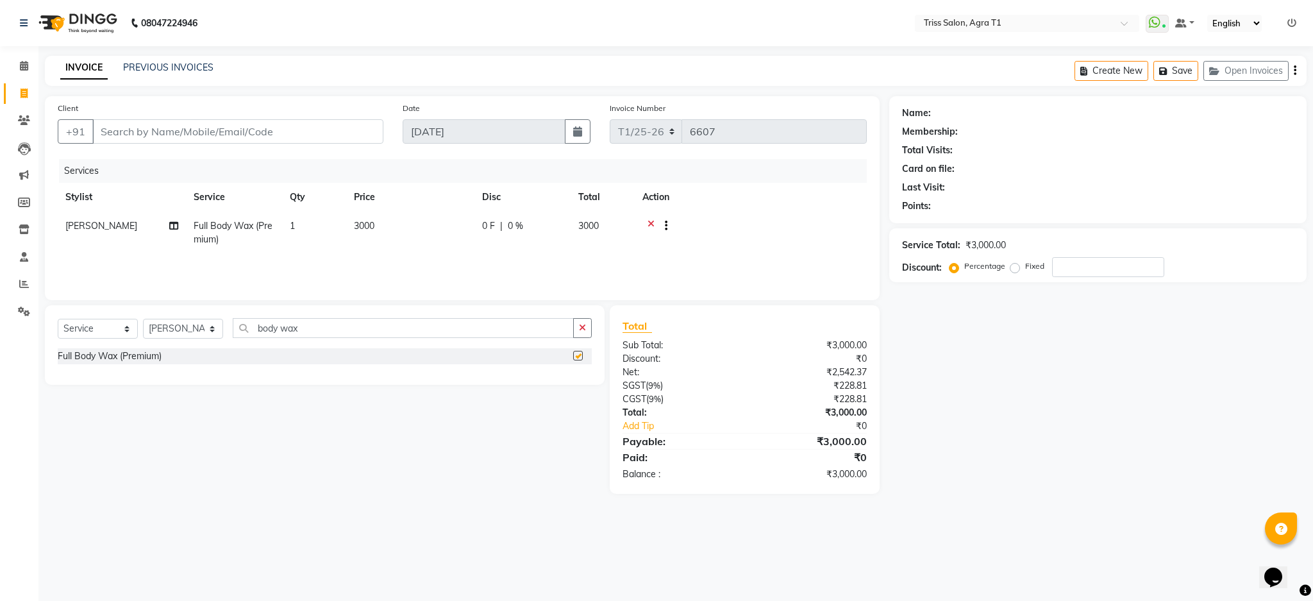
checkbox input "false"
click at [368, 229] on span "3000" at bounding box center [364, 226] width 21 height 12
click at [465, 233] on input "3000" at bounding box center [470, 229] width 113 height 20
type input "3"
type input "4500"
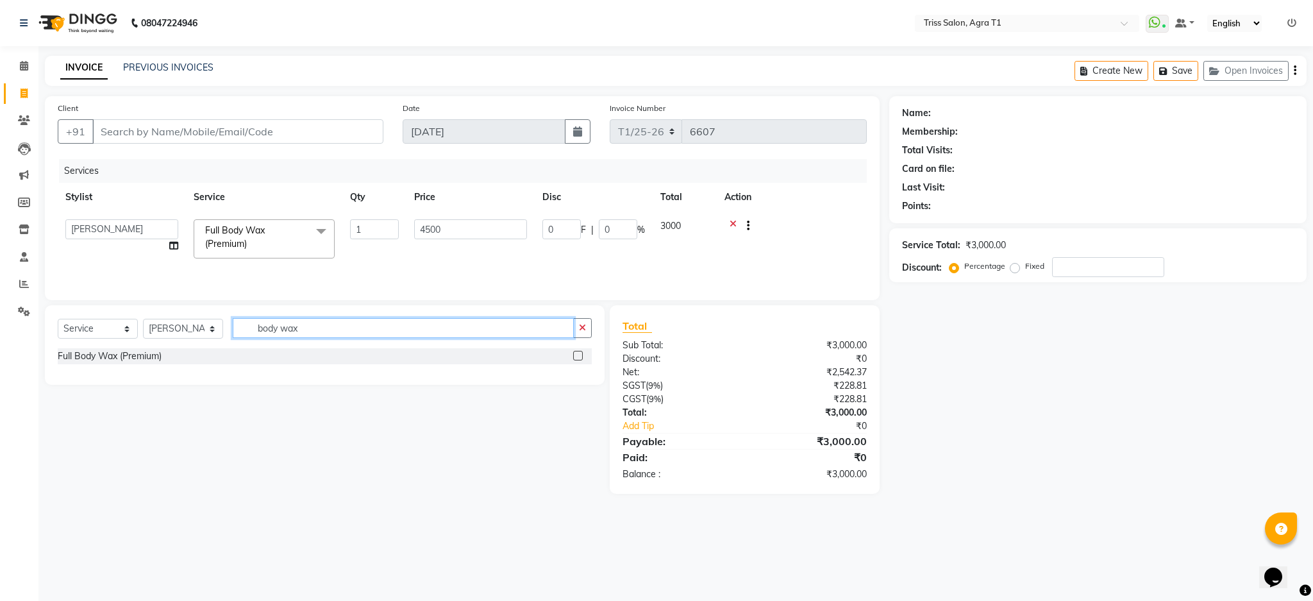
click at [359, 326] on input "body wax" at bounding box center [403, 328] width 341 height 20
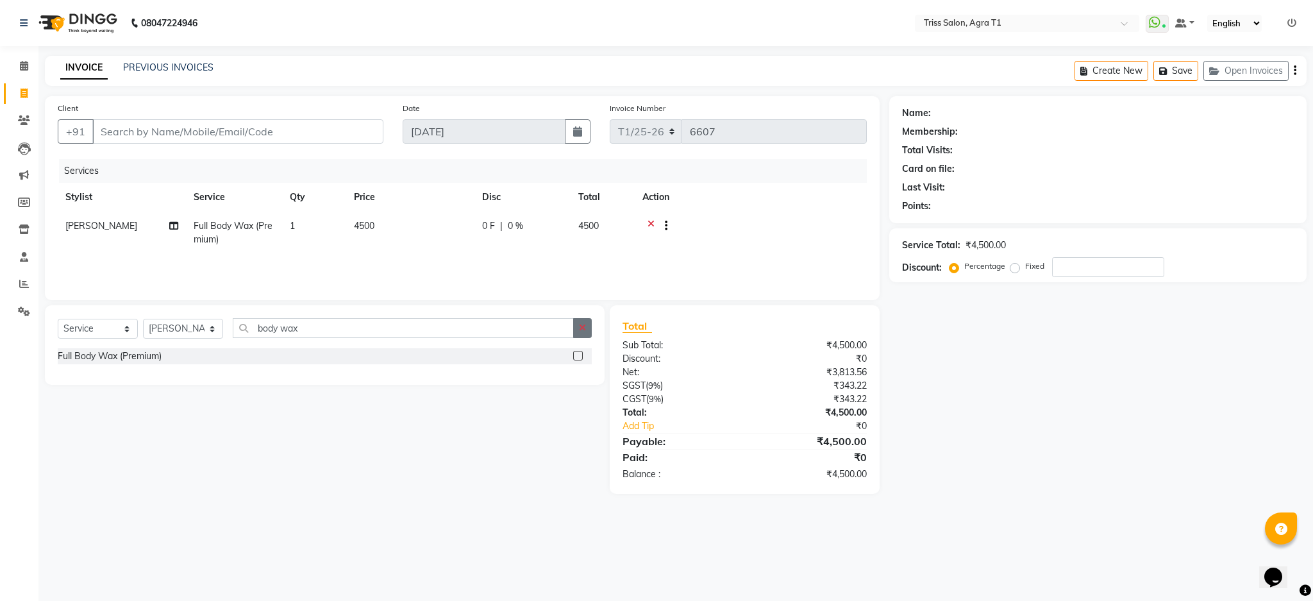
click at [587, 324] on button "button" at bounding box center [582, 328] width 19 height 20
type input "side"
click at [578, 356] on label at bounding box center [578, 356] width 10 height 10
click at [578, 356] on input "checkbox" at bounding box center [577, 356] width 8 height 8
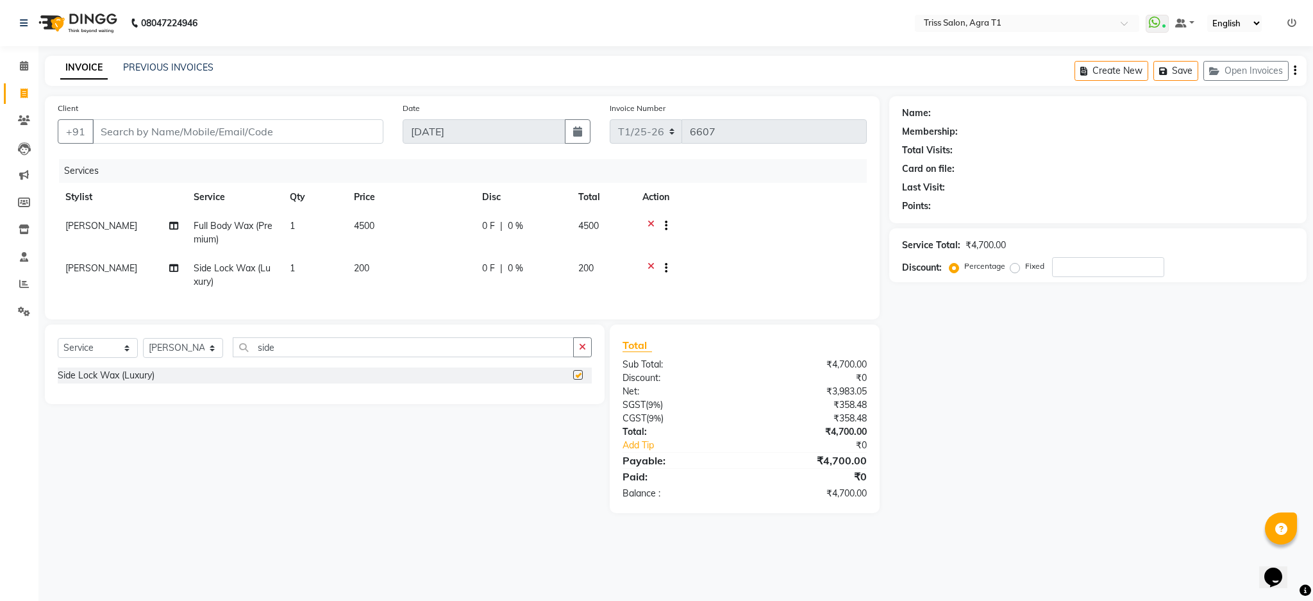
checkbox input "false"
click at [390, 270] on td "200" at bounding box center [410, 275] width 128 height 42
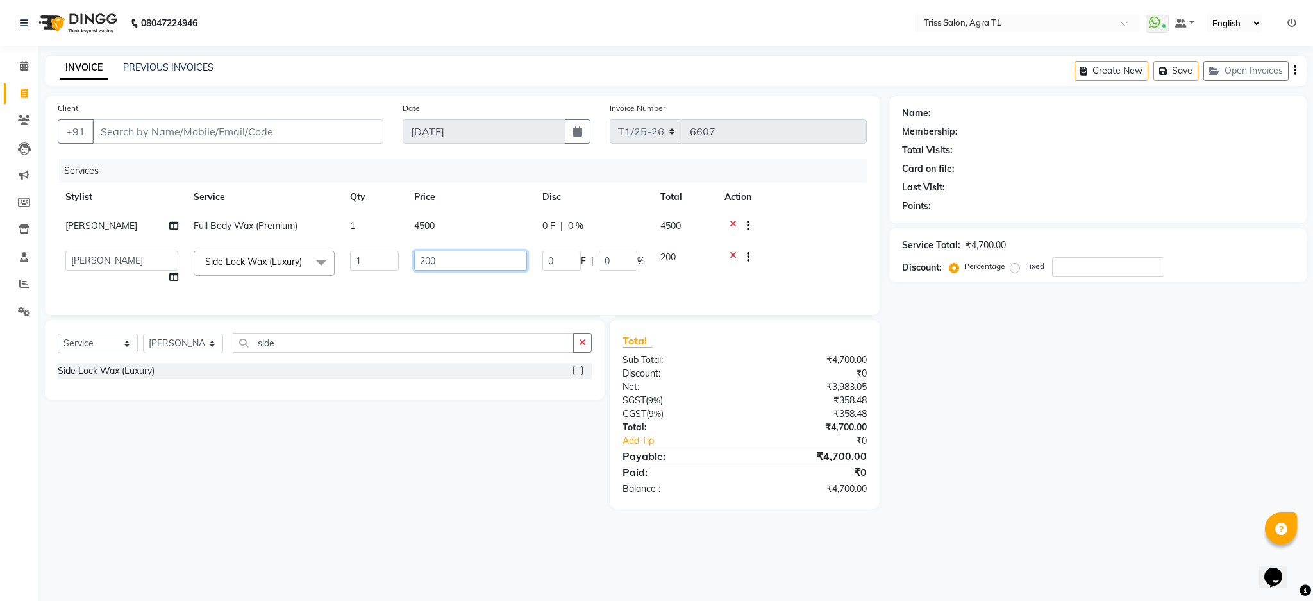
click at [460, 263] on input "200" at bounding box center [470, 261] width 113 height 20
type input "2"
type input "300"
click at [581, 347] on icon "button" at bounding box center [582, 342] width 7 height 9
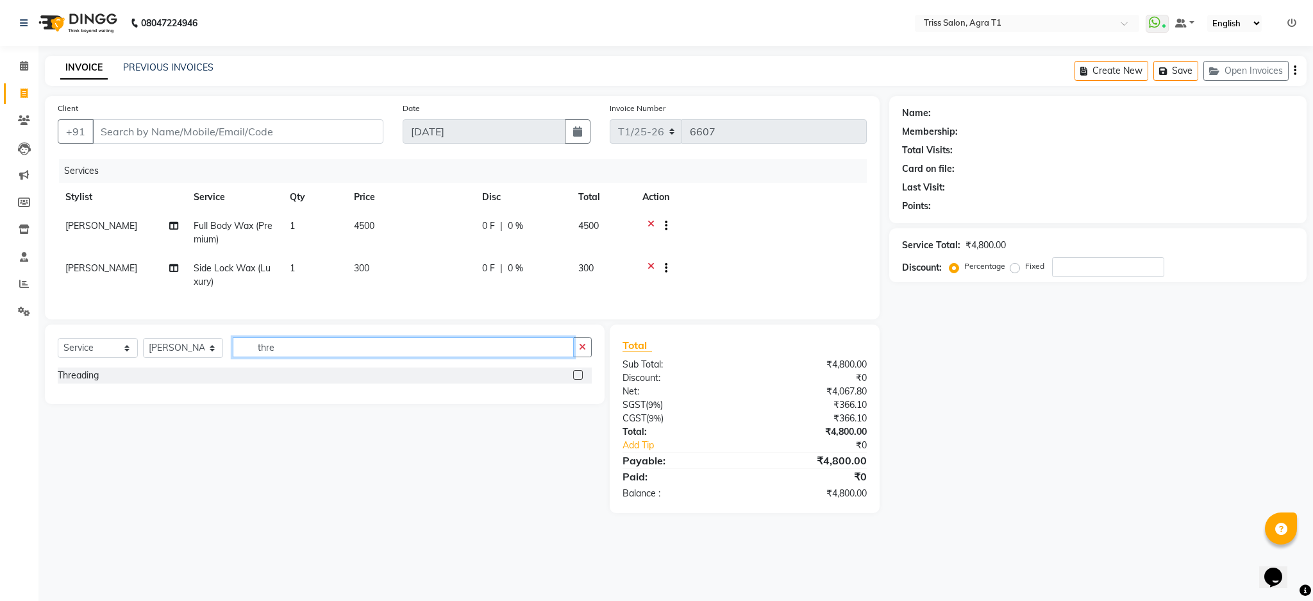
type input "thre"
click at [580, 379] on label at bounding box center [578, 375] width 10 height 10
click at [580, 379] on input "checkbox" at bounding box center [577, 375] width 8 height 8
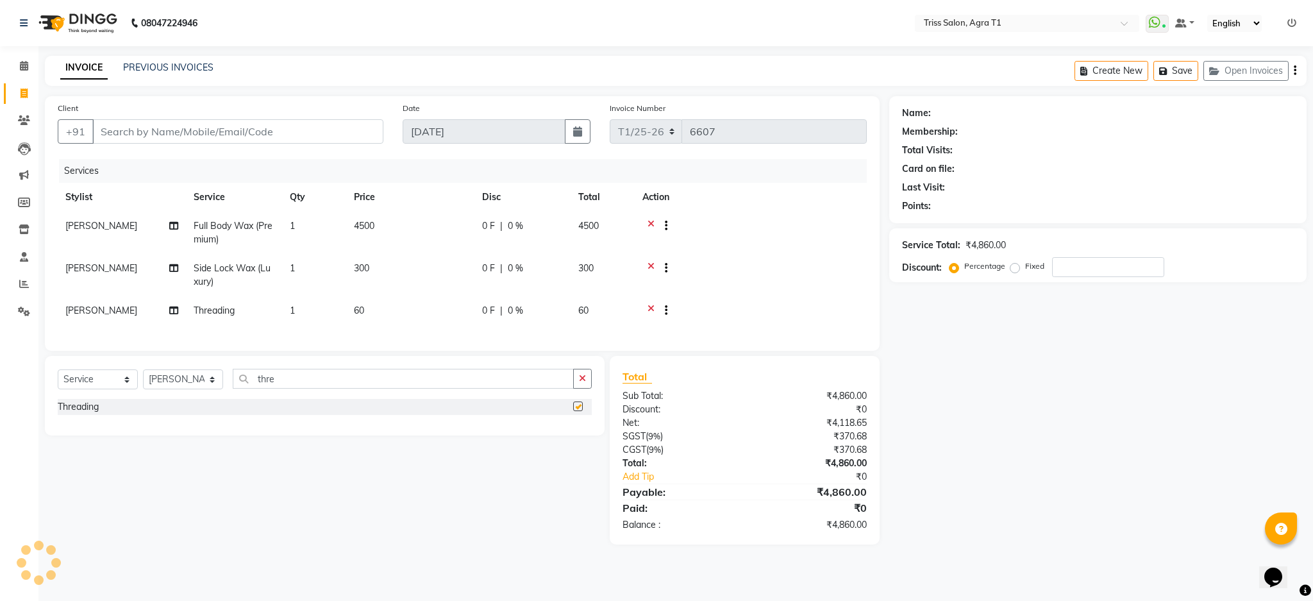
checkbox input "false"
click at [294, 313] on span "1" at bounding box center [292, 310] width 5 height 12
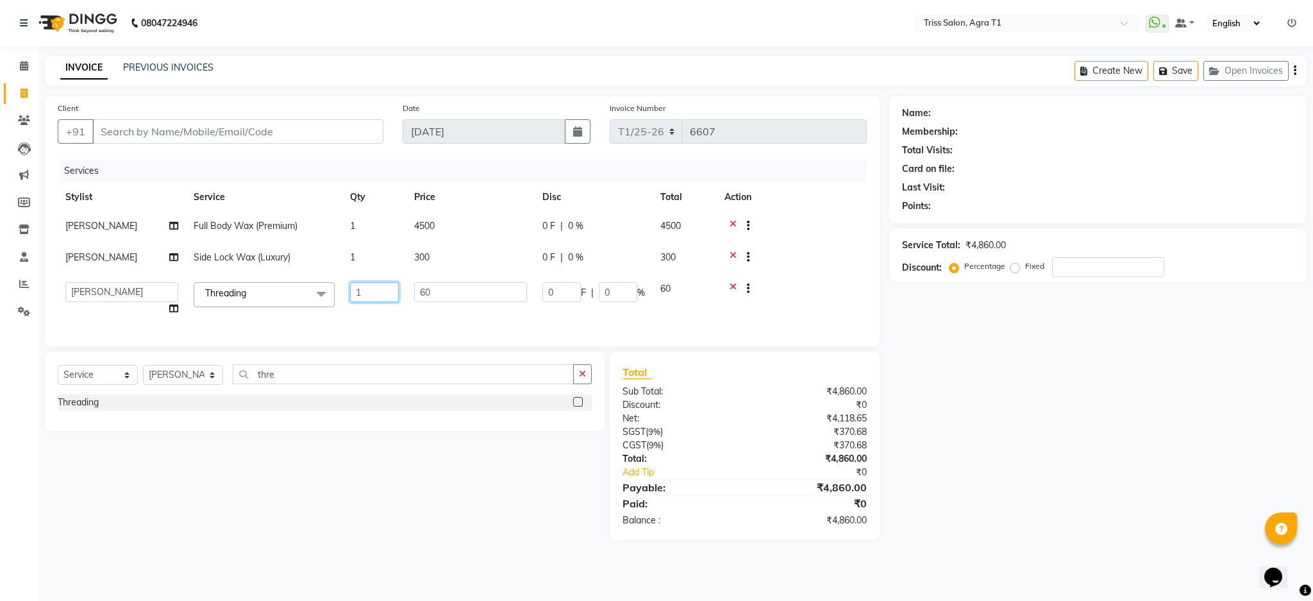
click at [374, 288] on input "1" at bounding box center [374, 292] width 49 height 20
type input "3"
click at [814, 251] on tbody "[PERSON_NAME] Full Body Wax (Premium) 1 4500 0 F | 0 % 4500 [PERSON_NAME] Side …" at bounding box center [462, 267] width 809 height 112
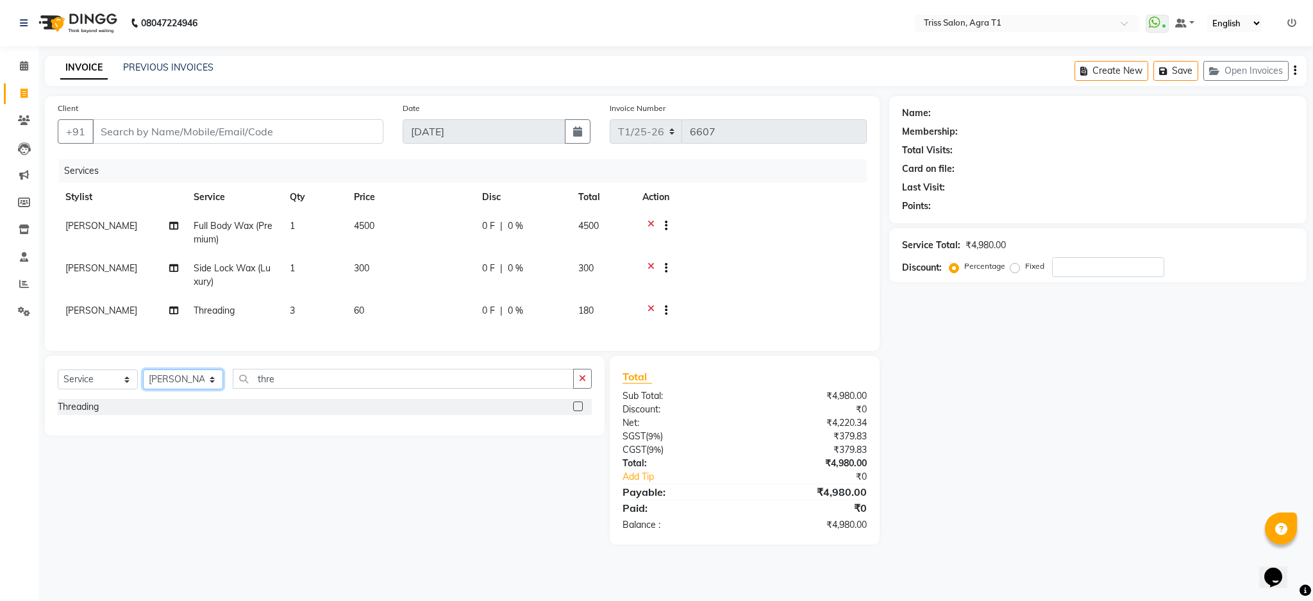
click at [203, 389] on select "Select Stylist [PERSON_NAME] [PERSON_NAME] [PERSON_NAME] [PERSON_NAME] [PERSON_…" at bounding box center [183, 379] width 80 height 20
select select "67269"
click at [143, 383] on select "Select Stylist [PERSON_NAME] [PERSON_NAME] [PERSON_NAME] [PERSON_NAME] [PERSON_…" at bounding box center [183, 379] width 80 height 20
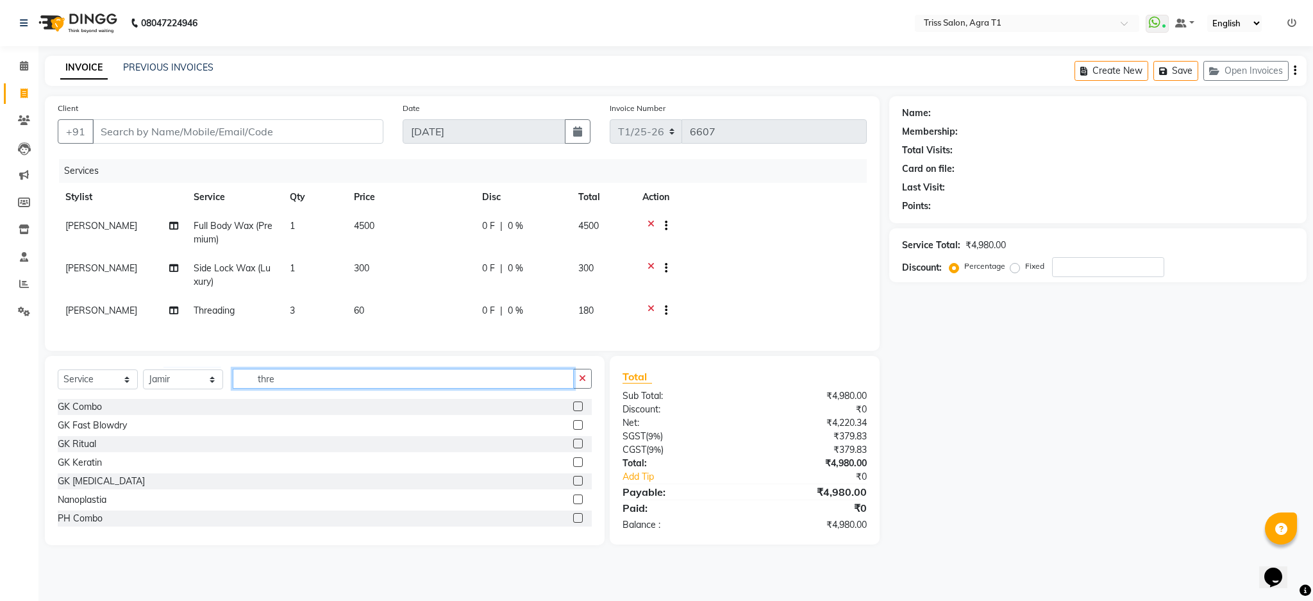
click at [315, 388] on input "thre" at bounding box center [403, 379] width 341 height 20
type input "t"
type input "ph com"
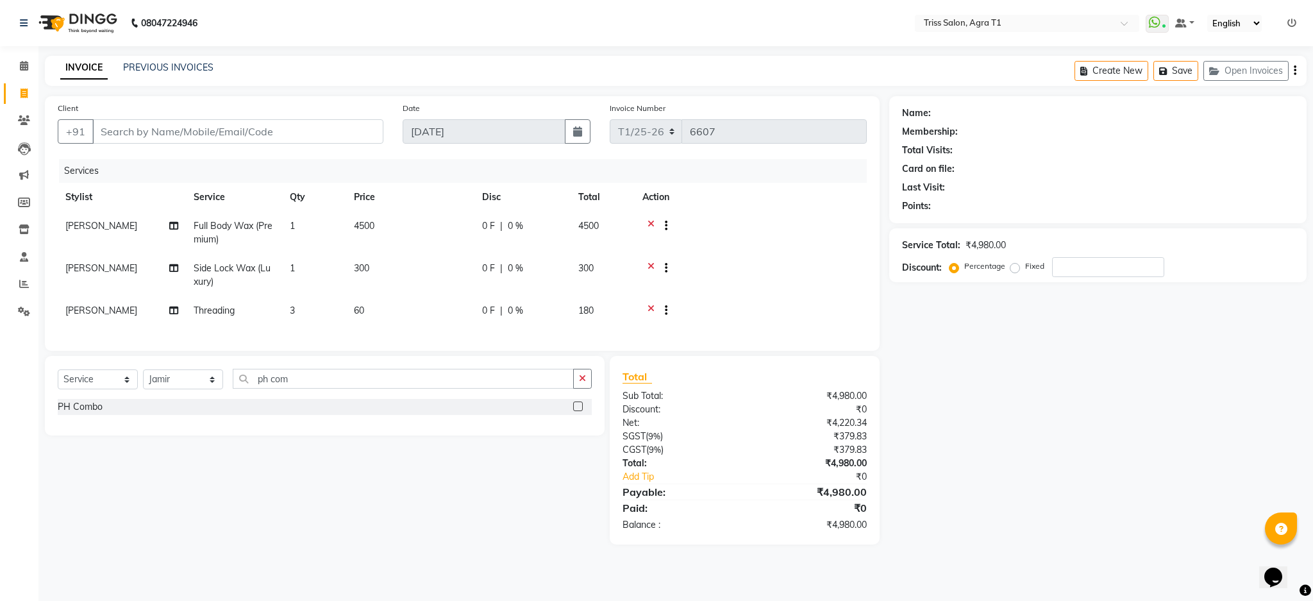
click at [579, 411] on label at bounding box center [578, 406] width 10 height 10
click at [579, 411] on input "checkbox" at bounding box center [577, 406] width 8 height 8
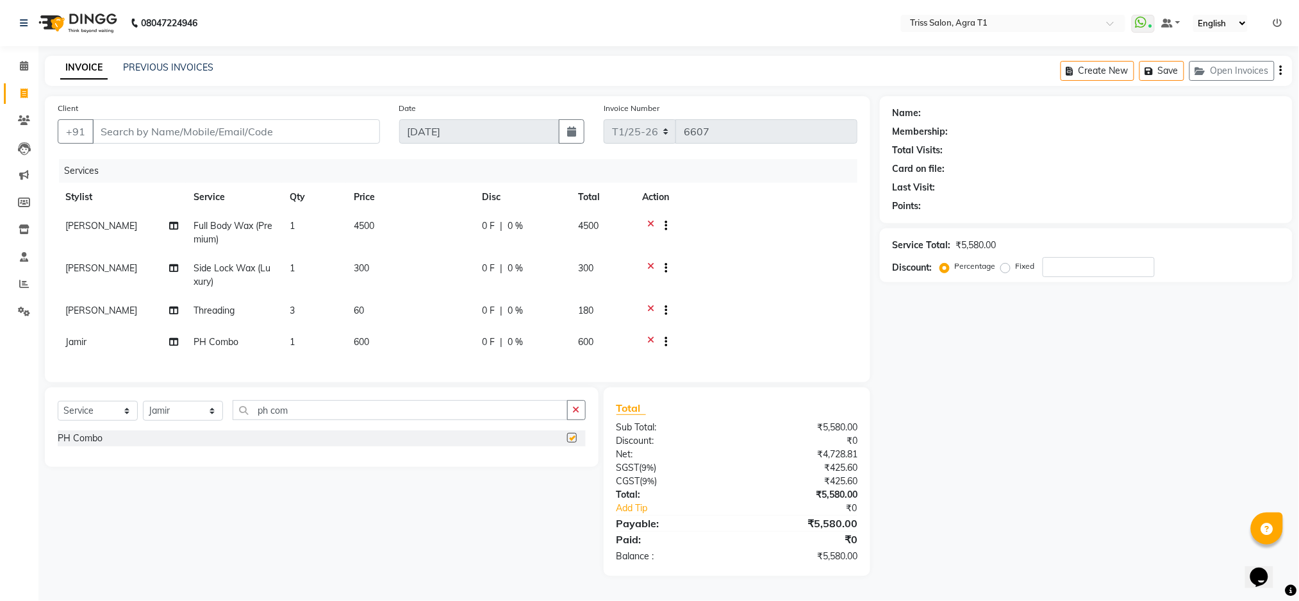
checkbox input "false"
click at [206, 418] on select "Select Stylist [PERSON_NAME] [PERSON_NAME] [PERSON_NAME] [PERSON_NAME] [PERSON_…" at bounding box center [183, 411] width 80 height 20
click at [143, 414] on select "Select Stylist [PERSON_NAME] [PERSON_NAME] [PERSON_NAME] [PERSON_NAME] [PERSON_…" at bounding box center [183, 411] width 80 height 20
click at [193, 420] on select "Select Stylist [PERSON_NAME] [PERSON_NAME] [PERSON_NAME] [PERSON_NAME] [PERSON_…" at bounding box center [183, 411] width 80 height 20
select select "32494"
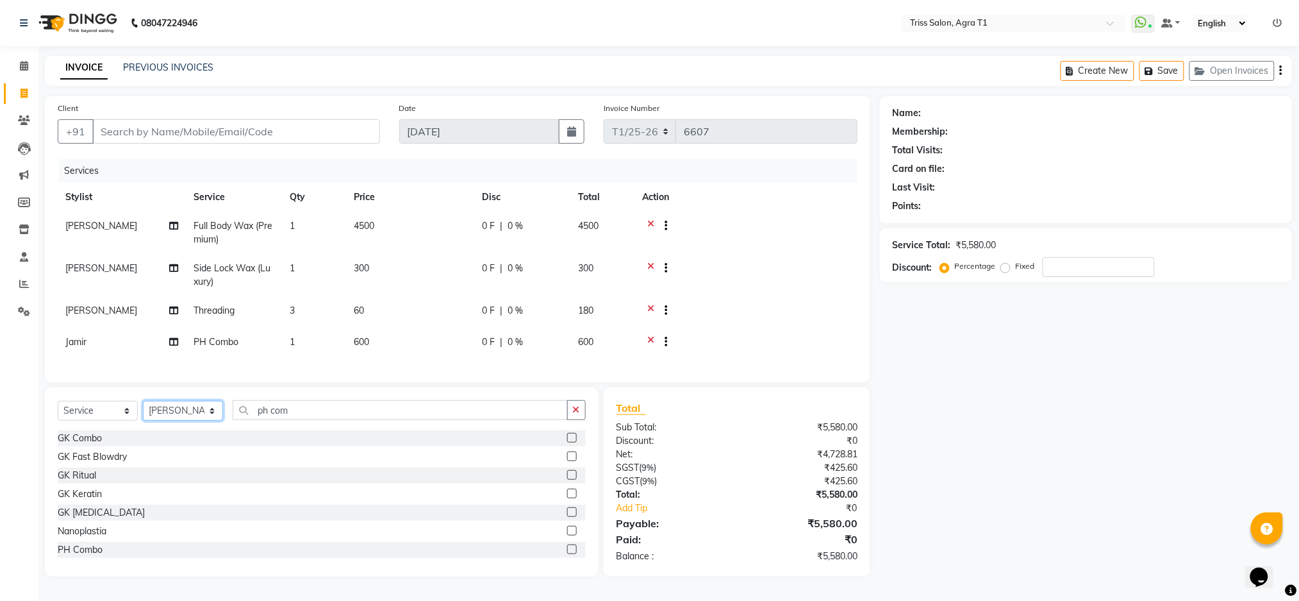
click at [143, 414] on select "Select Stylist [PERSON_NAME] [PERSON_NAME] [PERSON_NAME] [PERSON_NAME] [PERSON_…" at bounding box center [183, 411] width 80 height 20
click at [322, 420] on input "ph com" at bounding box center [400, 410] width 335 height 20
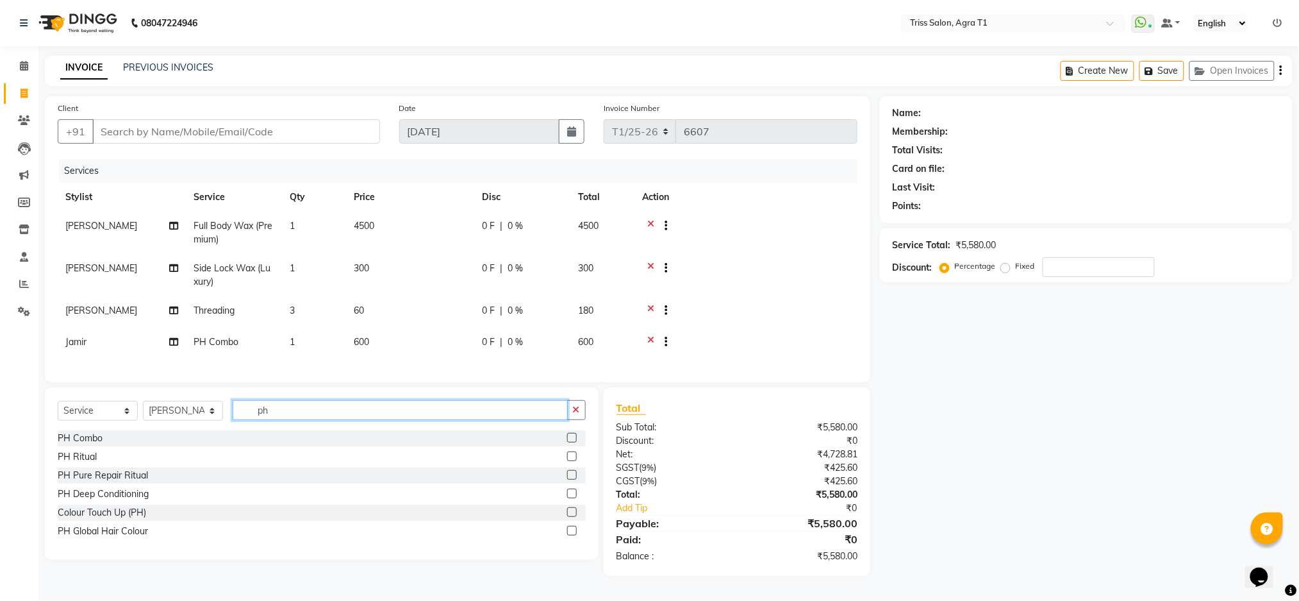
type input "p"
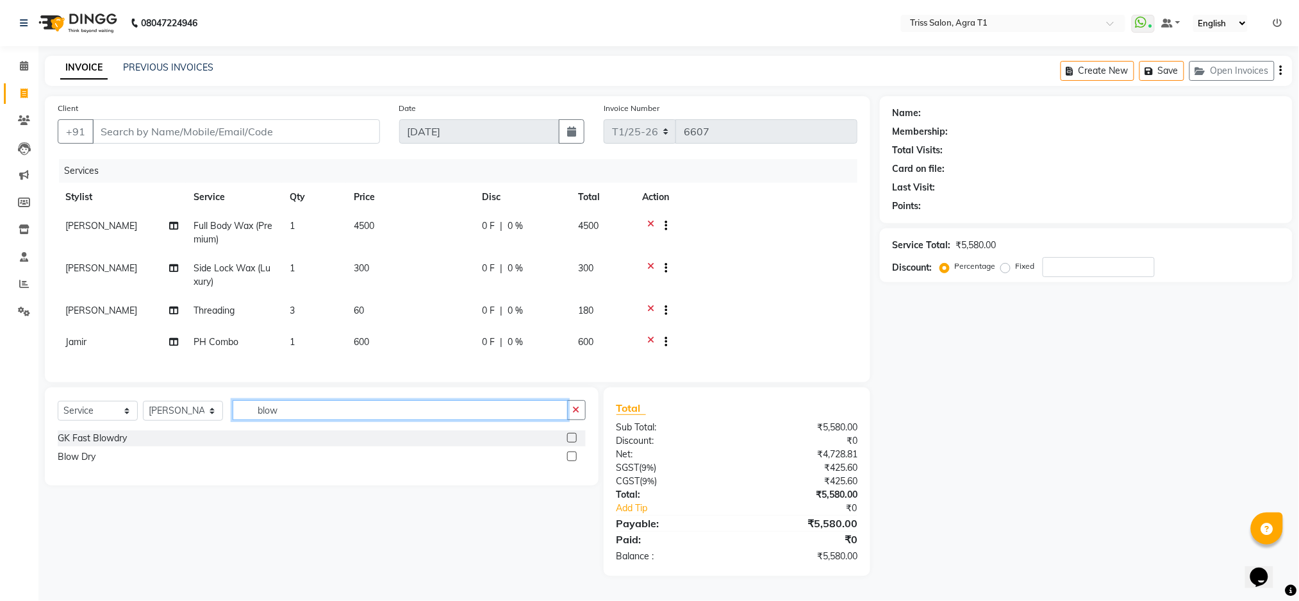
type input "blow"
click at [576, 461] on label at bounding box center [572, 456] width 10 height 10
click at [576, 461] on input "checkbox" at bounding box center [571, 456] width 8 height 8
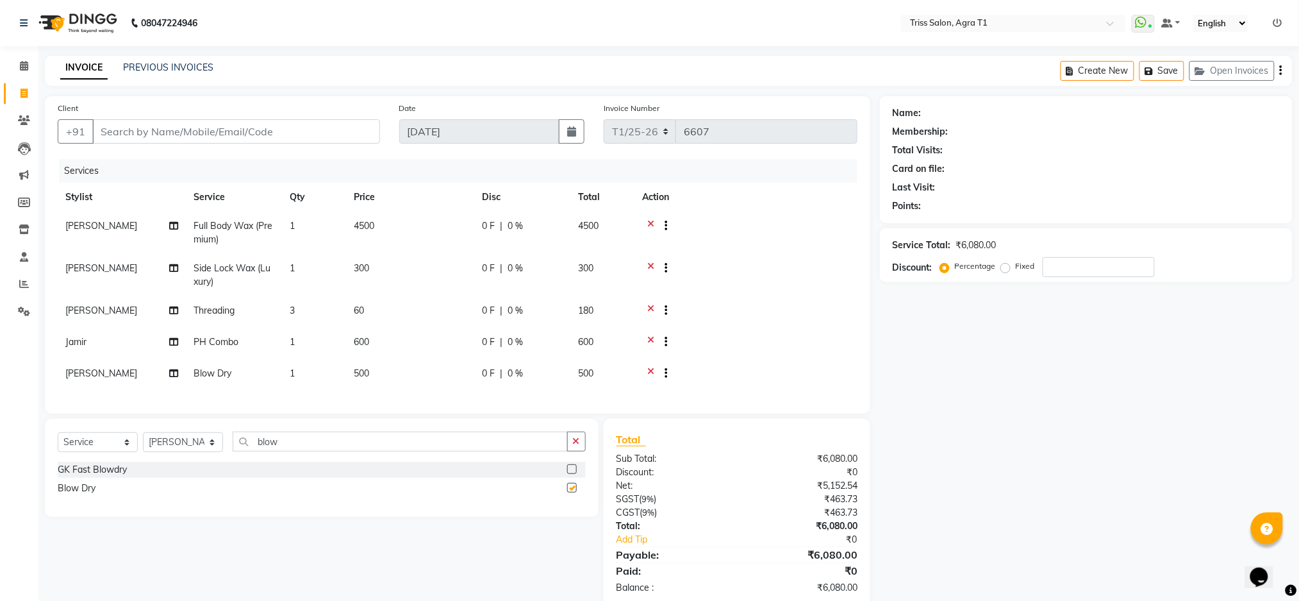
checkbox input "false"
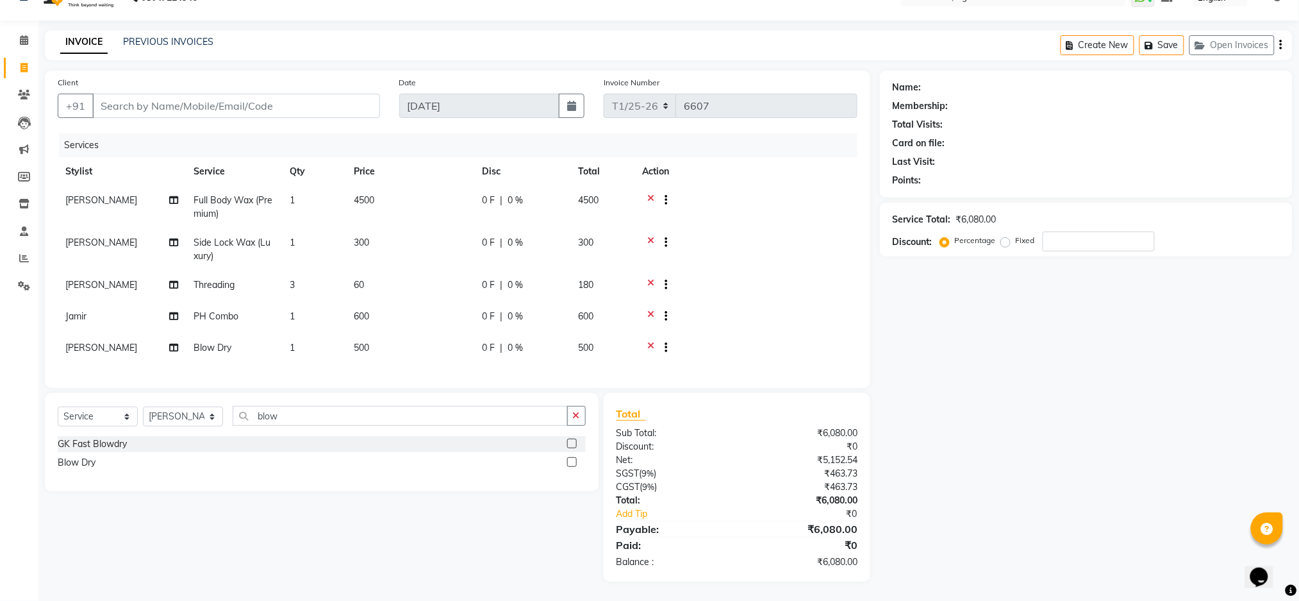
click at [650, 341] on icon at bounding box center [650, 349] width 7 height 16
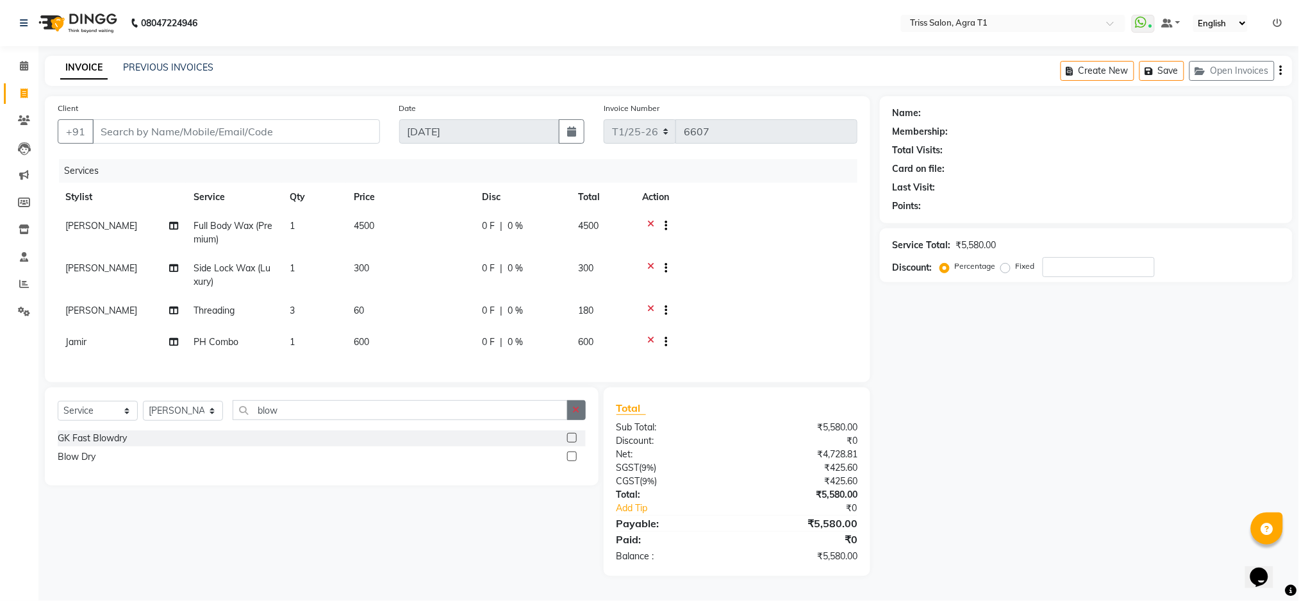
click at [573, 414] on icon "button" at bounding box center [576, 409] width 7 height 9
type input "iron"
click at [572, 442] on label at bounding box center [572, 438] width 10 height 10
click at [572, 442] on input "checkbox" at bounding box center [571, 438] width 8 height 8
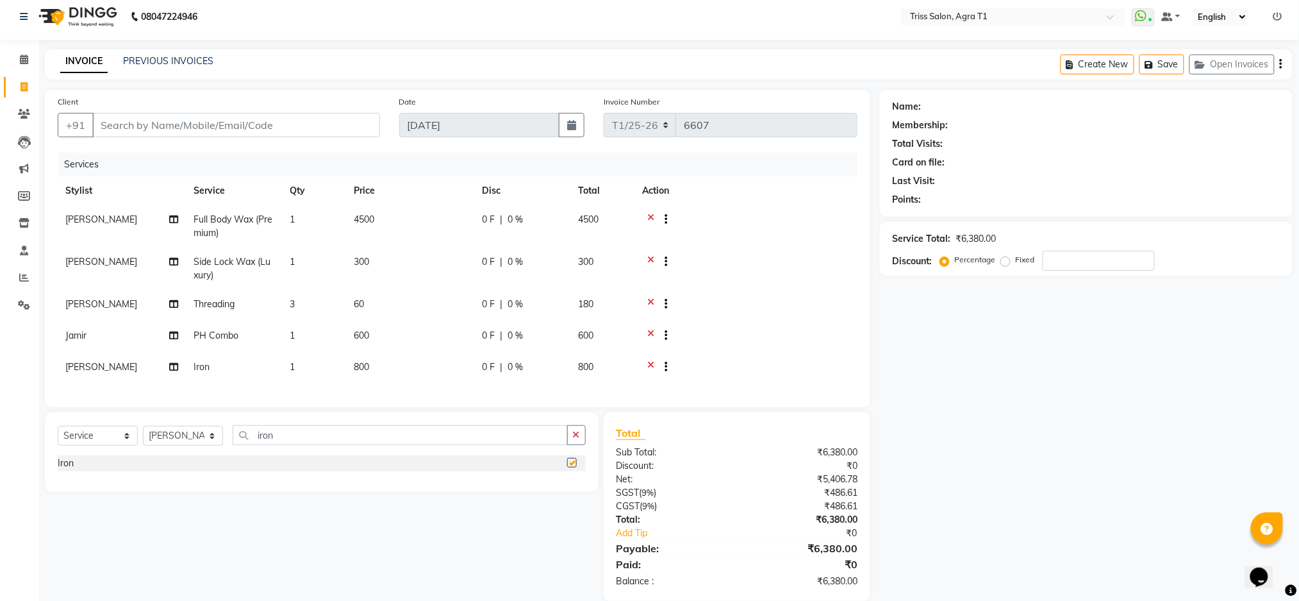
checkbox input "false"
click at [229, 128] on input "Client" at bounding box center [236, 125] width 288 height 24
type input "r"
type input "0"
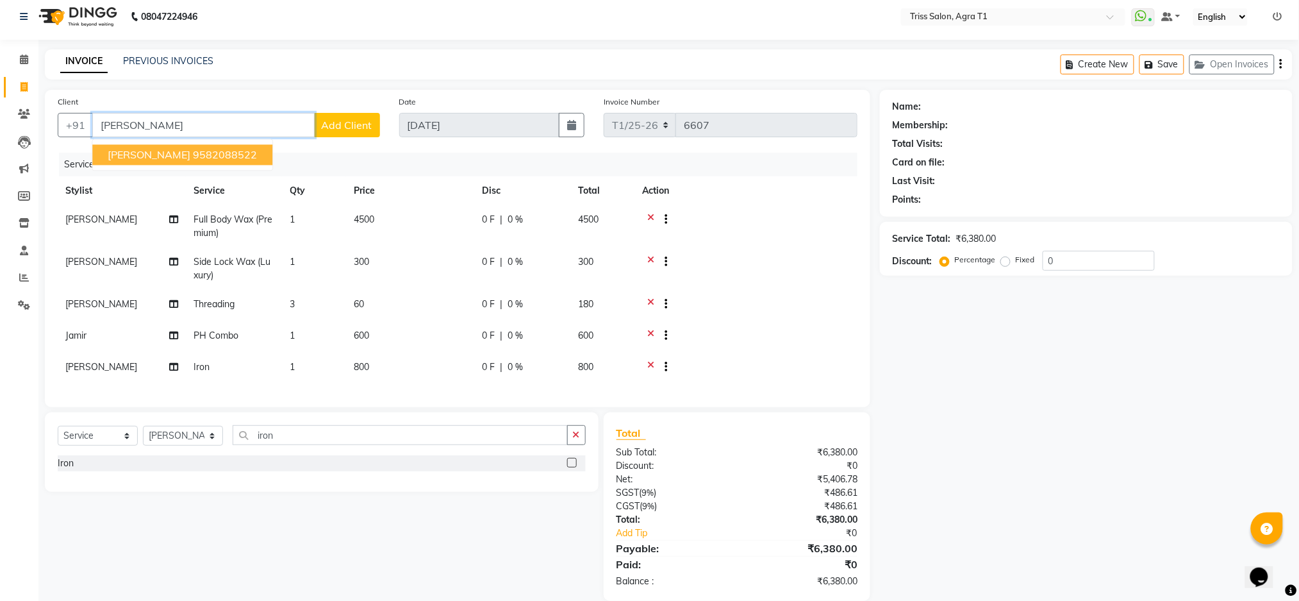
click at [195, 165] on button "[PERSON_NAME] 9582088522" at bounding box center [182, 155] width 180 height 21
type input "9582088522"
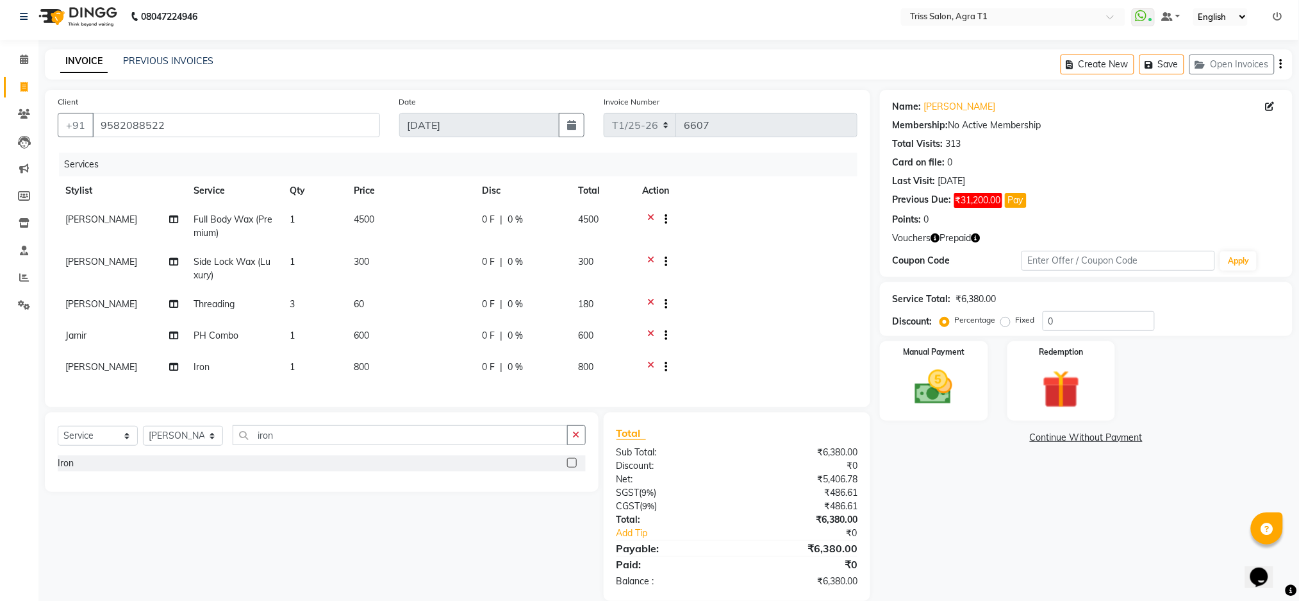
click at [936, 236] on icon "button" at bounding box center [935, 237] width 9 height 9
click at [1071, 377] on img at bounding box center [1061, 389] width 64 height 49
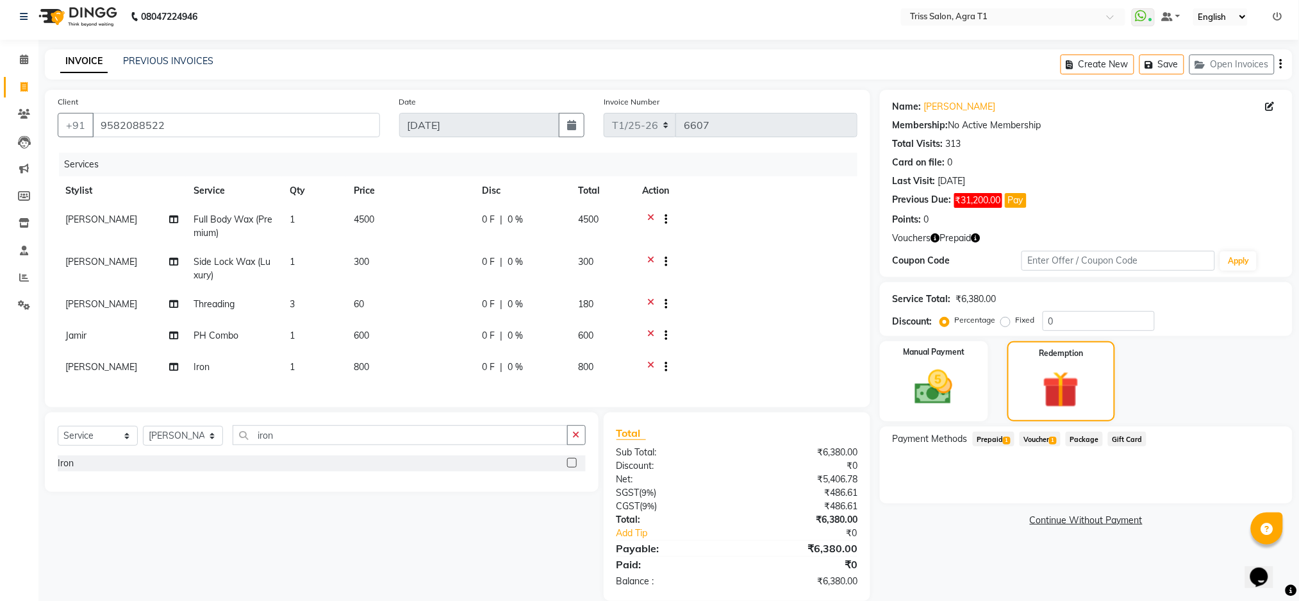
click at [1043, 436] on span "Voucher 1" at bounding box center [1040, 438] width 41 height 15
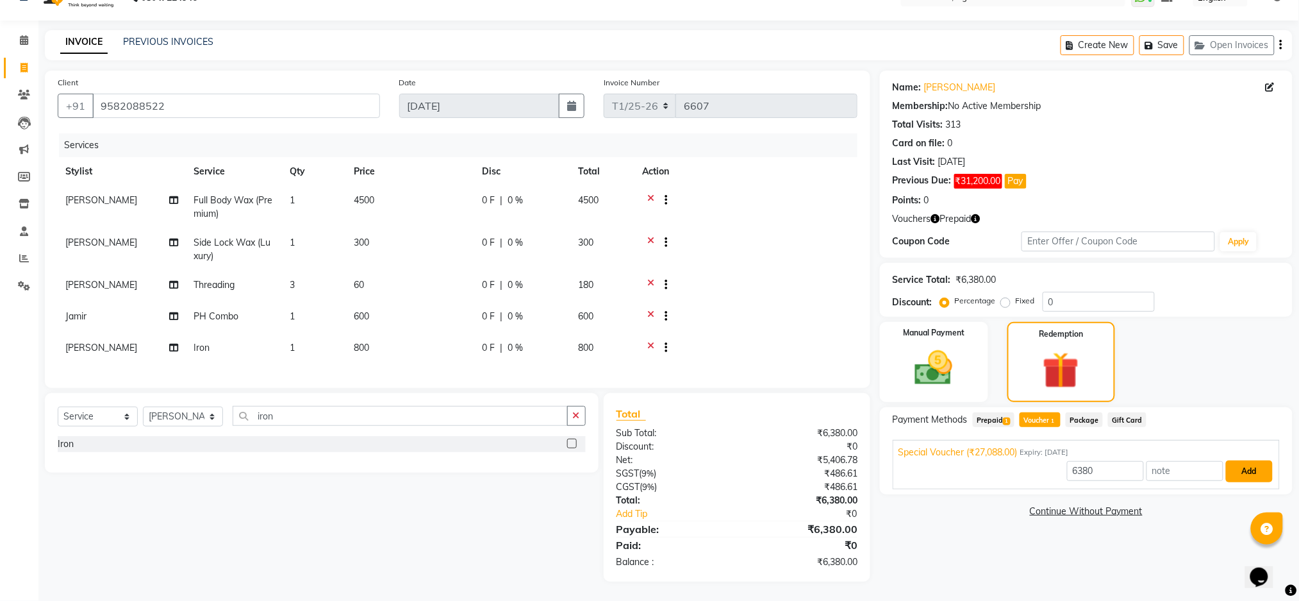
click at [1254, 460] on button "Add" at bounding box center [1249, 471] width 47 height 22
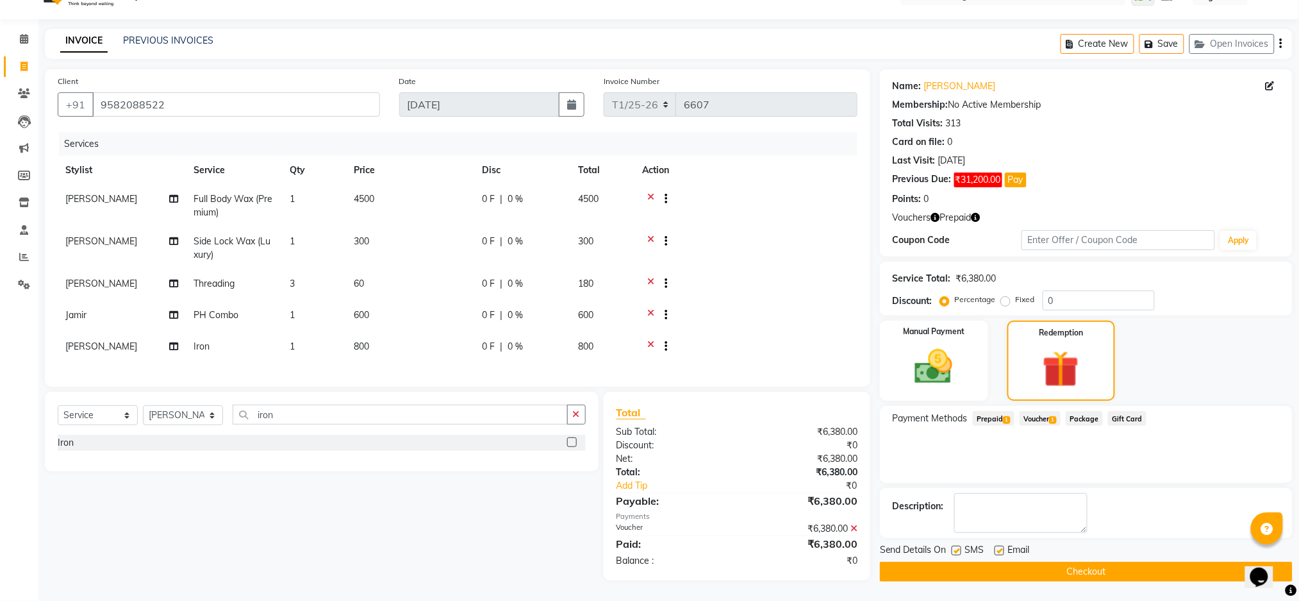
click at [1091, 567] on button "Checkout" at bounding box center [1086, 571] width 413 height 20
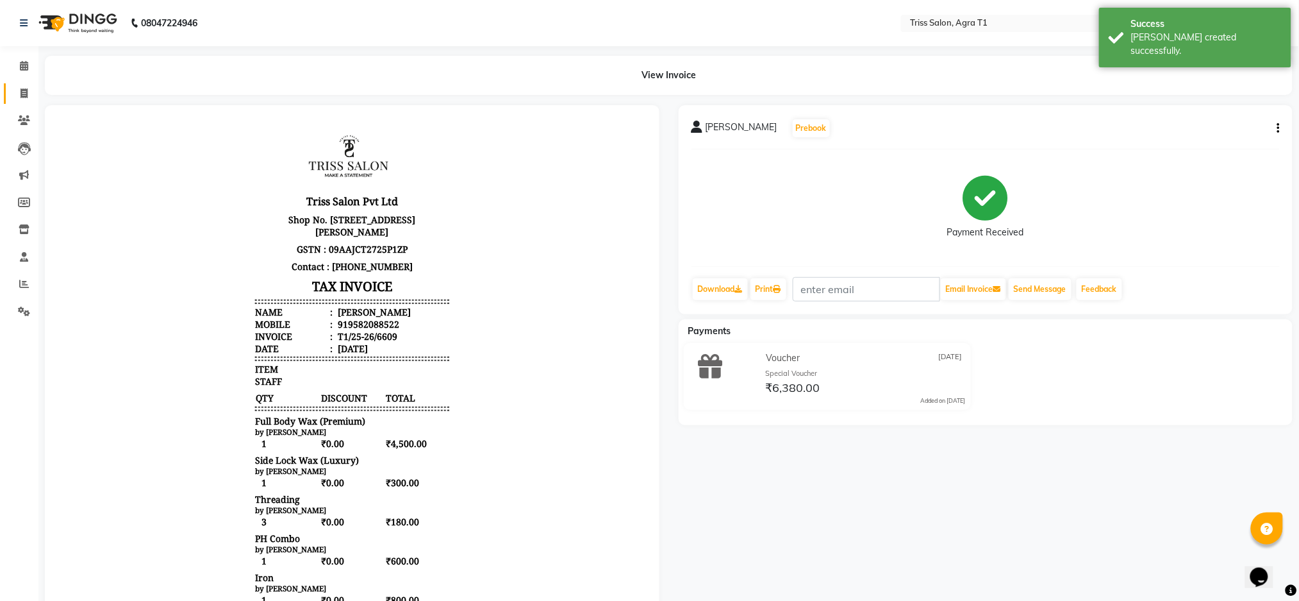
click at [28, 84] on link "Invoice" at bounding box center [19, 93] width 31 height 21
select select "service"
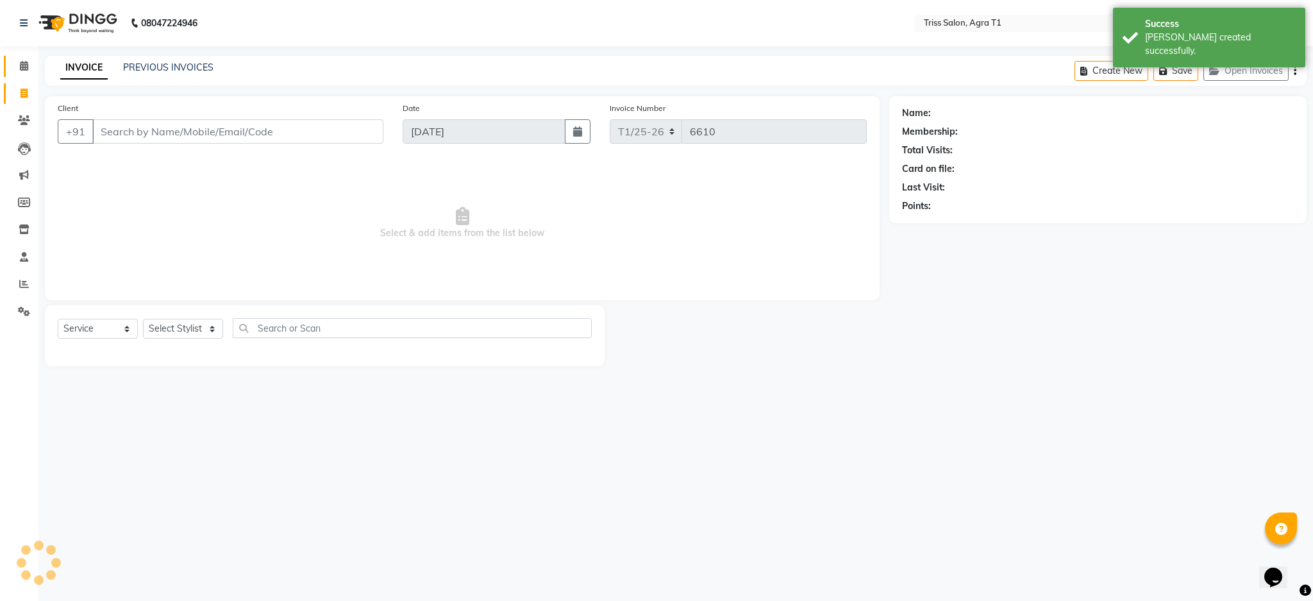
click at [20, 65] on icon at bounding box center [24, 66] width 8 height 10
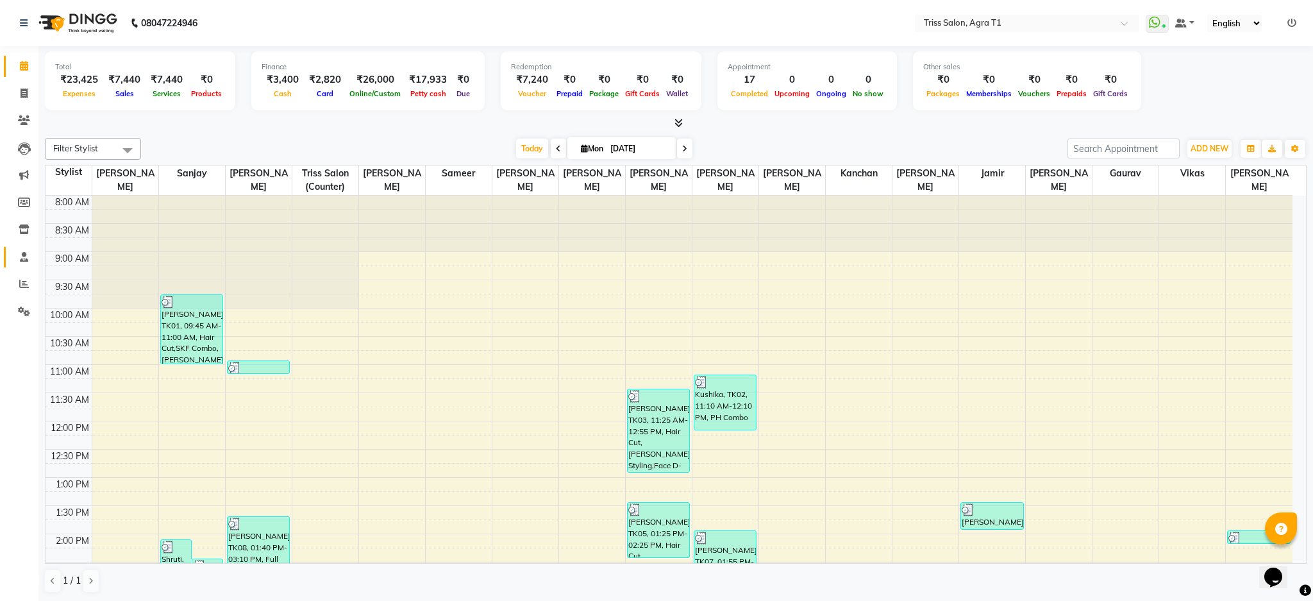
click at [22, 255] on icon at bounding box center [24, 257] width 8 height 10
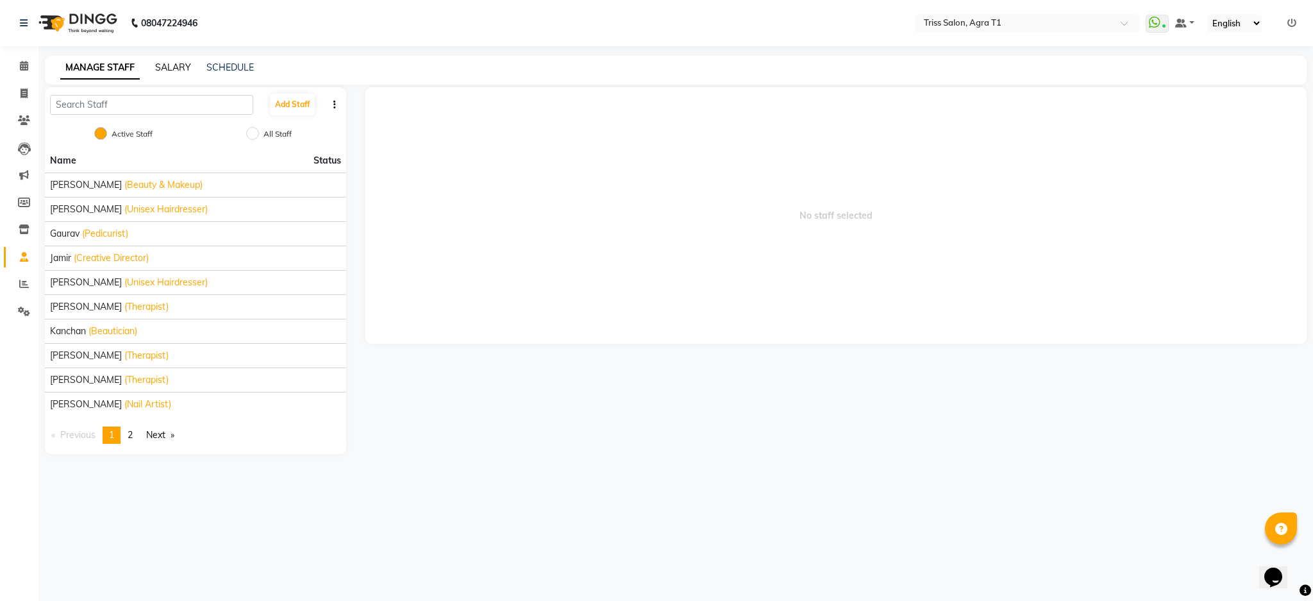
click at [168, 65] on link "SALARY" at bounding box center [173, 68] width 36 height 12
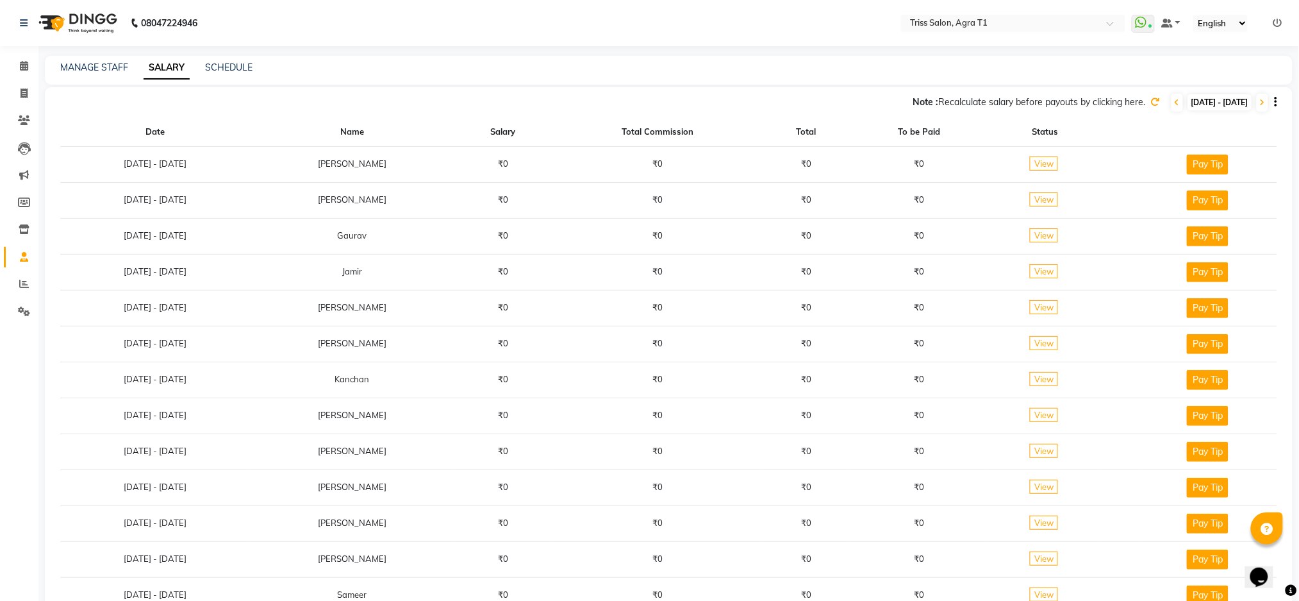
click at [1188, 100] on span "[DATE] - [DATE]" at bounding box center [1219, 102] width 63 height 16
select select "9"
select select "2025"
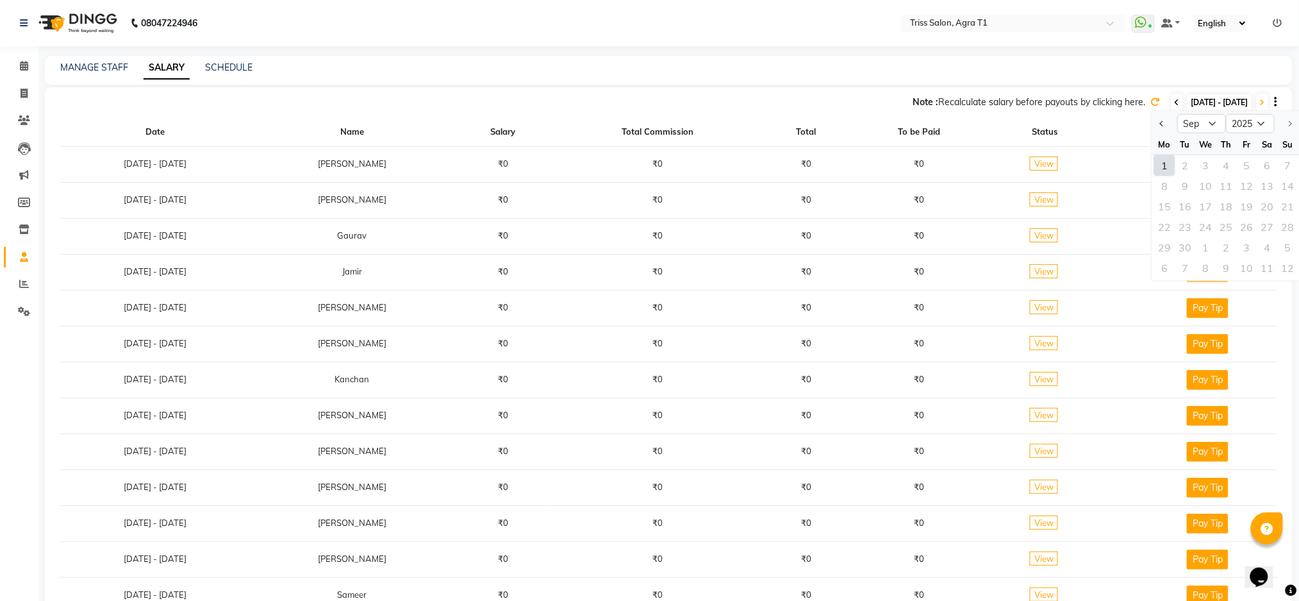
click at [1175, 101] on icon at bounding box center [1177, 103] width 5 height 8
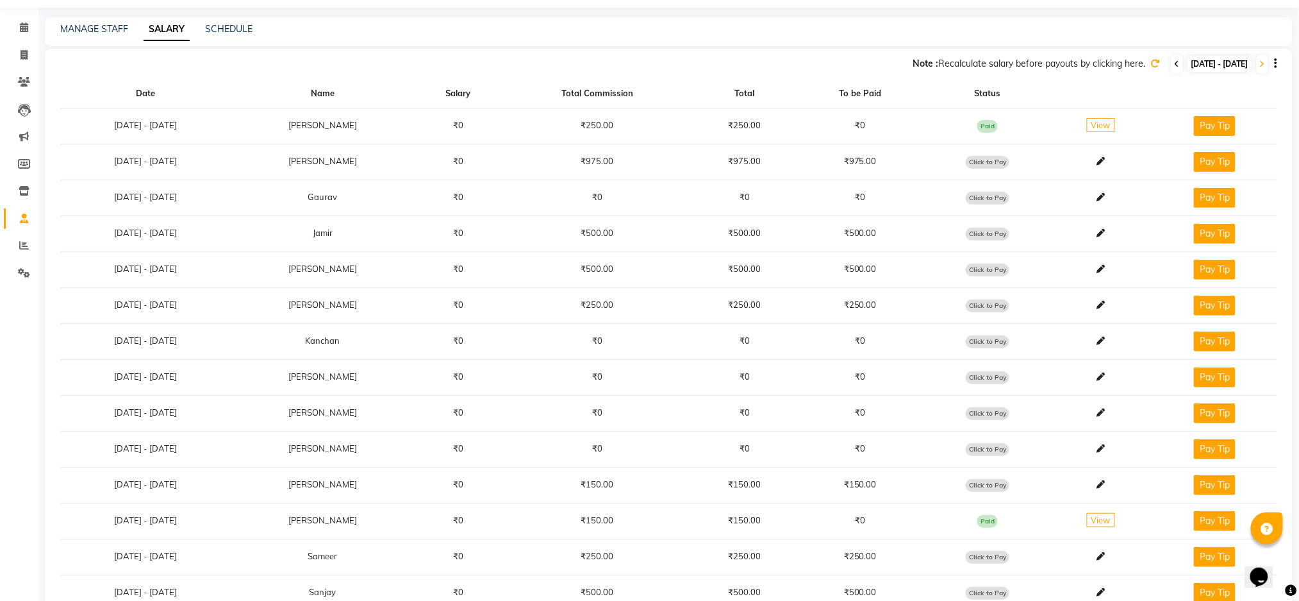
scroll to position [120, 0]
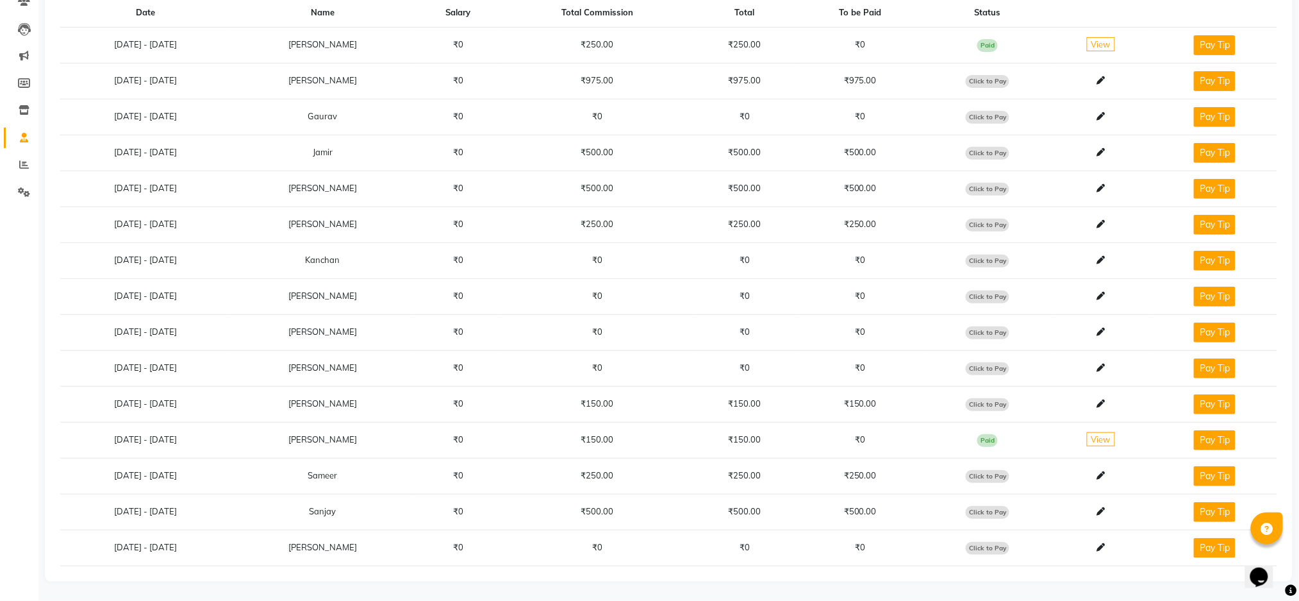
click at [995, 402] on span "Click to Pay" at bounding box center [988, 404] width 44 height 13
select select "1"
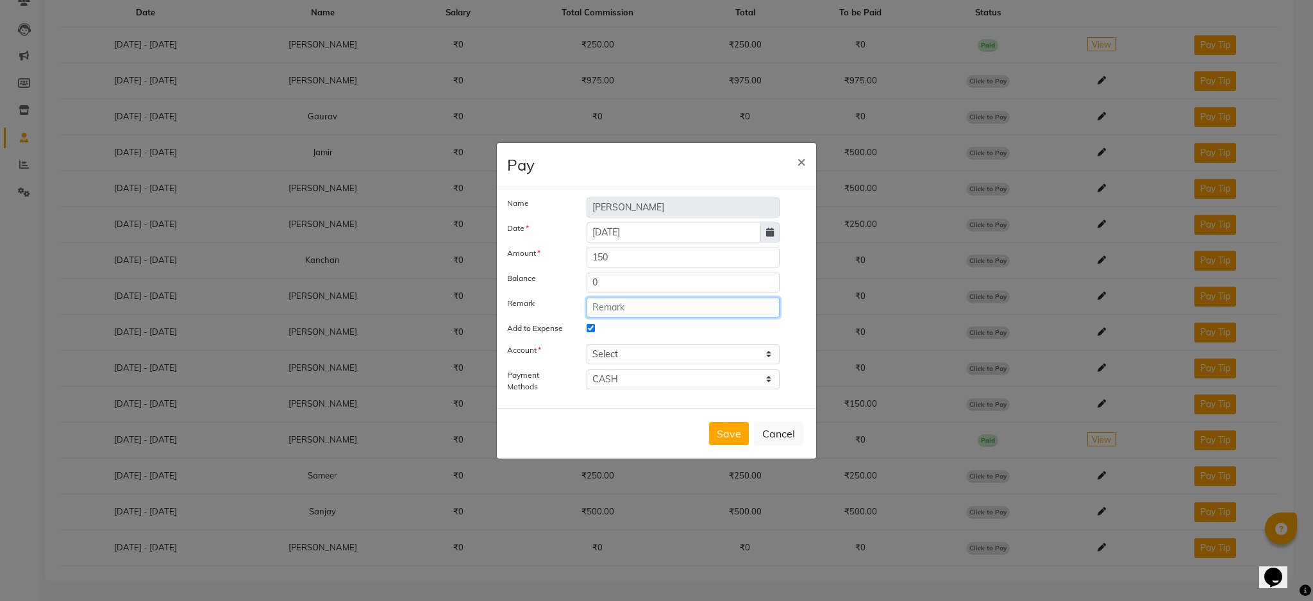
click at [643, 306] on input "text" at bounding box center [682, 307] width 193 height 20
type input "Daily Incentive 31/08/2025"
click at [726, 351] on select "Select Petty cash" at bounding box center [682, 354] width 193 height 20
select select "2456"
click at [586, 344] on select "Select Petty cash" at bounding box center [682, 354] width 193 height 20
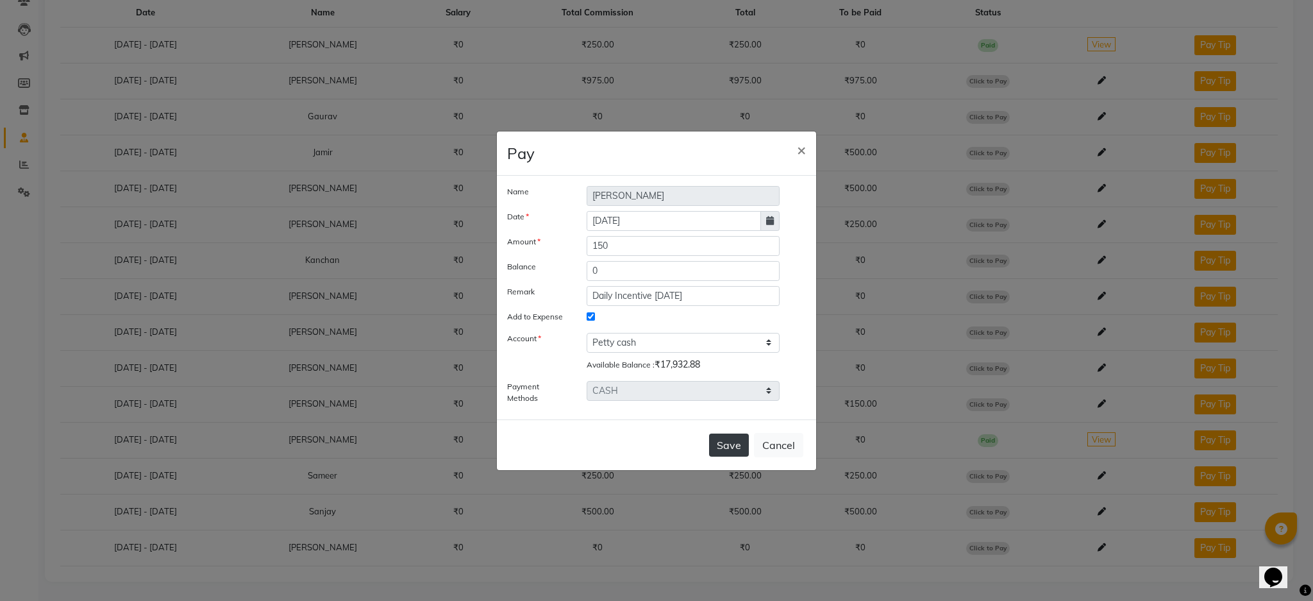
click at [732, 449] on button "Save" at bounding box center [729, 444] width 40 height 23
select select
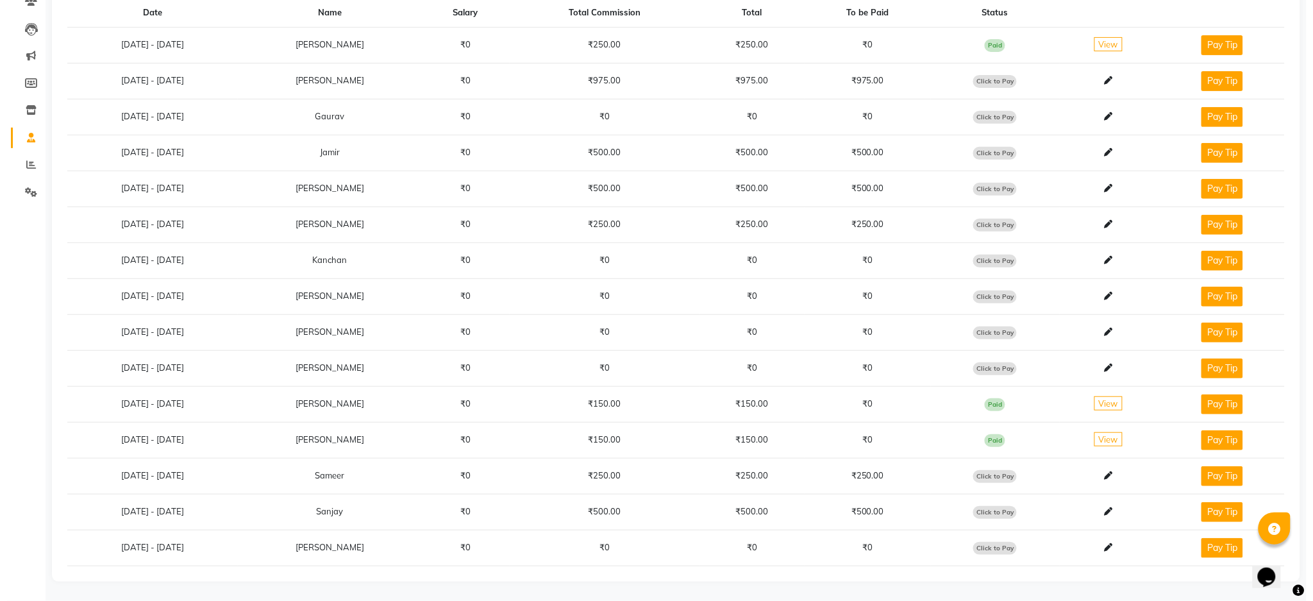
scroll to position [0, 0]
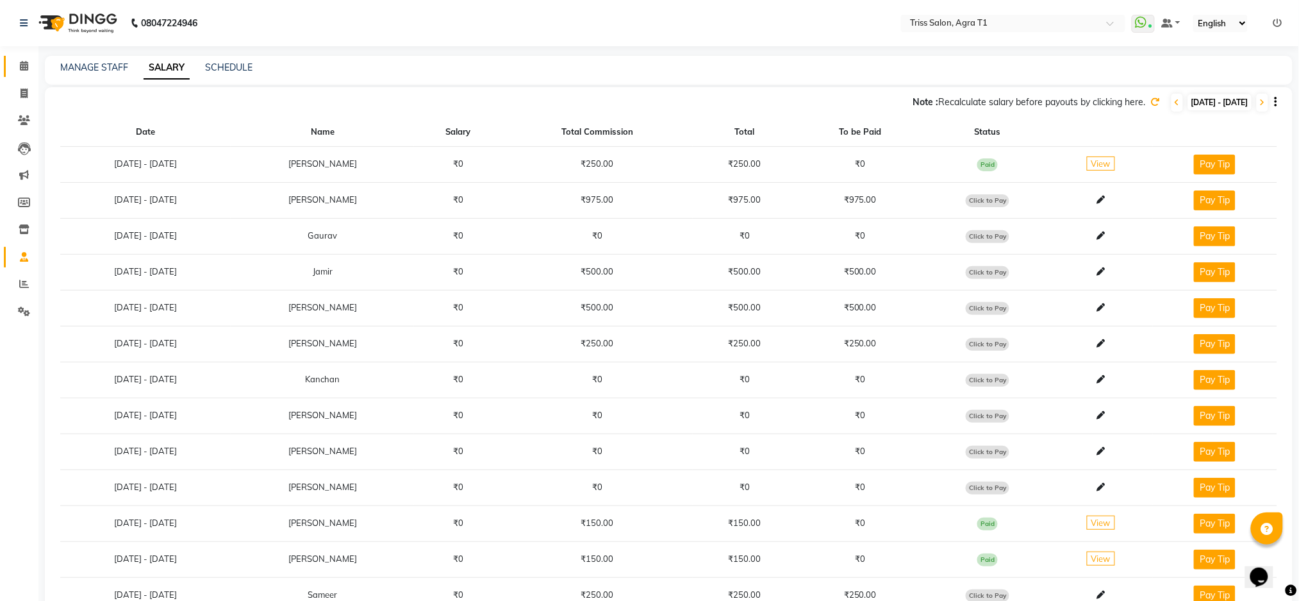
click at [13, 74] on link "Calendar" at bounding box center [19, 66] width 31 height 21
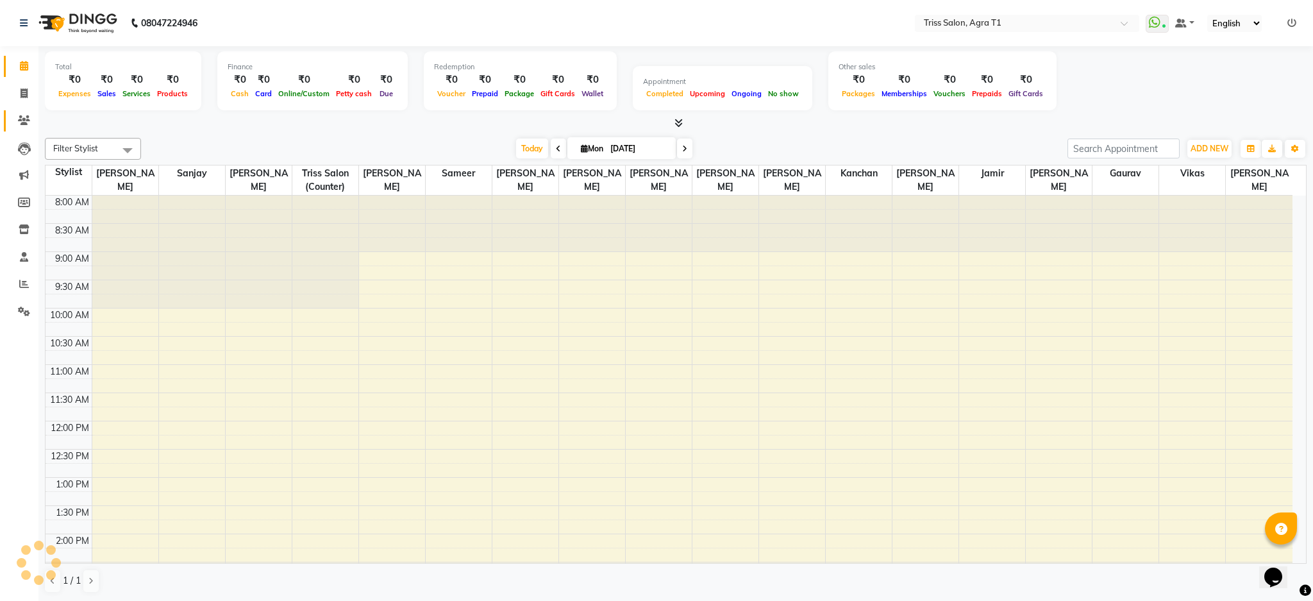
click at [10, 120] on link "Clients" at bounding box center [19, 120] width 31 height 21
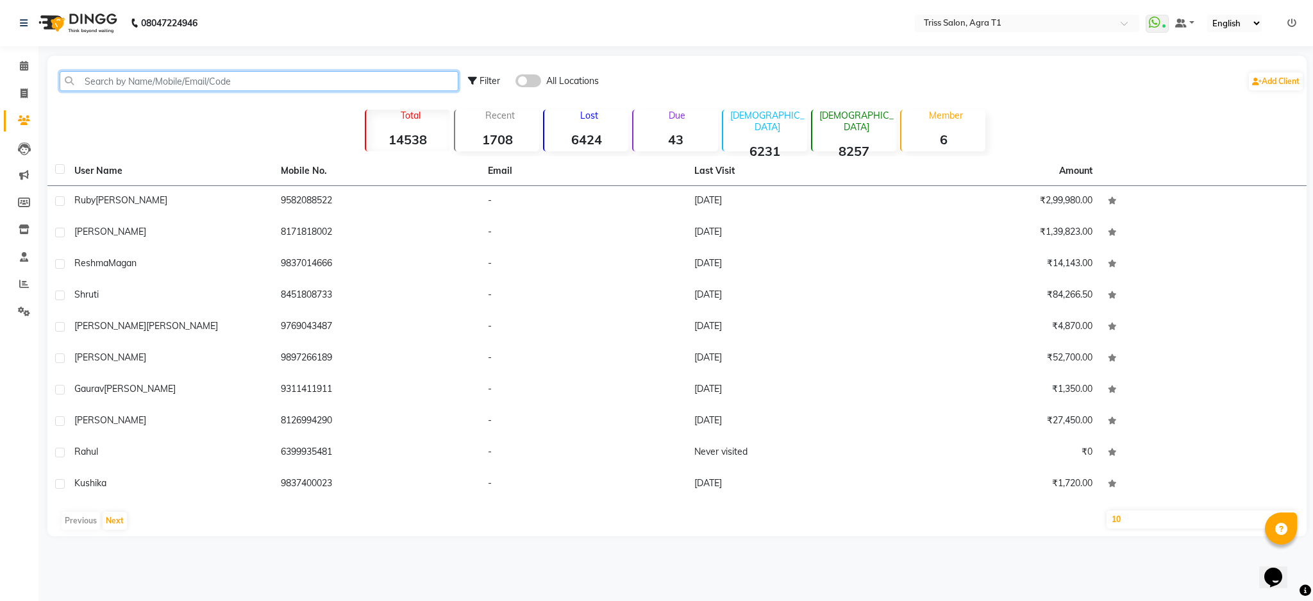
click at [121, 83] on input "text" at bounding box center [259, 81] width 399 height 20
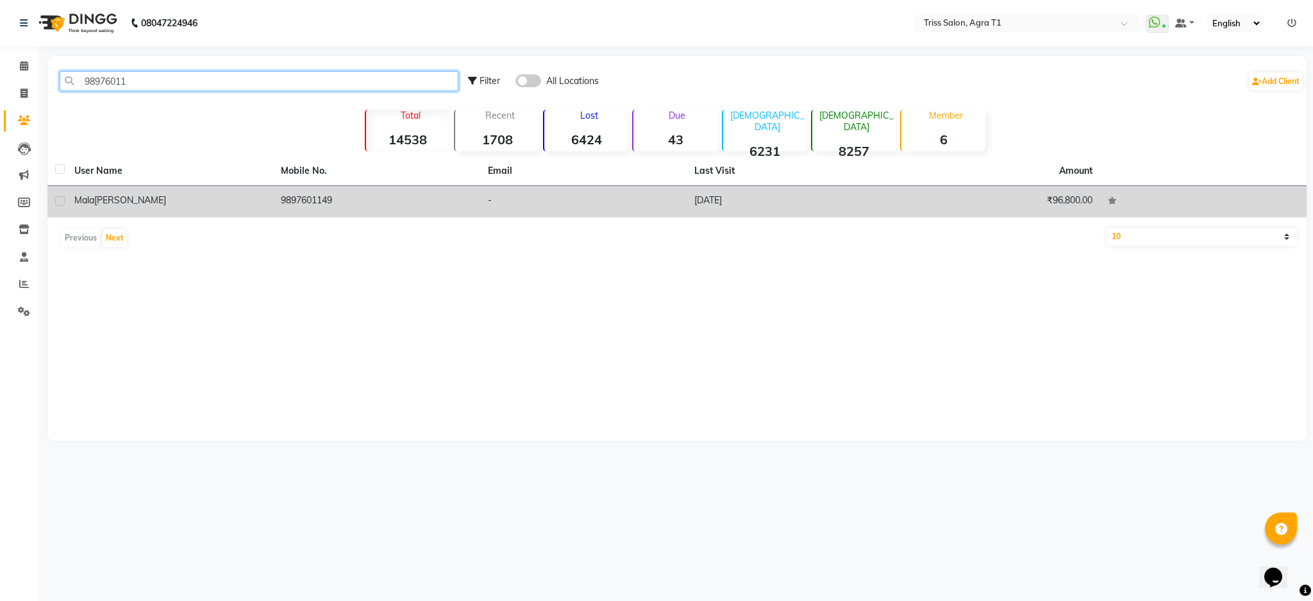
type input "98976011"
click at [120, 197] on span "Khera" at bounding box center [130, 200] width 72 height 12
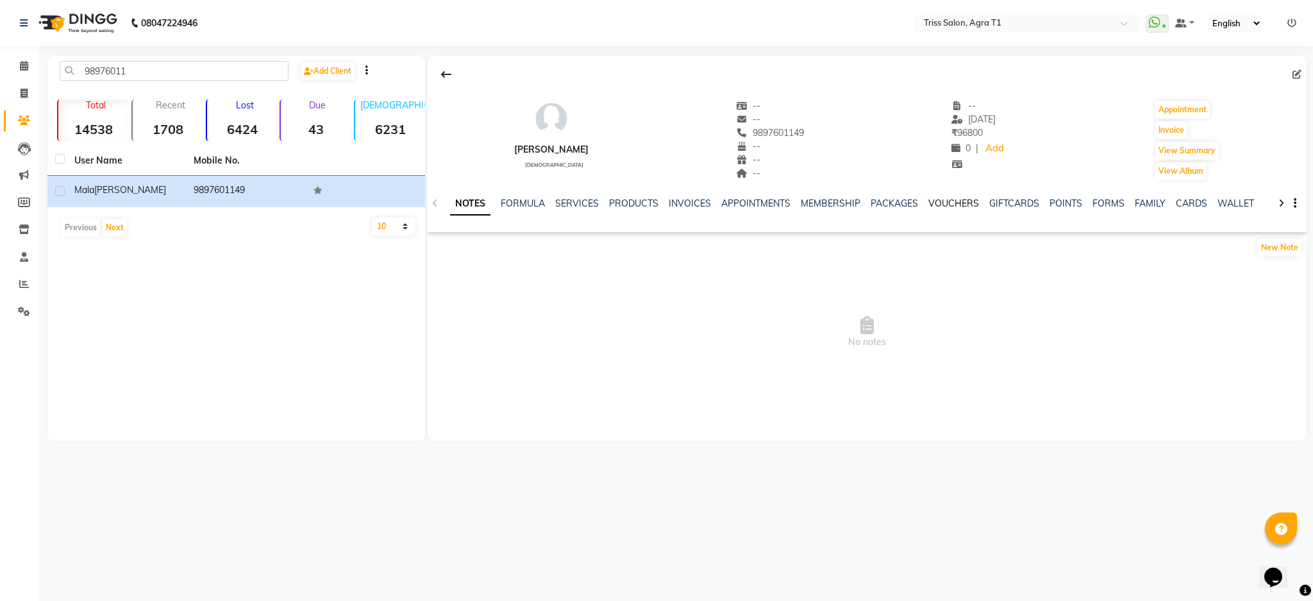
click at [950, 197] on link "VOUCHERS" at bounding box center [953, 203] width 51 height 12
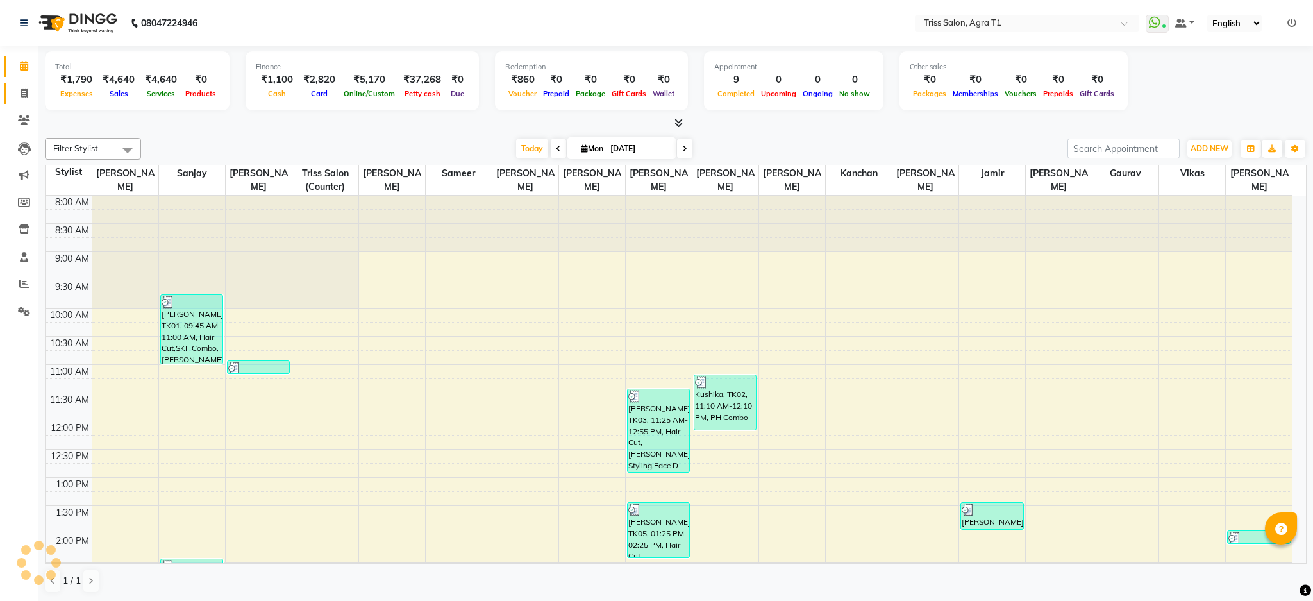
click at [21, 87] on span at bounding box center [24, 94] width 22 height 15
select select "service"
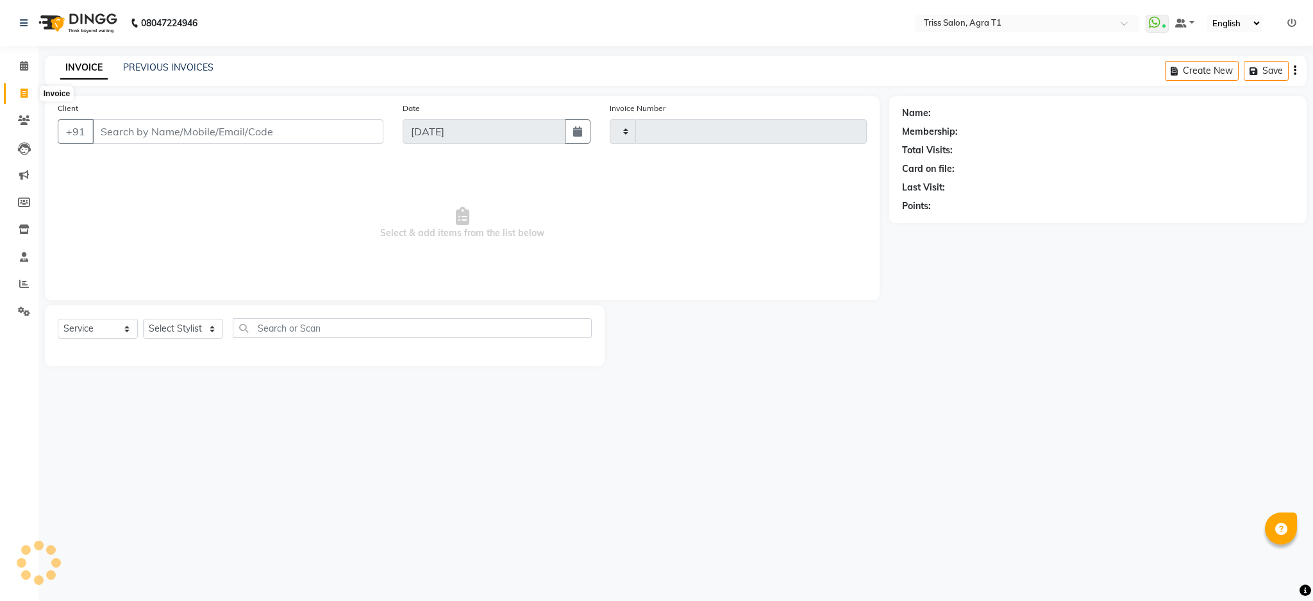
type input "6607"
select select "4300"
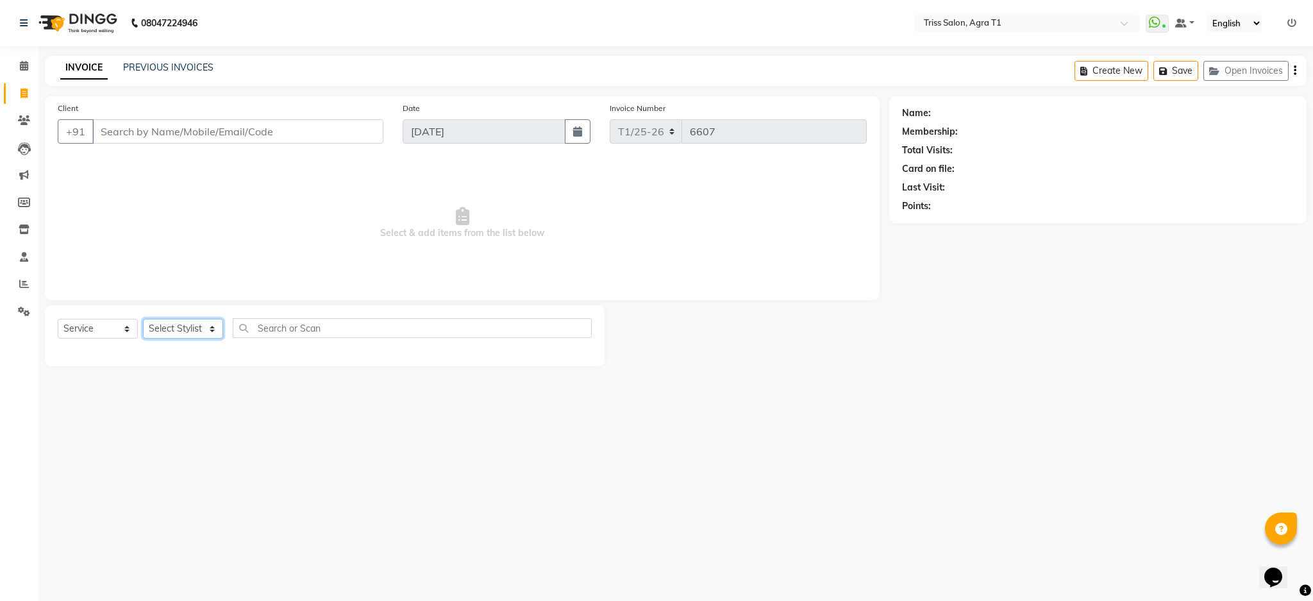
click at [191, 322] on select "Select Stylist [PERSON_NAME] [PERSON_NAME] [PERSON_NAME] [PERSON_NAME] [PERSON_…" at bounding box center [183, 329] width 80 height 20
select select "14691"
click at [143, 319] on select "Select Stylist [PERSON_NAME] [PERSON_NAME] [PERSON_NAME] [PERSON_NAME] [PERSON_…" at bounding box center [183, 329] width 80 height 20
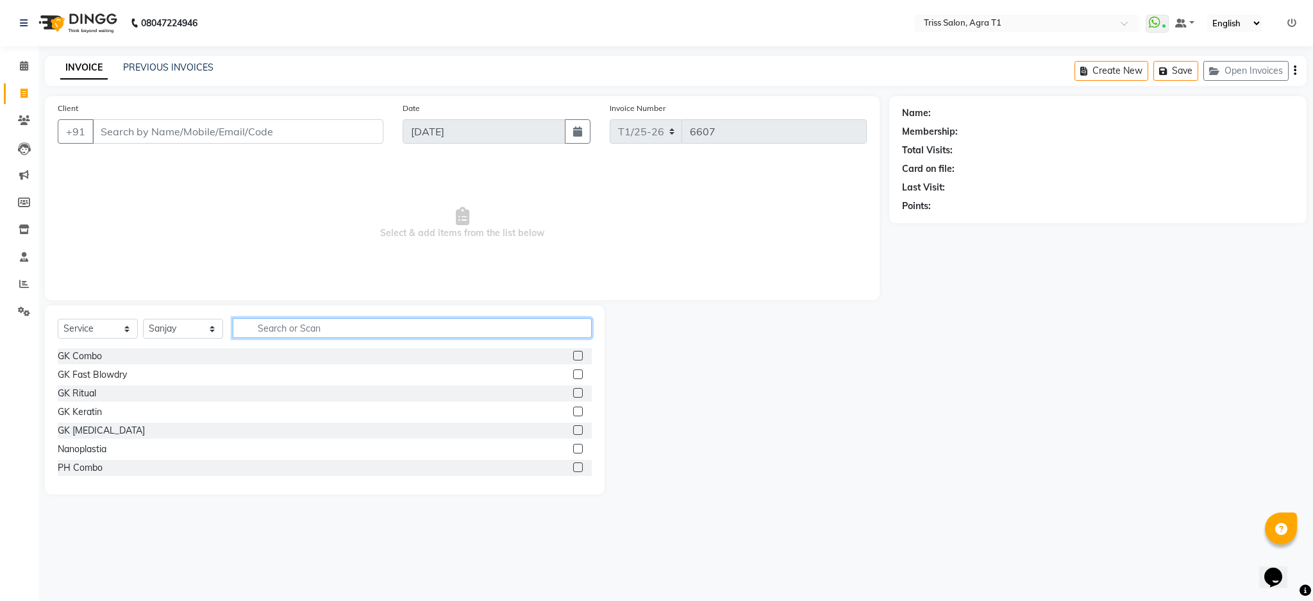
click at [310, 328] on input "text" at bounding box center [412, 328] width 359 height 20
type input "hair cut"
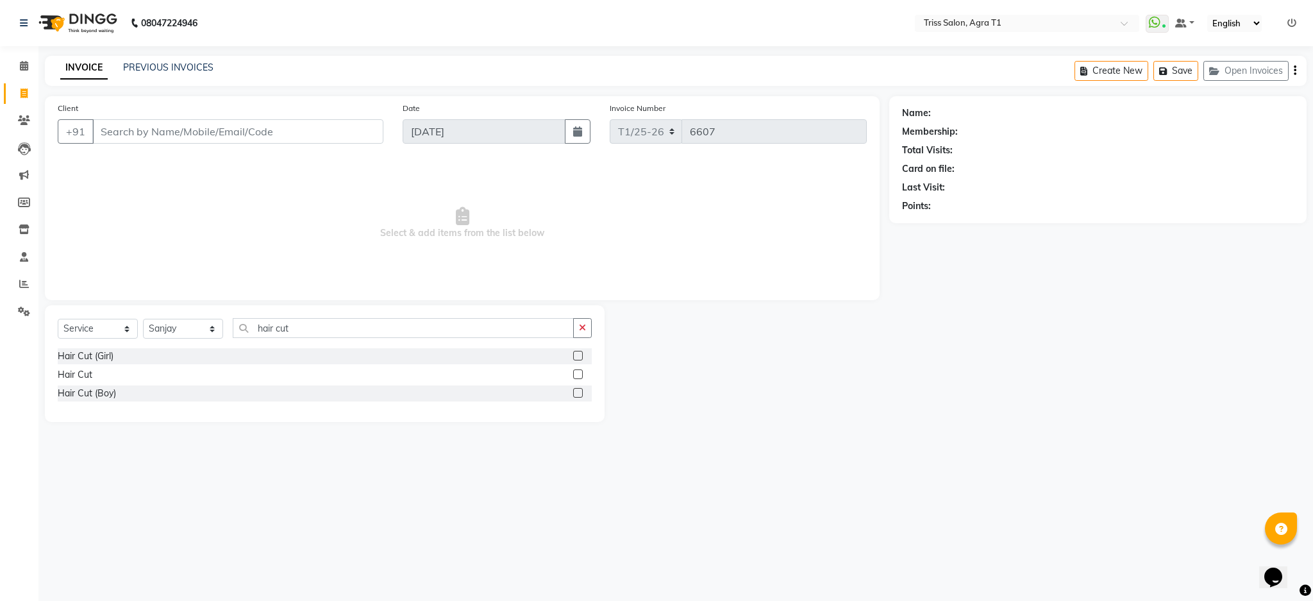
click at [578, 393] on label at bounding box center [578, 393] width 10 height 10
click at [578, 393] on input "checkbox" at bounding box center [577, 393] width 8 height 8
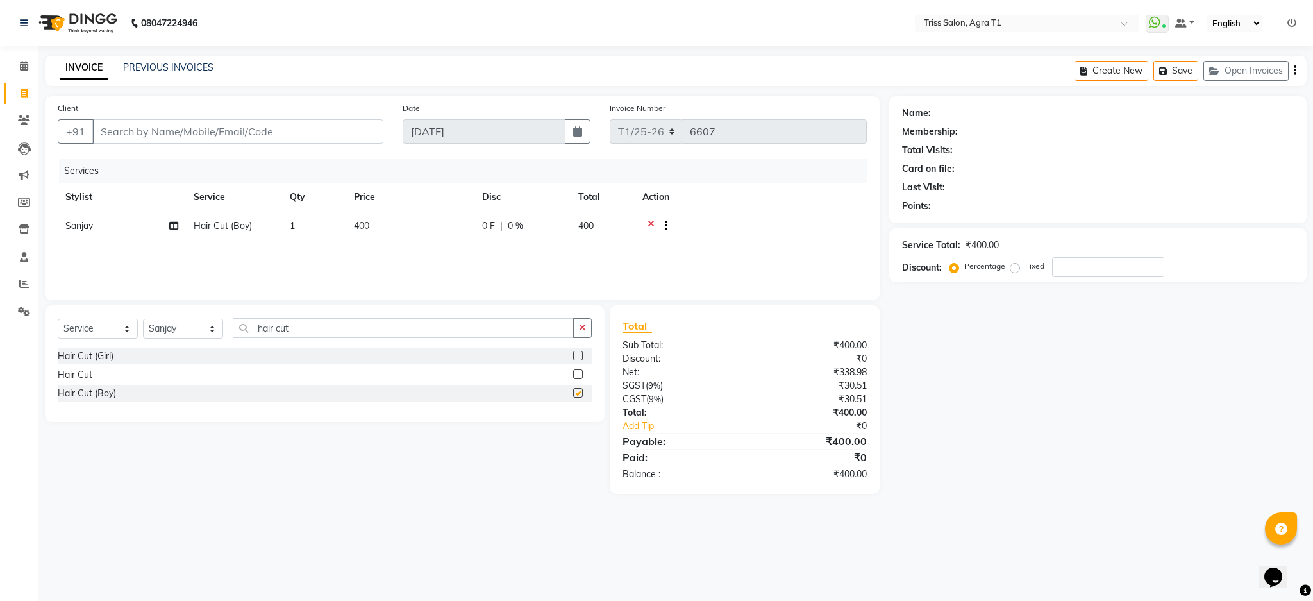
checkbox input "false"
click at [262, 127] on input "Client" at bounding box center [237, 131] width 291 height 24
type input "8"
type input "0"
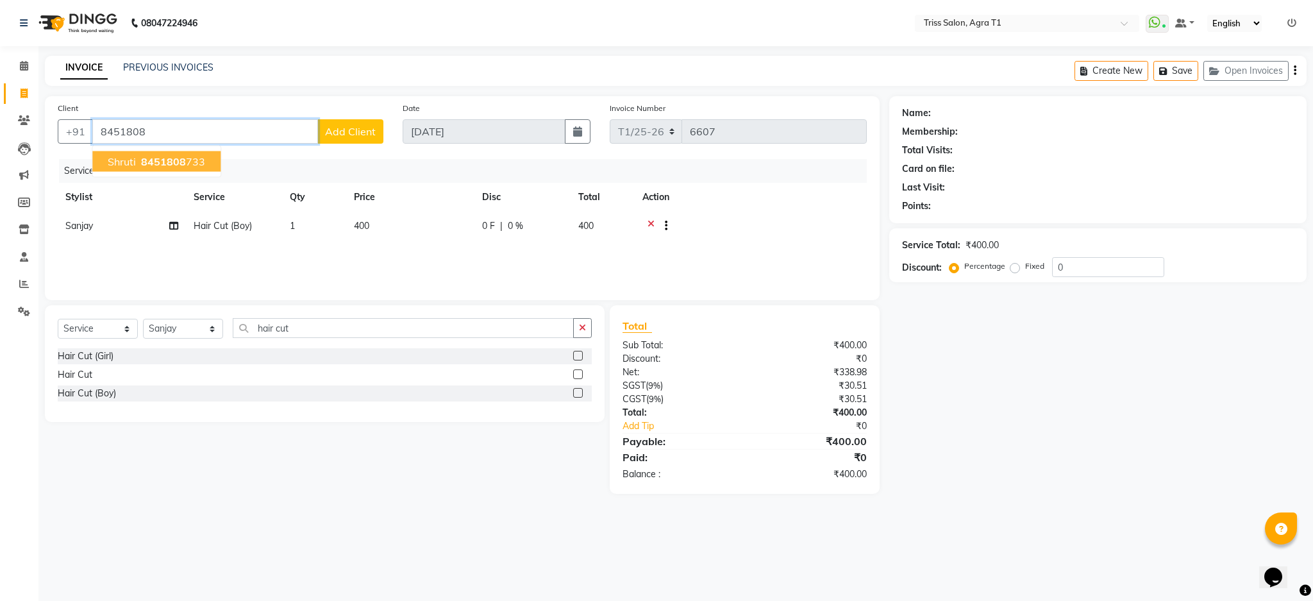
click at [164, 164] on span "8451808" at bounding box center [163, 161] width 45 height 13
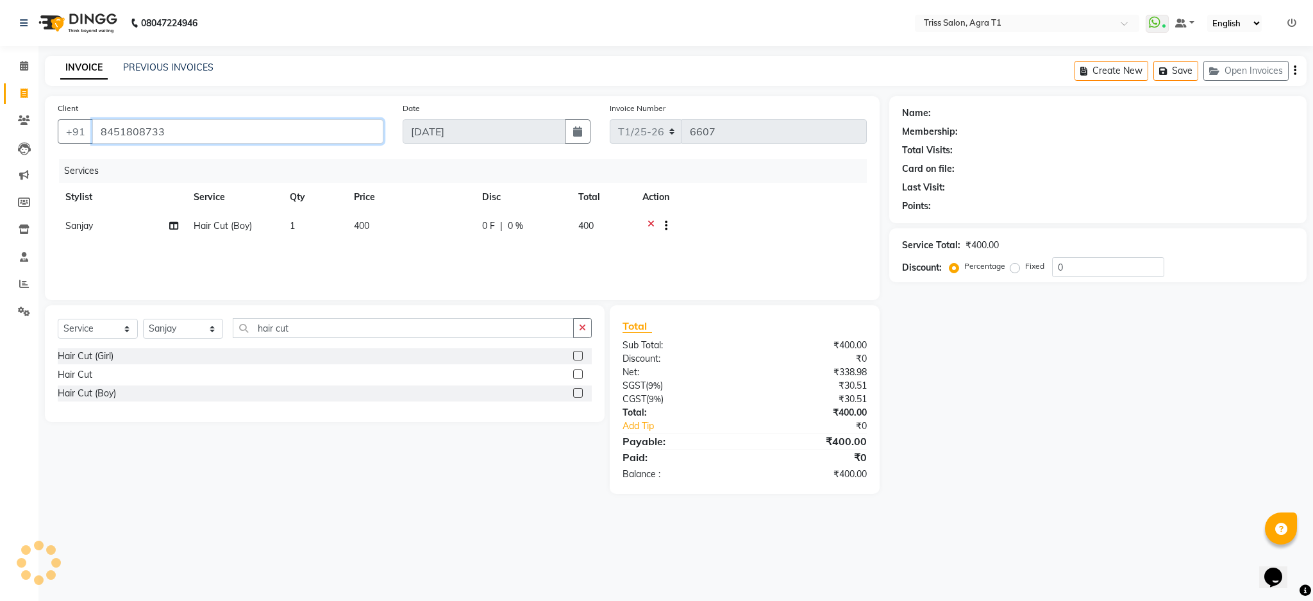
type input "8451808733"
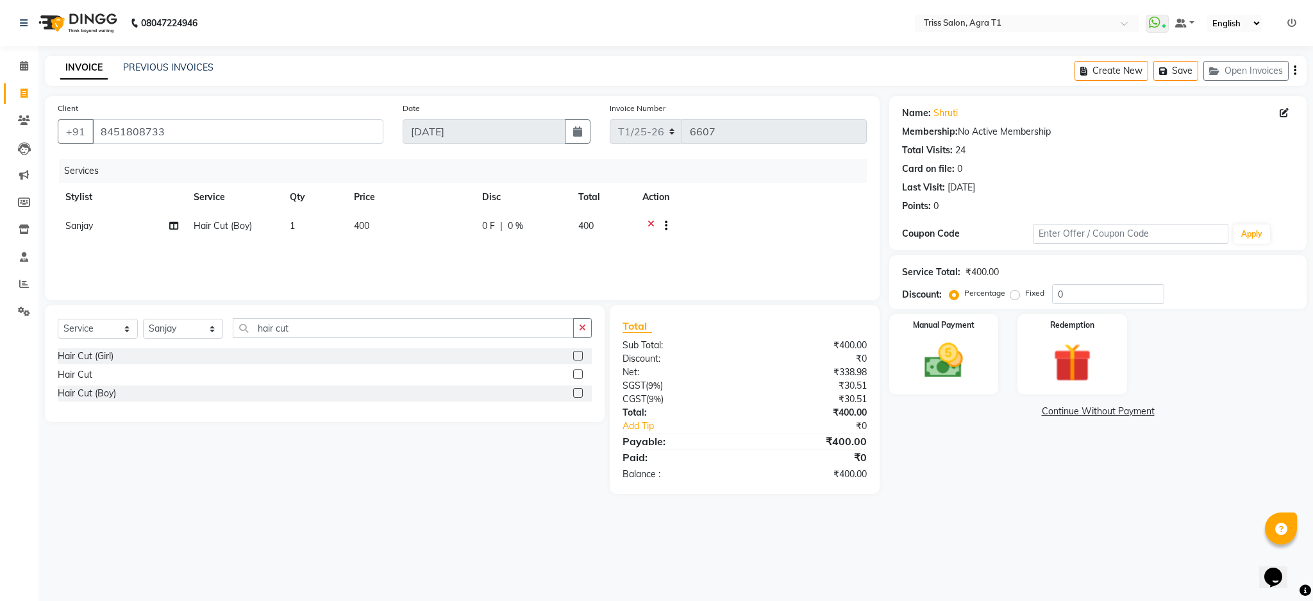
click at [381, 219] on td "400" at bounding box center [410, 226] width 128 height 31
select select "14691"
click at [464, 229] on input "400" at bounding box center [470, 229] width 113 height 20
click at [729, 229] on div at bounding box center [791, 227] width 135 height 16
click at [578, 374] on label at bounding box center [578, 374] width 10 height 10
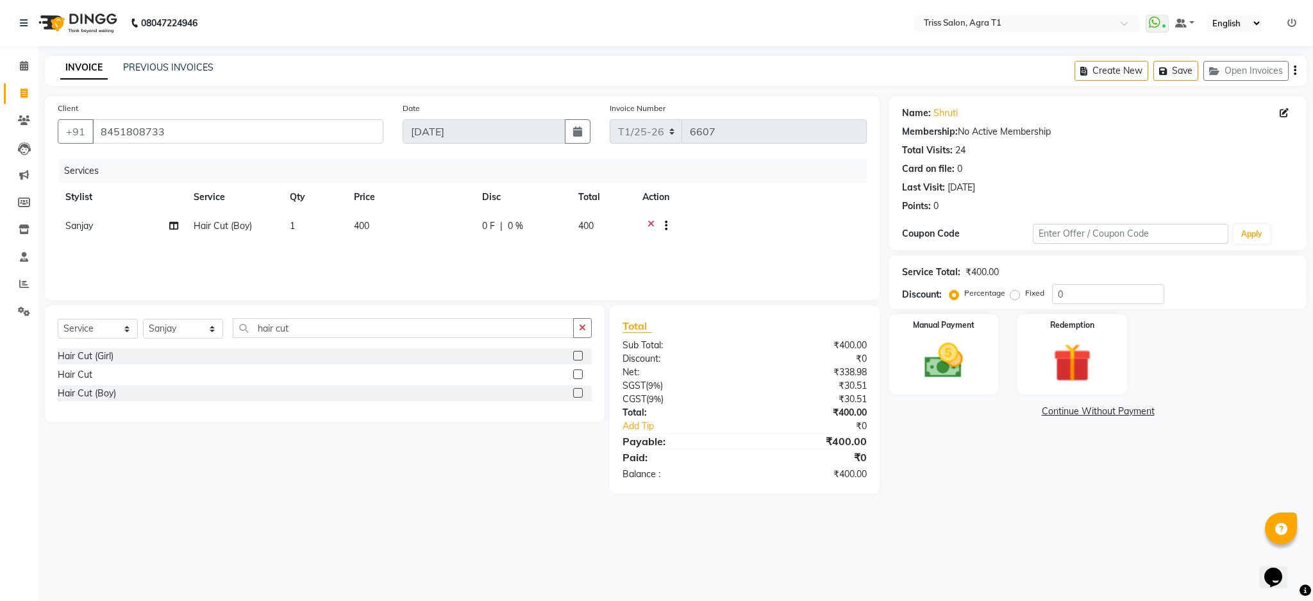
click at [578, 374] on input "checkbox" at bounding box center [577, 374] width 8 height 8
checkbox input "false"
click at [650, 222] on icon at bounding box center [650, 227] width 7 height 16
click at [943, 352] on img at bounding box center [943, 360] width 63 height 44
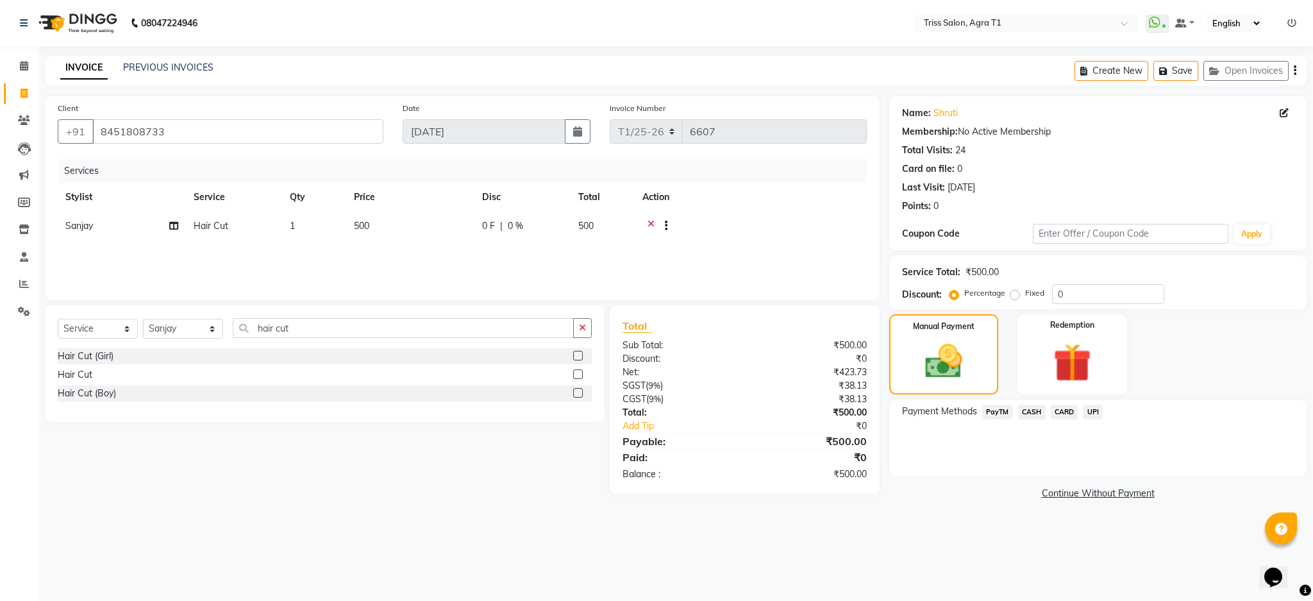
click at [1096, 406] on span "UPI" at bounding box center [1092, 411] width 20 height 15
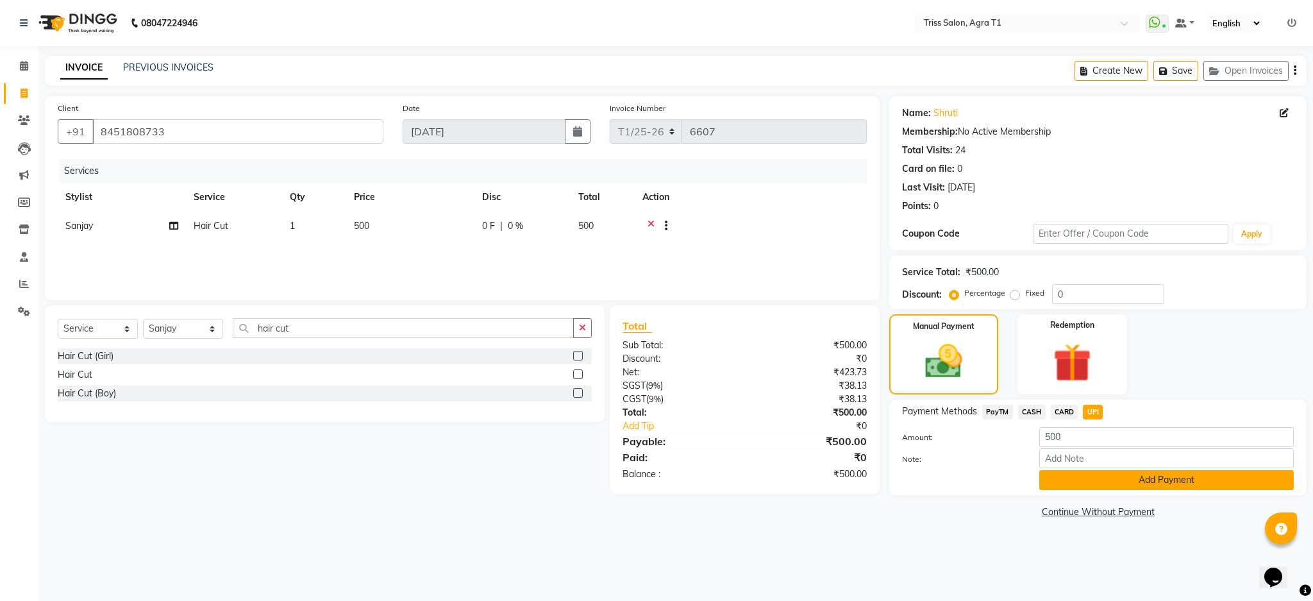
click at [1082, 477] on button "Add Payment" at bounding box center [1166, 480] width 254 height 20
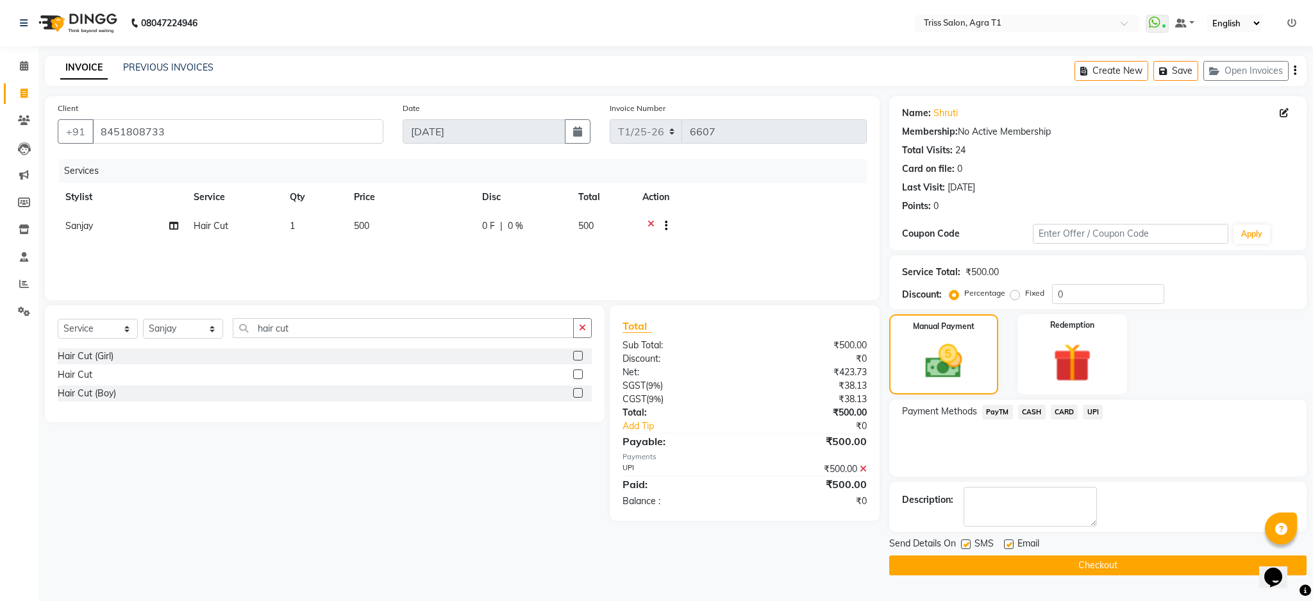
click at [1066, 565] on button "Checkout" at bounding box center [1097, 565] width 417 height 20
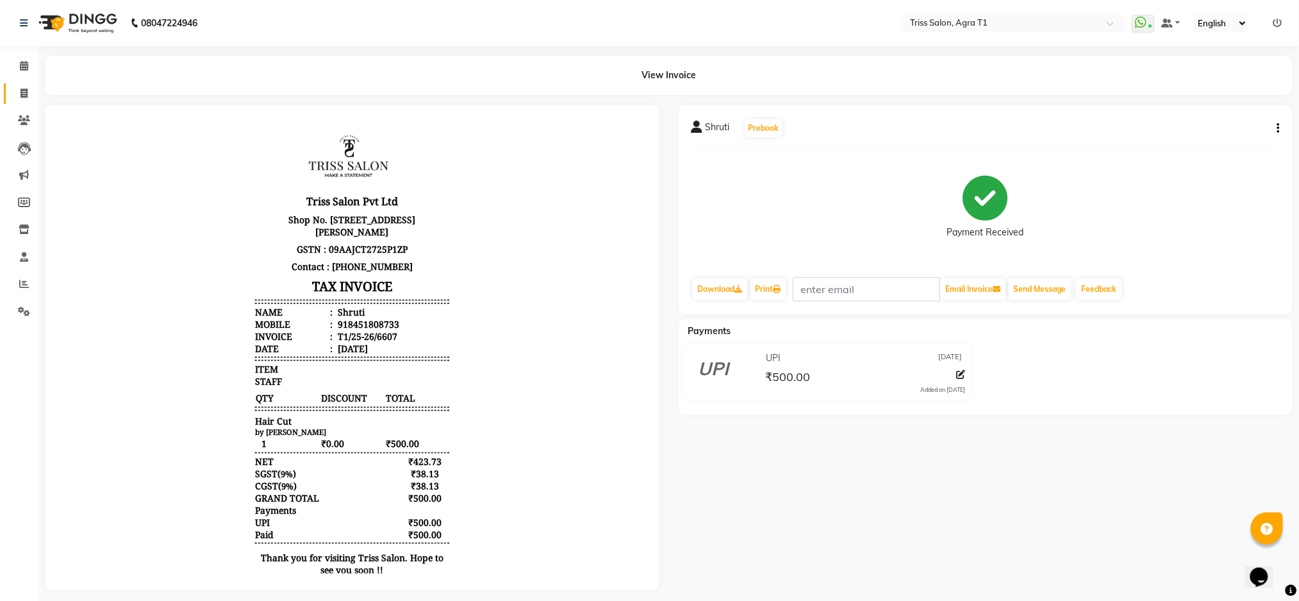
click at [22, 90] on icon at bounding box center [24, 93] width 7 height 10
select select "service"
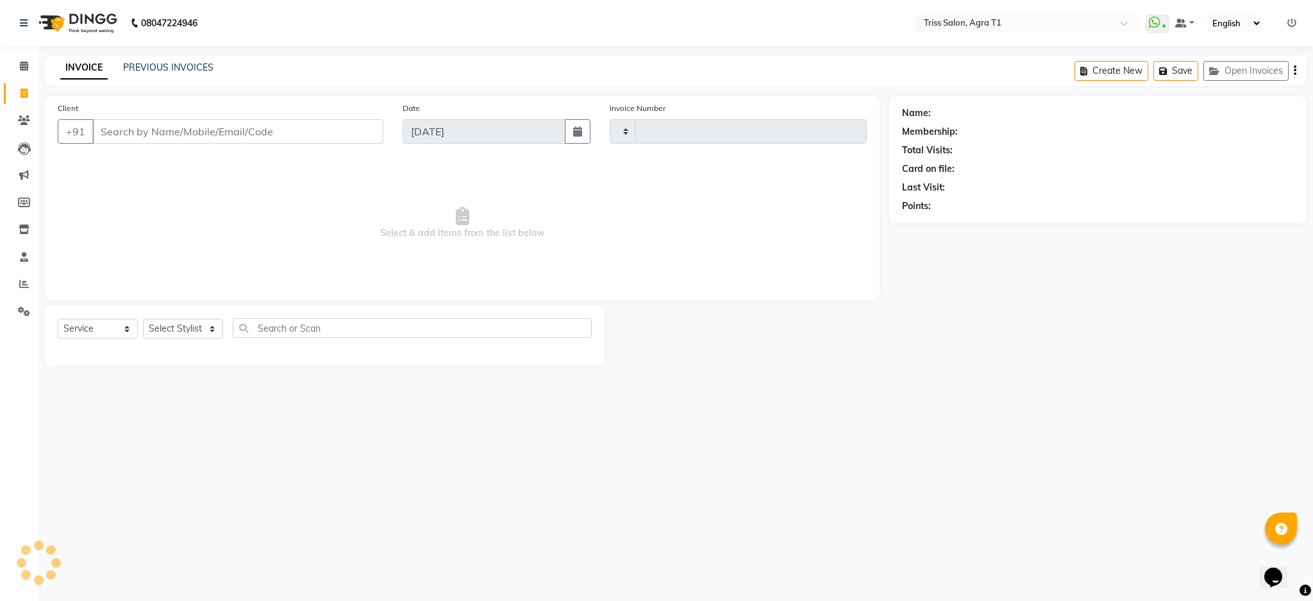
type input "6609"
select select "4300"
click at [1185, 69] on button "Save" at bounding box center [1175, 71] width 45 height 20
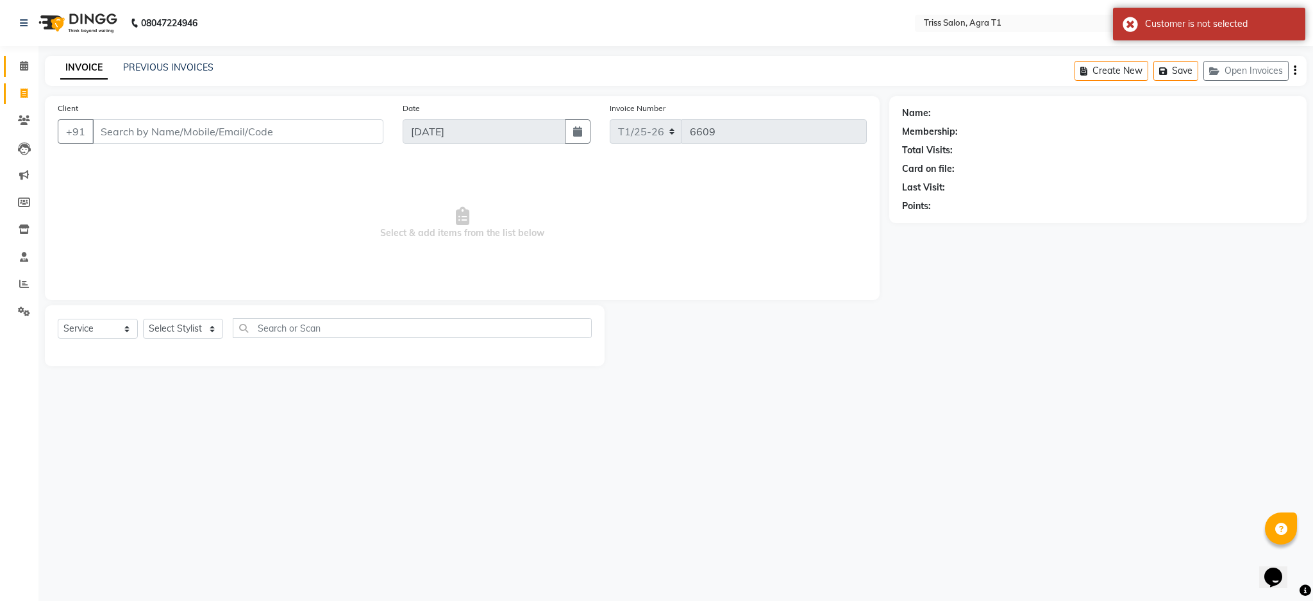
click at [22, 70] on icon at bounding box center [24, 66] width 8 height 10
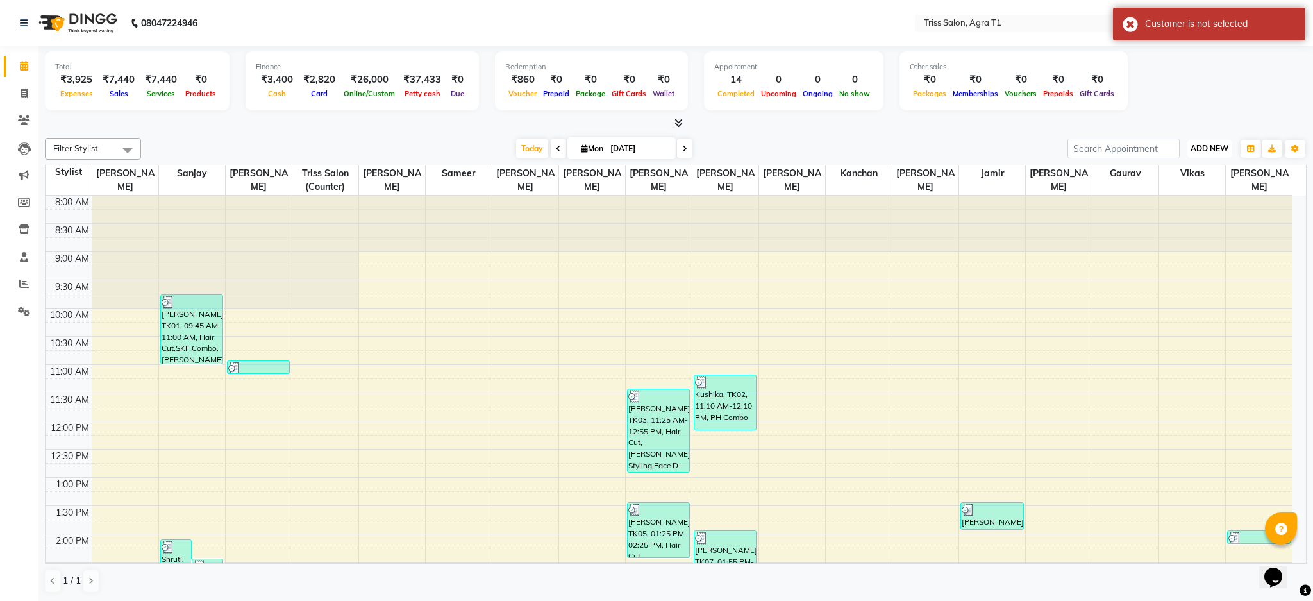
click at [1213, 144] on span "ADD NEW" at bounding box center [1209, 149] width 38 height 10
click at [1190, 198] on link "Add Expense" at bounding box center [1179, 206] width 101 height 17
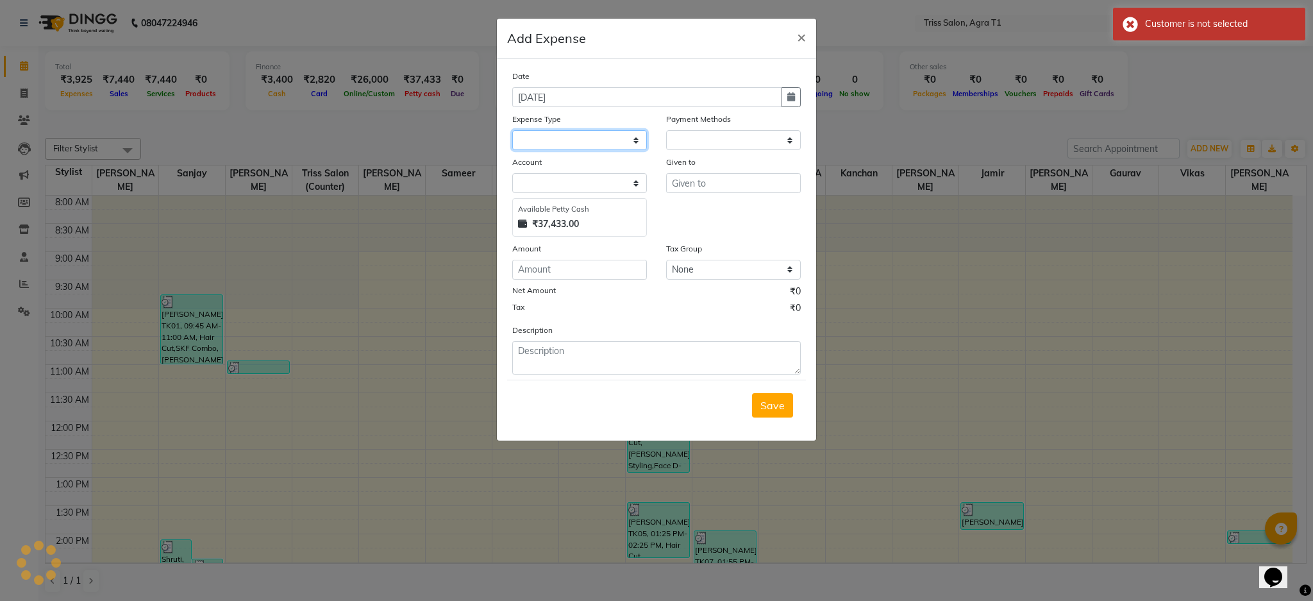
click at [622, 142] on select at bounding box center [579, 140] width 135 height 20
click at [638, 144] on select at bounding box center [579, 140] width 135 height 20
select select "1"
select select "2456"
click at [626, 140] on select "Select Bank Deposit Cash Handover CLIENT TIP TO STAFF Client Welfare Conveyance…" at bounding box center [579, 140] width 135 height 20
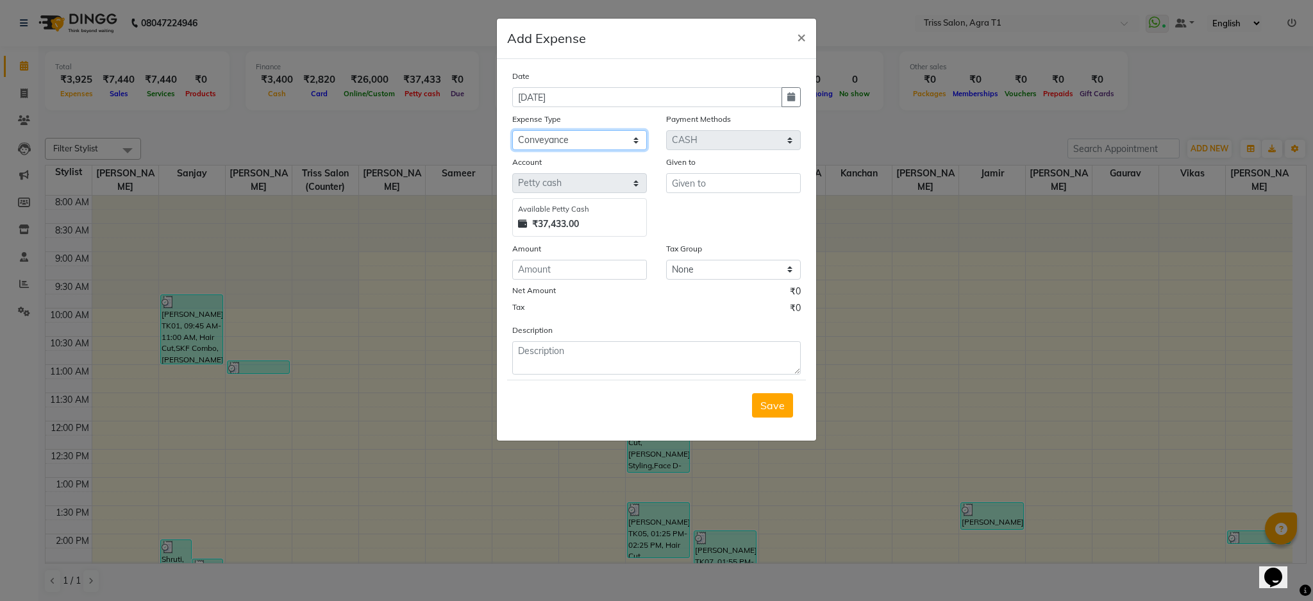
click at [512, 130] on select "Select Bank Deposit Cash Handover CLIENT TIP TO STAFF Client Welfare Conveyance…" at bounding box center [579, 140] width 135 height 20
click at [618, 145] on select "Select Bank Deposit Cash Handover CLIENT TIP TO STAFF Client Welfare Conveyance…" at bounding box center [579, 140] width 135 height 20
select select "1105"
click at [512, 130] on select "Select Bank Deposit Cash Handover CLIENT TIP TO STAFF Client Welfare Conveyance…" at bounding box center [579, 140] width 135 height 20
click at [600, 274] on input "number" at bounding box center [579, 270] width 135 height 20
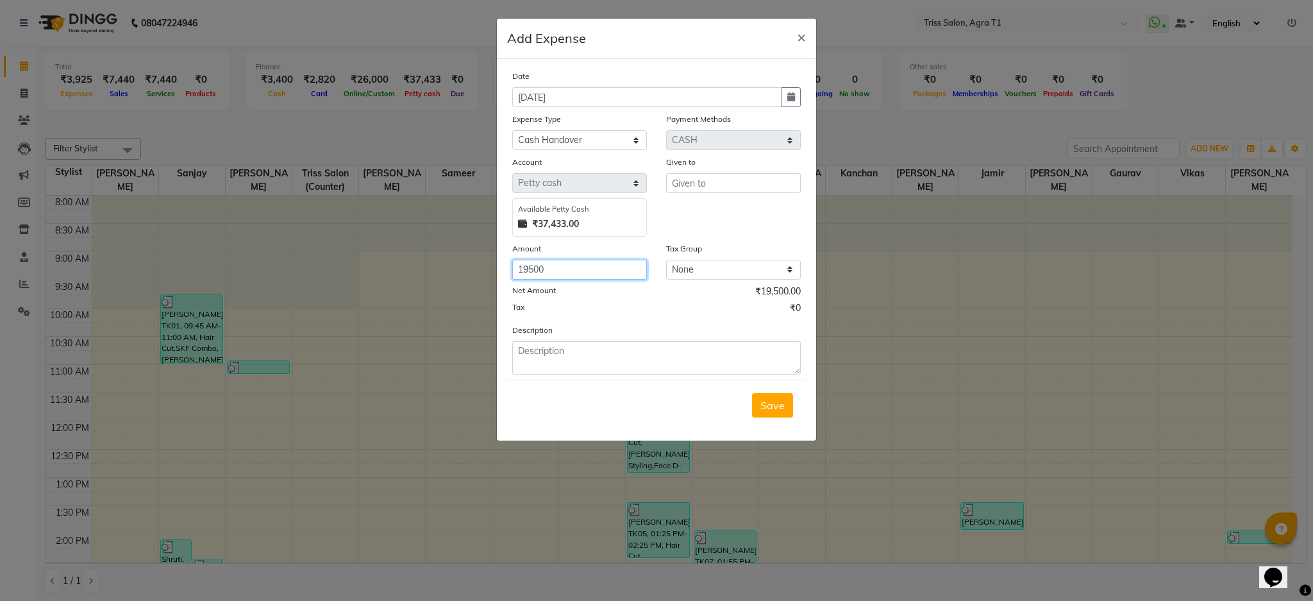
type input "19500"
click at [725, 187] on input "text" at bounding box center [733, 183] width 135 height 20
type input "Rohit Sir"
click at [656, 371] on textarea at bounding box center [656, 357] width 288 height 33
click at [774, 405] on span "Save" at bounding box center [772, 405] width 24 height 13
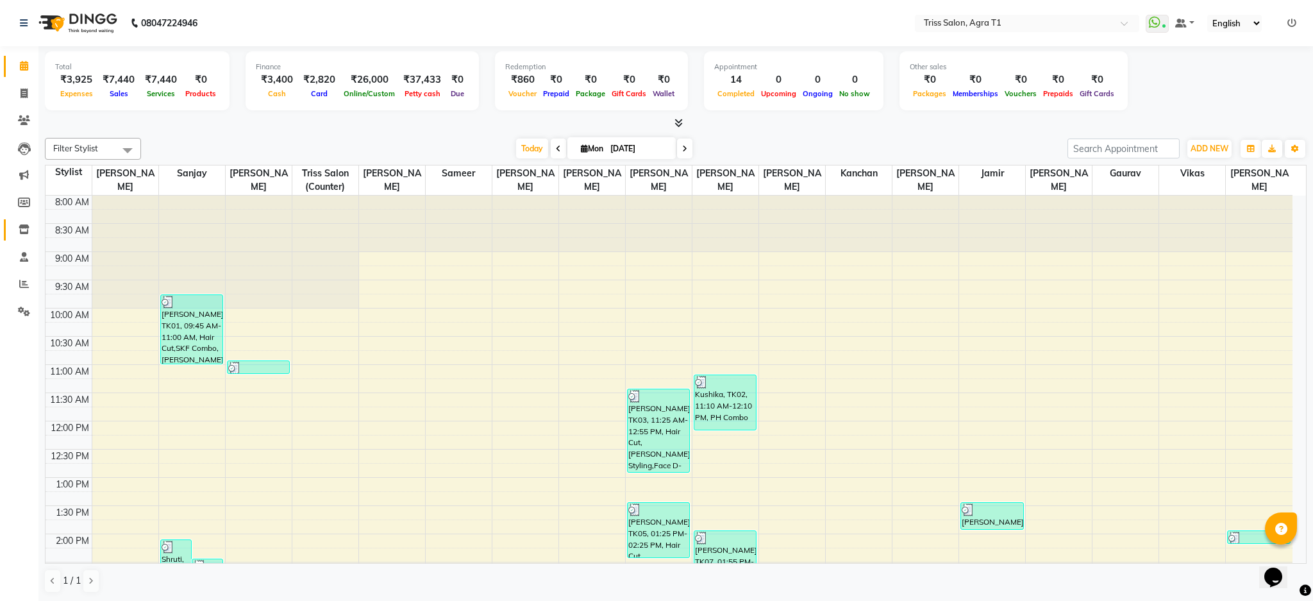
click at [24, 224] on icon at bounding box center [24, 229] width 11 height 10
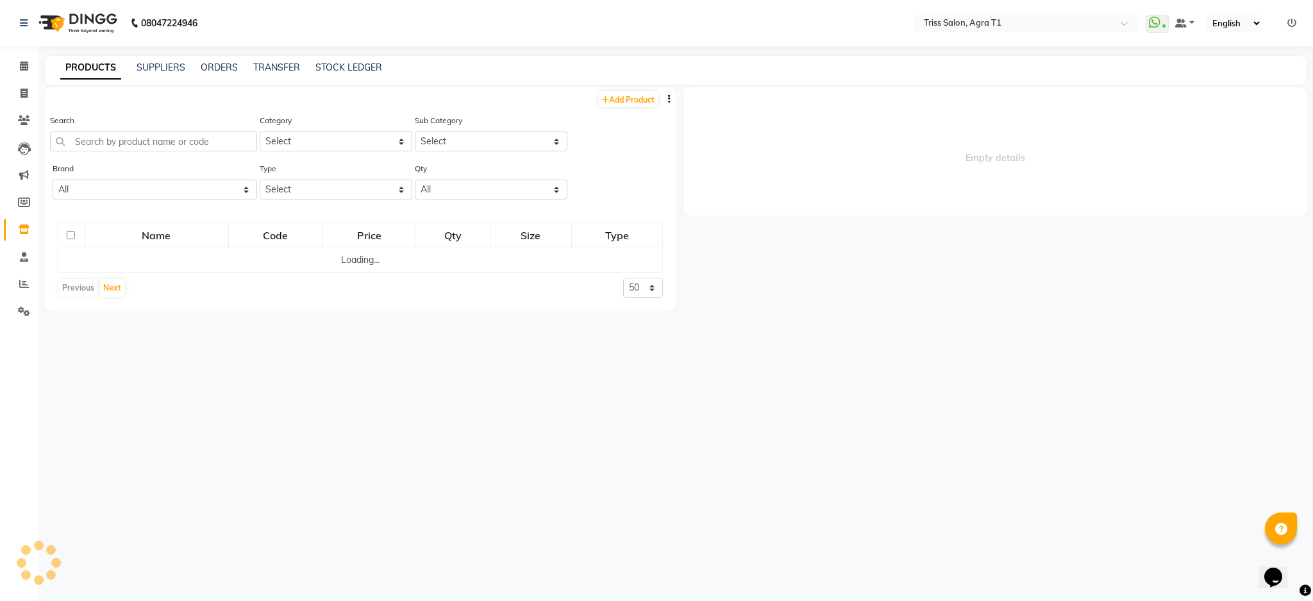
select select
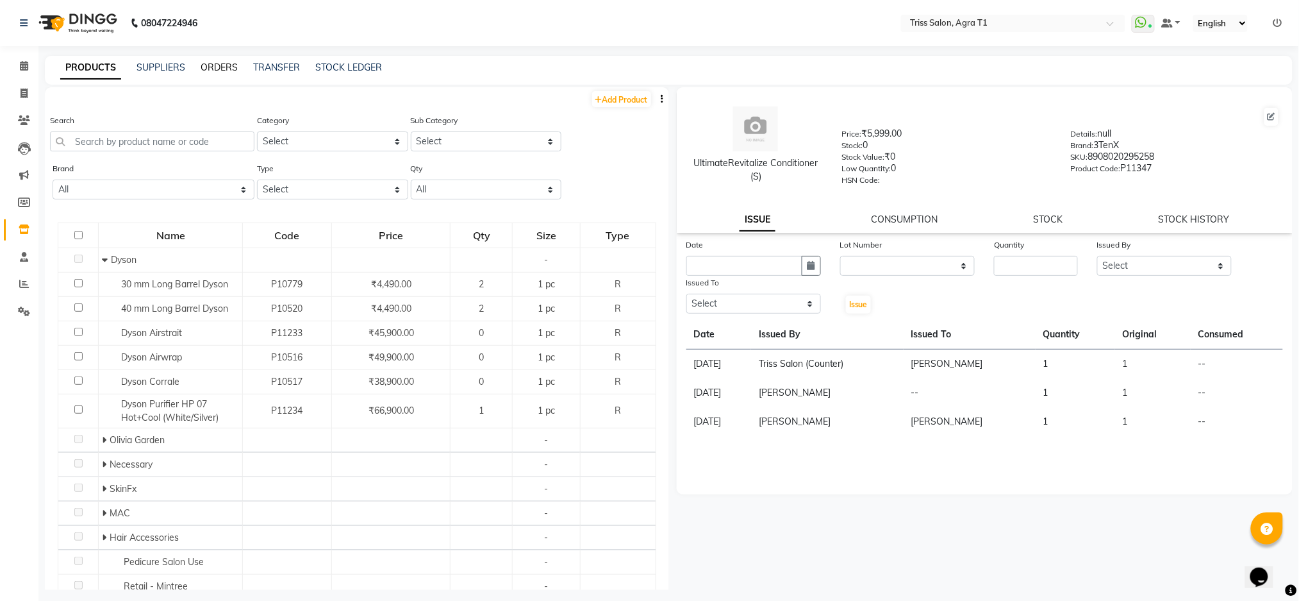
click at [217, 65] on link "ORDERS" at bounding box center [219, 68] width 37 height 12
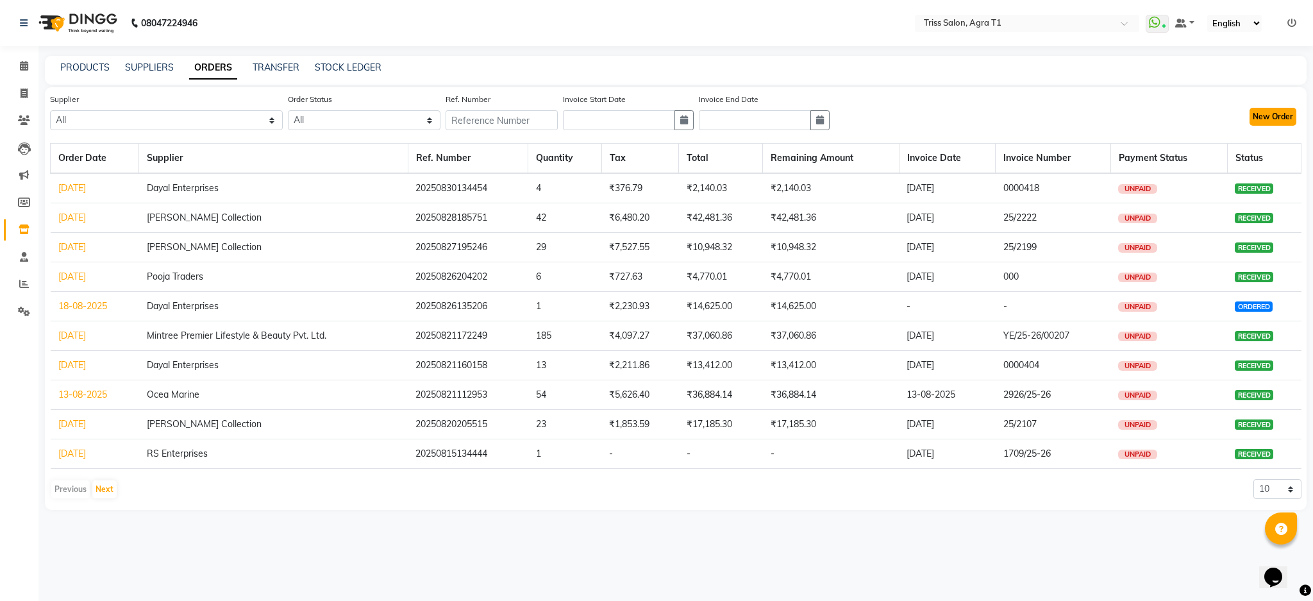
click at [1276, 114] on button "New Order" at bounding box center [1272, 117] width 47 height 18
select select "true"
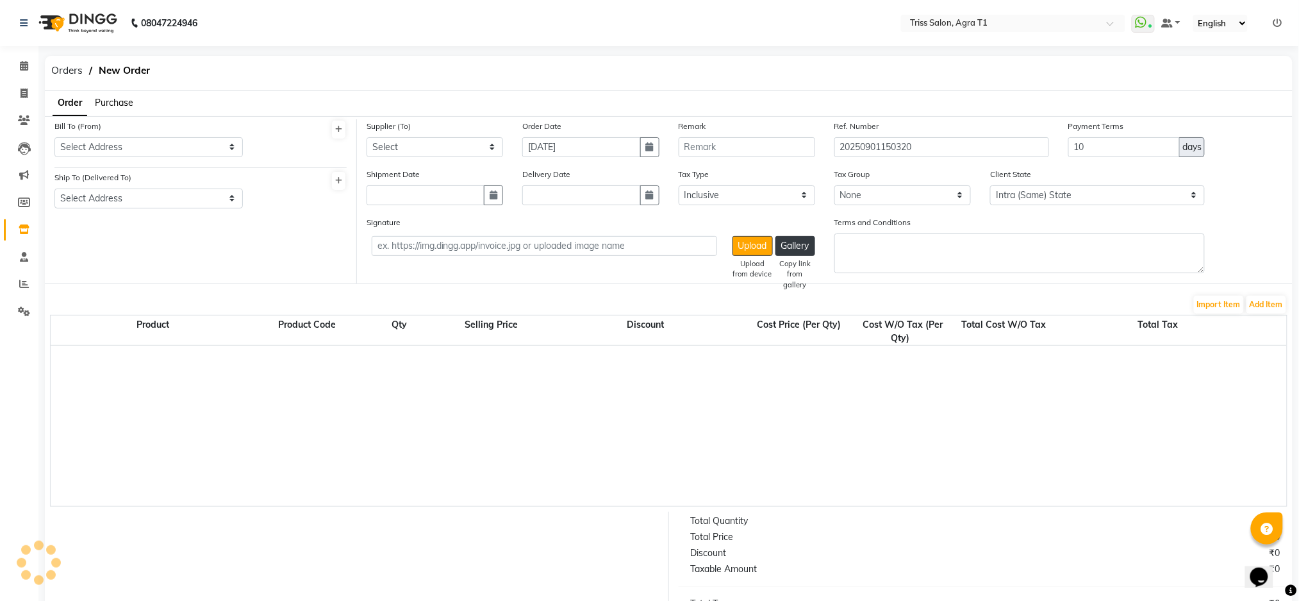
select select "1277"
click at [124, 105] on span "Purchase" at bounding box center [114, 103] width 38 height 12
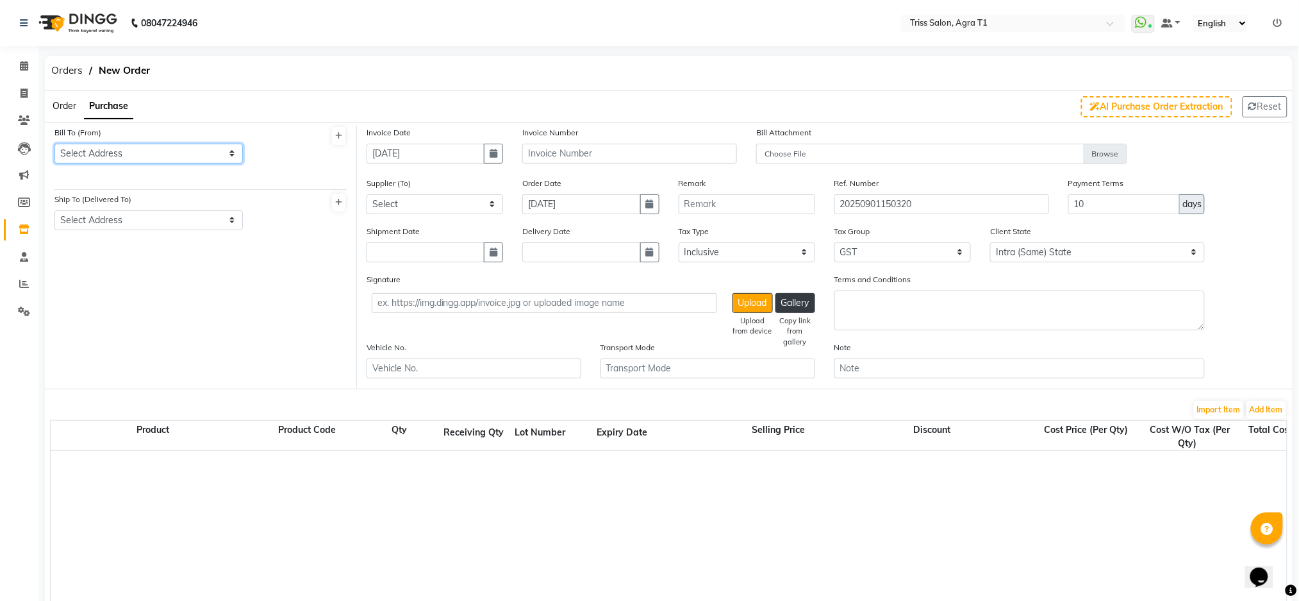
click at [145, 162] on select "Select Address [GEOGRAPHIC_DATA]" at bounding box center [148, 154] width 188 height 20
select select "220"
click at [54, 144] on select "Select Address [GEOGRAPHIC_DATA]" at bounding box center [148, 154] width 188 height 20
click at [156, 224] on select "Select Address [GEOGRAPHIC_DATA]" at bounding box center [148, 220] width 188 height 20
select select "221"
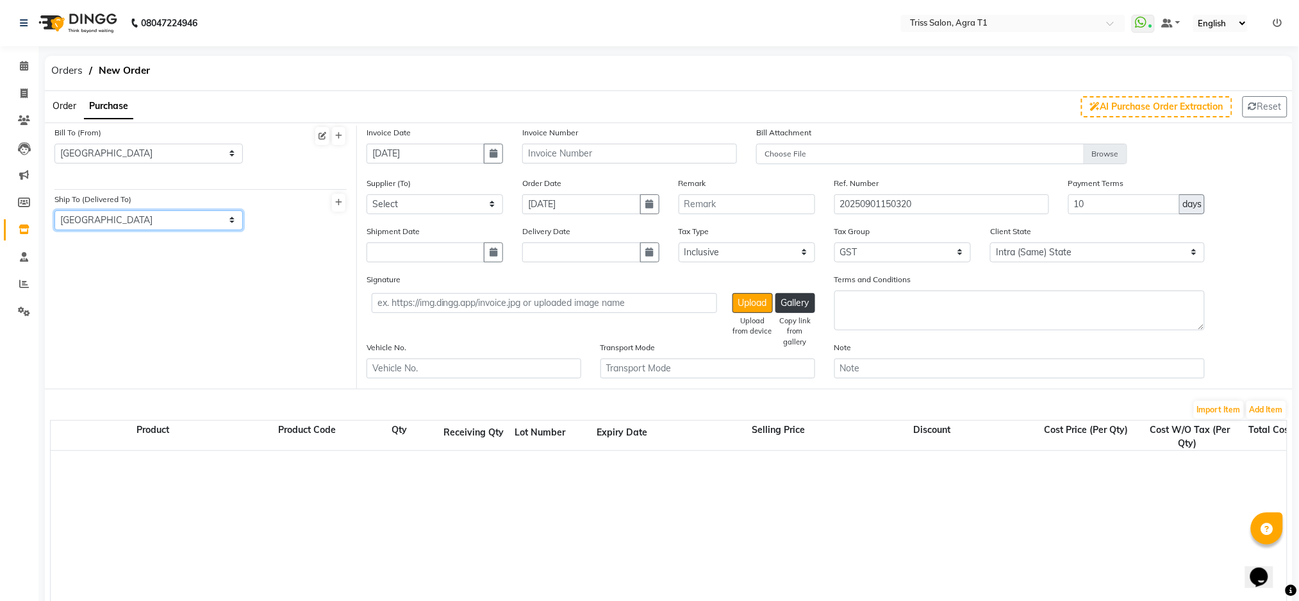
click at [54, 210] on select "Select Address [GEOGRAPHIC_DATA]" at bounding box center [148, 220] width 188 height 20
click at [1272, 420] on div "Product Product Code Qty Receiving Qty Lot Number Expiry Date Selling Price Dis…" at bounding box center [669, 516] width 1238 height 192
click at [1268, 406] on button "Add Item" at bounding box center [1267, 410] width 40 height 18
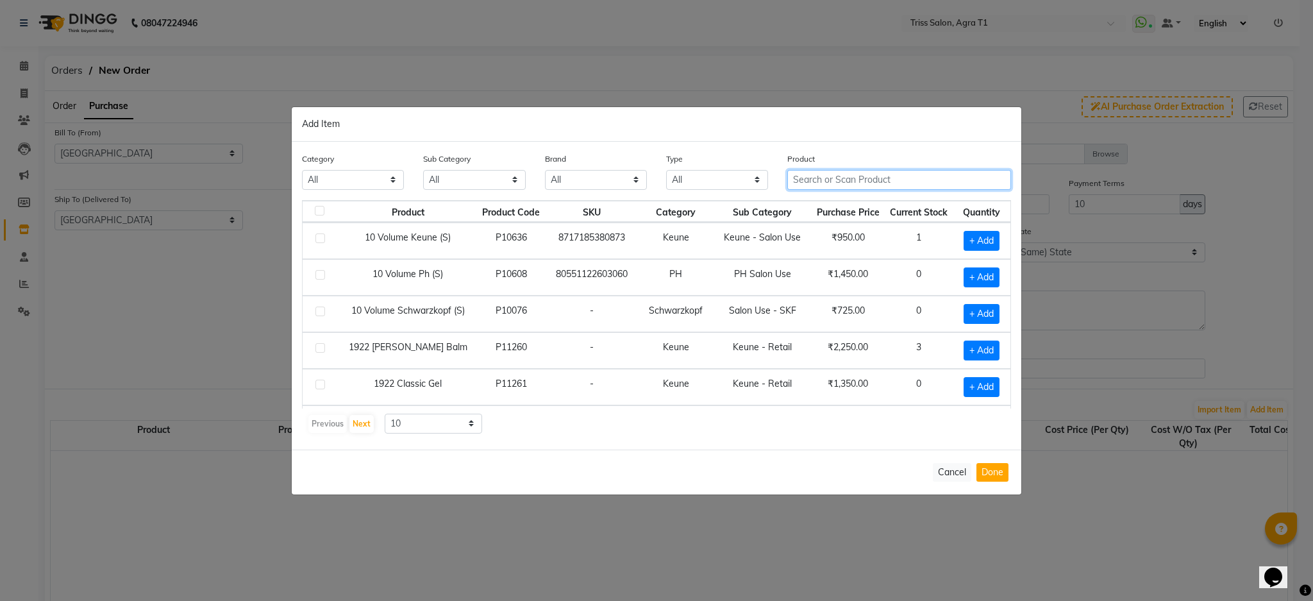
click at [837, 185] on input "text" at bounding box center [899, 180] width 224 height 20
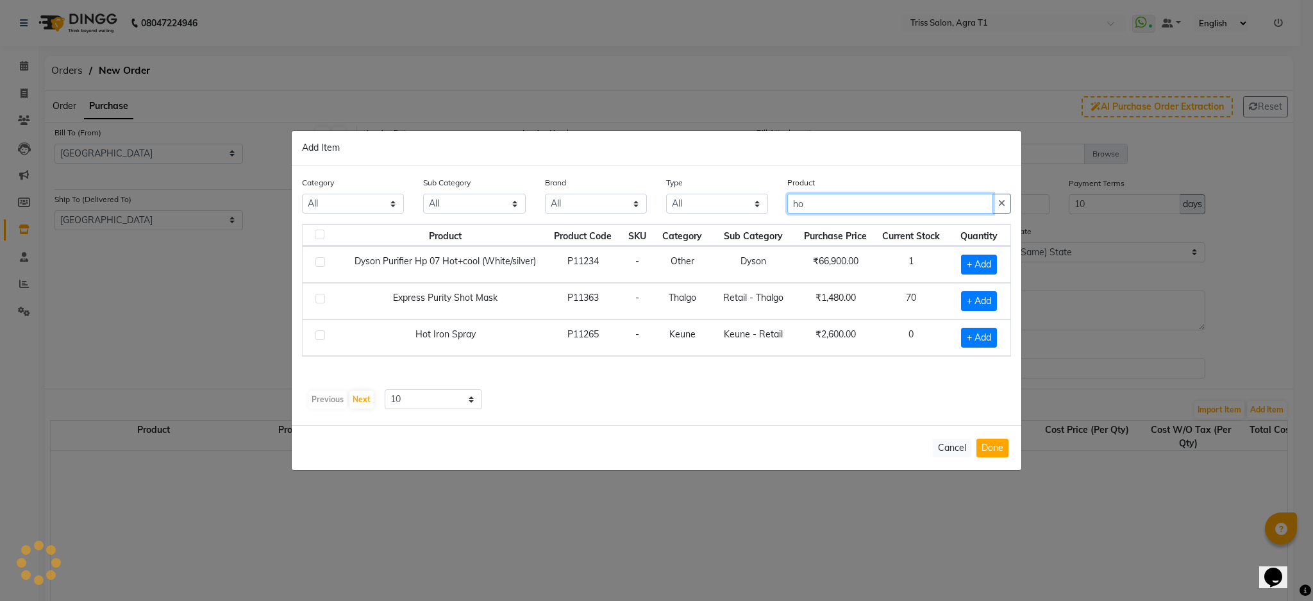
type input "h"
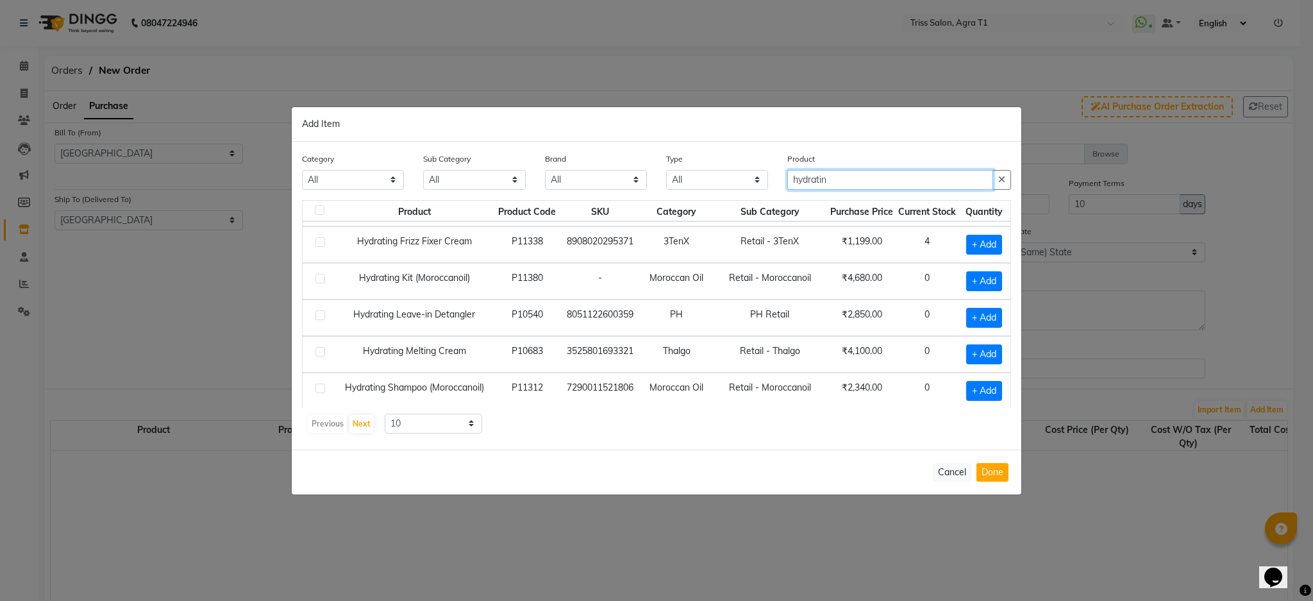
scroll to position [24, 0]
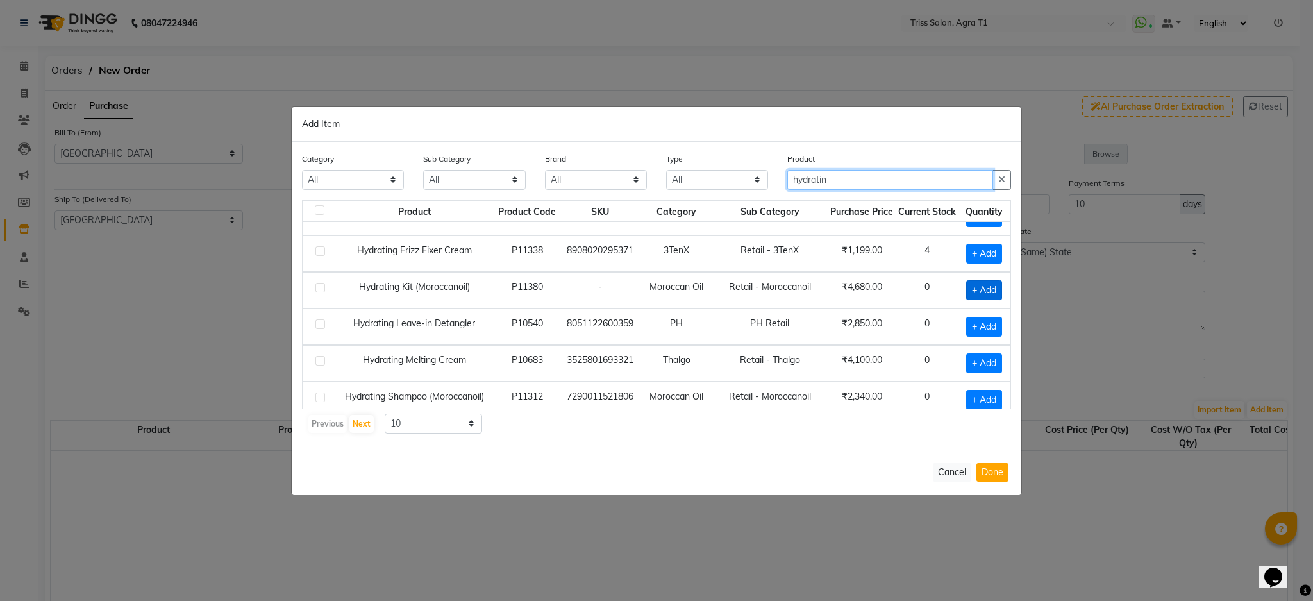
type input "hydratin"
click at [988, 285] on span "+ Add" at bounding box center [984, 290] width 36 height 20
checkbox input "true"
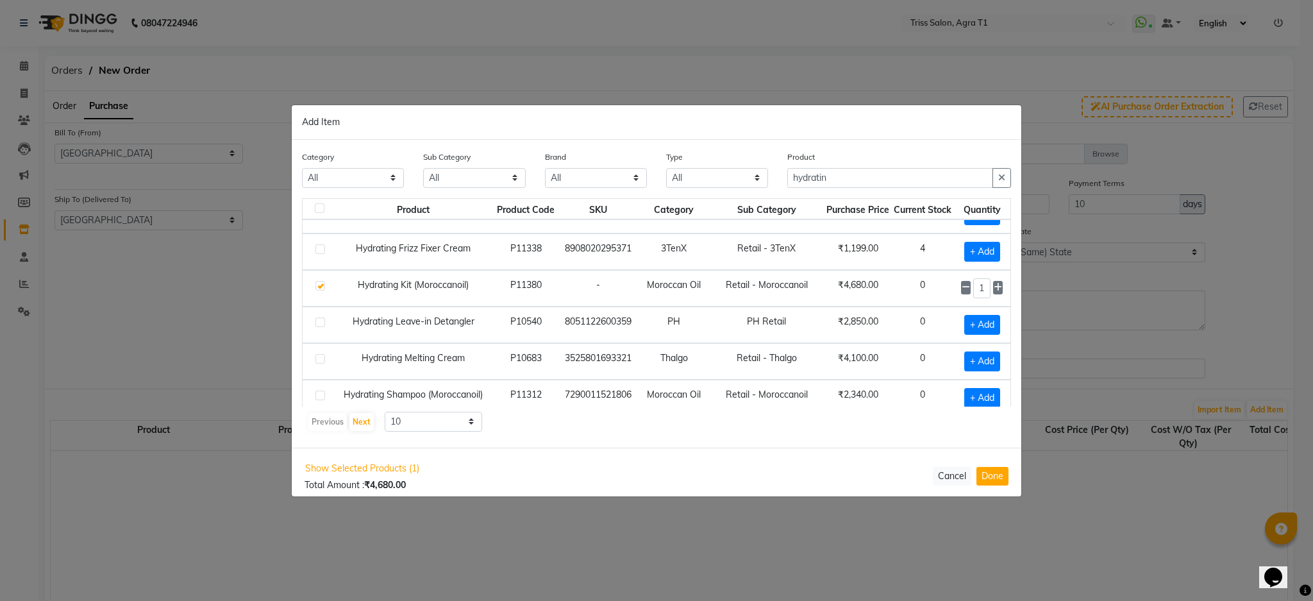
scroll to position [24, 17]
click at [993, 286] on icon at bounding box center [997, 287] width 8 height 9
click at [993, 287] on icon at bounding box center [997, 287] width 8 height 9
click at [993, 286] on icon at bounding box center [997, 287] width 8 height 9
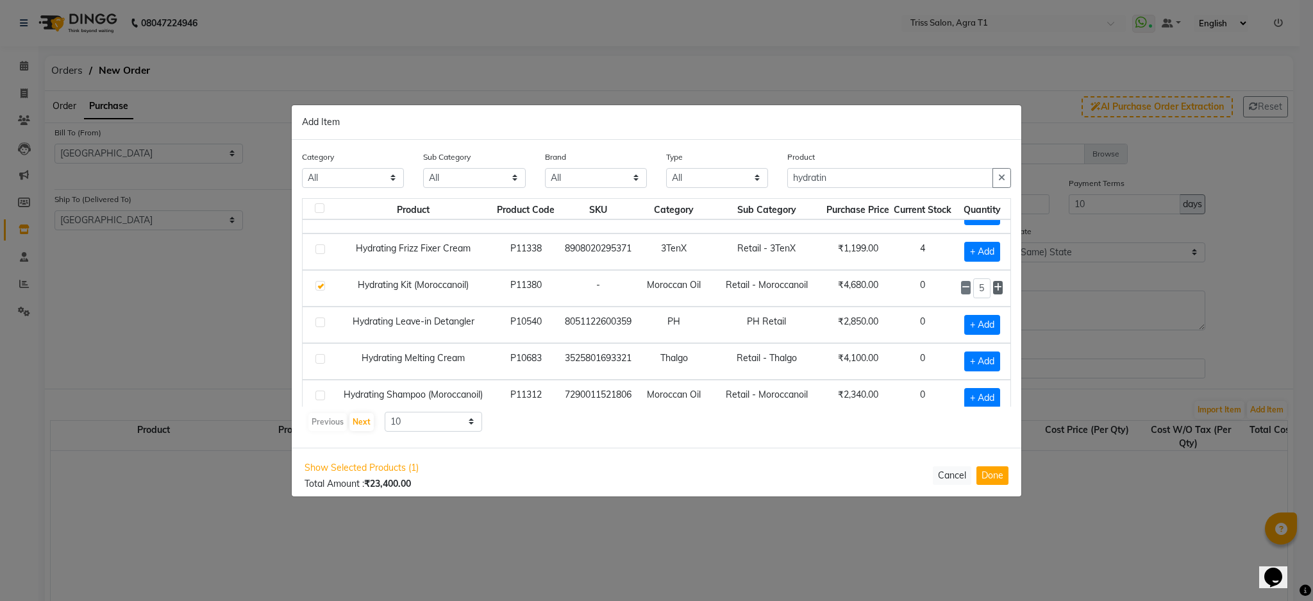
click at [993, 286] on icon at bounding box center [997, 287] width 8 height 9
type input "6"
click at [1000, 178] on icon "button" at bounding box center [1001, 177] width 7 height 9
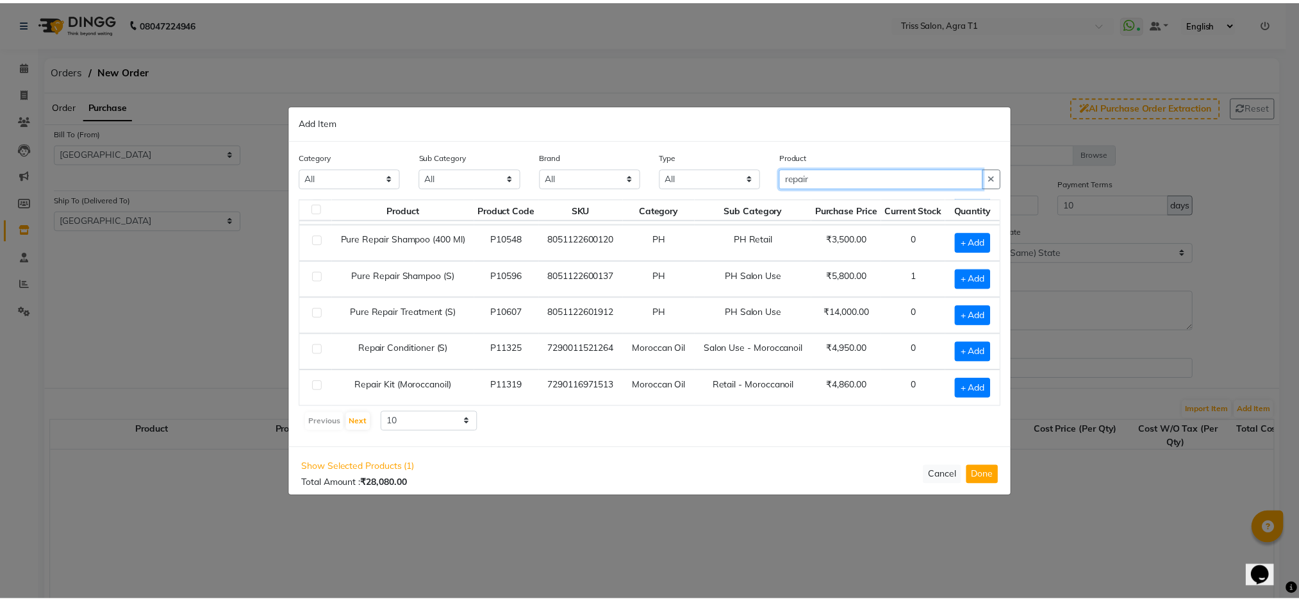
scroll to position [181, 0]
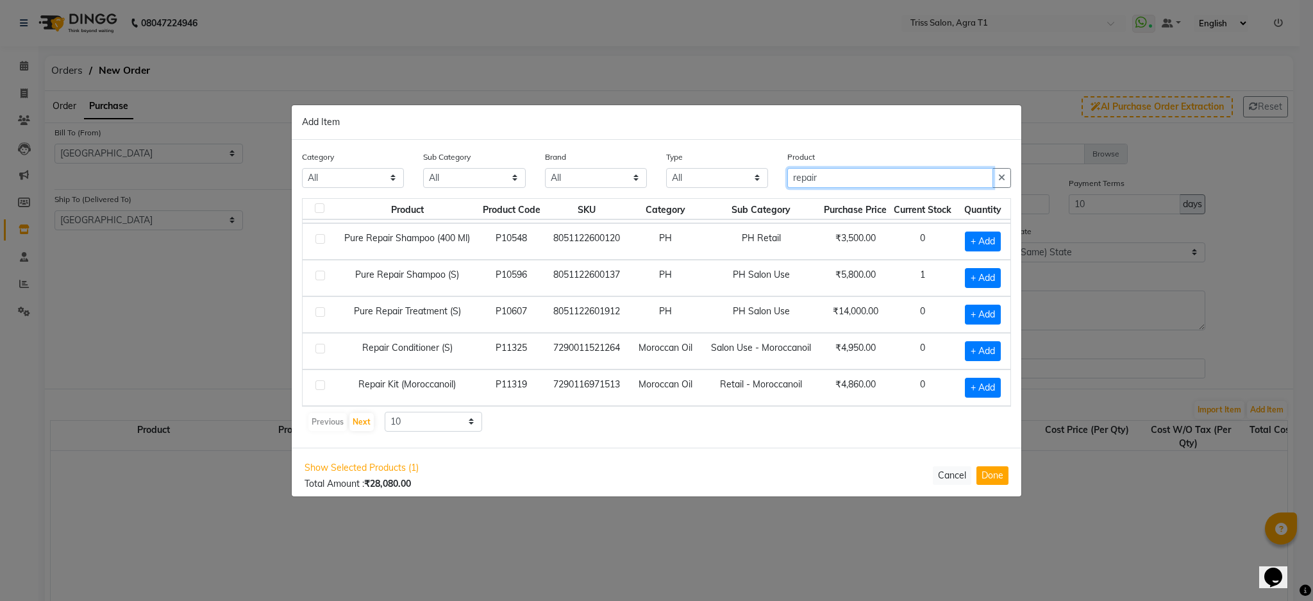
type input "repair"
click at [972, 387] on span "+ Add" at bounding box center [983, 387] width 36 height 20
checkbox input "true"
click at [971, 385] on input "1" at bounding box center [980, 387] width 19 height 20
click at [993, 386] on icon at bounding box center [997, 386] width 8 height 9
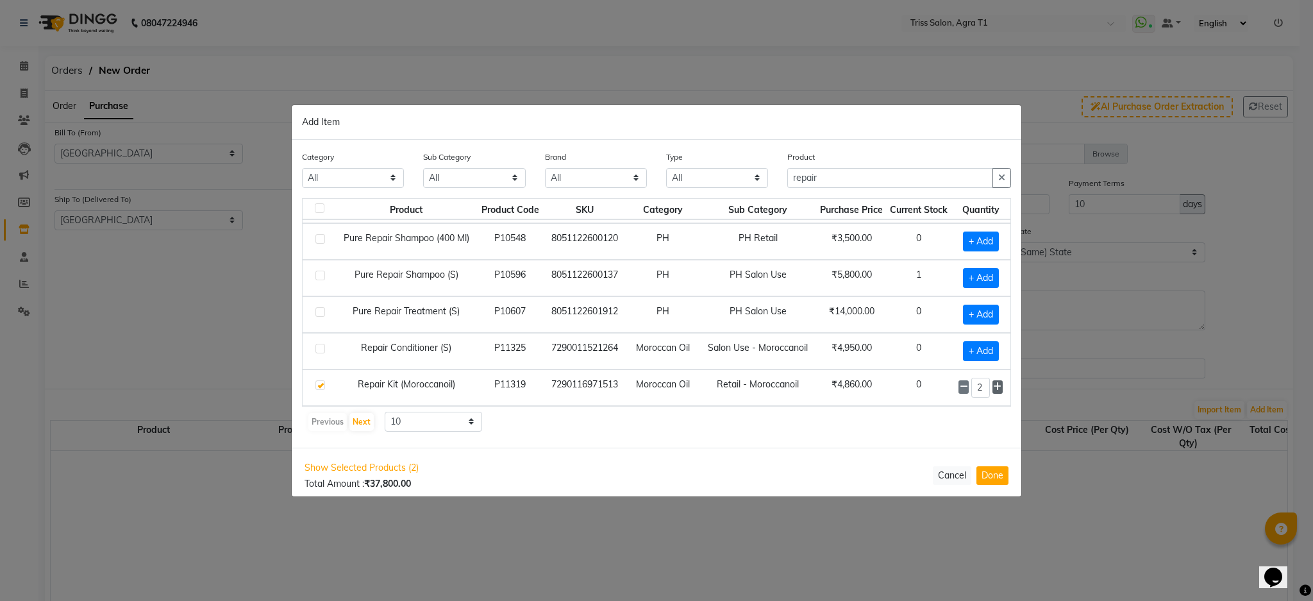
click at [993, 386] on icon at bounding box center [997, 386] width 8 height 9
type input "6"
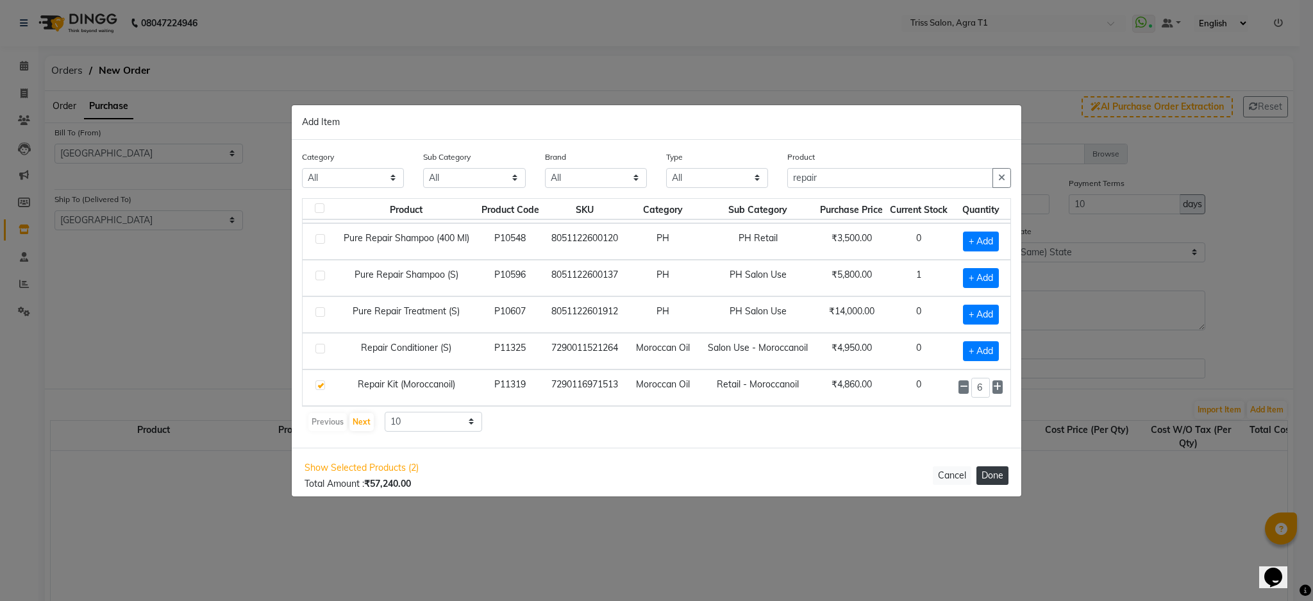
click at [1002, 474] on button "Done" at bounding box center [992, 475] width 32 height 19
select select "1277"
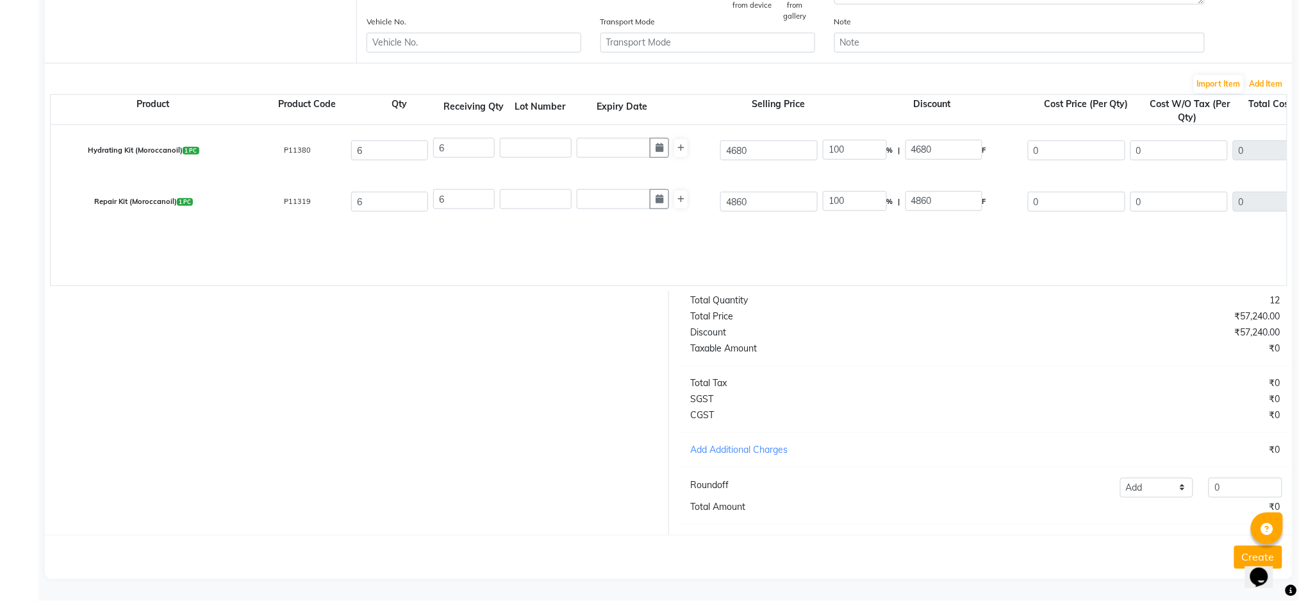
scroll to position [336, 0]
click at [1237, 483] on input "0" at bounding box center [1246, 487] width 74 height 20
type input "45360"
click at [1236, 558] on button "Create" at bounding box center [1258, 556] width 48 height 23
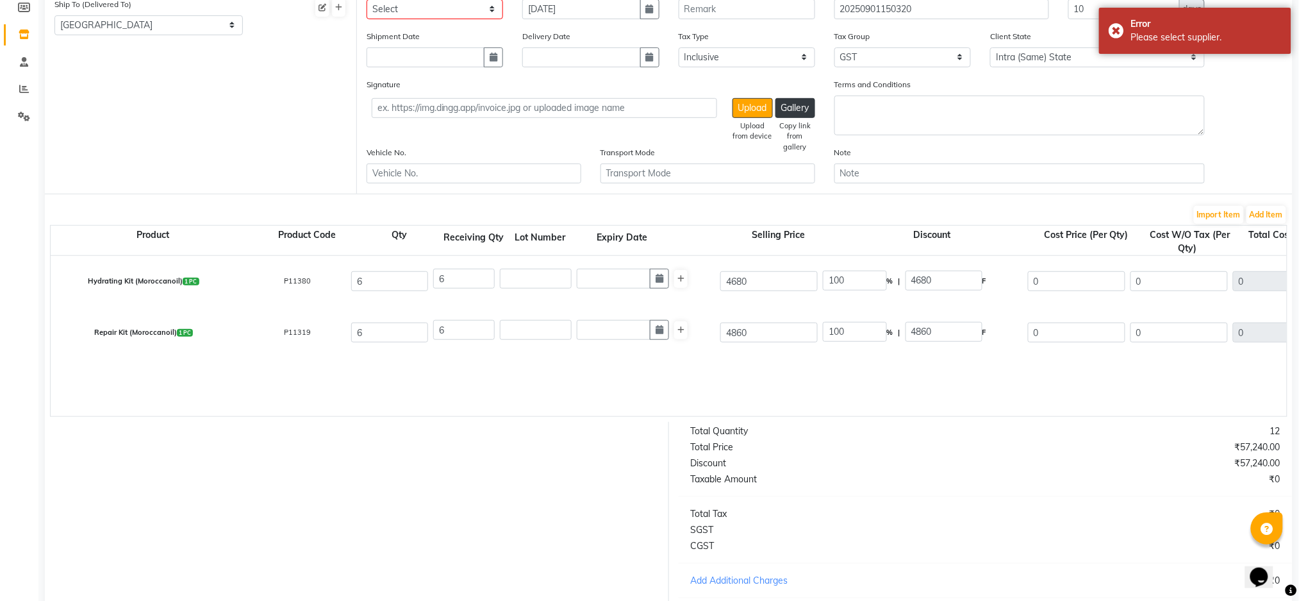
scroll to position [0, 0]
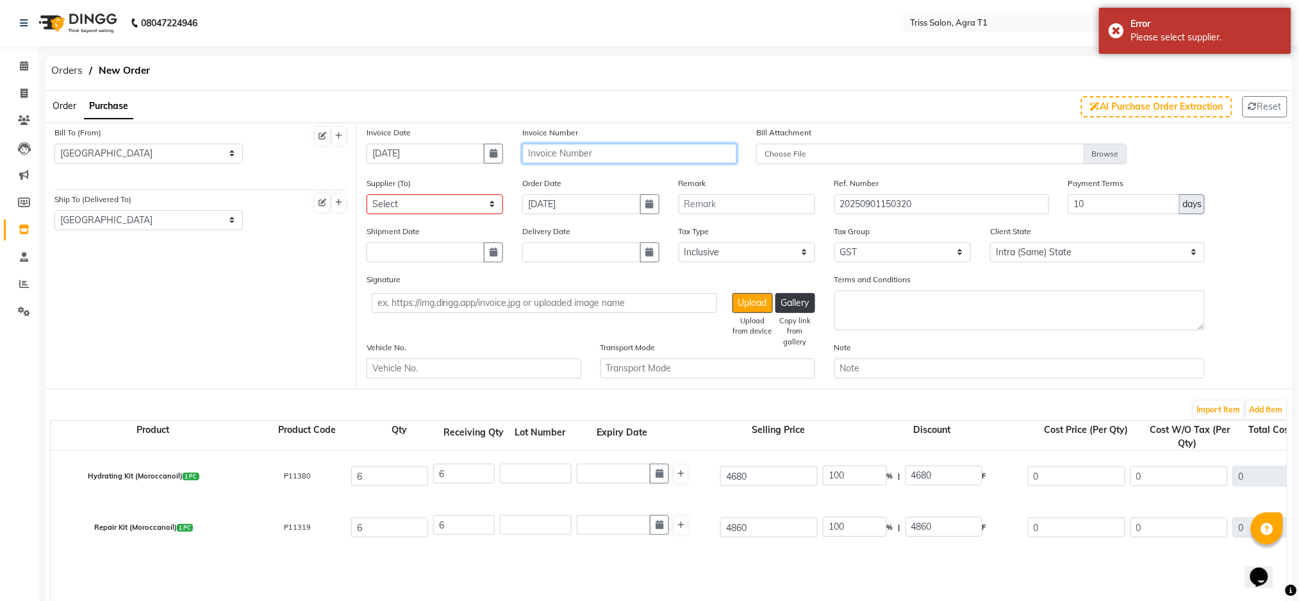
click at [608, 149] on input "text" at bounding box center [629, 154] width 215 height 20
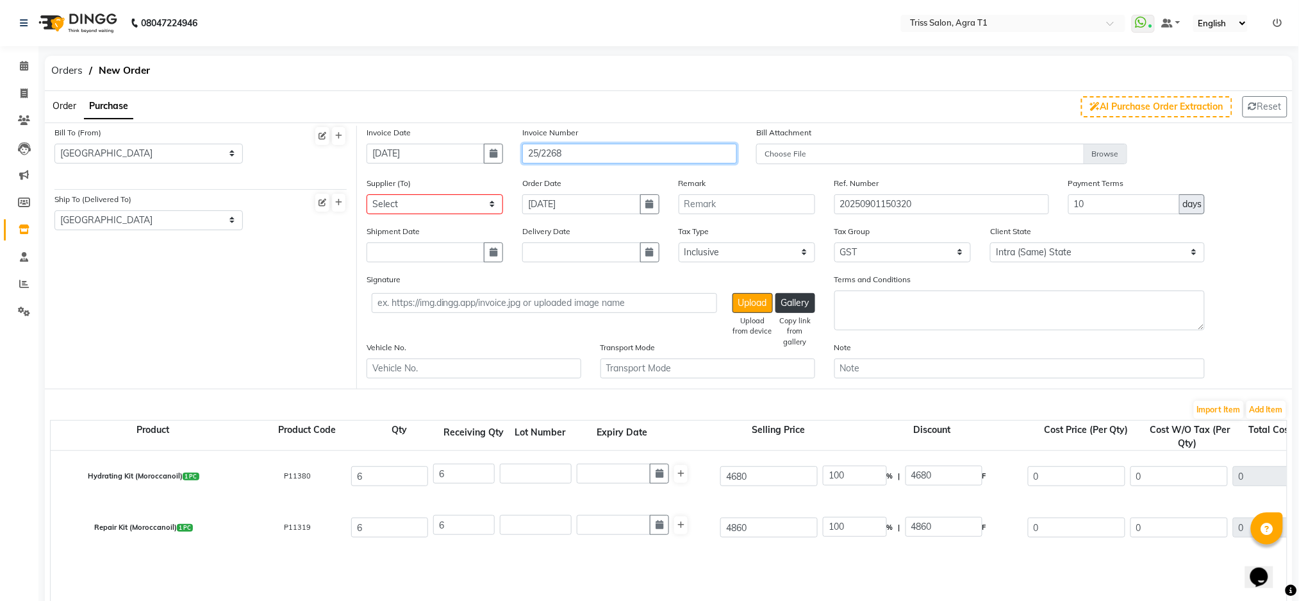
type input "25/2268"
click at [466, 199] on select "Select Dayal Enterprises [PERSON_NAME] Traders Pooja Enterprises RS Enterprises…" at bounding box center [435, 204] width 137 height 20
select select "3551"
click at [367, 194] on select "Select Dayal Enterprises [PERSON_NAME] Traders Pooja Enterprises RS Enterprises…" at bounding box center [435, 204] width 137 height 20
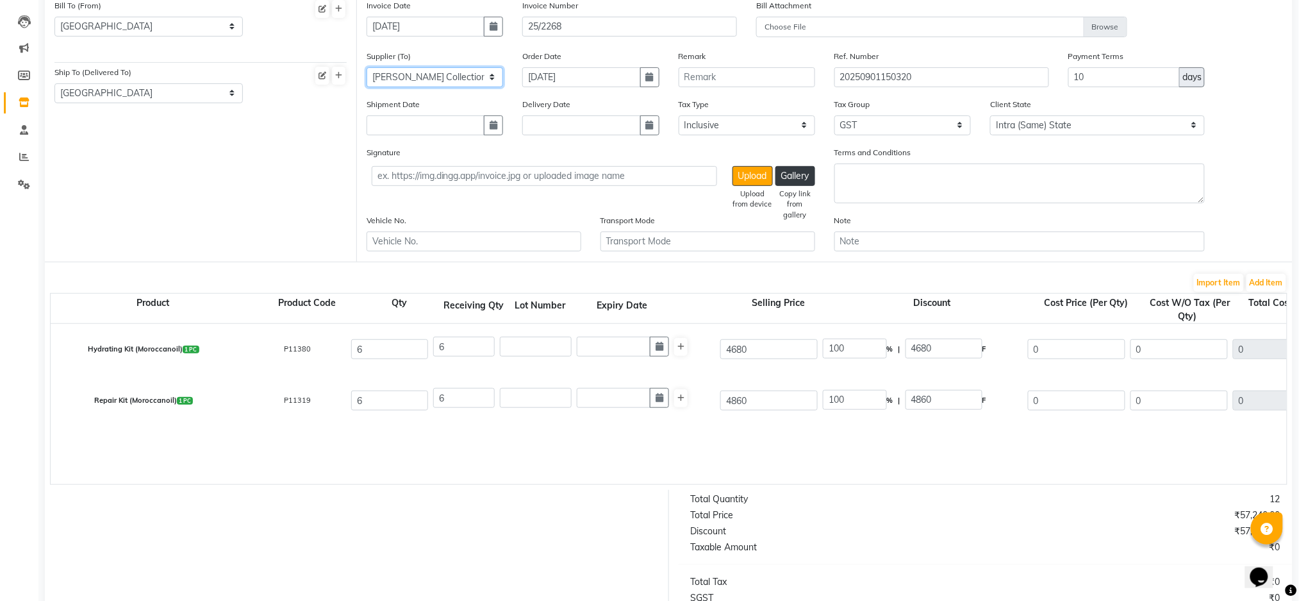
scroll to position [337, 0]
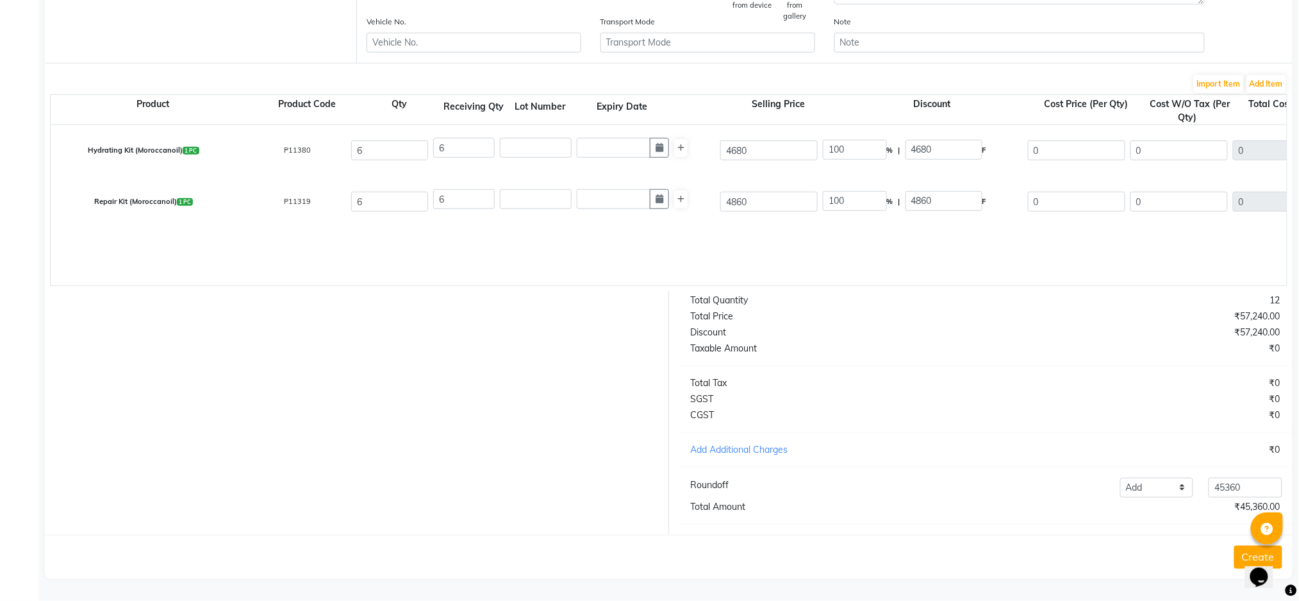
click at [1245, 552] on button "Create" at bounding box center [1258, 556] width 48 height 23
